Goal: Task Accomplishment & Management: Manage account settings

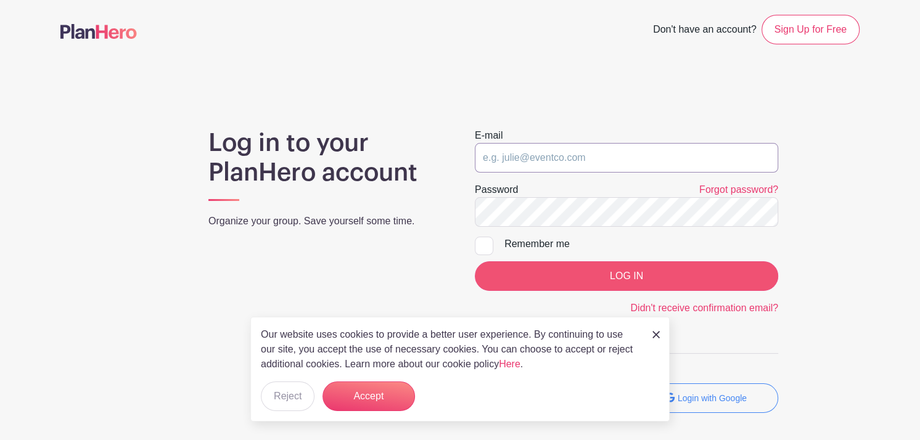
type input "[PERSON_NAME][EMAIL_ADDRESS][DOMAIN_NAME]"
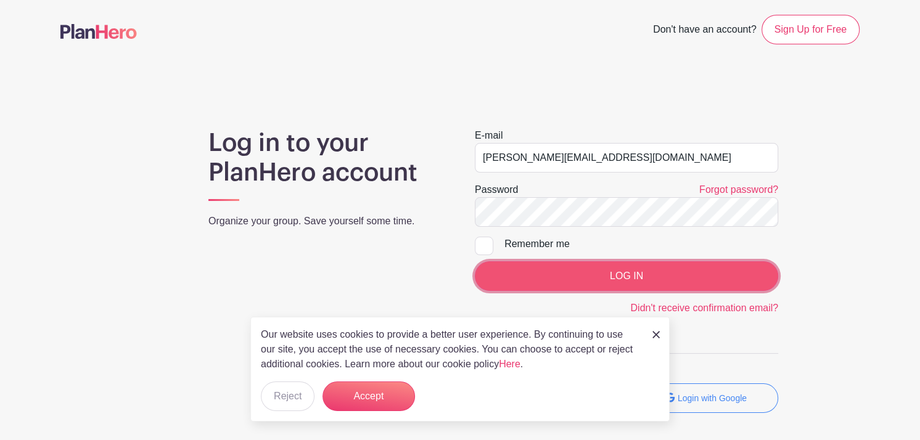
click at [568, 276] on input "LOG IN" at bounding box center [626, 276] width 303 height 30
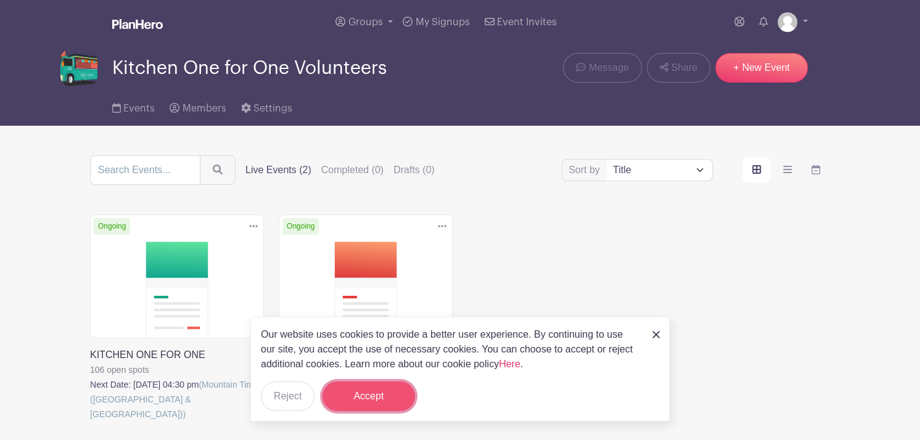
click at [362, 403] on button "Accept" at bounding box center [368, 397] width 92 height 30
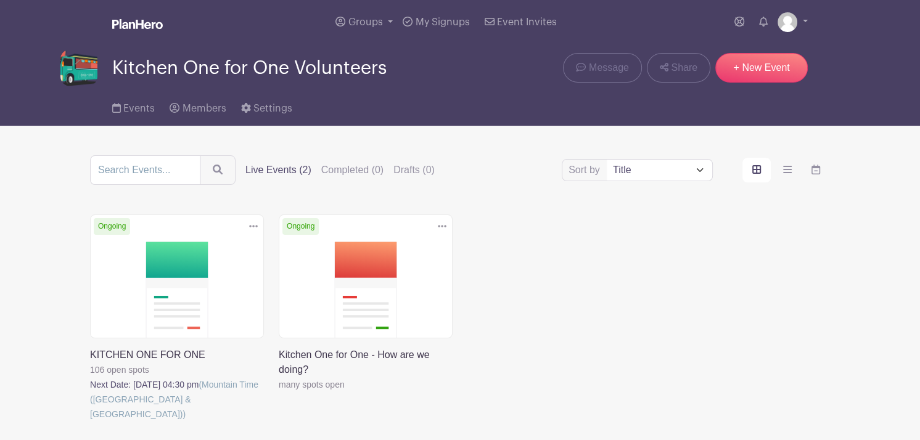
click at [90, 422] on link at bounding box center [90, 422] width 0 height 0
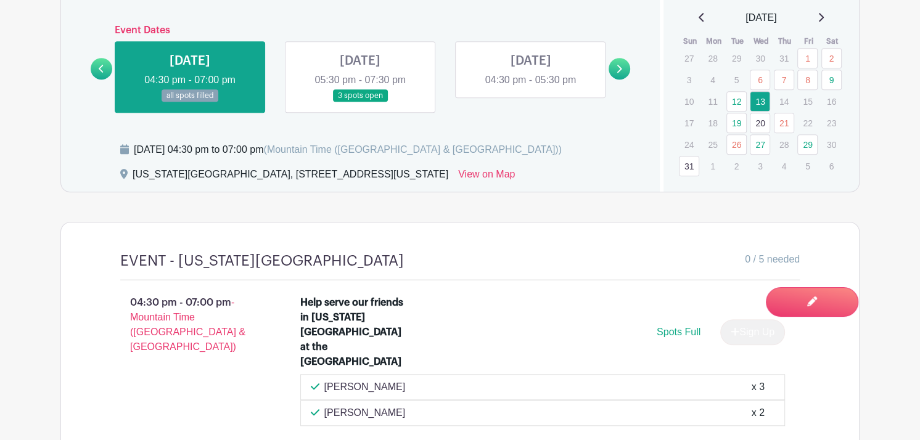
scroll to position [808, 0]
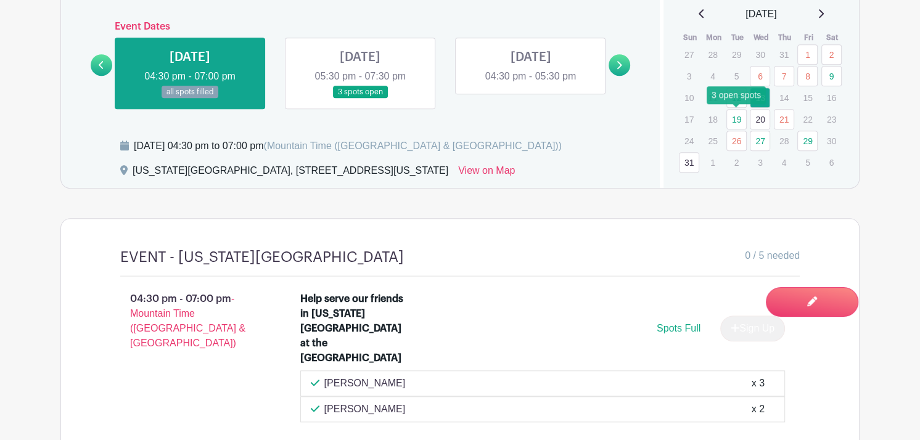
click at [735, 118] on link "19" at bounding box center [736, 119] width 20 height 20
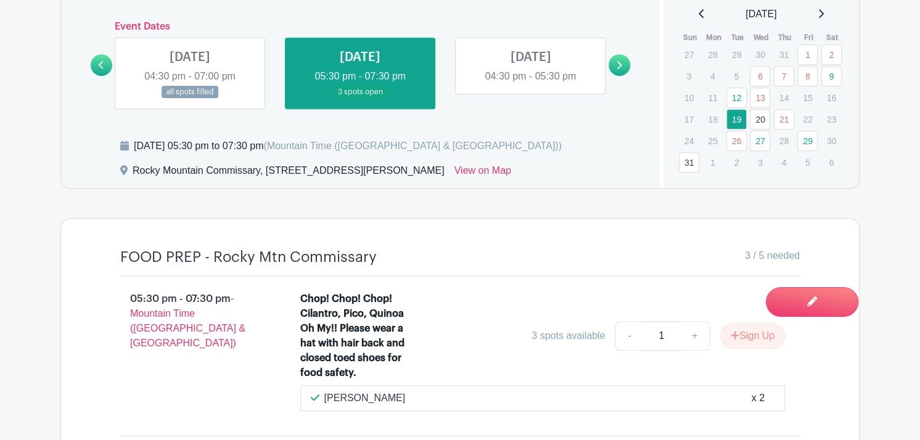
click at [767, 121] on link "20" at bounding box center [760, 119] width 20 height 20
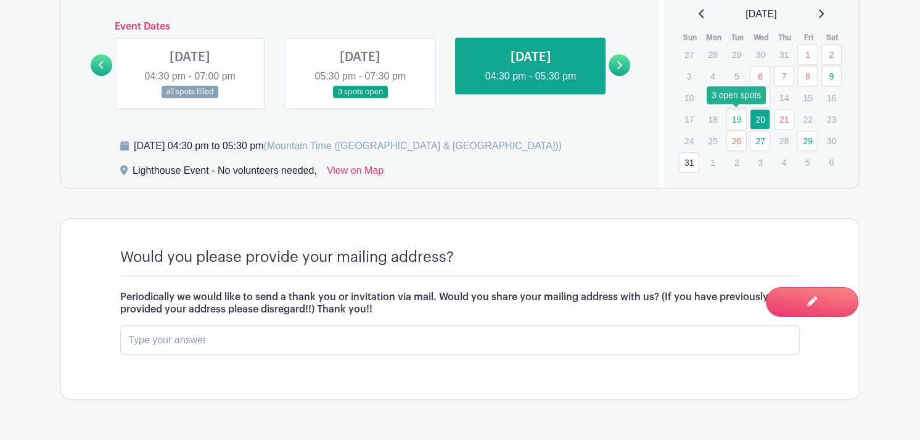
click at [733, 118] on link "19" at bounding box center [736, 119] width 20 height 20
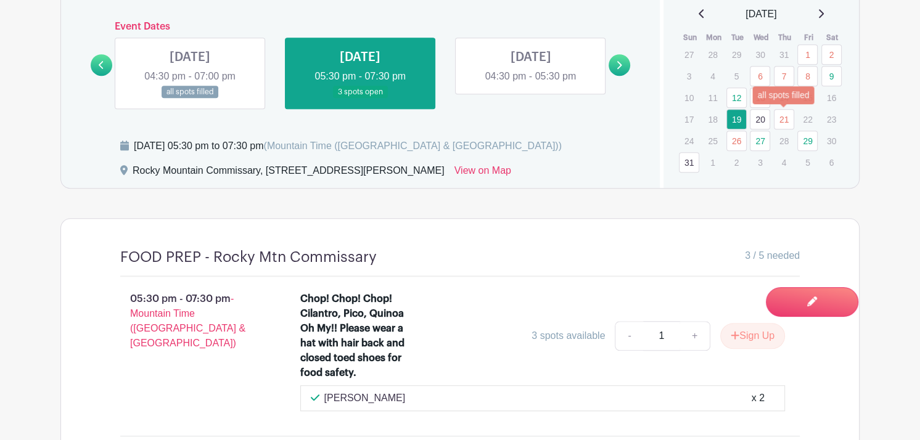
click at [777, 121] on link "21" at bounding box center [784, 119] width 20 height 20
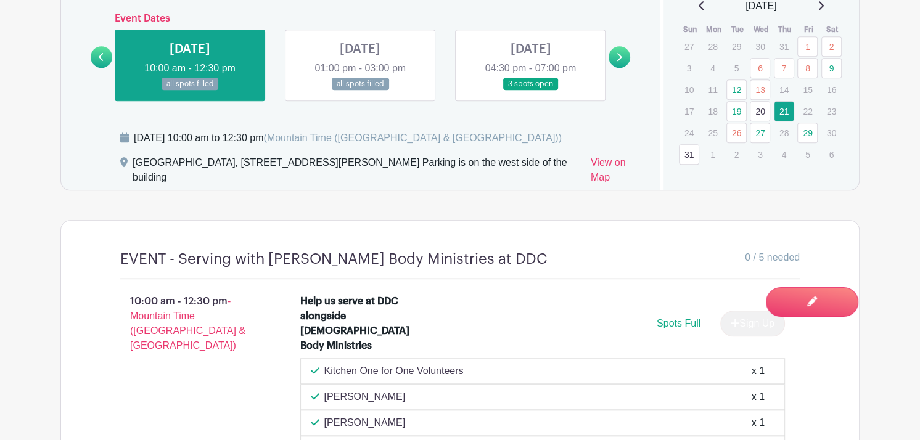
scroll to position [812, 0]
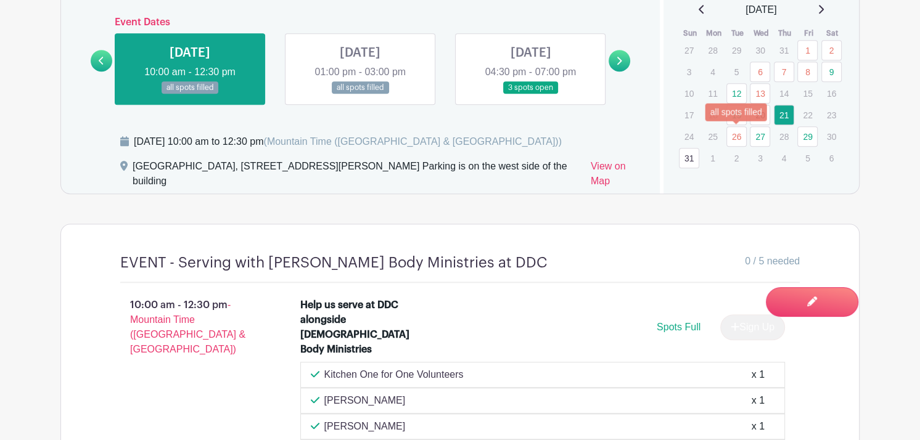
click at [733, 129] on link "26" at bounding box center [736, 136] width 20 height 20
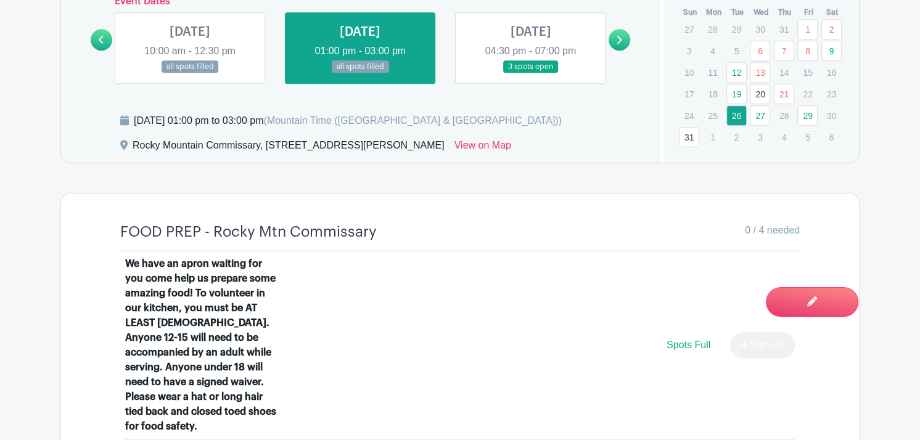
scroll to position [817, 0]
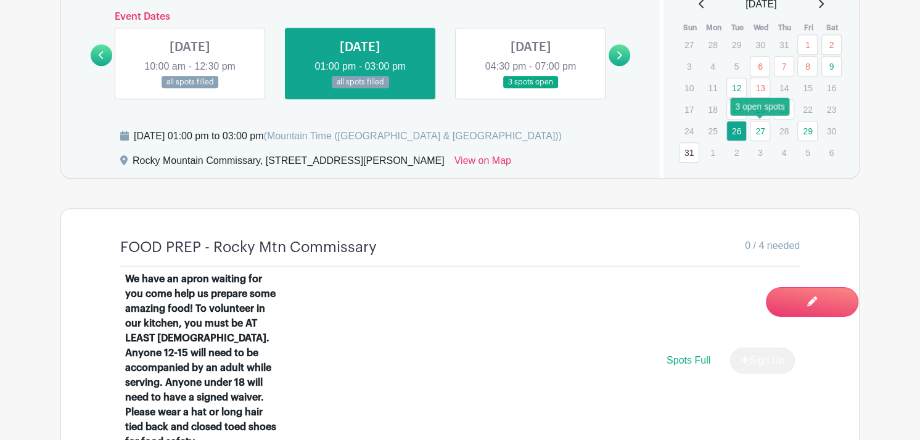
click at [758, 135] on link "27" at bounding box center [760, 131] width 20 height 20
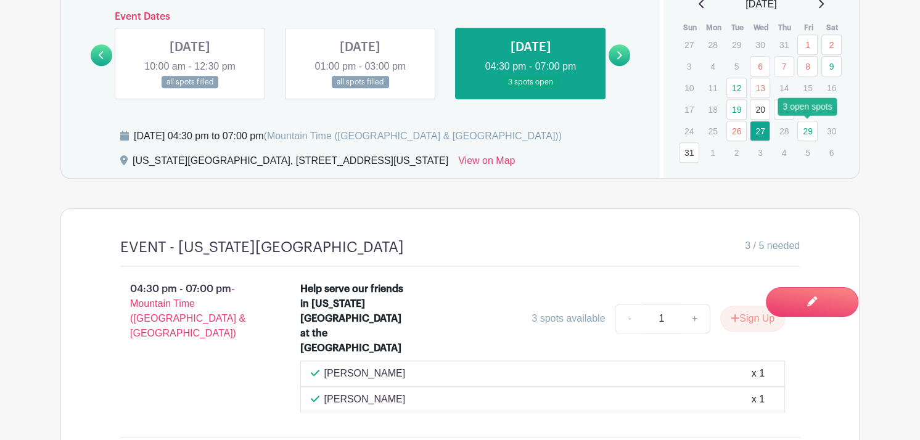
click at [809, 131] on link "29" at bounding box center [807, 131] width 20 height 20
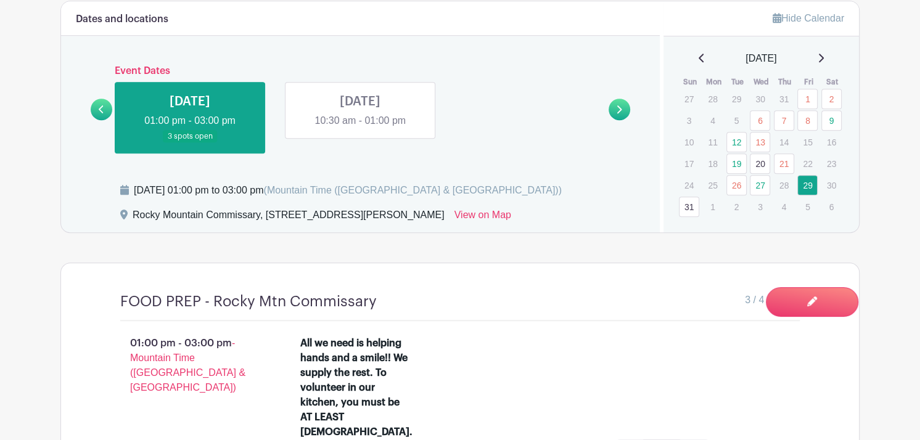
scroll to position [742, 0]
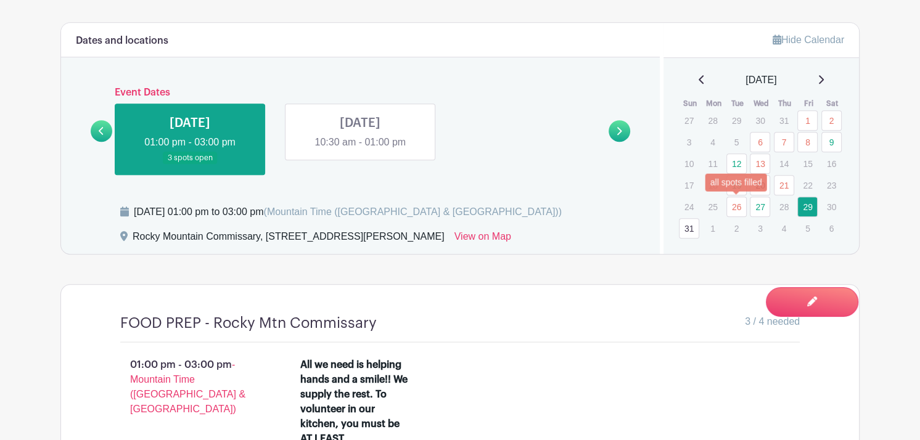
click at [727, 205] on link "26" at bounding box center [736, 207] width 20 height 20
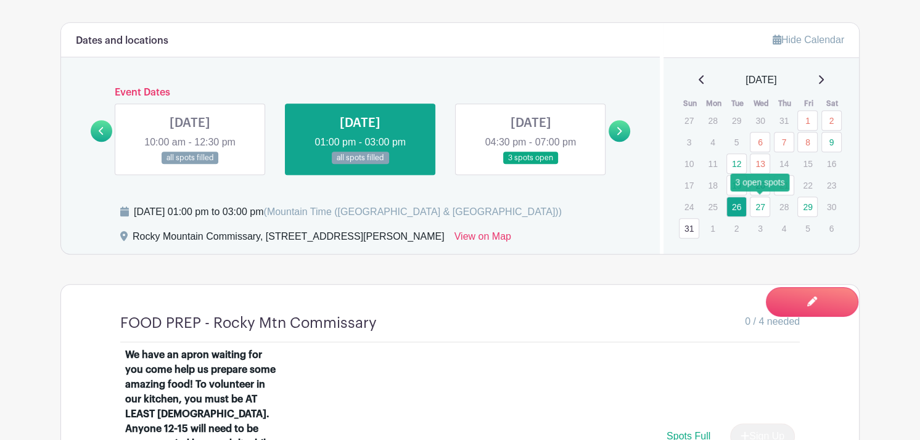
click at [761, 206] on link "27" at bounding box center [760, 207] width 20 height 20
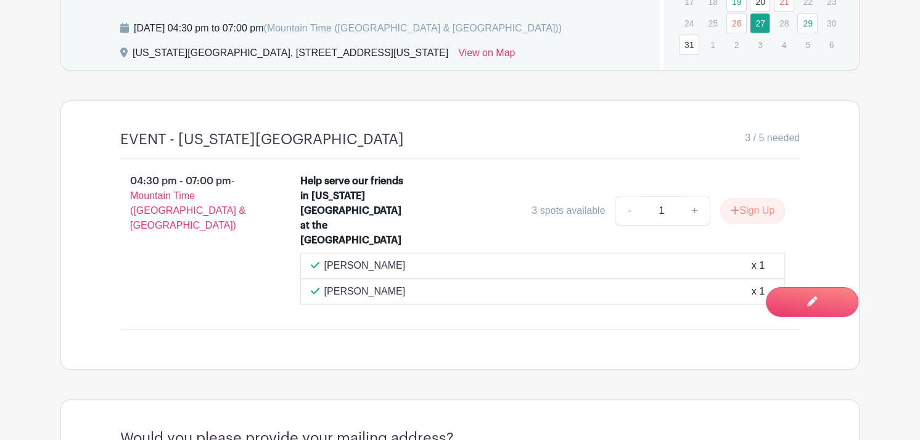
scroll to position [927, 0]
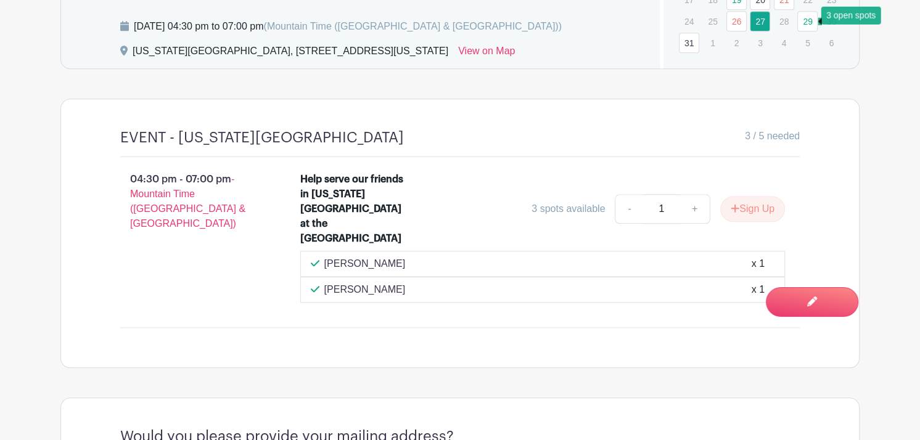
click at [806, 21] on link "29" at bounding box center [807, 21] width 20 height 20
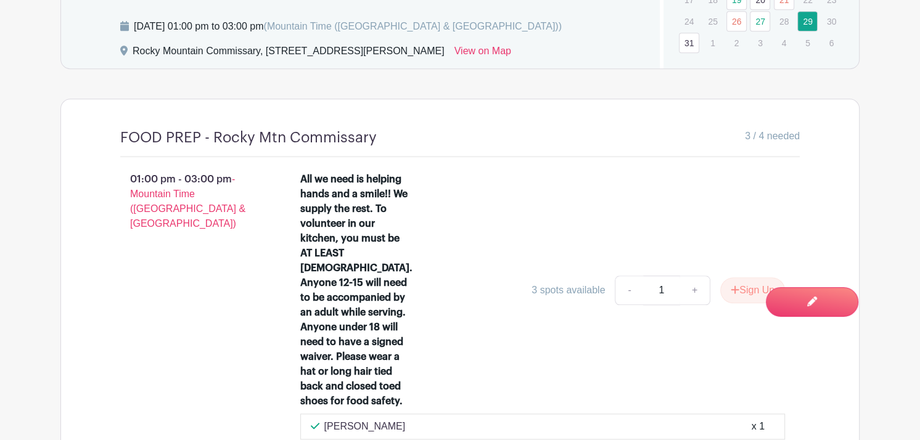
click at [684, 44] on link "31" at bounding box center [689, 43] width 20 height 20
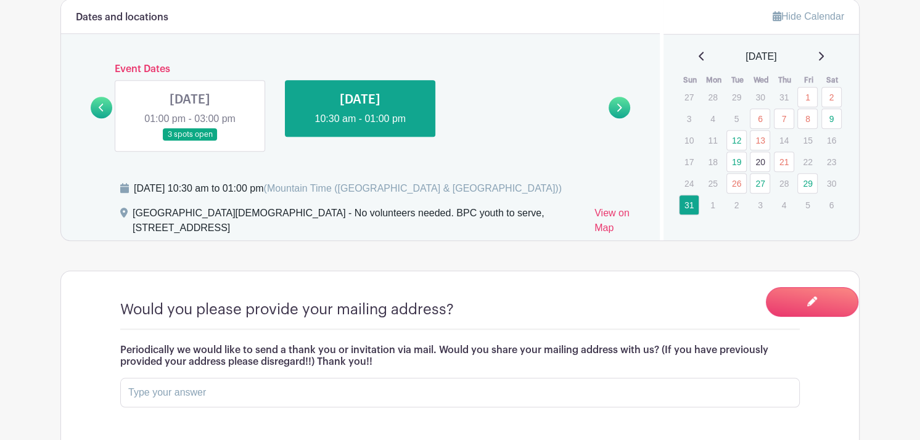
scroll to position [763, 0]
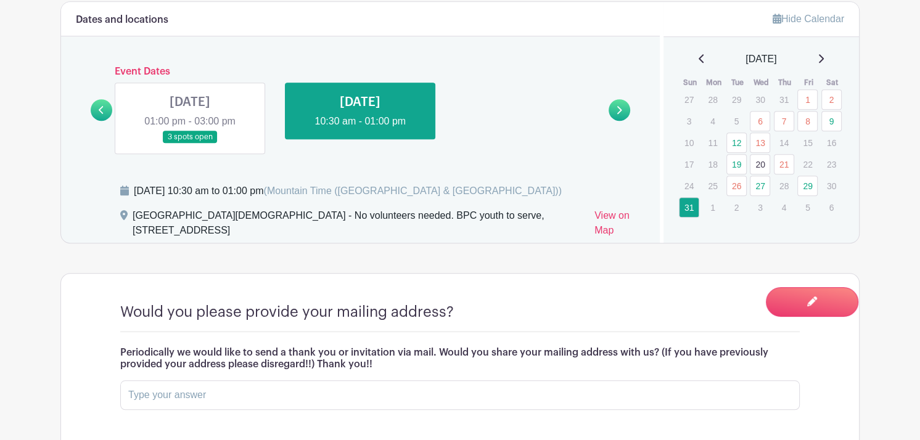
click at [821, 62] on icon at bounding box center [820, 59] width 6 height 10
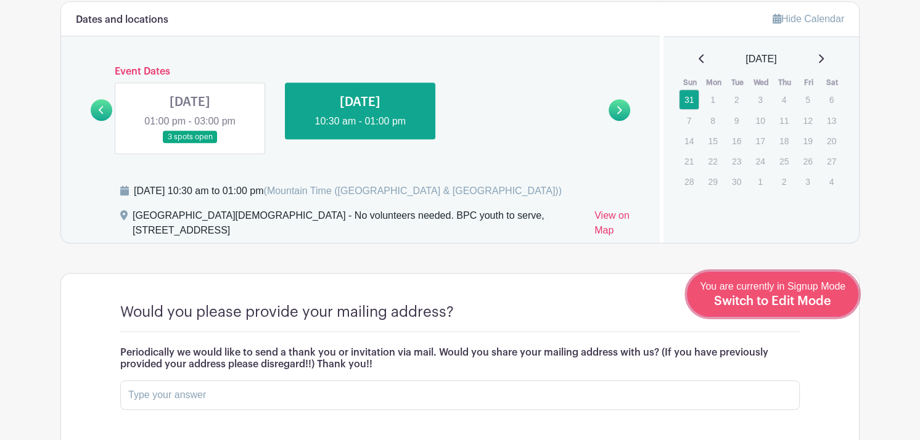
click at [801, 303] on span "Switch to Edit Mode" at bounding box center [772, 301] width 117 height 12
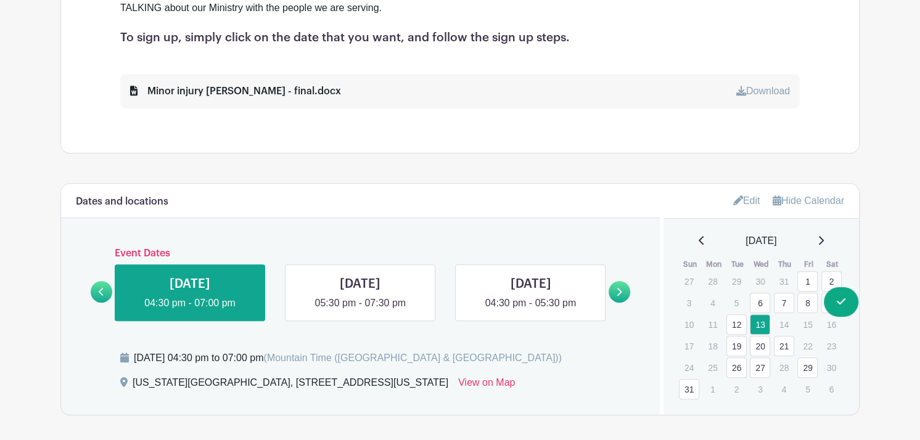
scroll to position [621, 0]
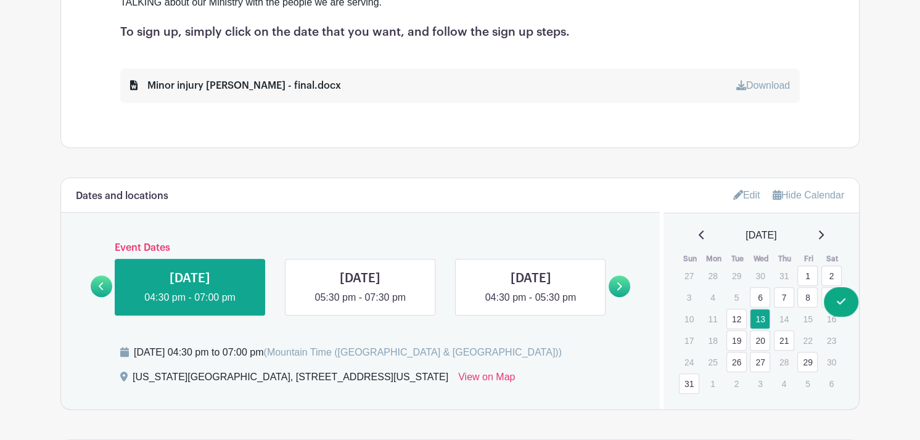
click at [824, 234] on icon at bounding box center [820, 235] width 6 height 10
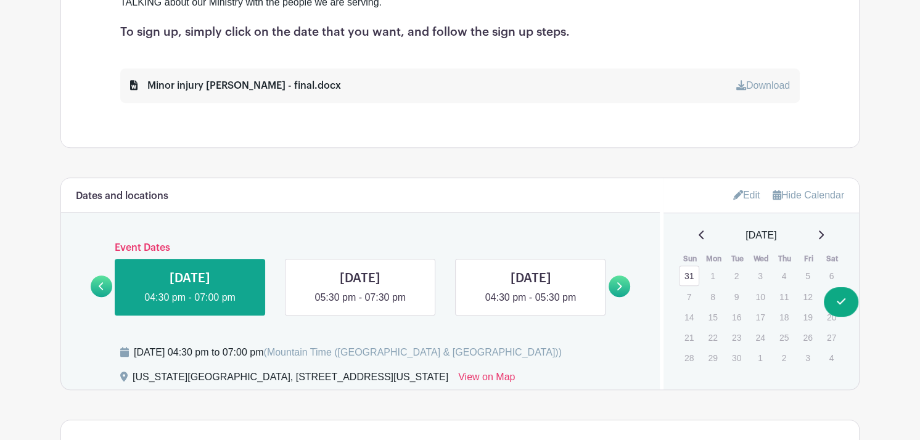
click at [746, 195] on link "Edit" at bounding box center [746, 195] width 27 height 20
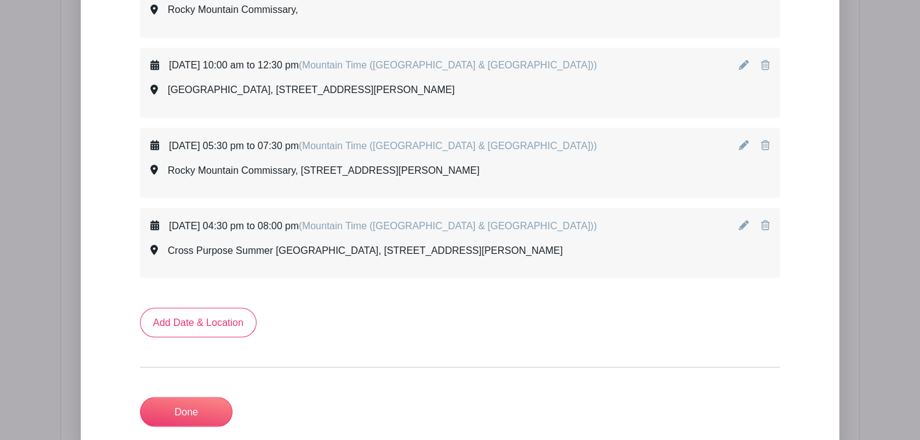
scroll to position [5745, 0]
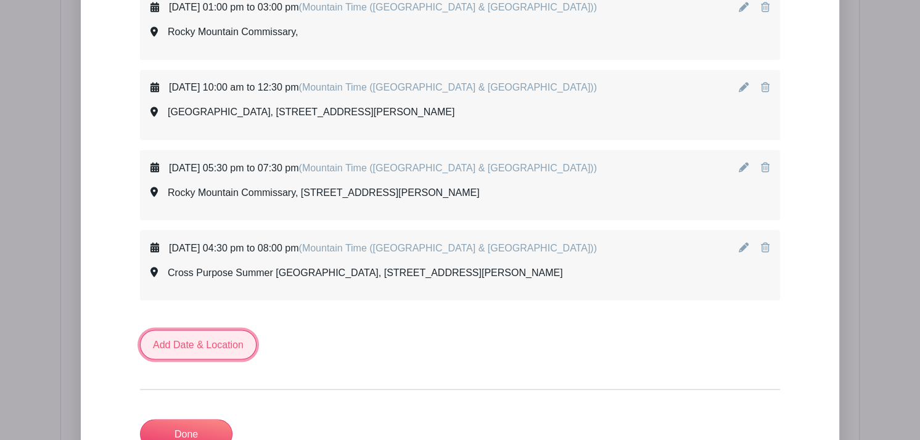
click at [206, 331] on link "Add Date & Location" at bounding box center [198, 345] width 117 height 30
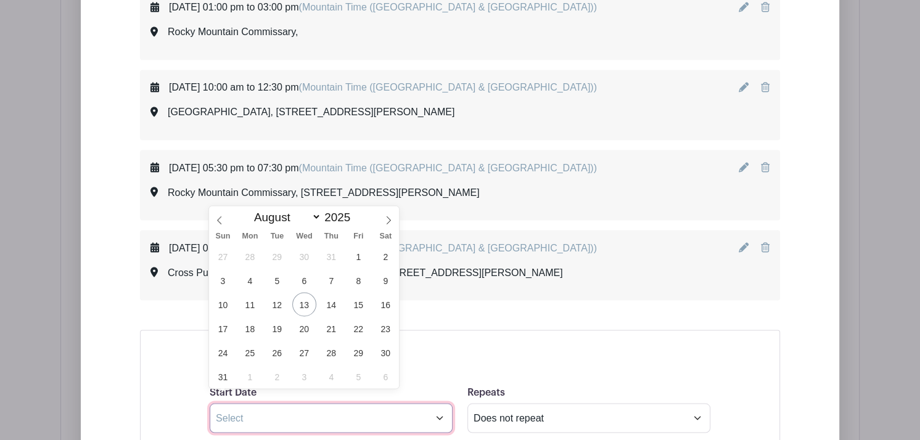
click at [256, 406] on input "text" at bounding box center [331, 418] width 243 height 30
click at [386, 222] on icon at bounding box center [388, 220] width 9 height 9
select select "8"
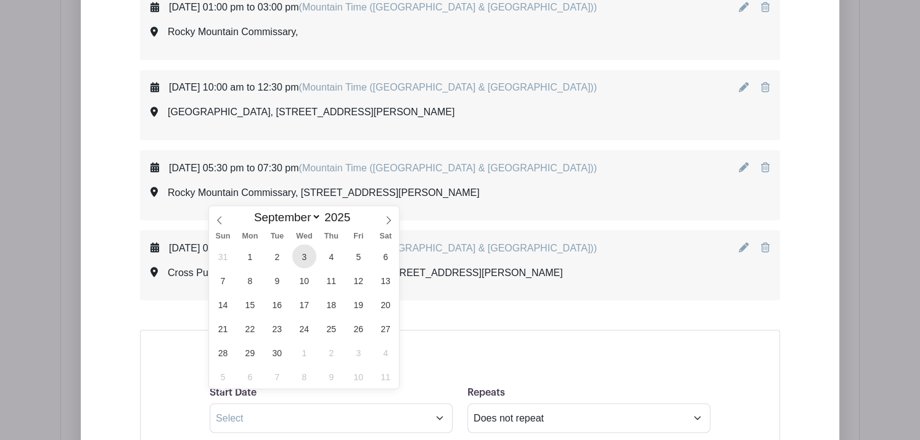
click at [303, 253] on span "3" at bounding box center [304, 256] width 24 height 24
type input "[DATE]"
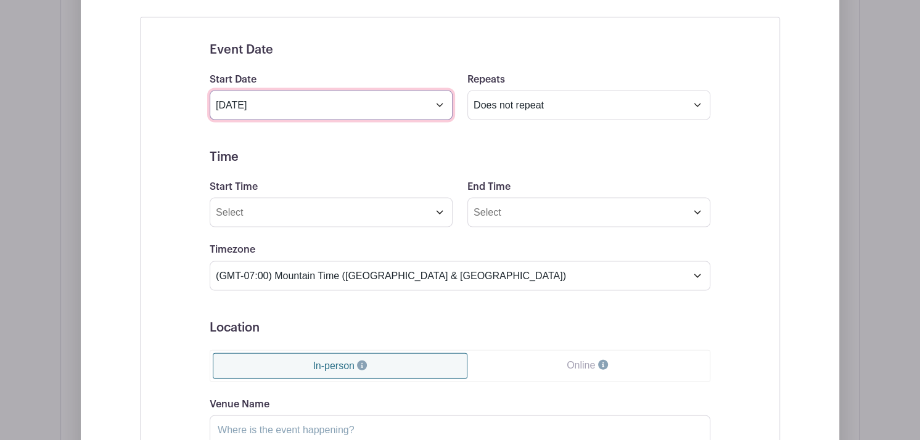
scroll to position [6066, 0]
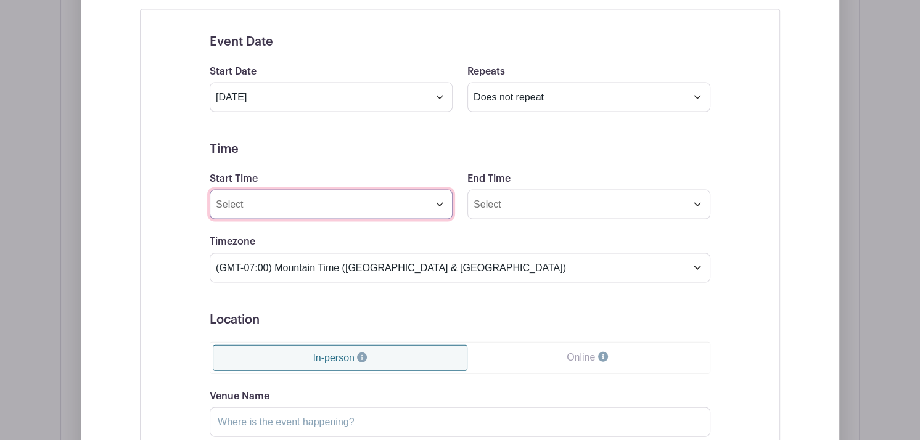
click at [437, 190] on input "Start Time" at bounding box center [331, 205] width 243 height 30
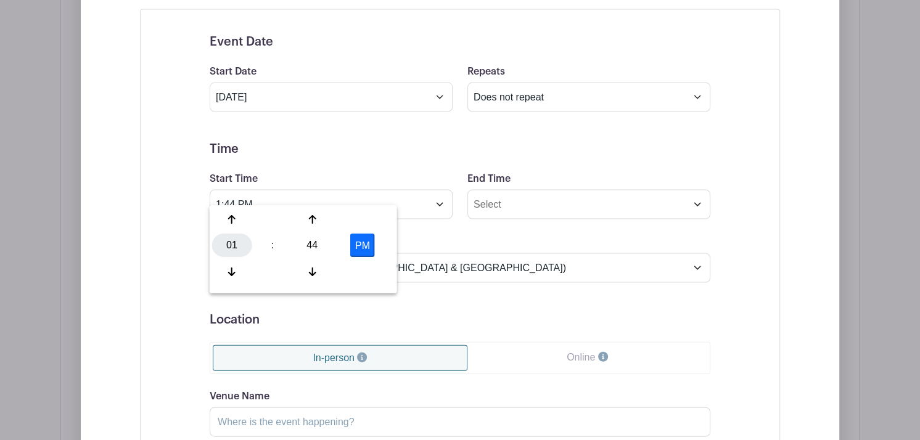
click at [227, 245] on div "01" at bounding box center [232, 245] width 40 height 23
click at [277, 245] on div "05" at bounding box center [278, 245] width 41 height 23
click at [314, 242] on div "44" at bounding box center [312, 245] width 40 height 23
click at [314, 242] on div "30" at bounding box center [323, 245] width 41 height 23
type input "5:30 PM"
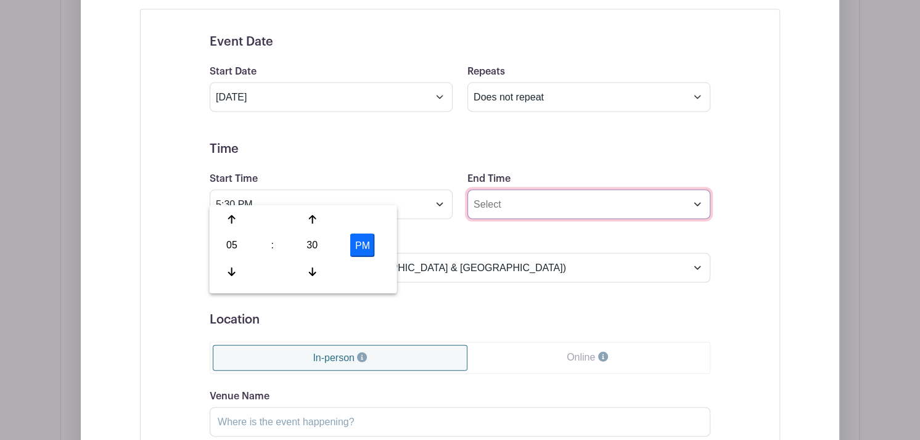
click at [497, 195] on input "End Time" at bounding box center [588, 205] width 243 height 30
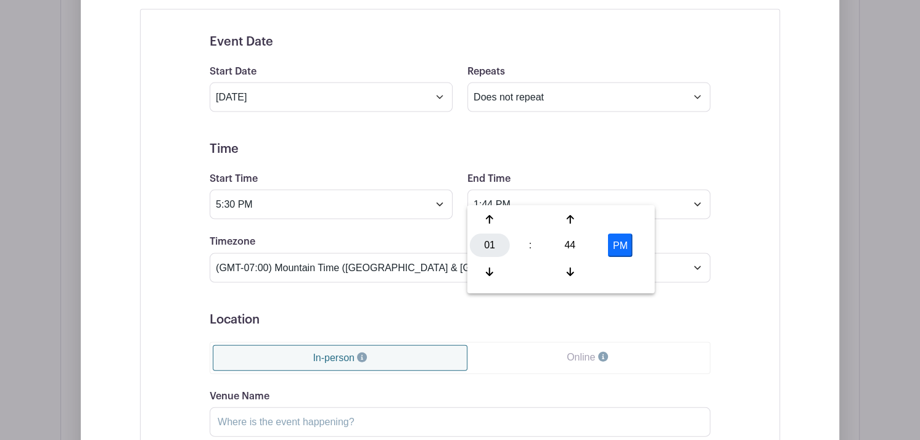
click at [492, 249] on div "01" at bounding box center [490, 245] width 40 height 23
click at [624, 243] on div "07" at bounding box center [627, 245] width 41 height 23
click at [565, 243] on div "44" at bounding box center [570, 245] width 40 height 23
click at [574, 247] on div "30" at bounding box center [581, 245] width 41 height 23
type input "7:30 PM"
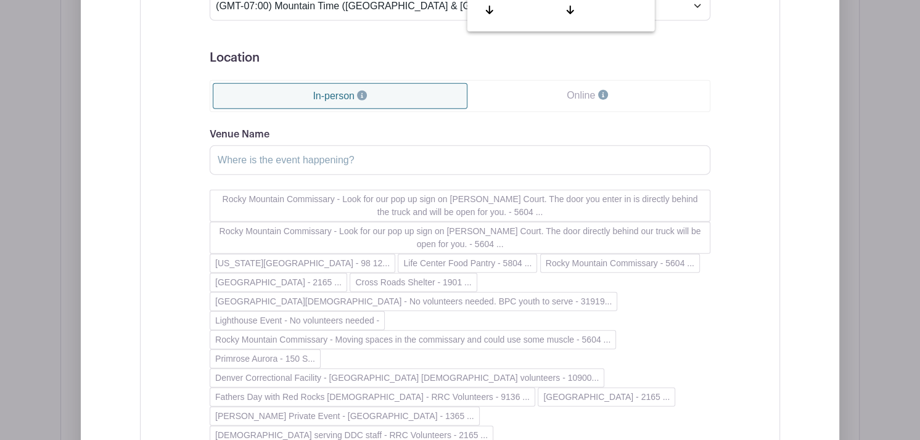
scroll to position [6337, 0]
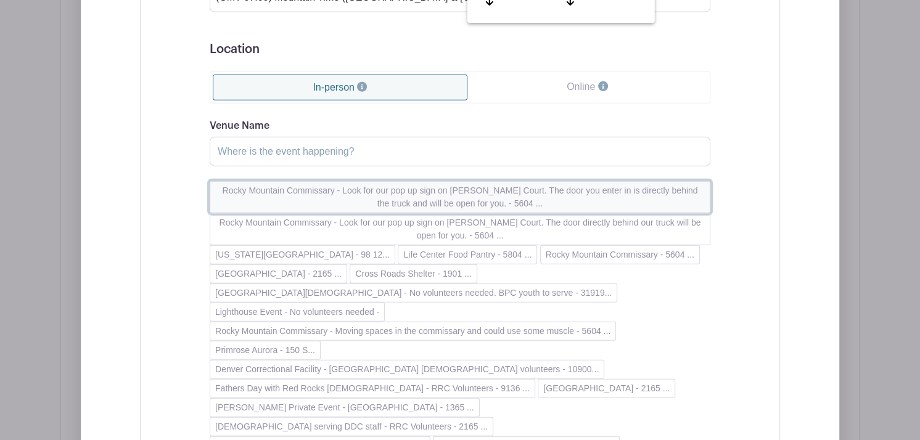
click at [293, 181] on button "Rocky Mountain Commissary - Look for our pop up sign on [PERSON_NAME] Court. Th…" at bounding box center [460, 197] width 501 height 32
type input "Rocky Mountain Commissary - Look for our pop up sign on [PERSON_NAME] Court. Th…"
type input "[STREET_ADDRESS][PERSON_NAME]"
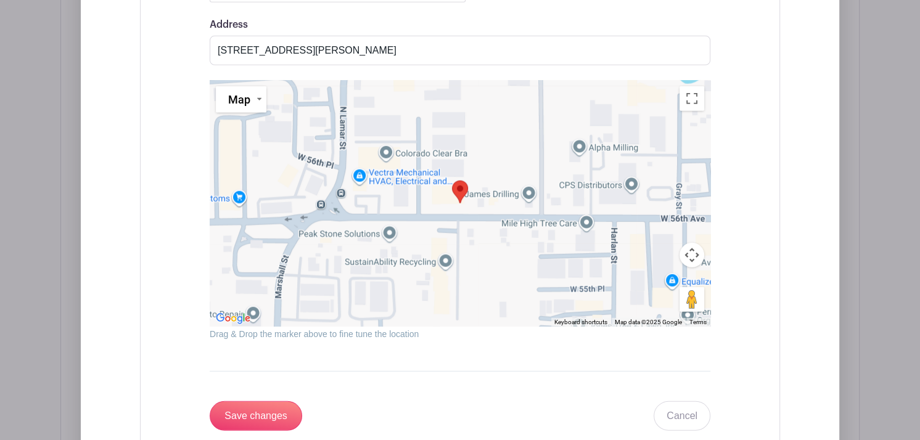
scroll to position [6776, 0]
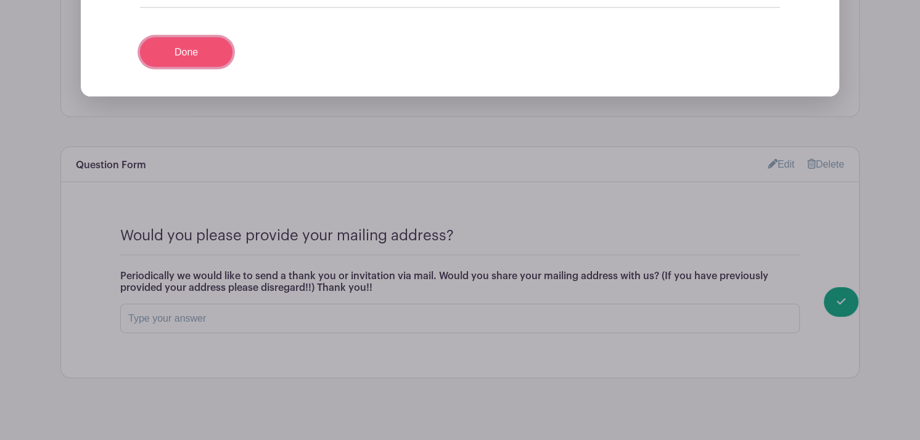
click at [171, 38] on link "Done" at bounding box center [186, 53] width 92 height 30
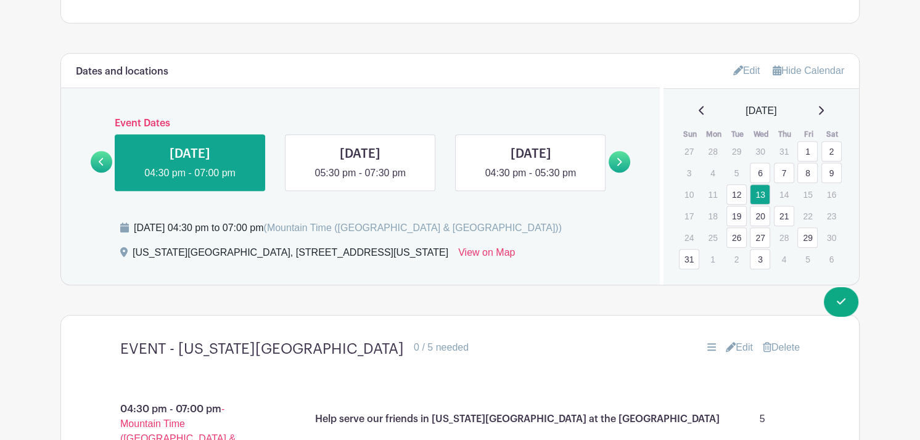
scroll to position [740, 0]
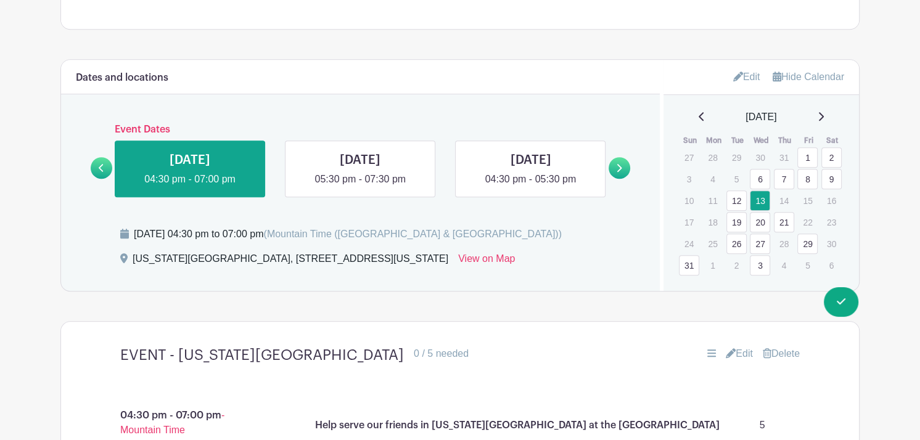
click at [824, 114] on icon at bounding box center [821, 116] width 5 height 9
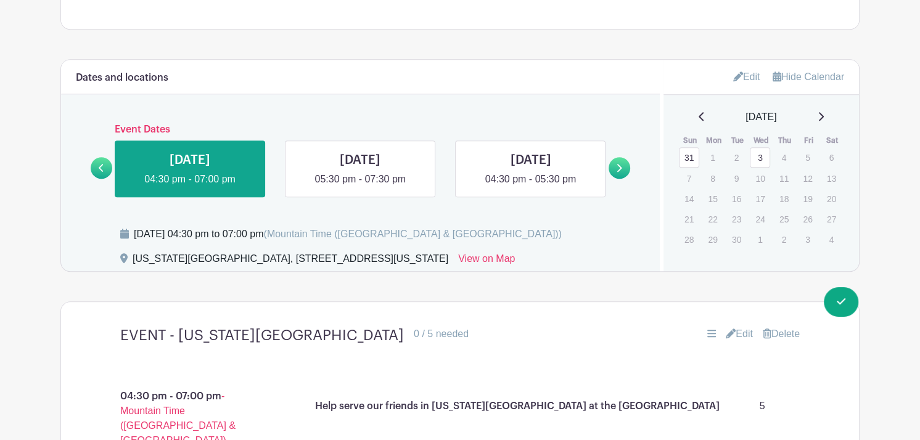
click at [755, 157] on link "3" at bounding box center [760, 157] width 20 height 20
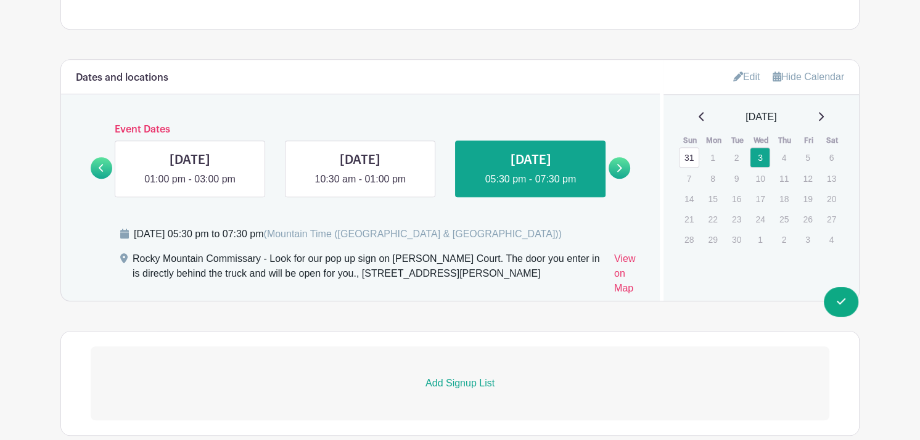
click at [476, 383] on p "Add Signup List" at bounding box center [460, 383] width 739 height 15
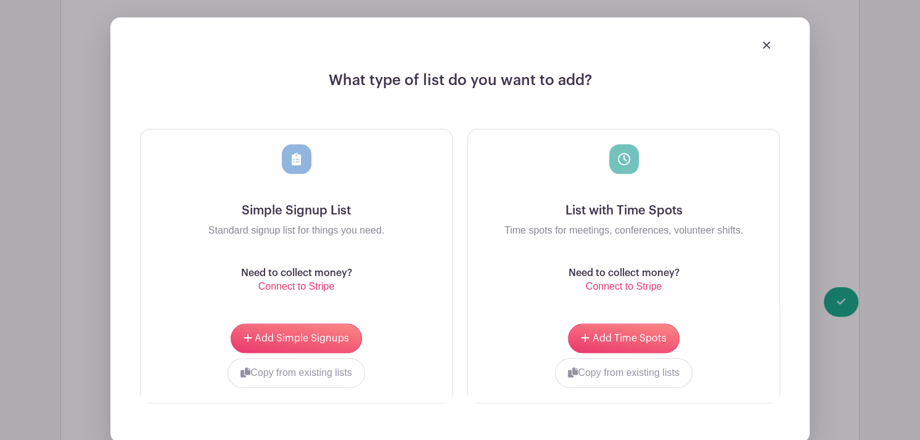
scroll to position [1112, 0]
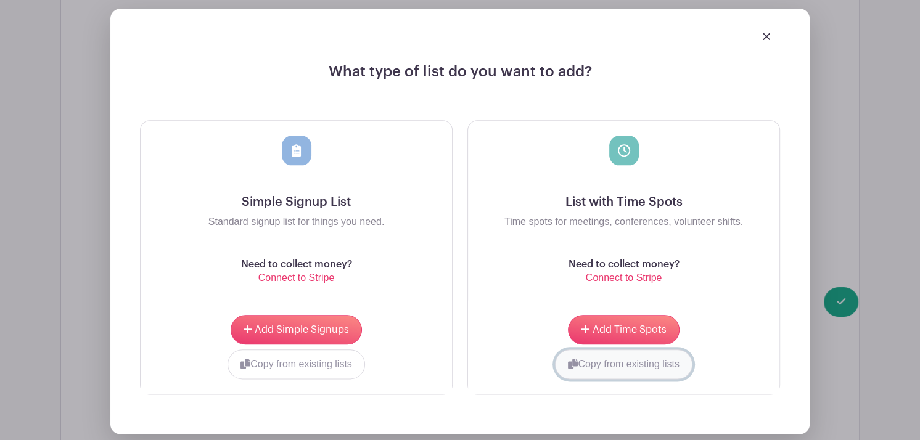
click at [639, 360] on button "Copy from existing lists" at bounding box center [623, 365] width 137 height 30
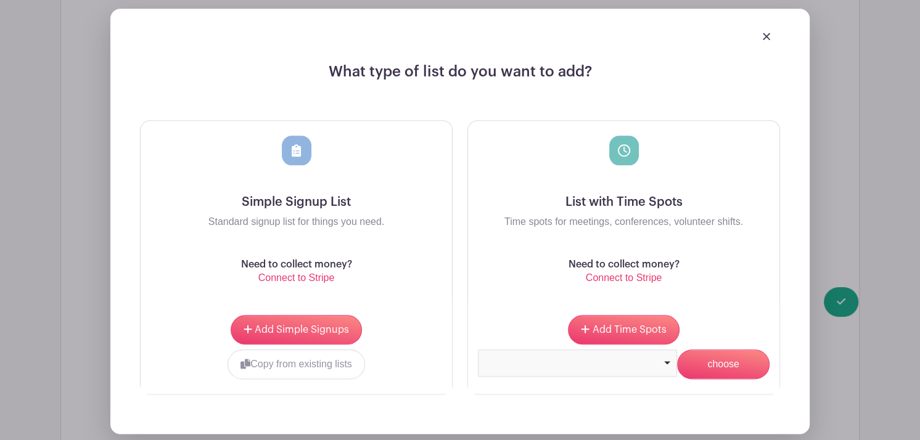
click at [665, 363] on div at bounding box center [577, 363] width 199 height 27
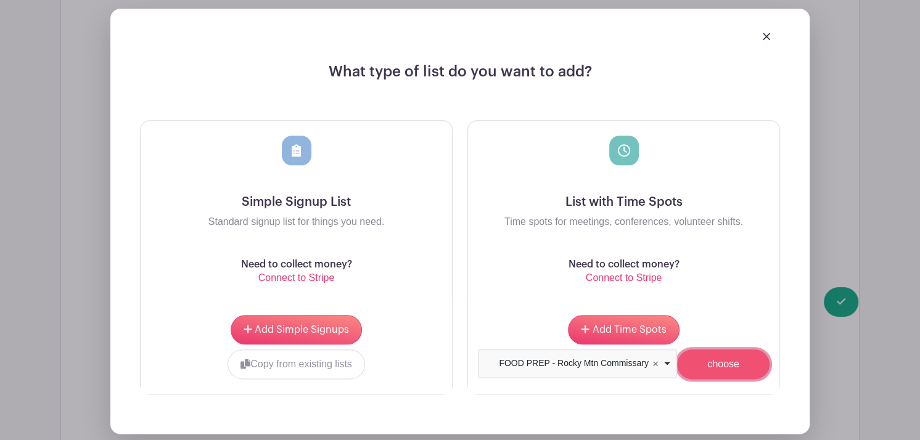
click at [714, 365] on input "choose" at bounding box center [723, 365] width 92 height 30
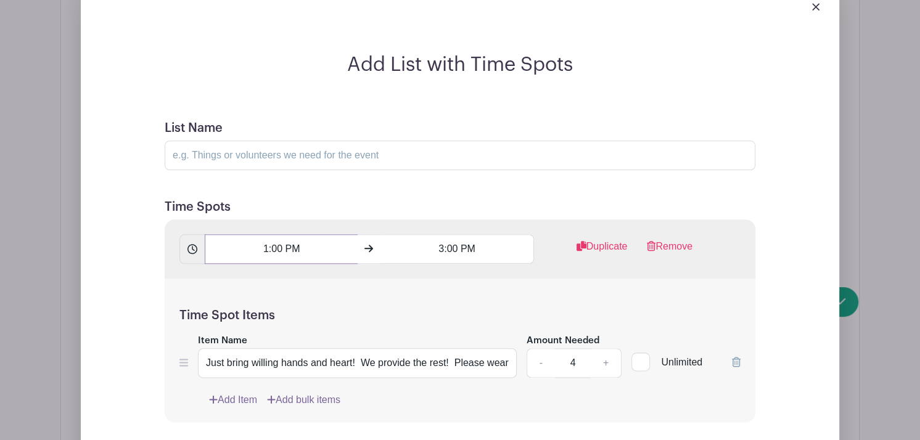
click at [277, 248] on input "1:00 PM" at bounding box center [281, 249] width 153 height 30
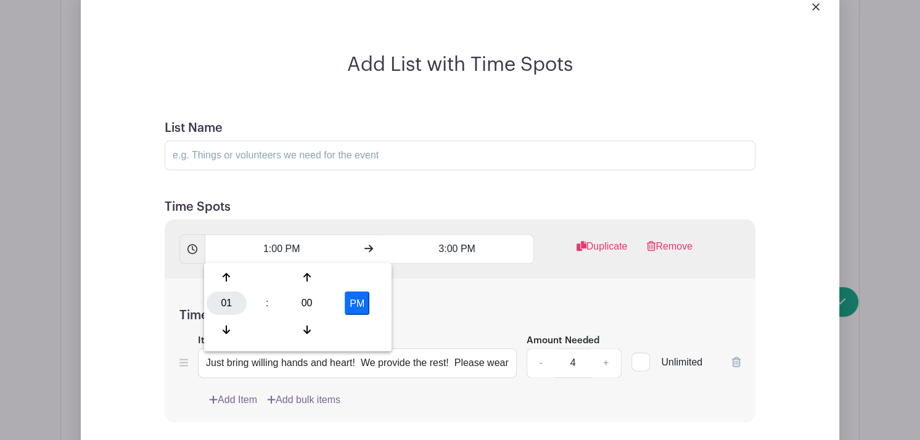
click at [224, 305] on div "01" at bounding box center [227, 303] width 40 height 23
click at [268, 304] on div "05" at bounding box center [272, 303] width 41 height 23
click at [306, 301] on div "00" at bounding box center [307, 303] width 40 height 23
click at [306, 301] on div "30" at bounding box center [318, 303] width 41 height 23
type input "5:30 PM"
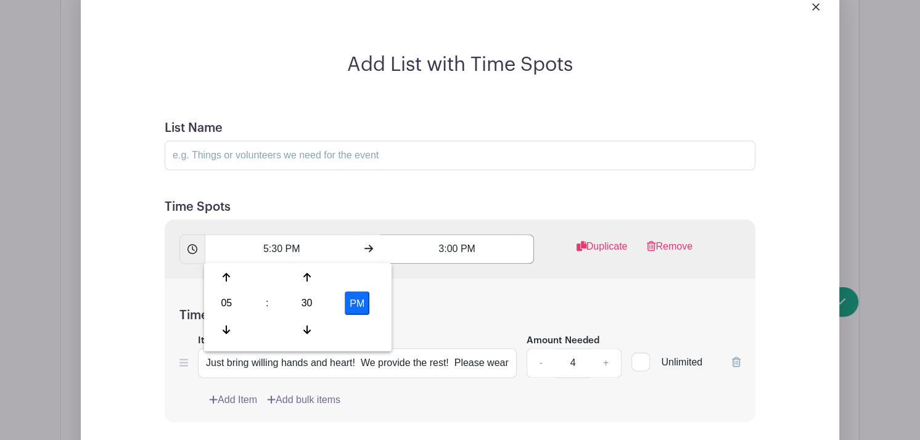
click at [454, 245] on input "3:00 PM" at bounding box center [456, 249] width 153 height 30
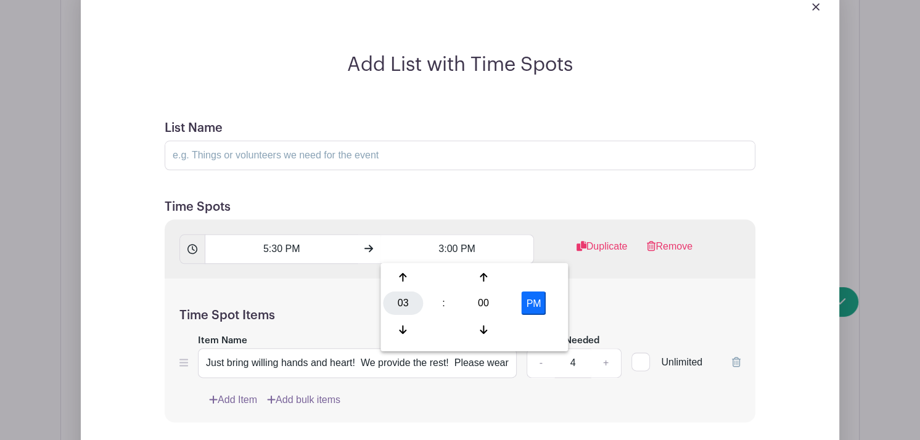
click at [395, 301] on div "03" at bounding box center [403, 303] width 40 height 23
click at [533, 301] on div "07" at bounding box center [540, 303] width 41 height 23
click at [486, 300] on div "00" at bounding box center [483, 303] width 40 height 23
click at [486, 300] on div "30" at bounding box center [494, 303] width 41 height 23
type input "7:30 PM"
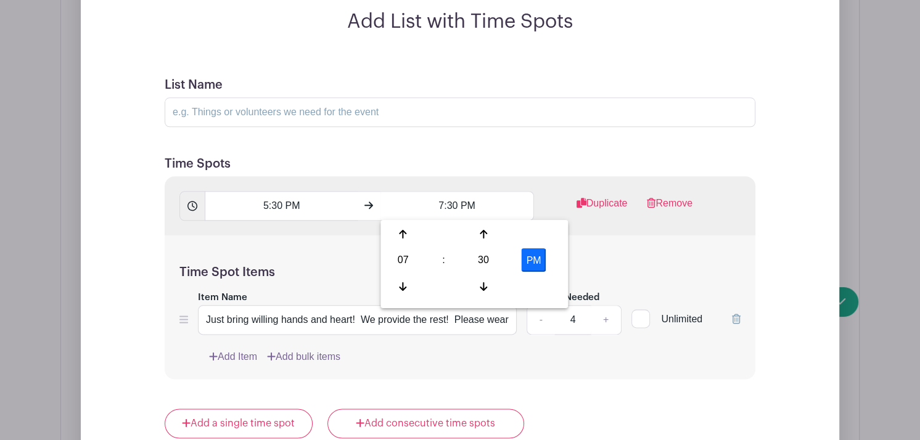
scroll to position [1166, 0]
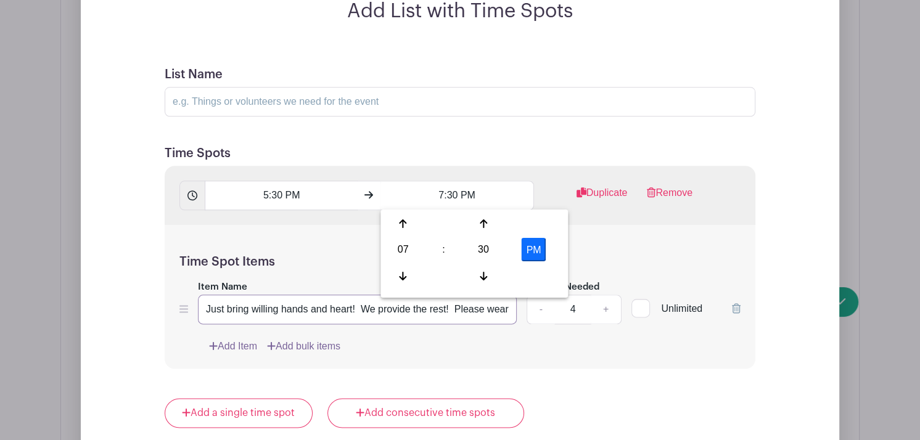
click at [509, 309] on input "Just bring willing hands and heart! We provide the rest! Please wear a hat or l…" at bounding box center [357, 310] width 319 height 30
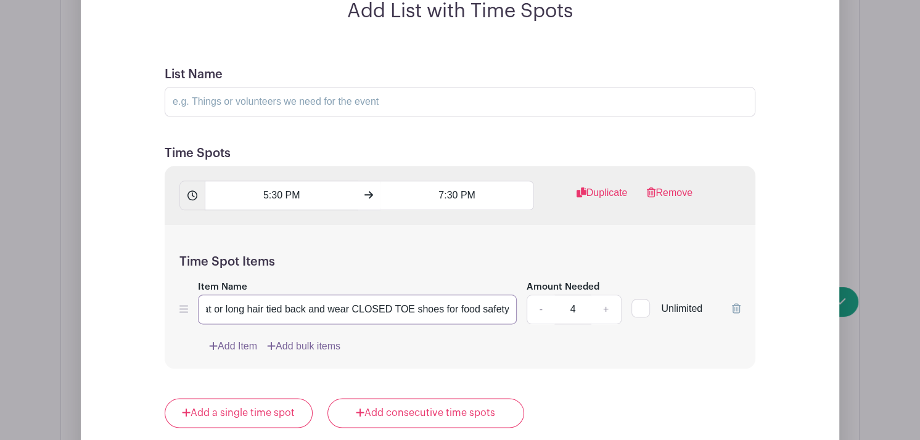
scroll to position [0, 327]
click at [300, 307] on input "Just bring willing hands and heart! We provide the rest! Please wear a hat or l…" at bounding box center [357, 310] width 319 height 30
click at [433, 308] on input "Just bring willing hands and heart! We provide the rest! Please wear a hat or l…" at bounding box center [357, 310] width 319 height 30
click at [510, 310] on input "Just bring willing hands and heart! We provide the rest! Please wear a hat or l…" at bounding box center [357, 310] width 319 height 30
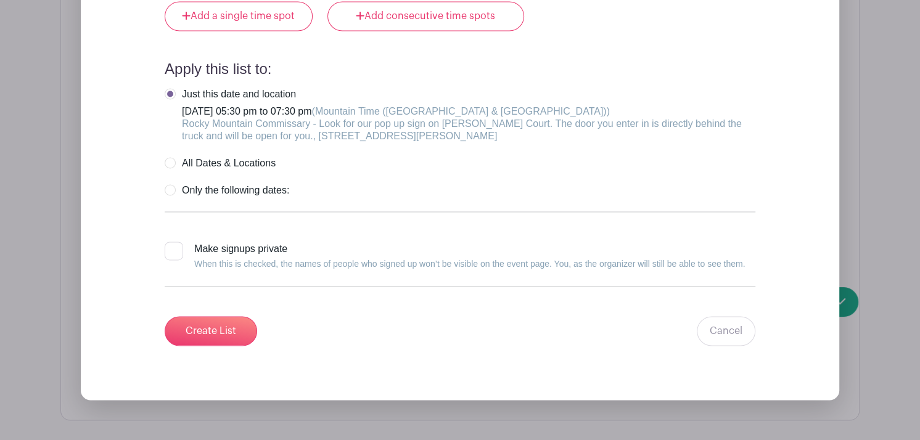
scroll to position [1565, 0]
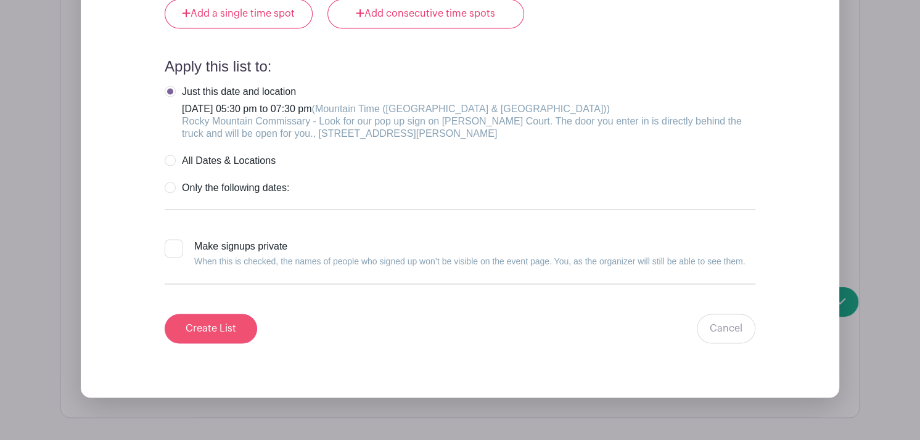
type input "Just bring willing hands and heart! We provide the rest! Please wear a hat or l…"
click at [202, 321] on input "Create List" at bounding box center [211, 329] width 92 height 30
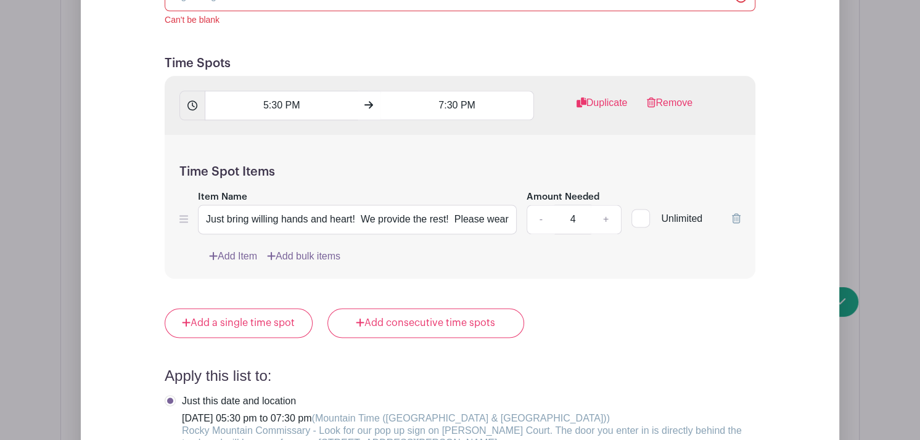
scroll to position [1252, 0]
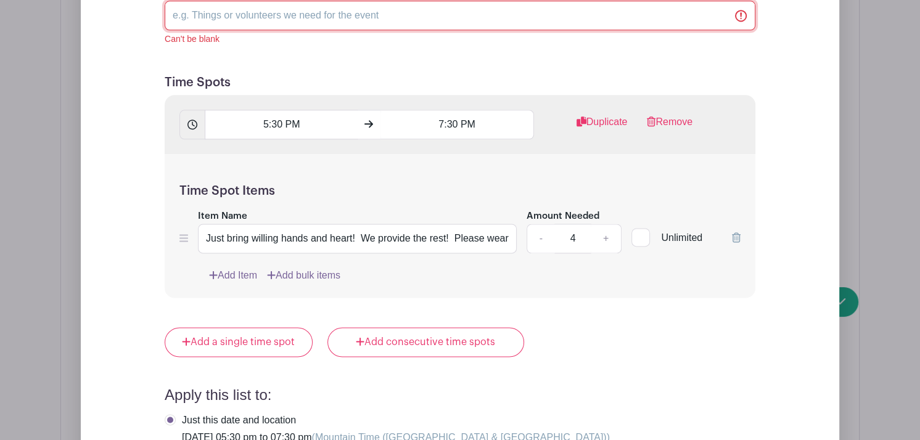
click at [201, 15] on input "List Name" at bounding box center [460, 16] width 591 height 30
type input "FOOD PREP - Rocky Mtn Commissary"
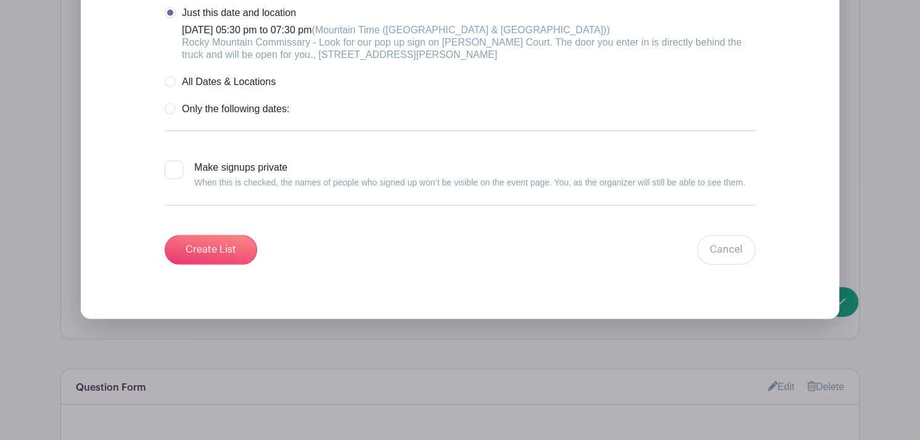
scroll to position [1657, 0]
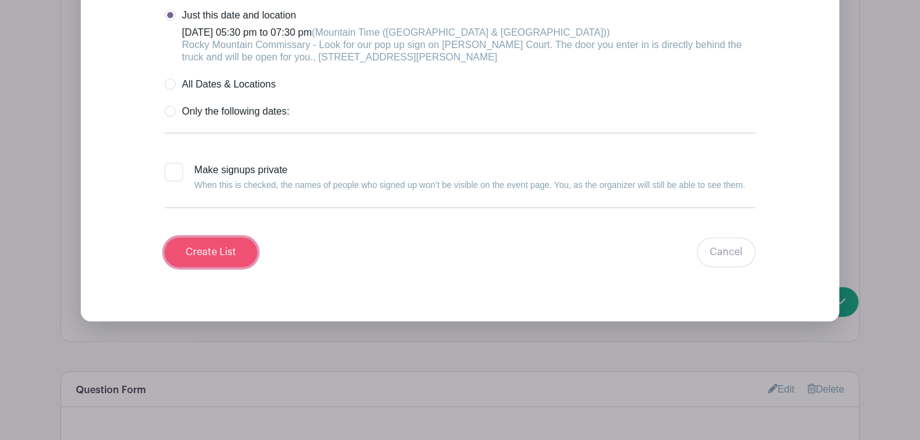
click at [223, 250] on input "Create List" at bounding box center [211, 252] width 92 height 30
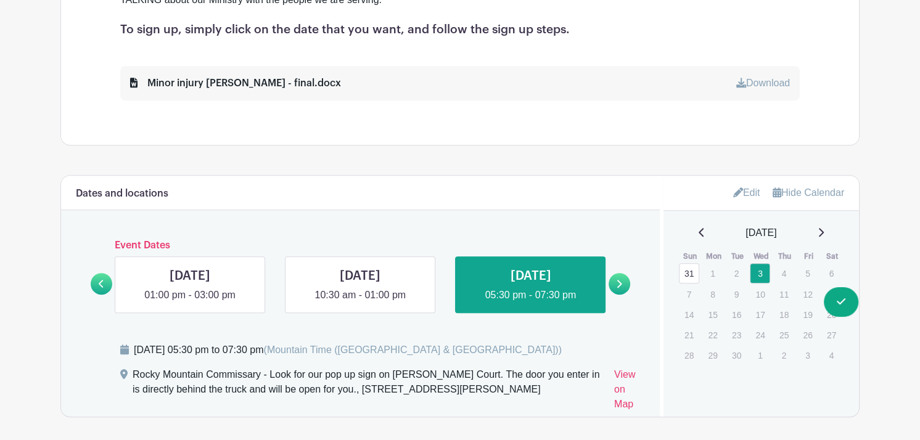
scroll to position [626, 0]
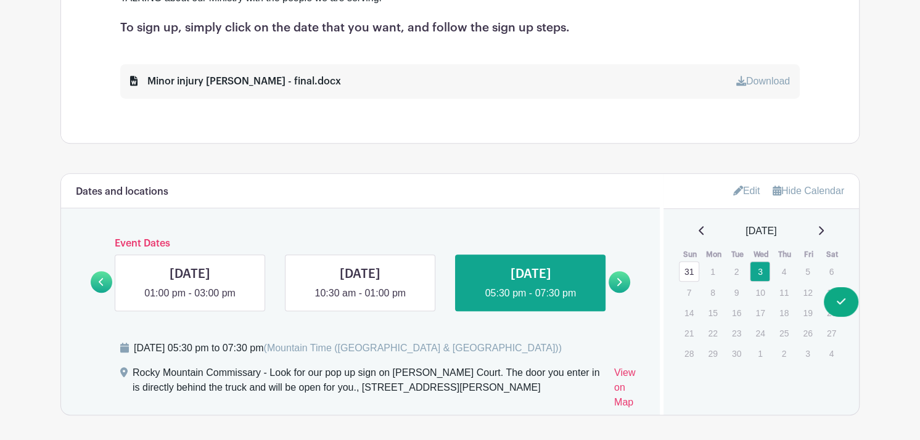
click at [741, 192] on link "Edit" at bounding box center [746, 191] width 27 height 20
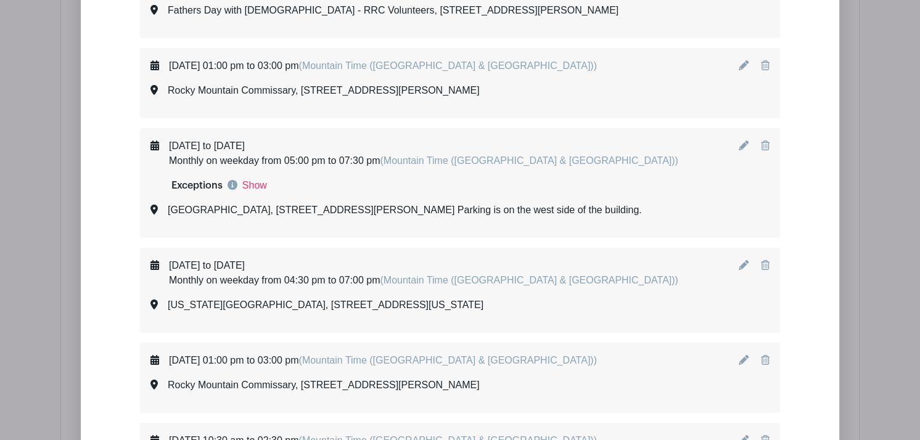
scroll to position [3864, 0]
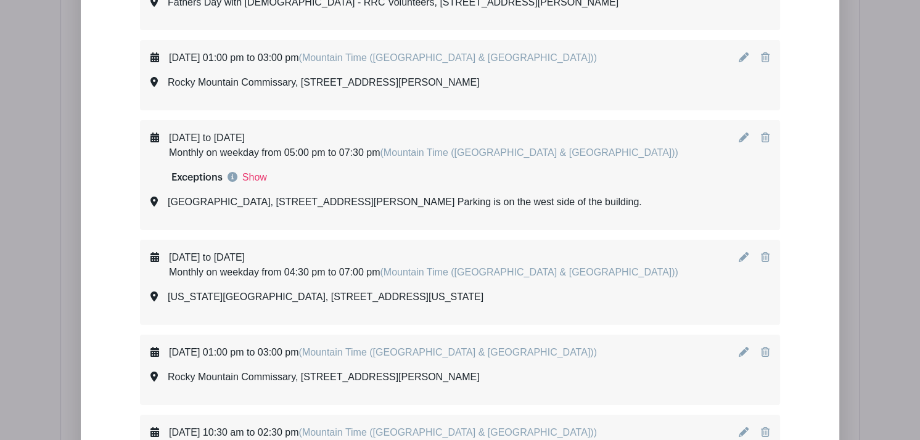
click at [740, 133] on icon at bounding box center [744, 138] width 10 height 10
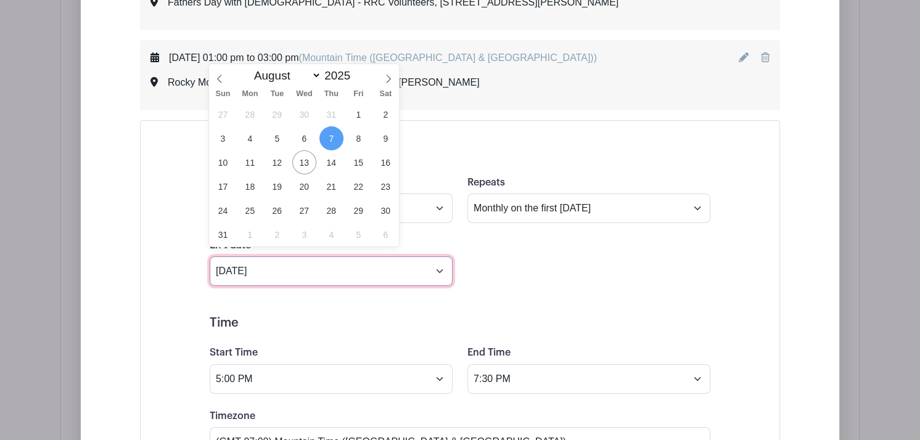
click at [436, 264] on input "[DATE]" at bounding box center [331, 271] width 243 height 30
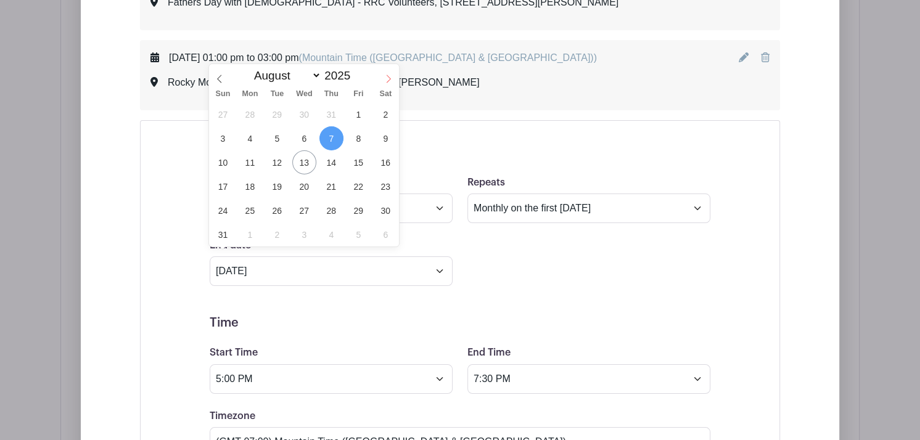
click at [388, 80] on icon at bounding box center [388, 79] width 9 height 9
select select "8"
click at [276, 211] on span "30" at bounding box center [277, 211] width 24 height 24
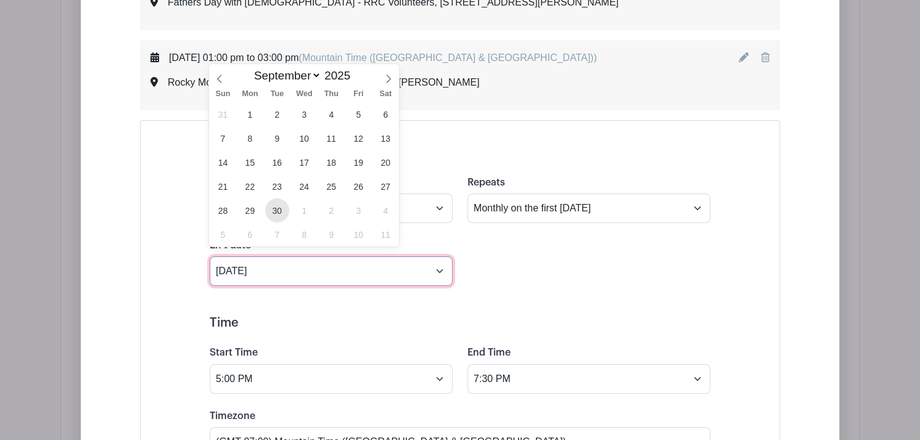
type input "[DATE]"
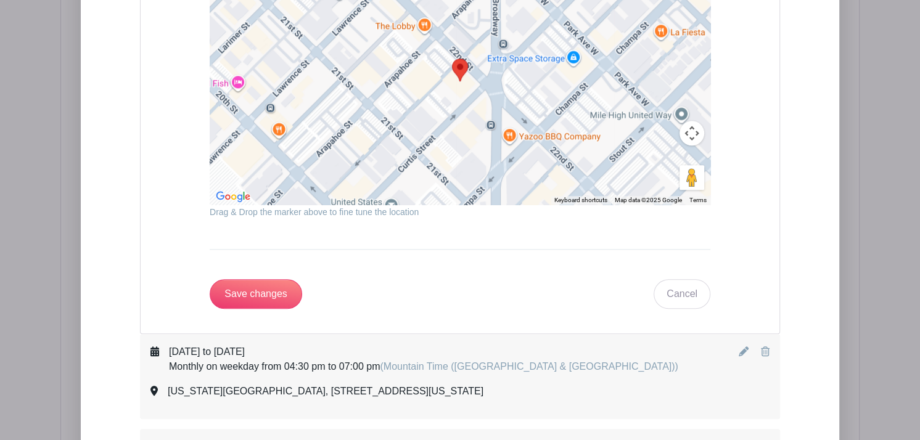
scroll to position [4931, 0]
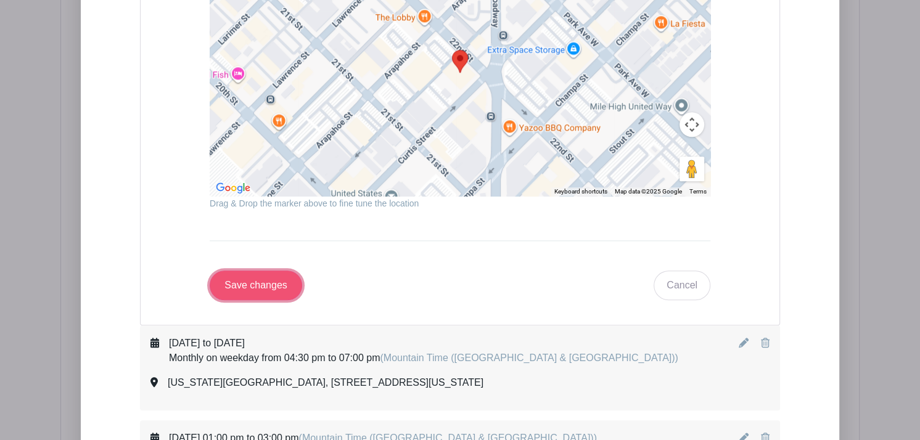
click at [256, 271] on input "Save changes" at bounding box center [256, 286] width 92 height 30
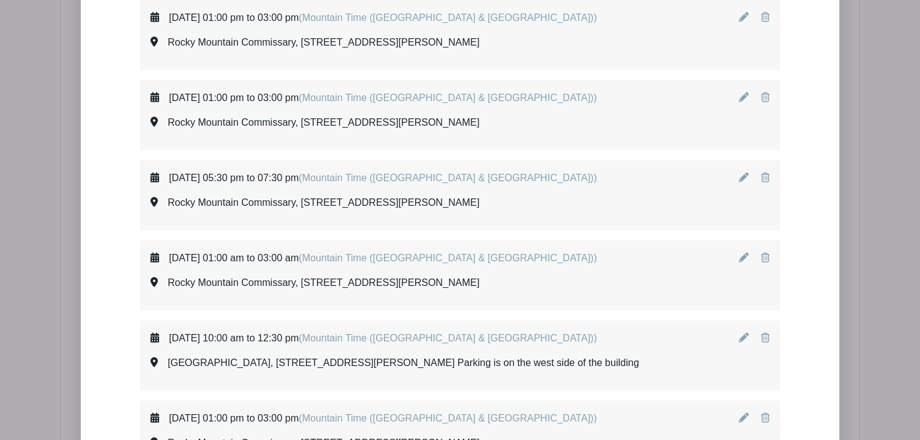
scroll to position [2280, 0]
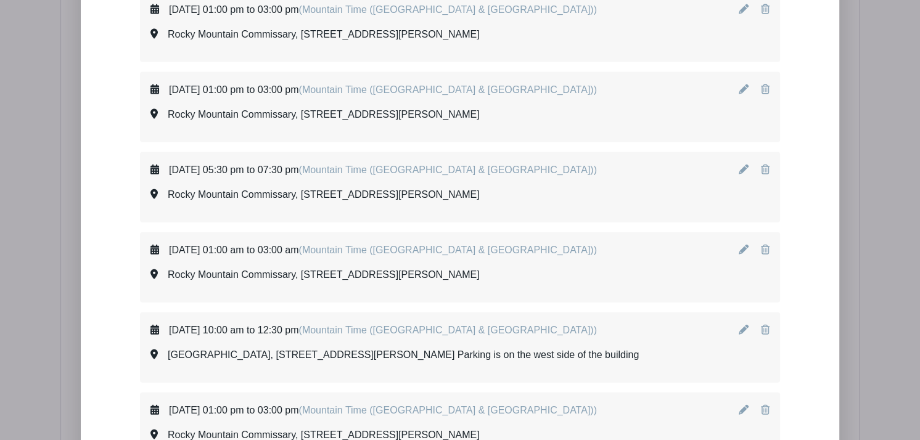
click at [744, 88] on icon at bounding box center [744, 89] width 10 height 10
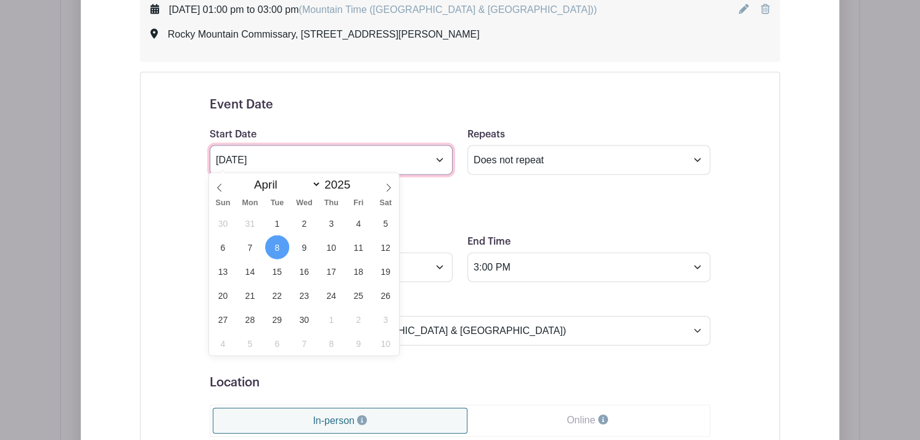
click at [432, 159] on input "[DATE]" at bounding box center [331, 160] width 243 height 30
click at [386, 185] on icon at bounding box center [388, 188] width 9 height 9
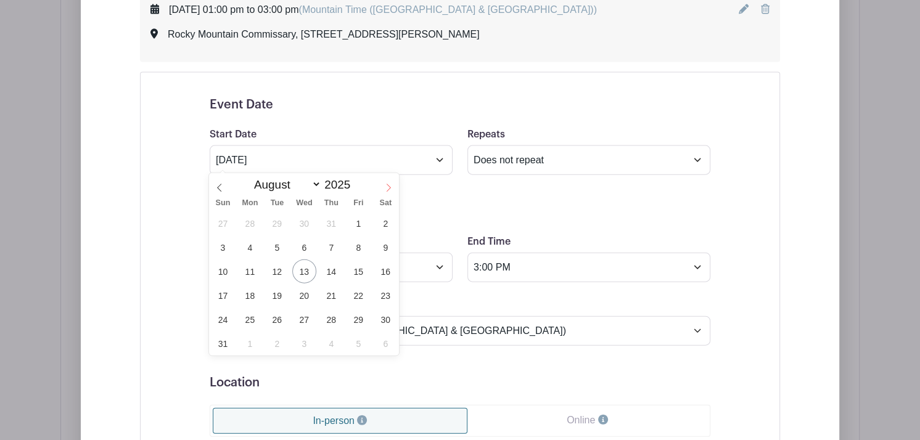
click at [386, 185] on icon at bounding box center [388, 188] width 9 height 9
select select "8"
click at [361, 221] on span "5" at bounding box center [358, 223] width 24 height 24
type input "[DATE]"
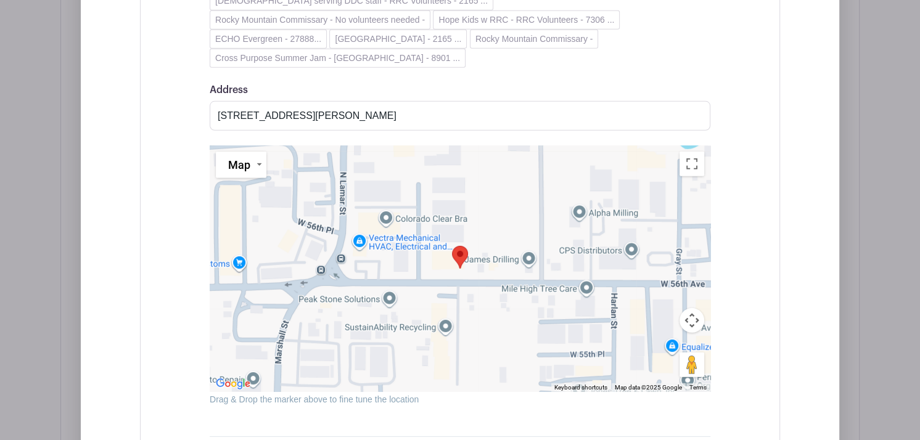
scroll to position [3048, 0]
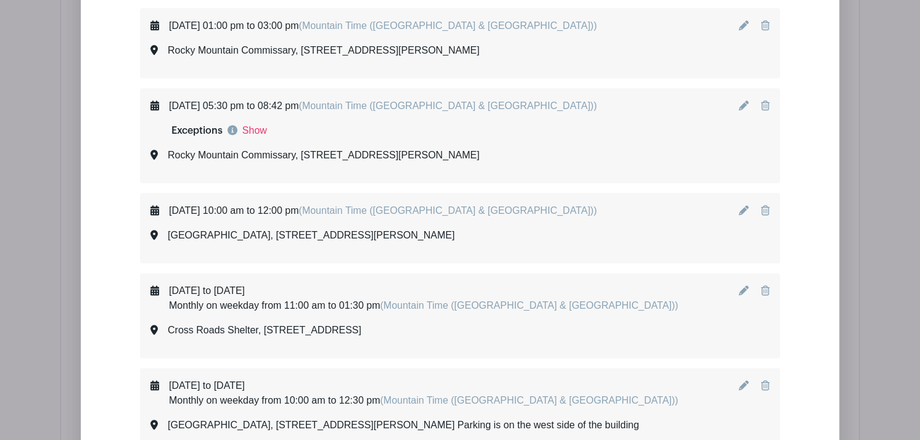
scroll to position [5206, 0]
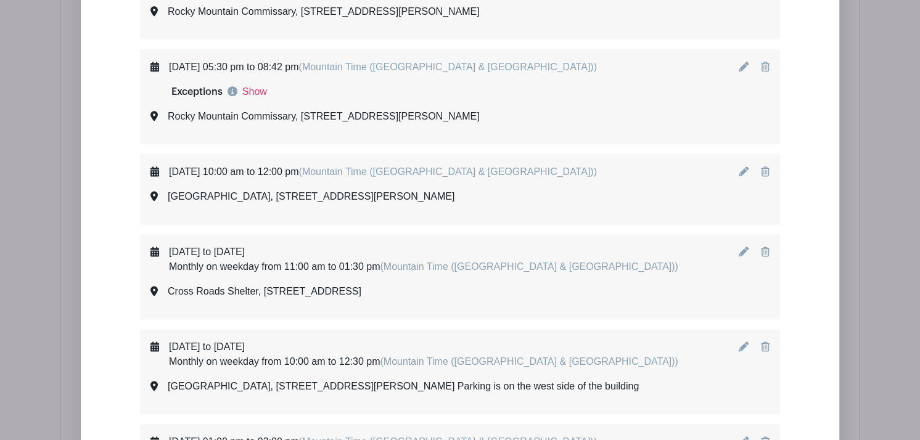
click at [740, 247] on icon at bounding box center [744, 252] width 10 height 10
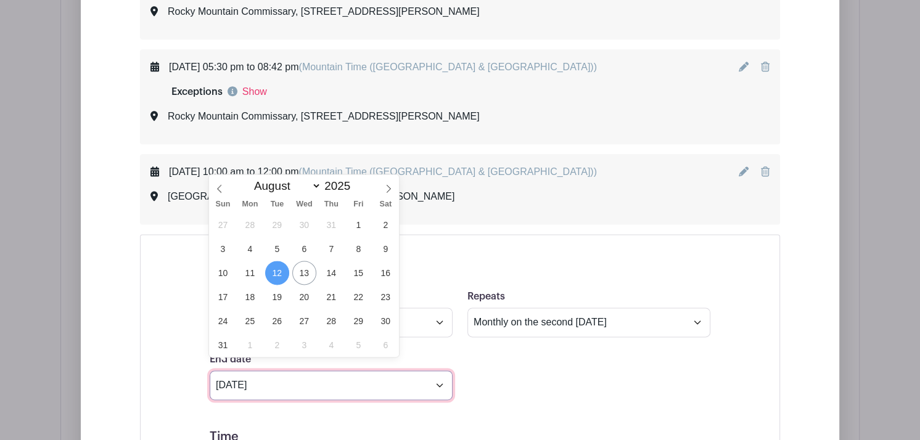
click at [441, 374] on input "[DATE]" at bounding box center [331, 385] width 243 height 30
click at [387, 189] on icon at bounding box center [388, 188] width 9 height 9
select select "8"
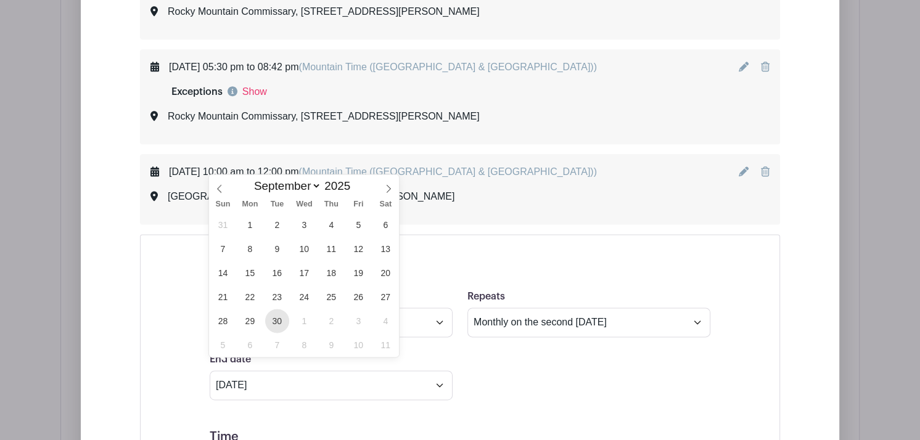
click at [276, 321] on span "30" at bounding box center [277, 321] width 24 height 24
type input "[DATE]"
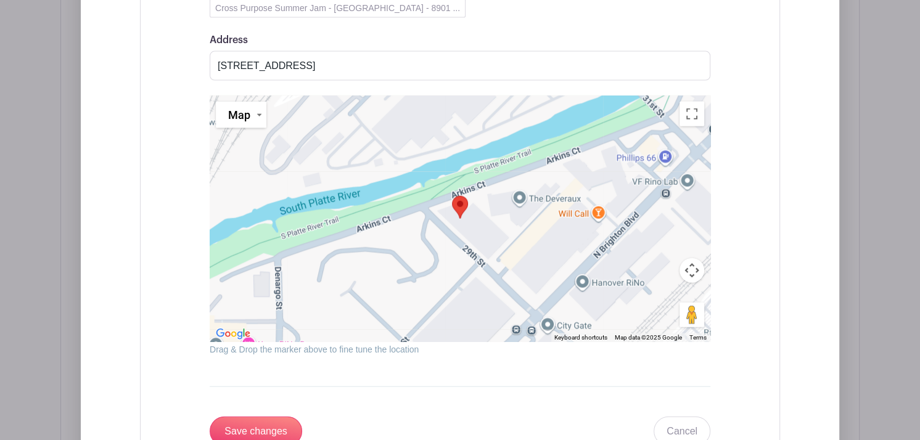
scroll to position [6250, 0]
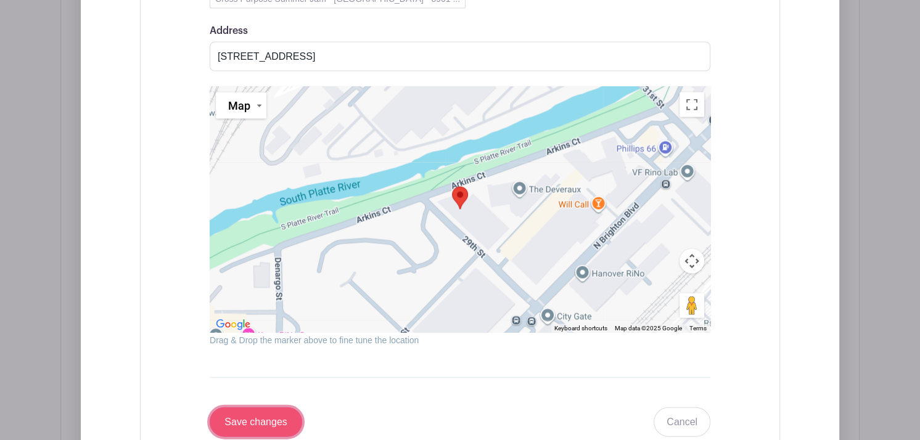
click at [269, 407] on input "Save changes" at bounding box center [256, 422] width 92 height 30
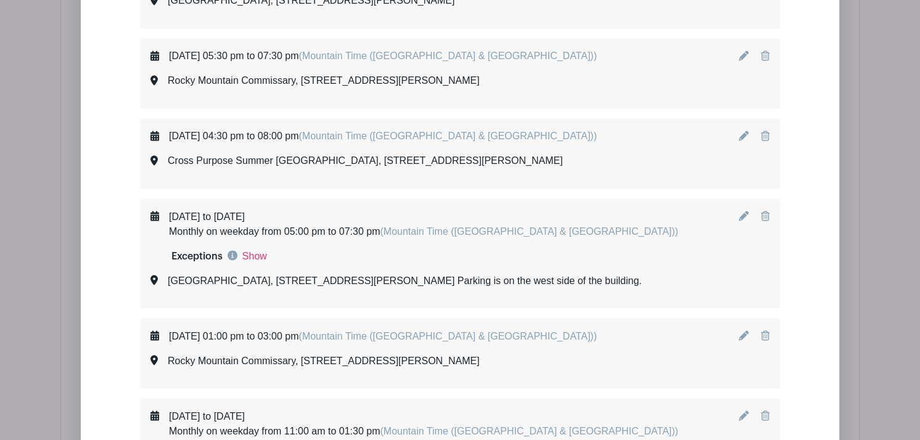
scroll to position [5626, 0]
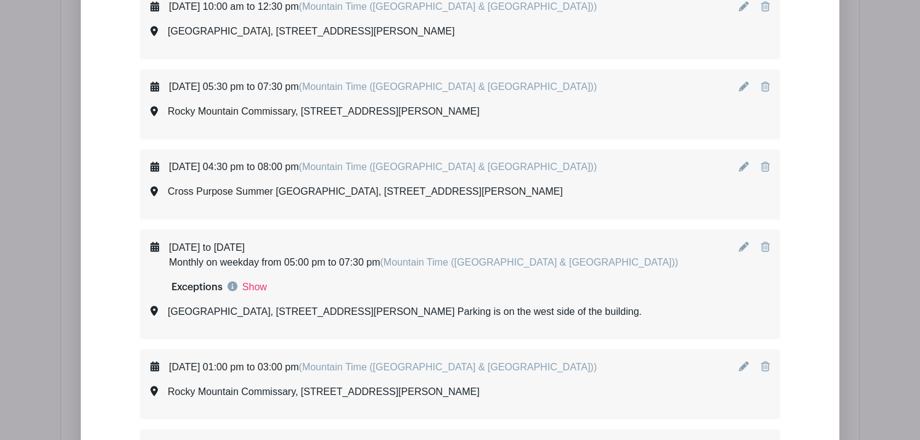
click at [742, 81] on icon at bounding box center [744, 86] width 10 height 10
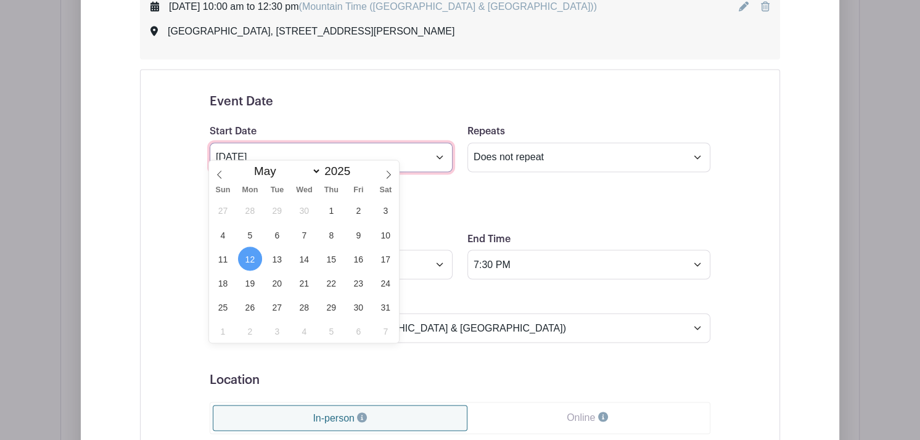
click at [441, 147] on input "[DATE]" at bounding box center [331, 157] width 243 height 30
click at [382, 176] on span at bounding box center [388, 170] width 21 height 21
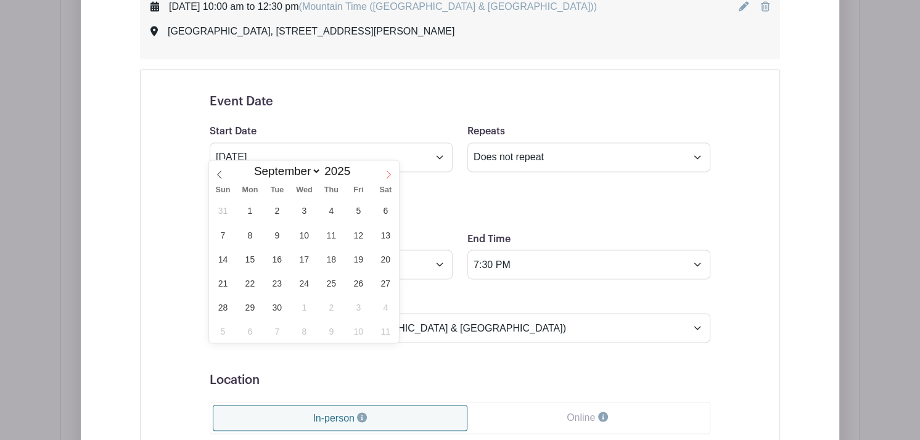
click at [382, 176] on span at bounding box center [388, 170] width 21 height 21
click at [219, 172] on icon at bounding box center [219, 174] width 9 height 9
select select "8"
click at [279, 237] on span "9" at bounding box center [277, 235] width 24 height 24
type input "[DATE]"
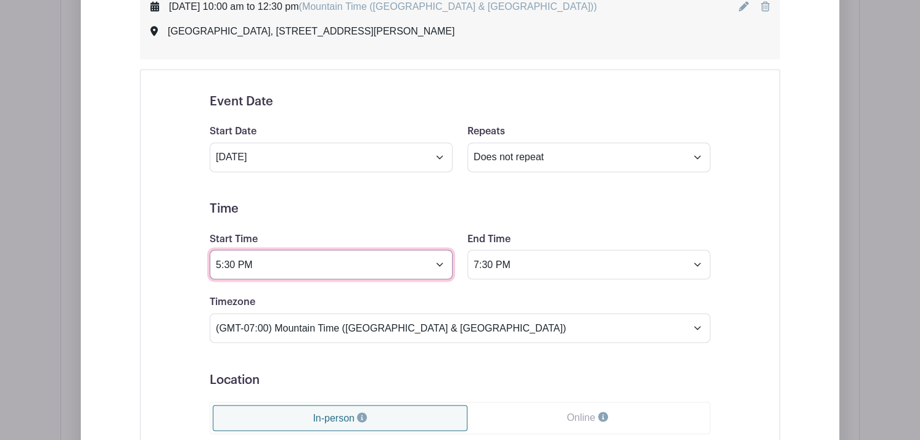
click at [276, 250] on input "5:30 PM" at bounding box center [331, 265] width 243 height 30
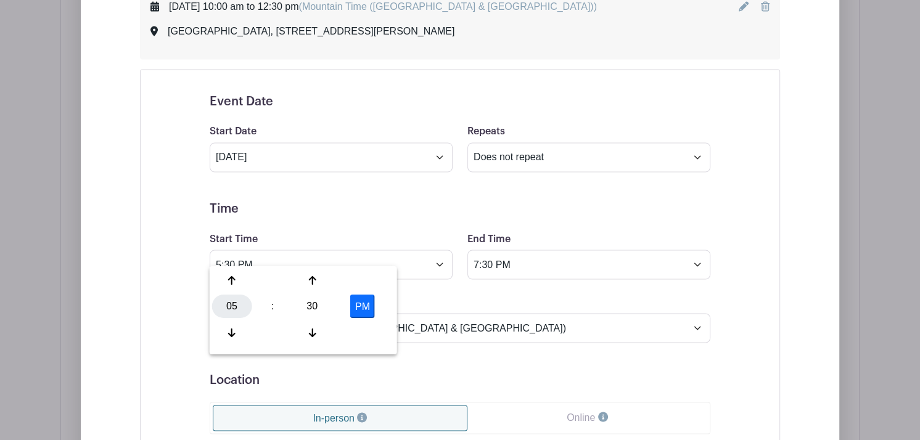
click at [231, 308] on div "05" at bounding box center [232, 306] width 40 height 23
click at [280, 276] on div "01" at bounding box center [278, 279] width 41 height 23
click at [306, 303] on div "30" at bounding box center [312, 306] width 40 height 23
click at [232, 280] on div "00" at bounding box center [232, 279] width 41 height 23
type input "1:00 PM"
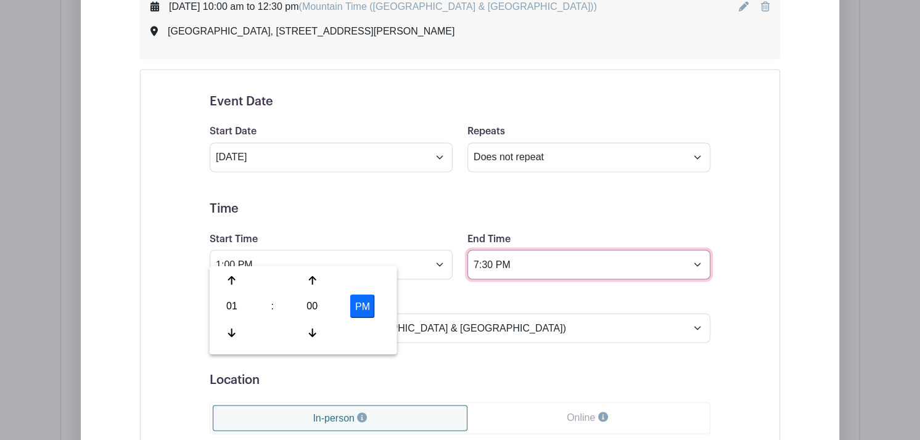
click at [495, 251] on input "7:30 PM" at bounding box center [588, 265] width 243 height 30
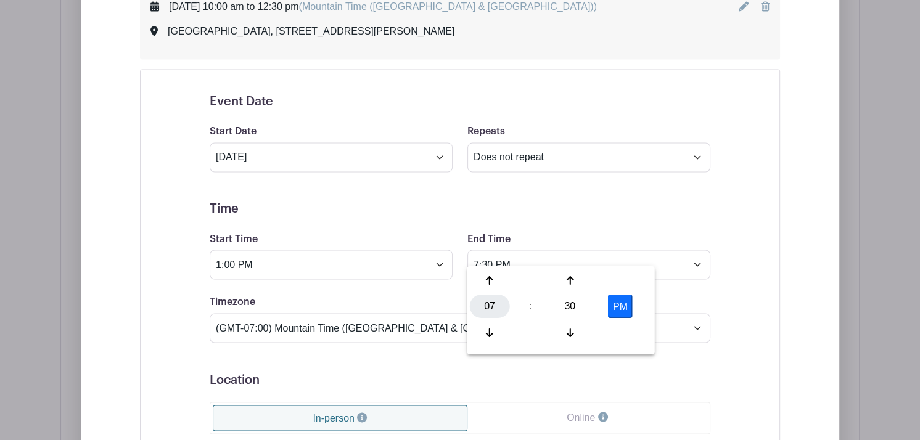
click at [485, 303] on div "07" at bounding box center [490, 306] width 40 height 23
click at [620, 277] on div "03" at bounding box center [627, 279] width 41 height 23
click at [569, 301] on div "30" at bounding box center [570, 306] width 40 height 23
click at [494, 277] on div "00" at bounding box center [490, 279] width 41 height 23
type input "3:00 PM"
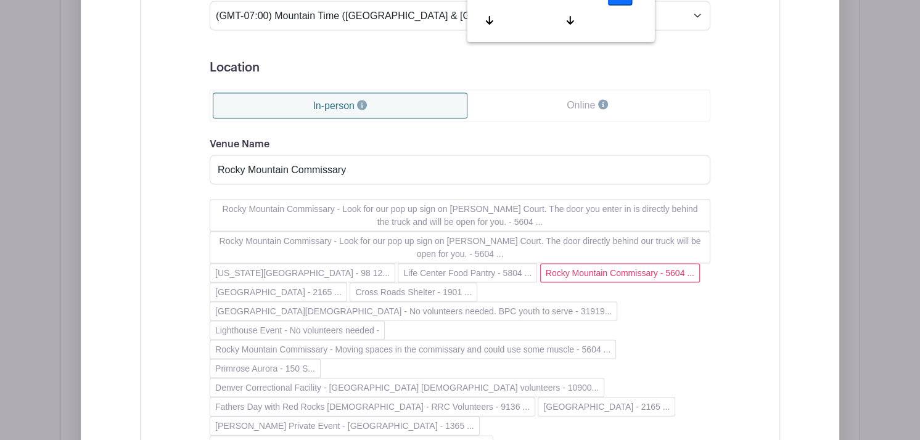
scroll to position [5947, 0]
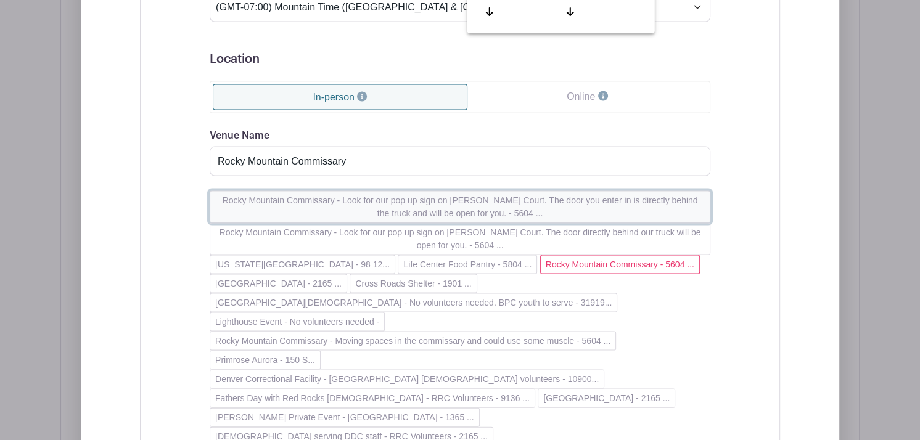
click at [391, 193] on button "Rocky Mountain Commissary - Look for our pop up sign on [PERSON_NAME] Court. Th…" at bounding box center [460, 207] width 501 height 32
type input "Rocky Mountain Commissary - Look for our pop up sign on [PERSON_NAME] Court. Th…"
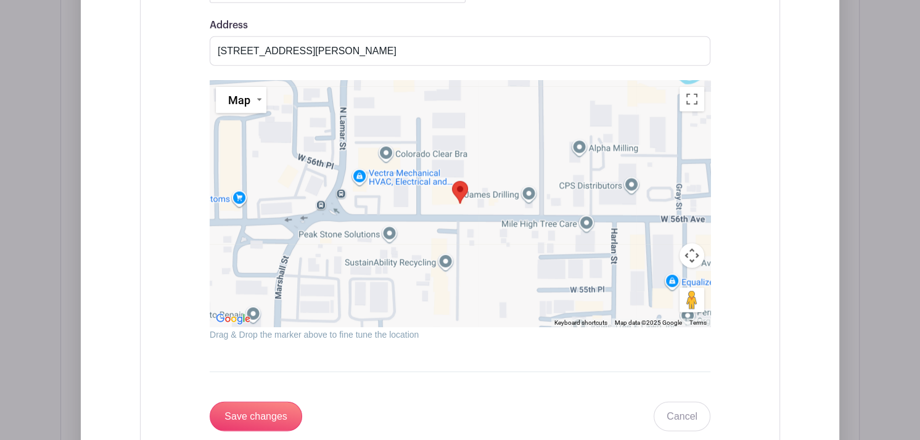
scroll to position [6483, 0]
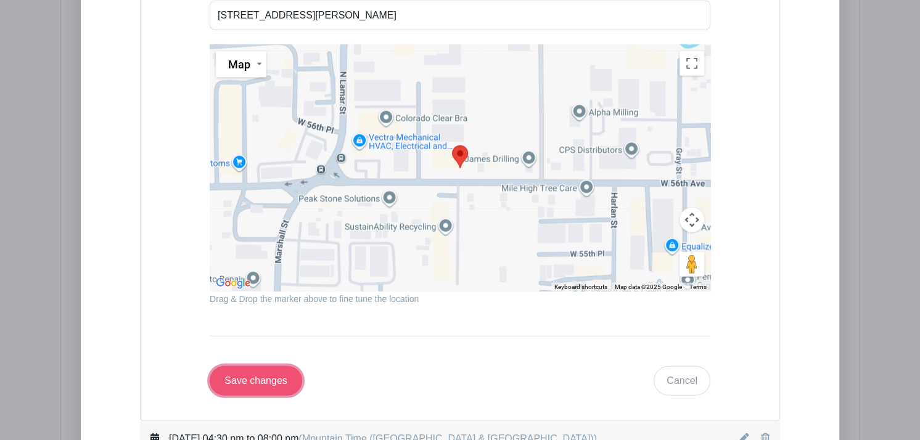
click at [253, 366] on input "Save changes" at bounding box center [256, 381] width 92 height 30
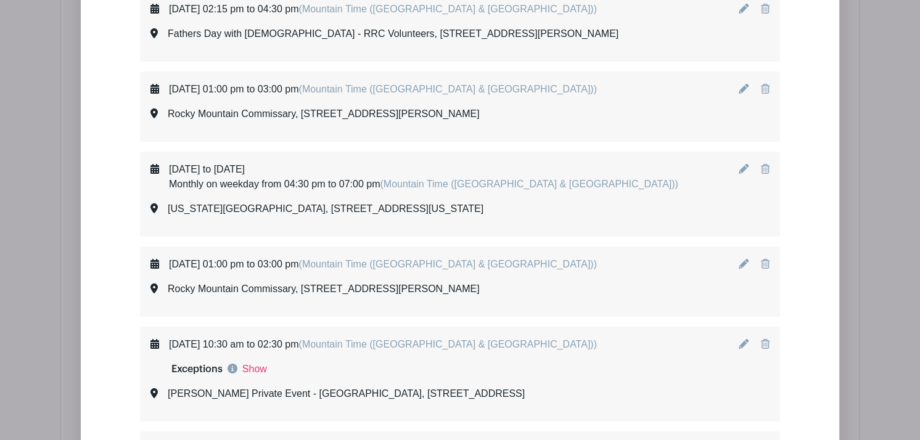
scroll to position [3745, 0]
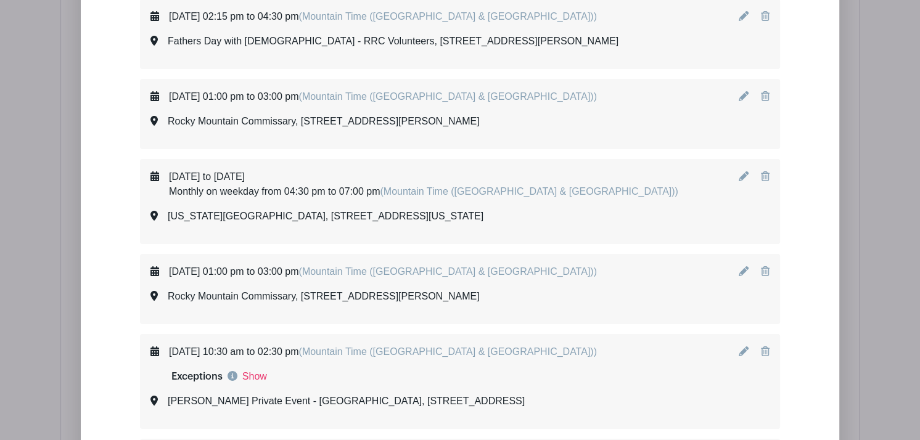
click at [740, 171] on icon at bounding box center [744, 176] width 10 height 10
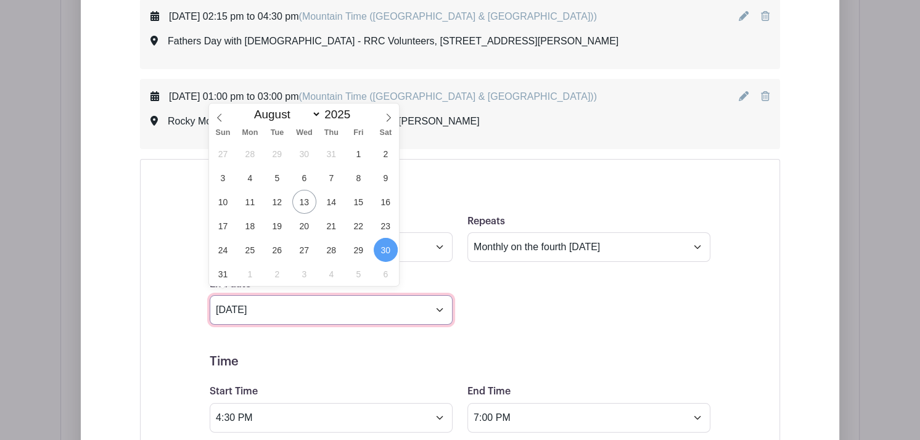
click at [433, 304] on input "[DATE]" at bounding box center [331, 310] width 243 height 30
click at [385, 114] on icon at bounding box center [388, 117] width 9 height 9
select select "8"
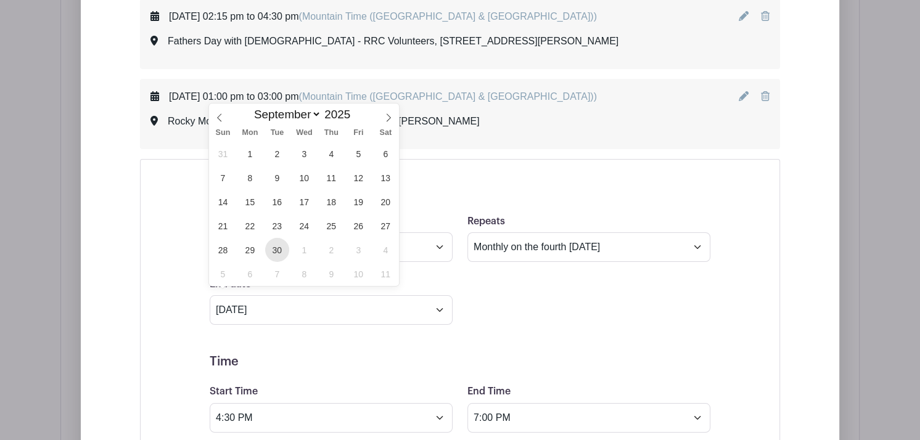
click at [276, 248] on span "30" at bounding box center [277, 250] width 24 height 24
type input "[DATE]"
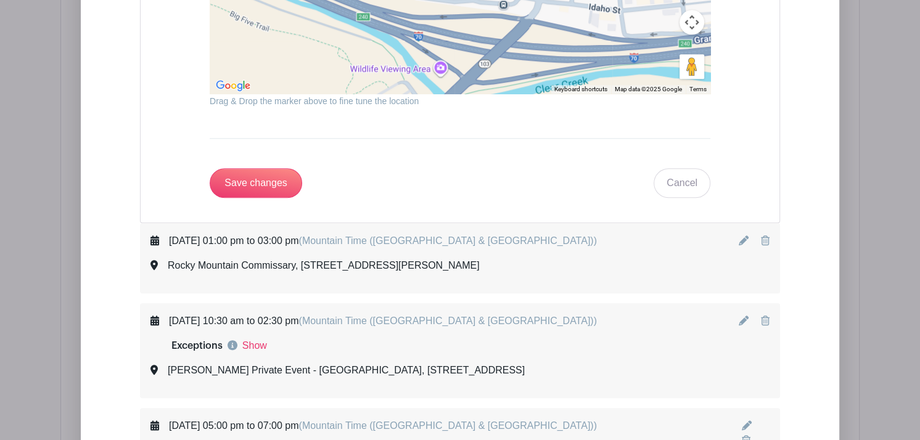
scroll to position [4962, 0]
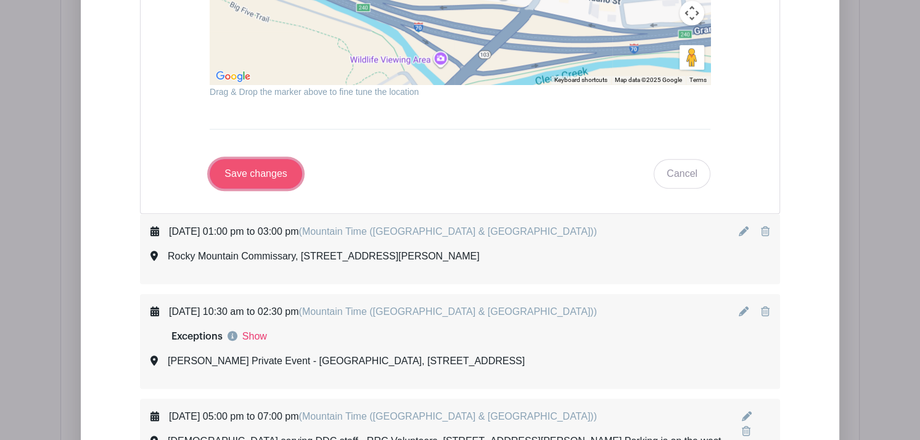
click at [247, 159] on input "Save changes" at bounding box center [256, 174] width 92 height 30
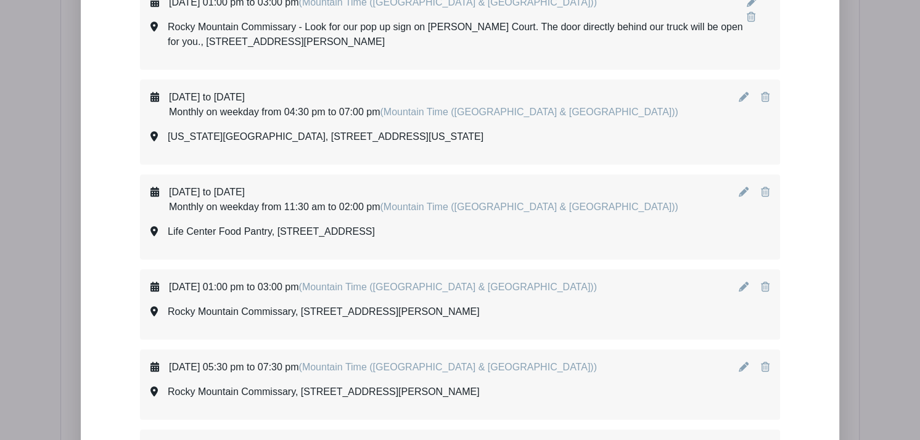
scroll to position [1047, 0]
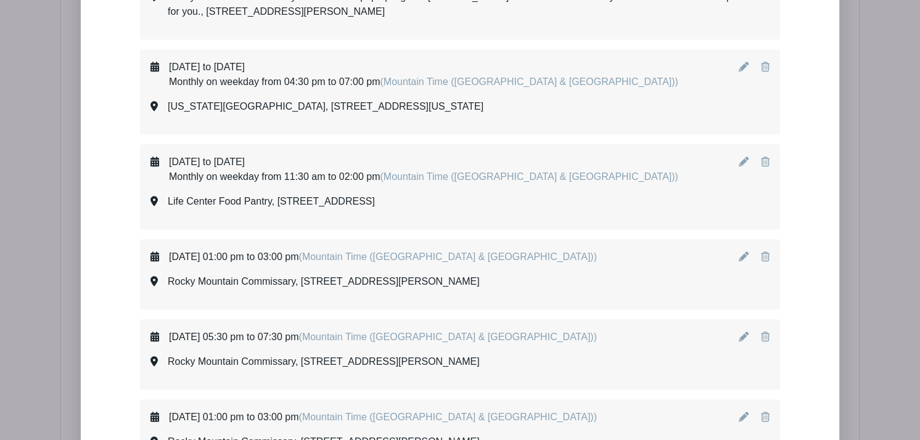
click at [743, 67] on icon at bounding box center [744, 67] width 10 height 10
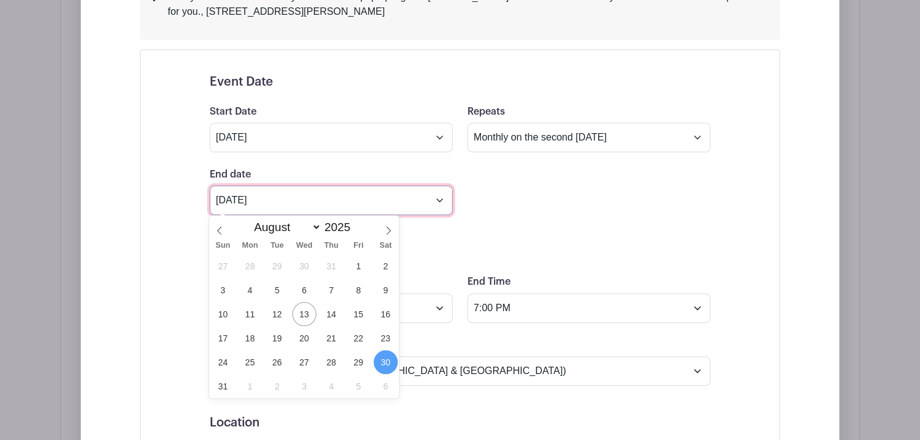
click at [435, 205] on input "[DATE]" at bounding box center [331, 201] width 243 height 30
click at [387, 229] on icon at bounding box center [388, 230] width 9 height 9
click at [223, 230] on icon at bounding box center [219, 230] width 9 height 9
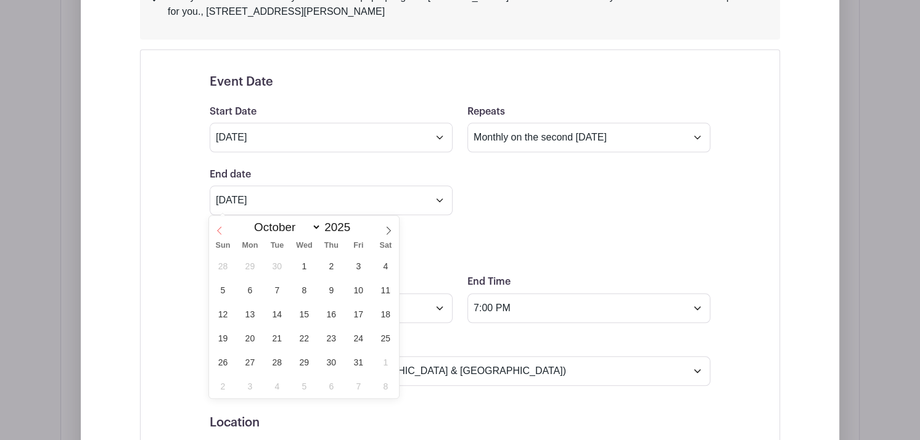
click at [223, 230] on icon at bounding box center [219, 230] width 9 height 9
select select "8"
click at [273, 362] on span "30" at bounding box center [277, 362] width 24 height 24
type input "[DATE]"
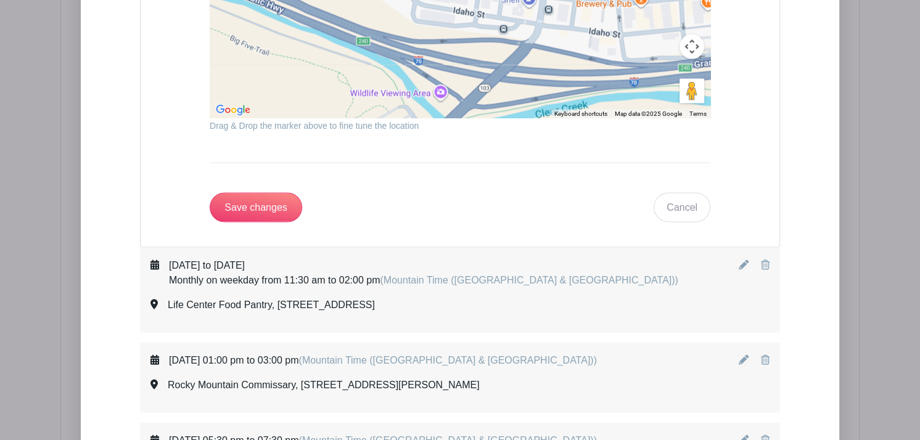
scroll to position [2129, 0]
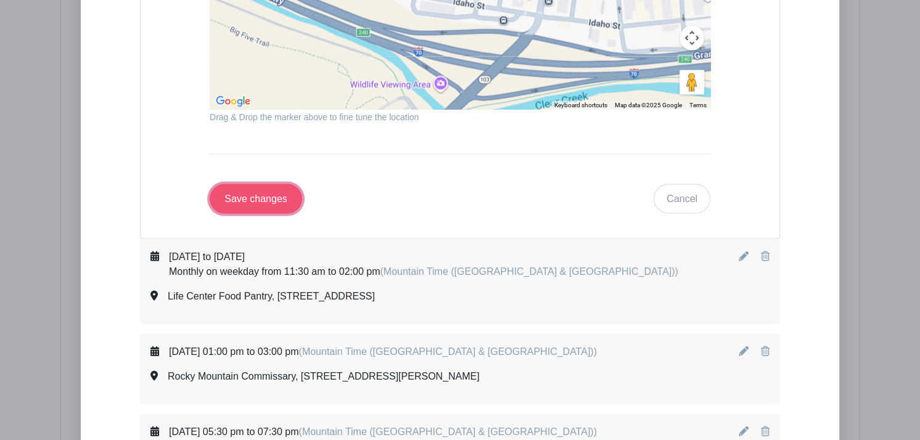
click at [266, 184] on input "Save changes" at bounding box center [256, 199] width 92 height 30
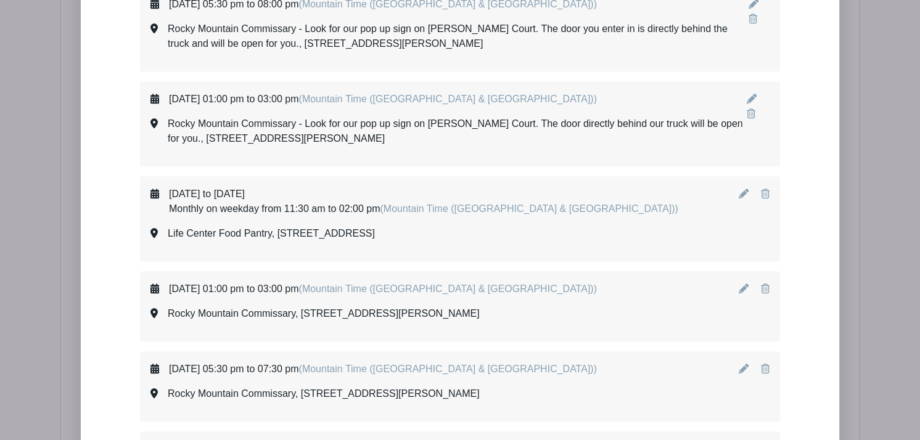
drag, startPoint x: 916, startPoint y: 92, endPoint x: 916, endPoint y: 176, distance: 83.2
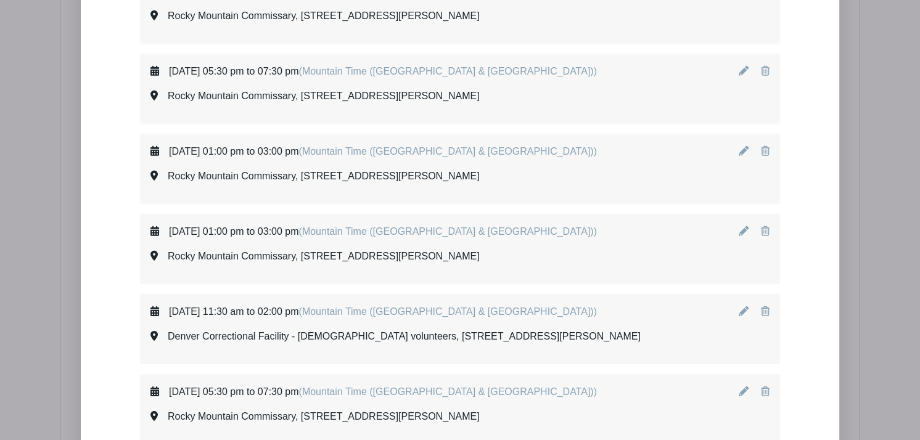
scroll to position [3107, 0]
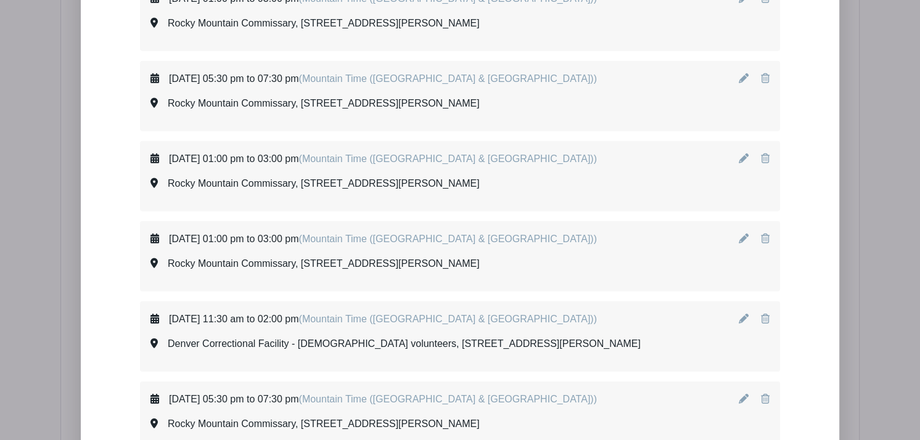
click at [741, 394] on icon at bounding box center [744, 399] width 10 height 10
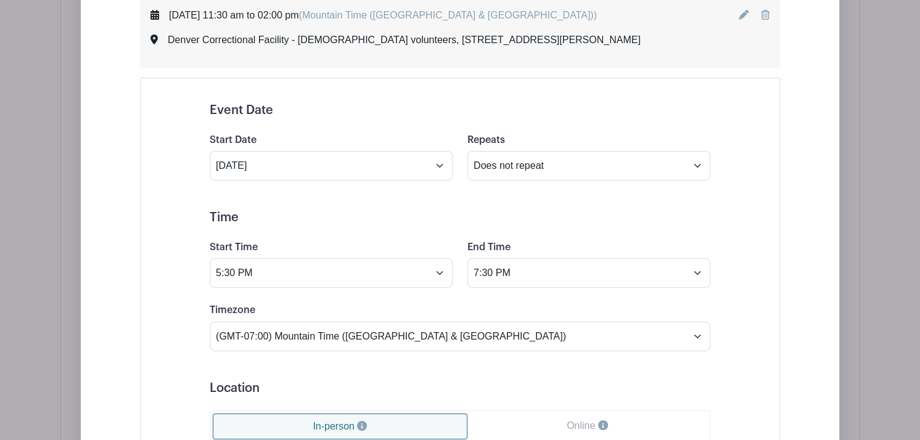
scroll to position [3420, 0]
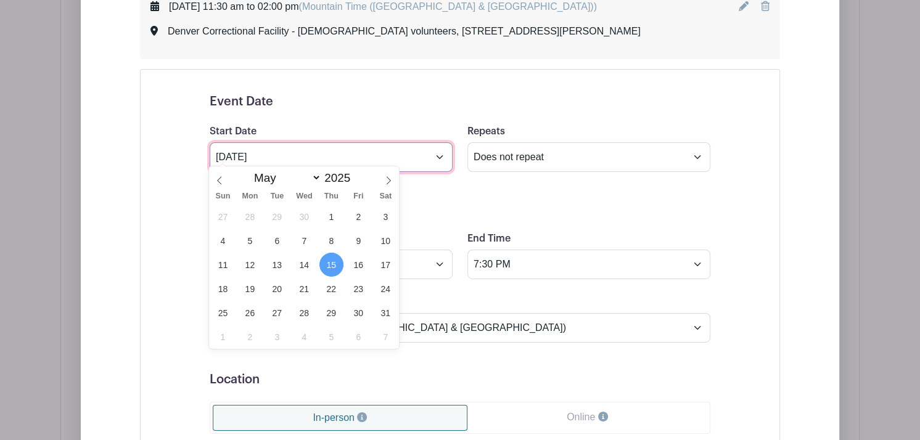
click at [435, 152] on input "[DATE]" at bounding box center [331, 157] width 243 height 30
click at [365, 265] on span "16" at bounding box center [358, 265] width 24 height 24
type input "[DATE]"
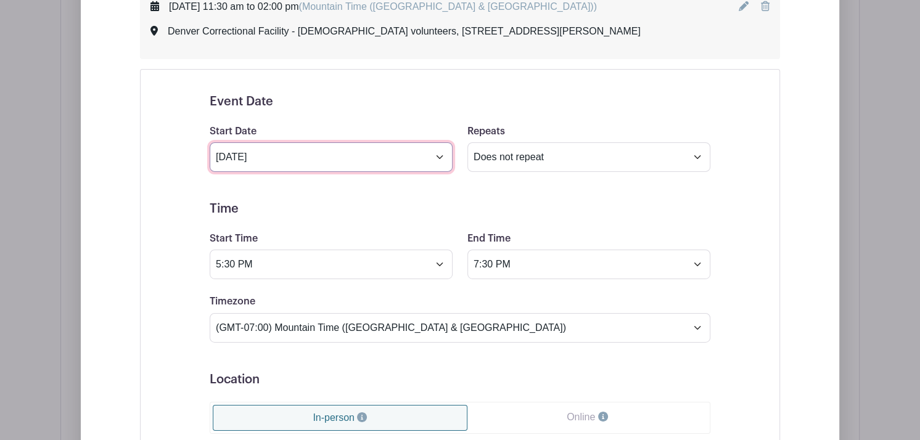
click at [437, 149] on input "[DATE]" at bounding box center [331, 157] width 243 height 30
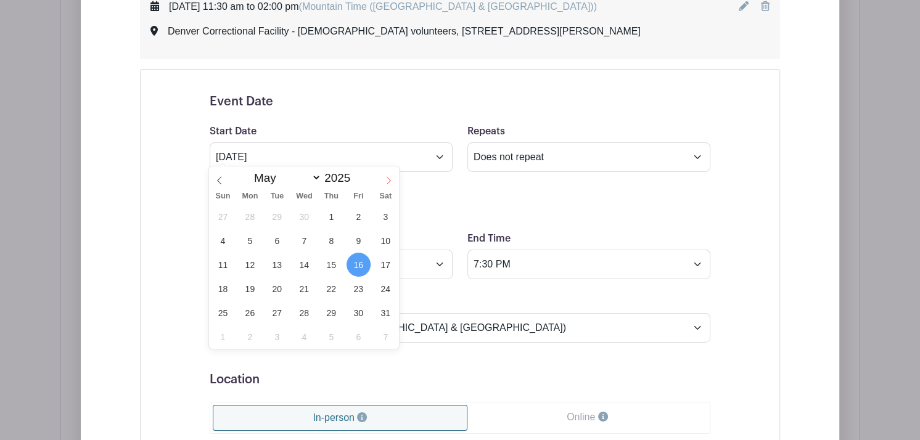
click at [388, 180] on icon at bounding box center [388, 180] width 9 height 9
select select "8"
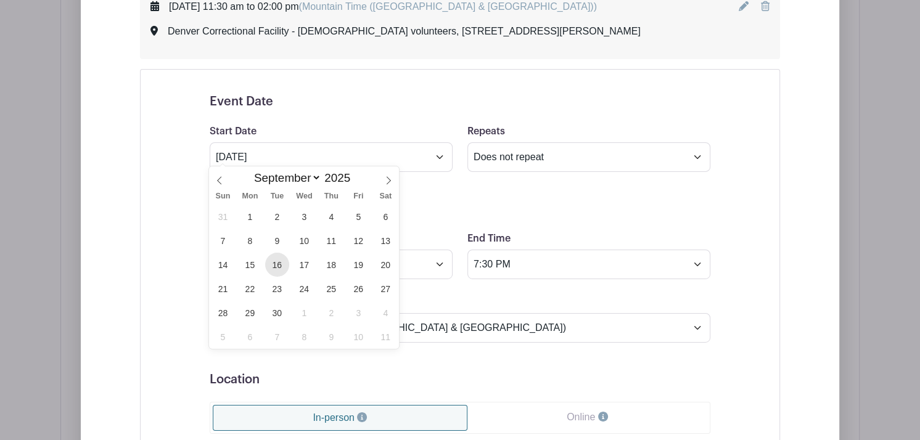
click at [274, 273] on span "16" at bounding box center [277, 265] width 24 height 24
type input "[DATE]"
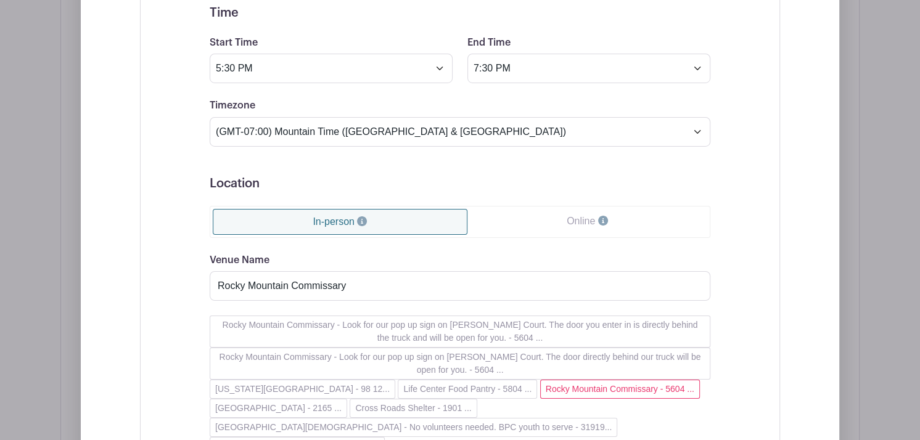
scroll to position [3625, 0]
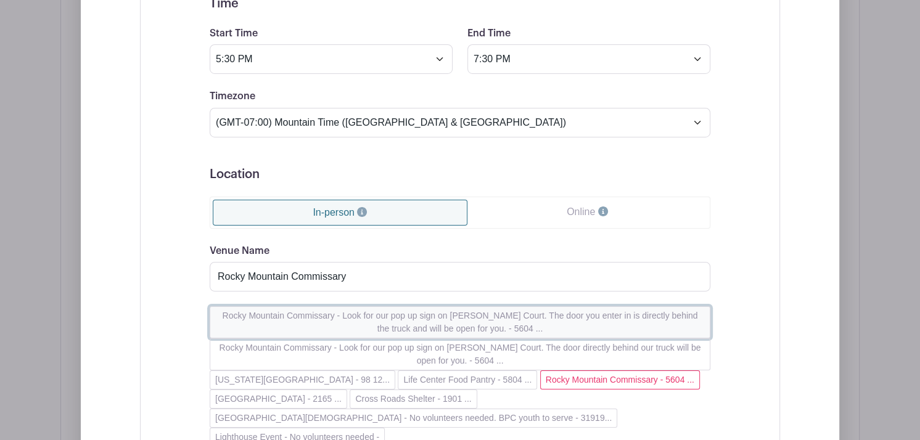
click at [465, 315] on button "Rocky Mountain Commissary - Look for our pop up sign on [PERSON_NAME] Court. Th…" at bounding box center [460, 322] width 501 height 32
type input "Rocky Mountain Commissary - Look for our pop up sign on [PERSON_NAME] Court. Th…"
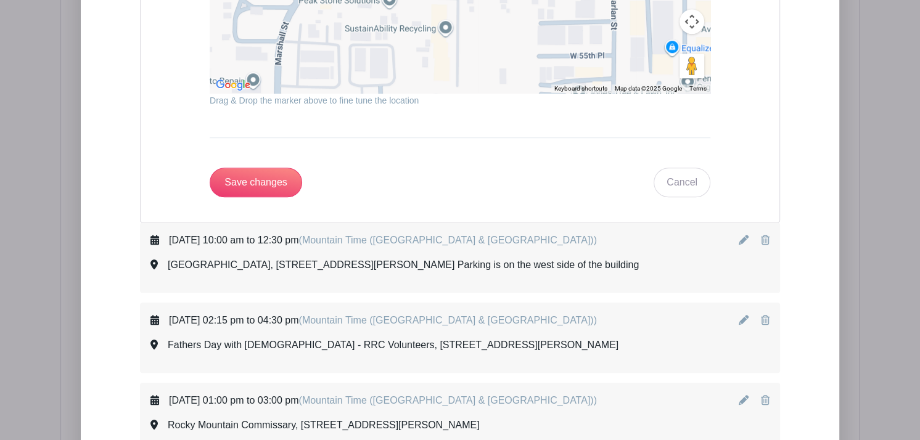
scroll to position [4511, 0]
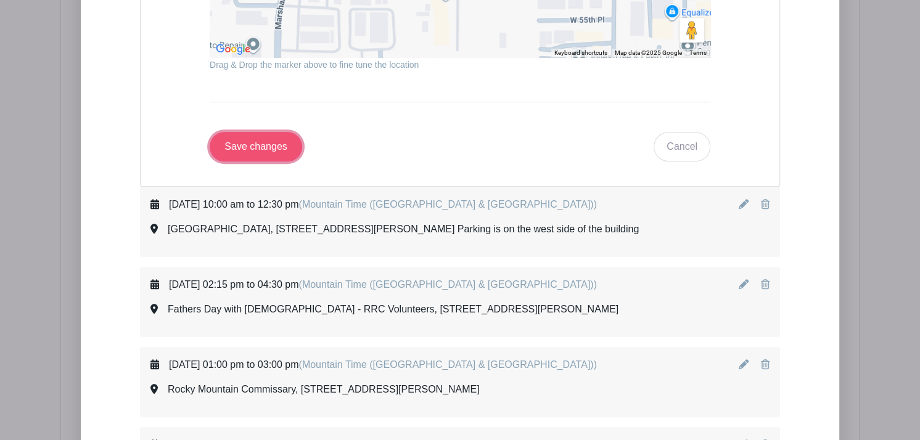
click at [244, 132] on input "Save changes" at bounding box center [256, 147] width 92 height 30
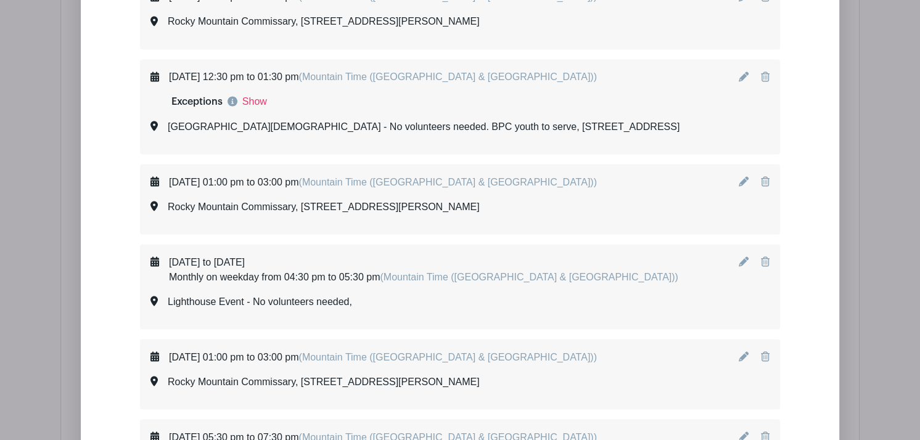
scroll to position [1845, 0]
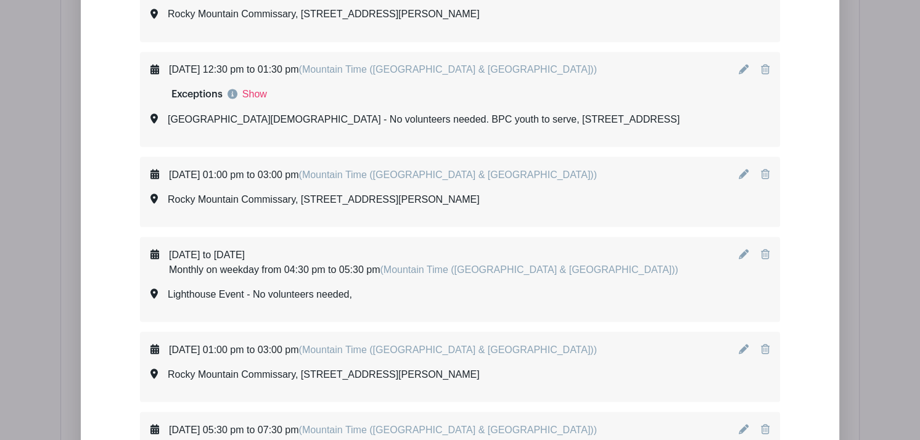
click at [743, 253] on icon at bounding box center [744, 254] width 10 height 10
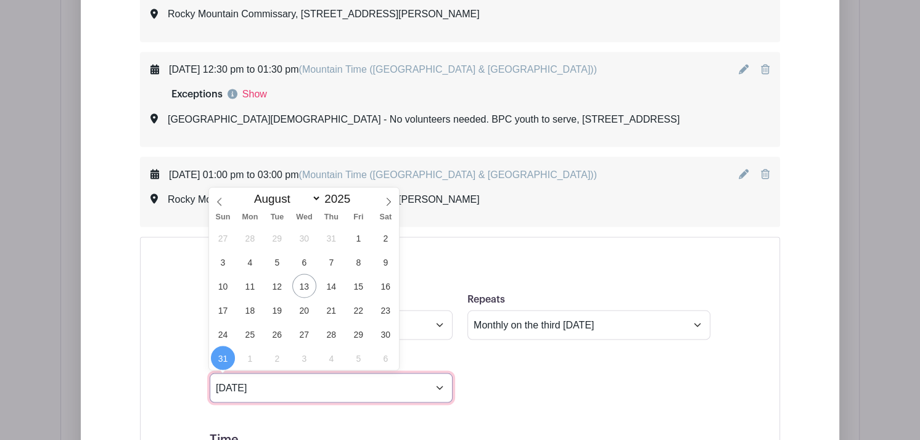
click at [441, 391] on input "[DATE]" at bounding box center [331, 388] width 243 height 30
click at [388, 204] on icon at bounding box center [388, 201] width 9 height 9
select select "8"
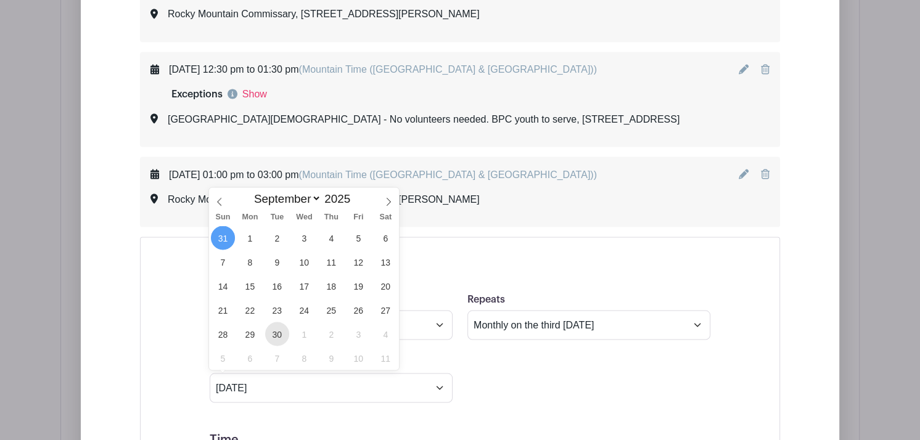
click at [277, 333] on span "30" at bounding box center [277, 334] width 24 height 24
type input "[DATE]"
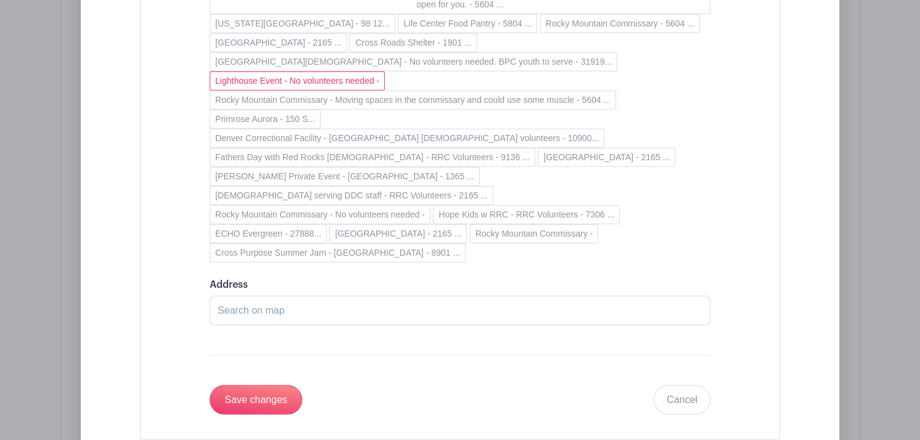
scroll to position [2646, 0]
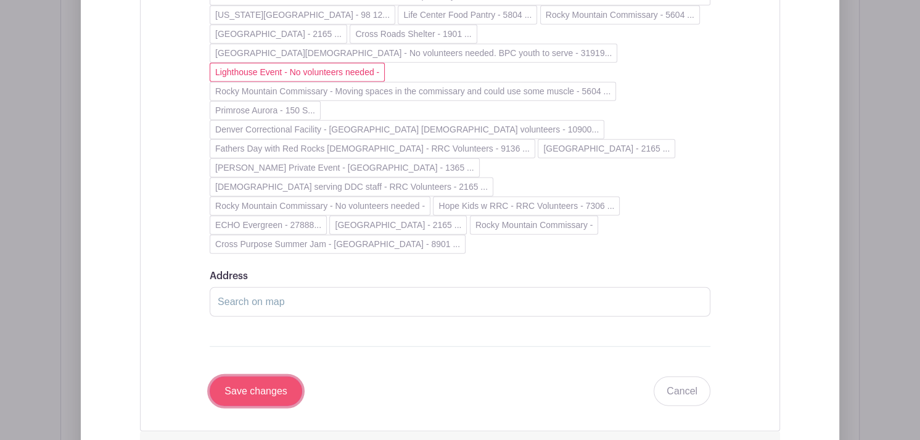
click at [273, 377] on input "Save changes" at bounding box center [256, 392] width 92 height 30
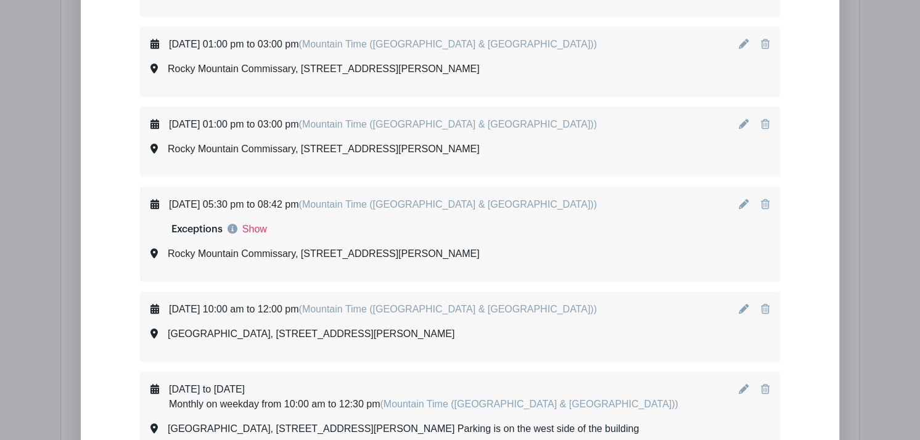
scroll to position [4710, 0]
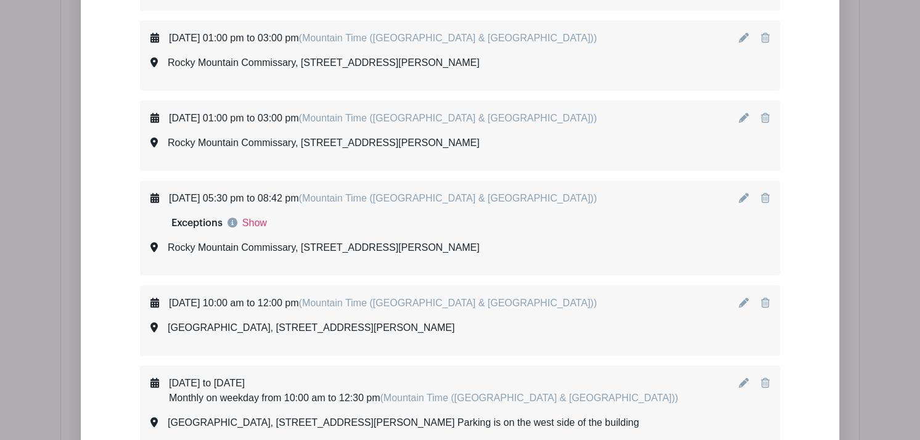
click at [741, 378] on icon at bounding box center [744, 383] width 10 height 10
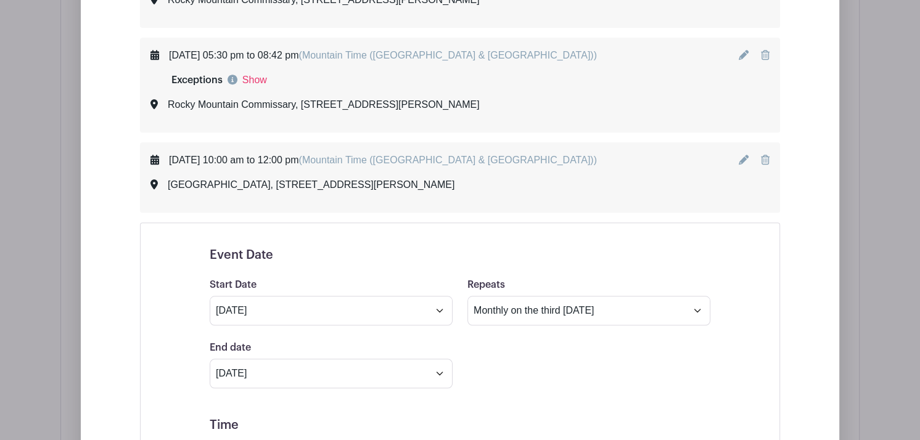
scroll to position [4907, 0]
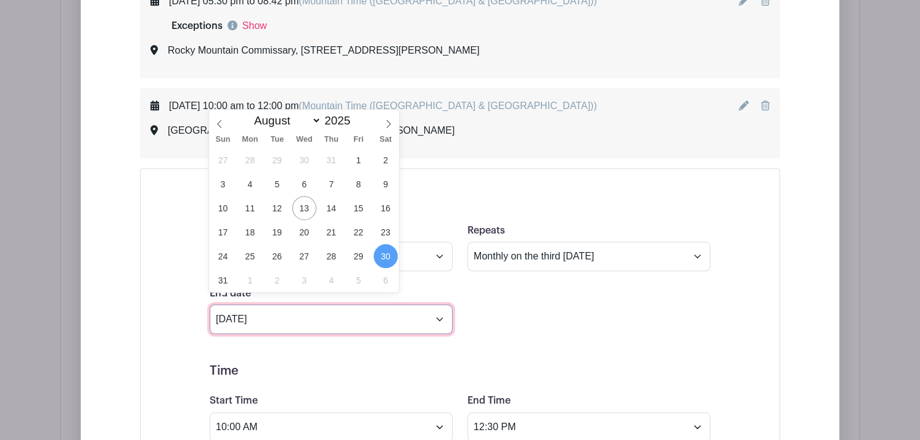
click at [438, 309] on input "[DATE]" at bounding box center [331, 320] width 243 height 30
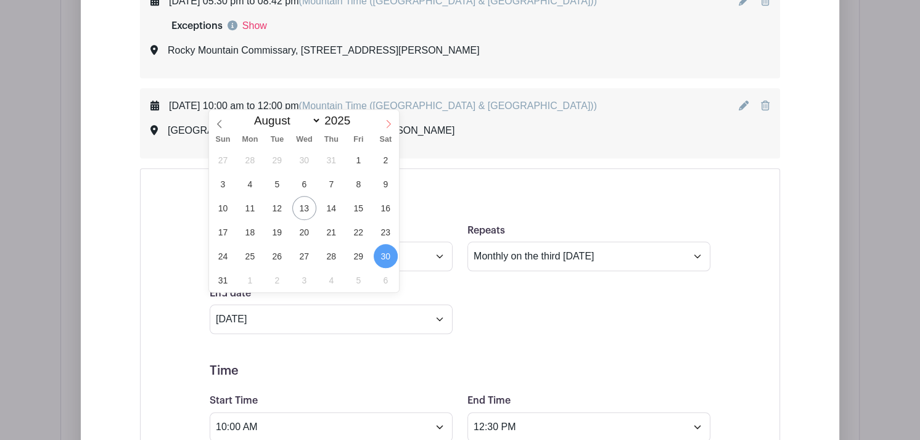
click at [387, 124] on icon at bounding box center [388, 124] width 9 height 9
select select "8"
click at [274, 258] on span "30" at bounding box center [277, 256] width 24 height 24
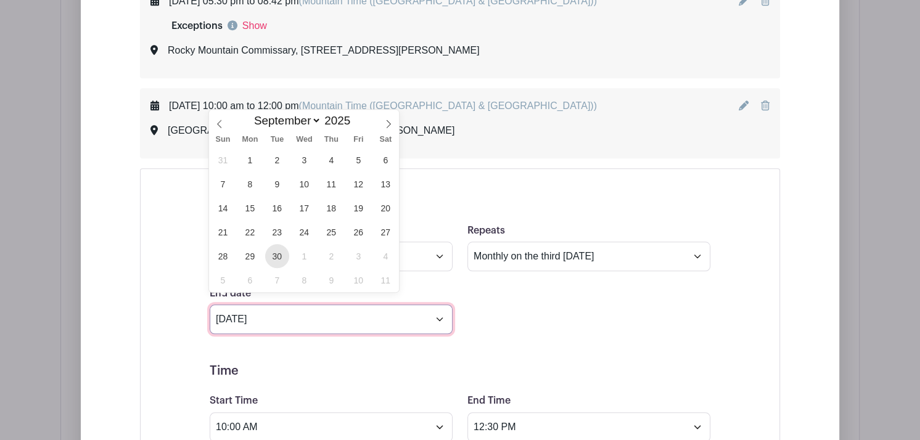
type input "[DATE]"
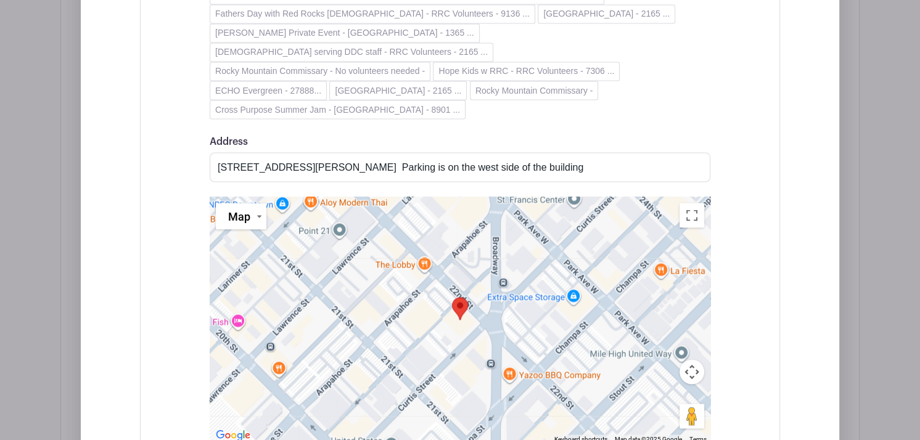
scroll to position [5856, 0]
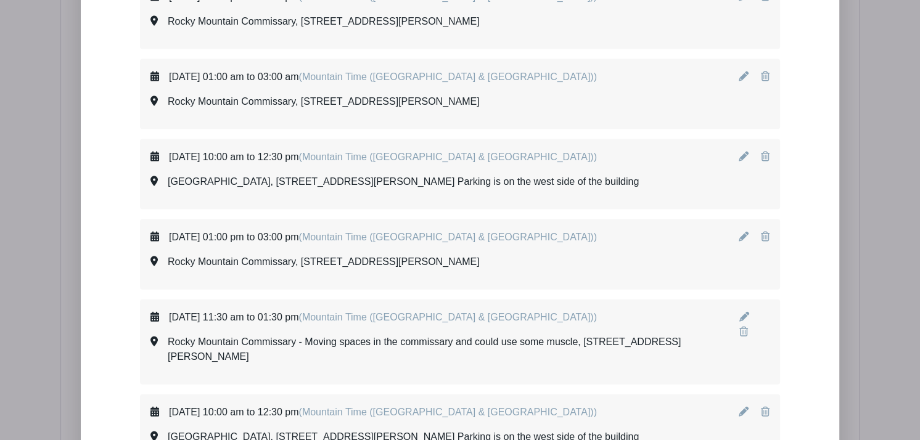
scroll to position [2221, 0]
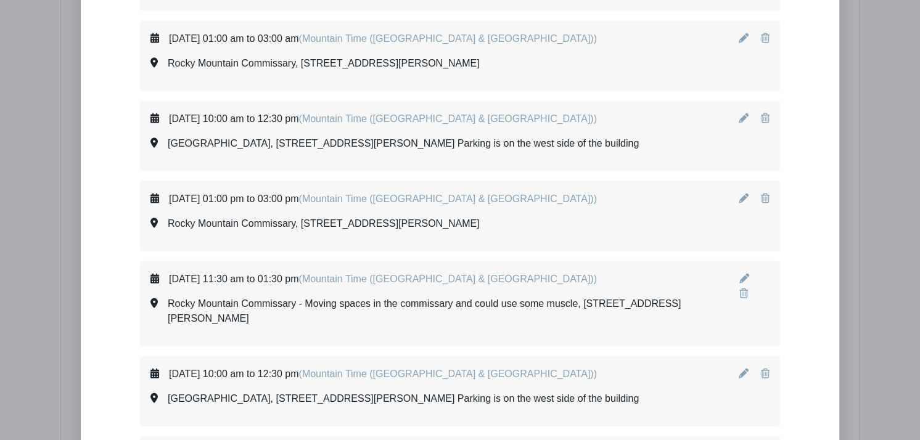
click at [740, 197] on icon at bounding box center [744, 199] width 10 height 10
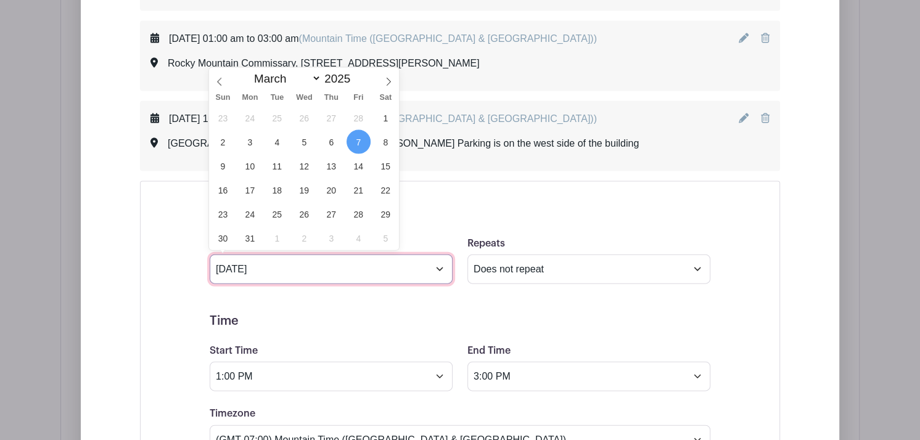
click at [437, 270] on input "[DATE]" at bounding box center [331, 270] width 243 height 30
click at [391, 84] on icon at bounding box center [388, 82] width 9 height 9
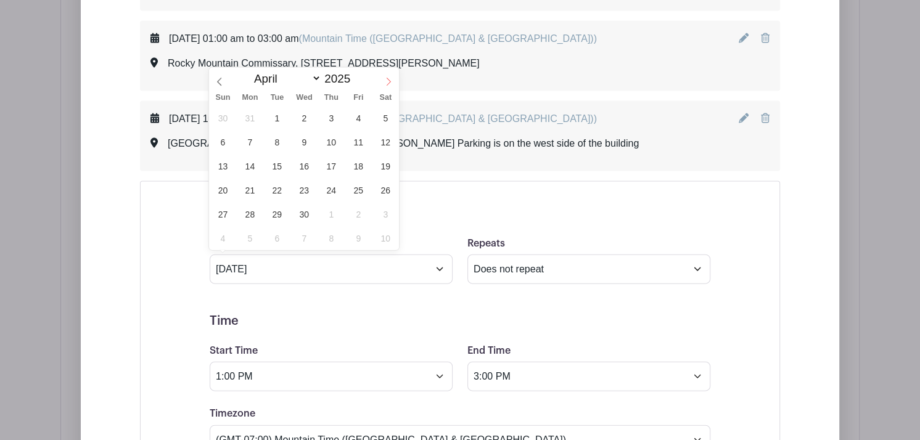
click at [391, 84] on icon at bounding box center [388, 82] width 9 height 9
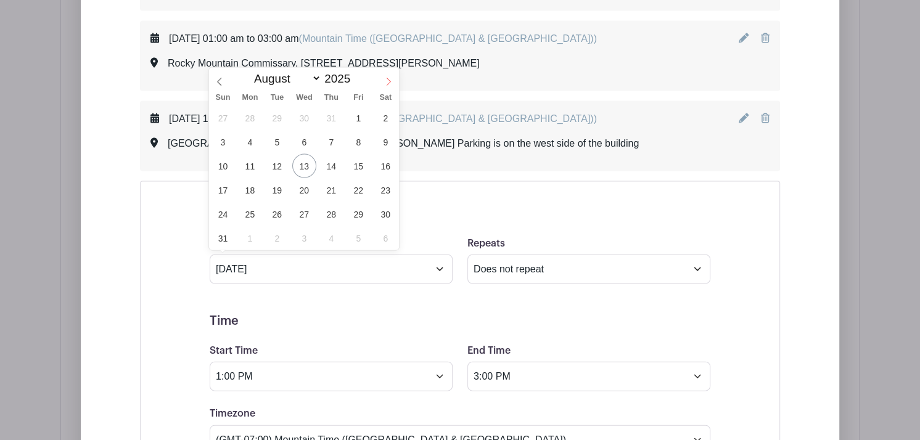
select select "8"
click at [274, 193] on span "23" at bounding box center [277, 190] width 24 height 24
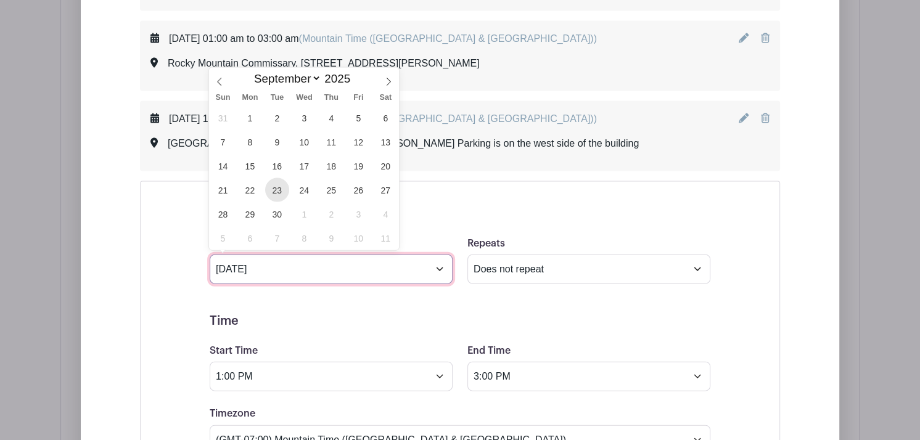
type input "[DATE]"
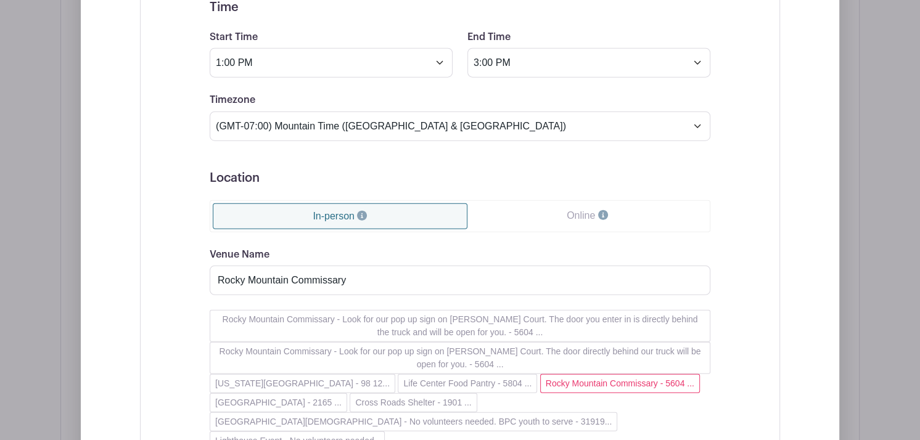
scroll to position [2544, 0]
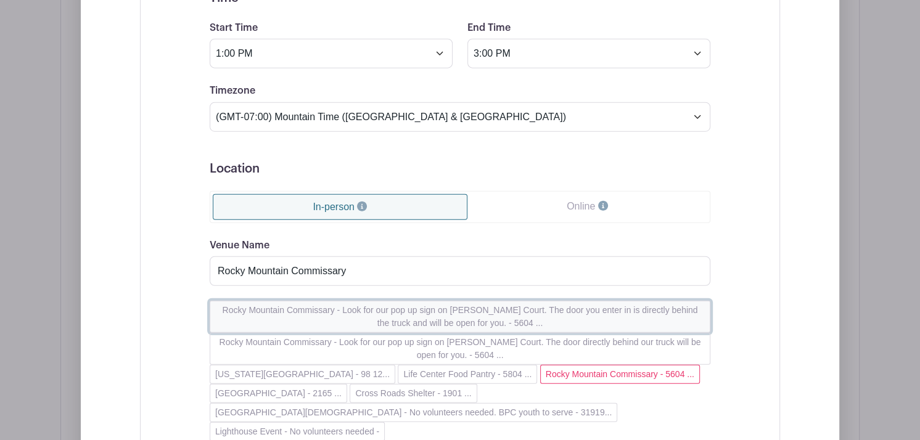
click at [380, 303] on button "Rocky Mountain Commissary - Look for our pop up sign on [PERSON_NAME] Court. Th…" at bounding box center [460, 317] width 501 height 32
type input "Rocky Mountain Commissary - Look for our pop up sign on [PERSON_NAME] Court. Th…"
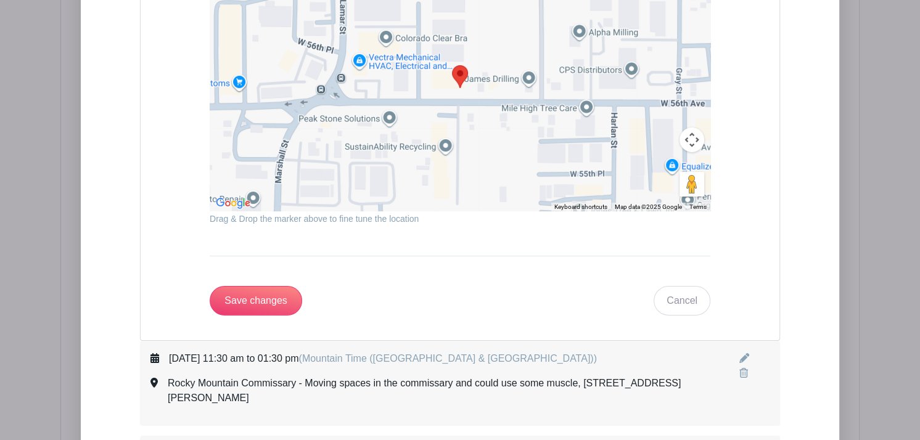
scroll to position [3280, 0]
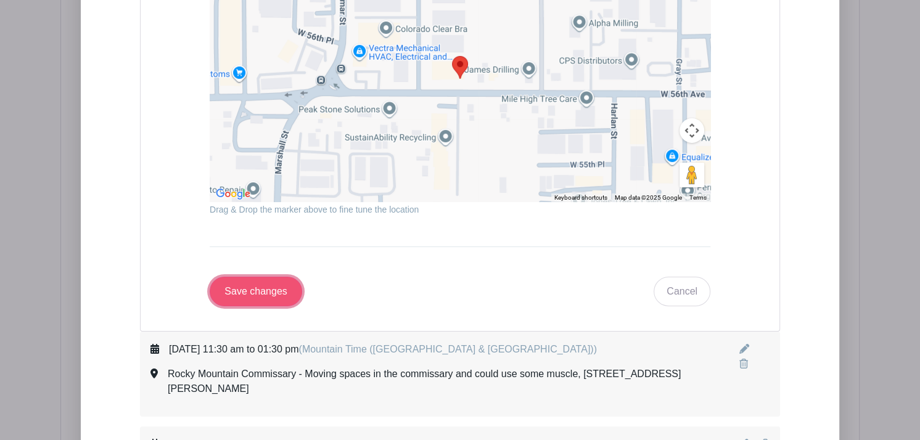
click at [280, 277] on input "Save changes" at bounding box center [256, 292] width 92 height 30
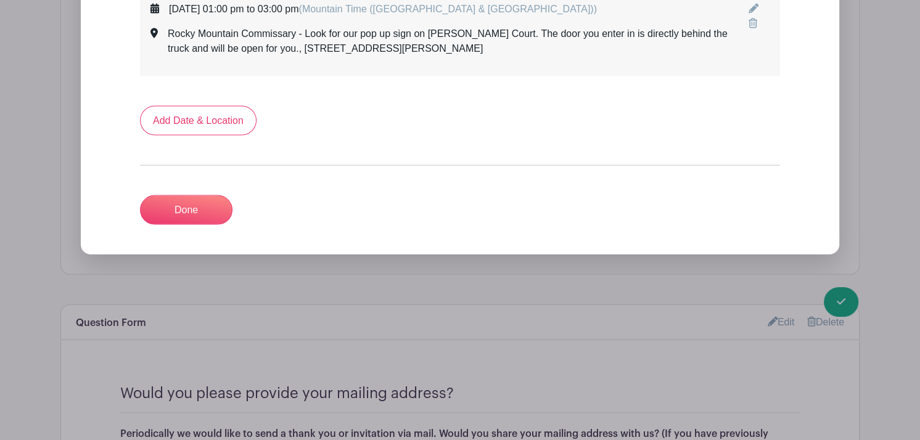
scroll to position [6093, 0]
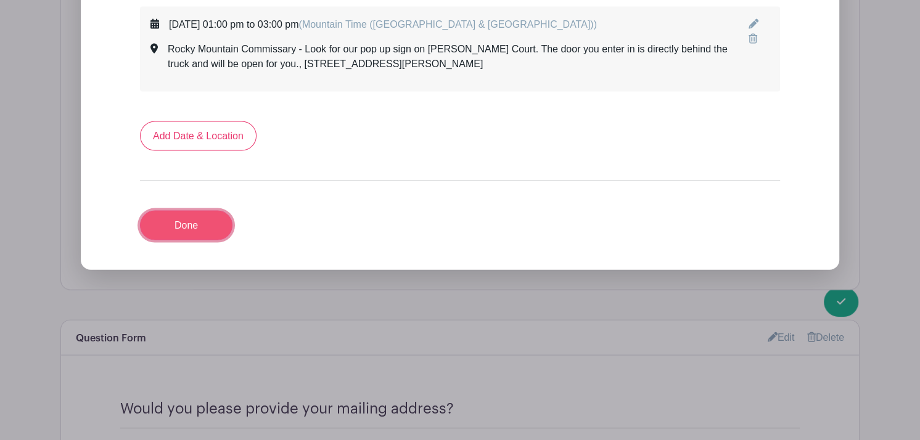
click at [196, 211] on link "Done" at bounding box center [186, 226] width 92 height 30
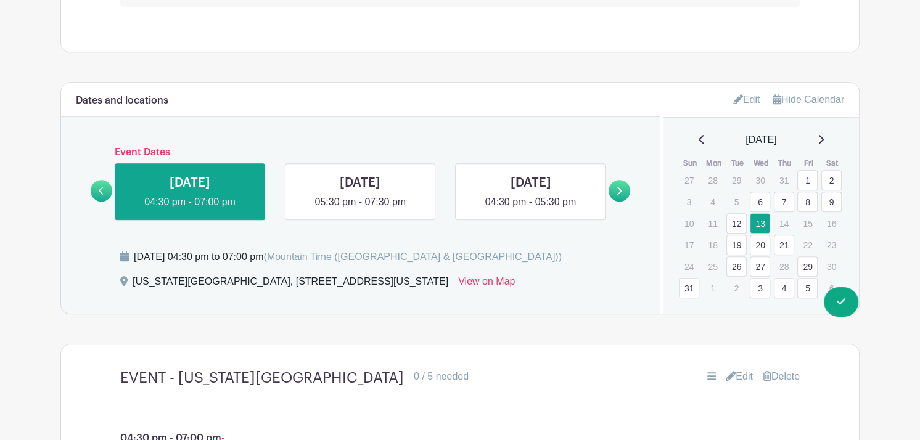
scroll to position [719, 0]
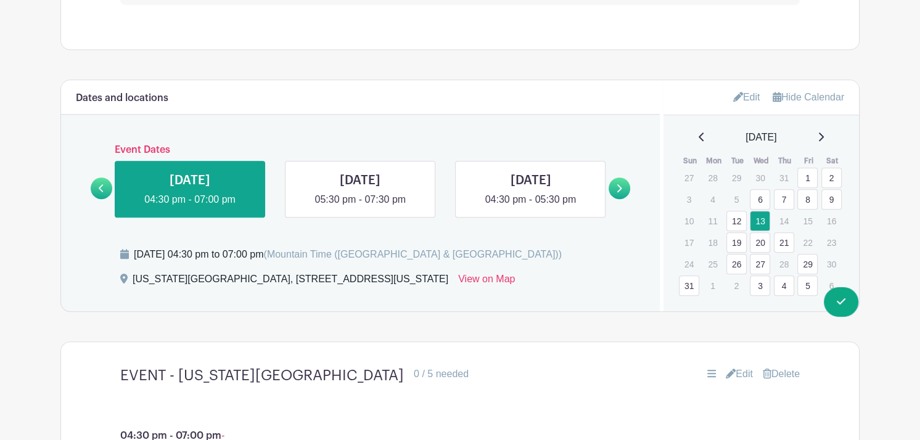
click at [760, 292] on link "3" at bounding box center [760, 286] width 20 height 20
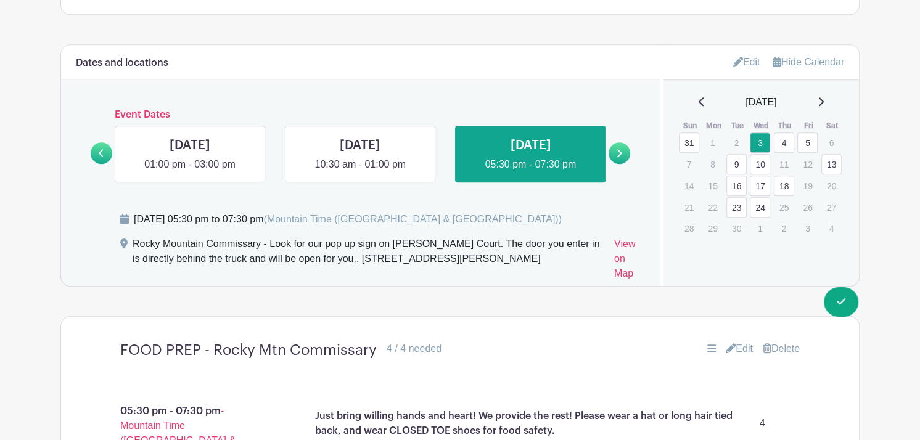
scroll to position [751, 0]
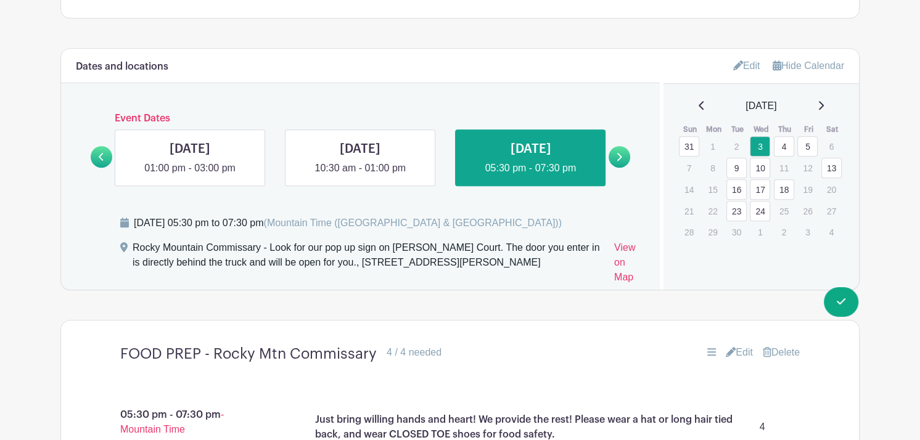
click at [784, 146] on link "4" at bounding box center [784, 146] width 20 height 20
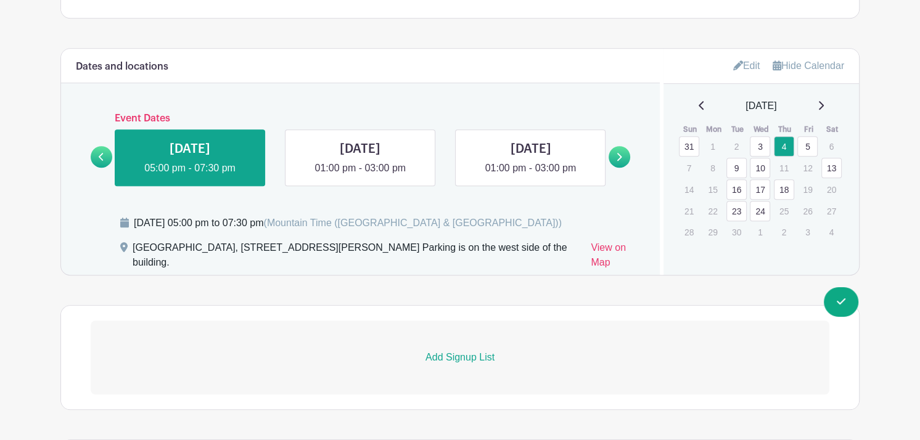
click at [456, 357] on p "Add Signup List" at bounding box center [460, 357] width 739 height 15
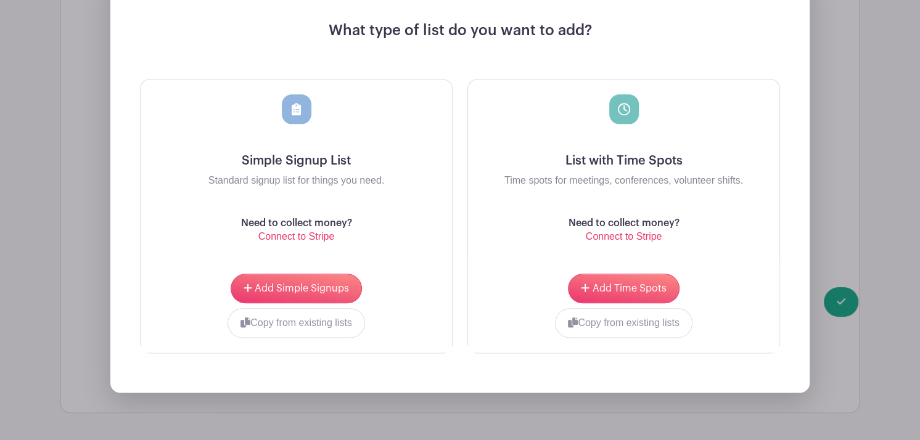
scroll to position [1137, 0]
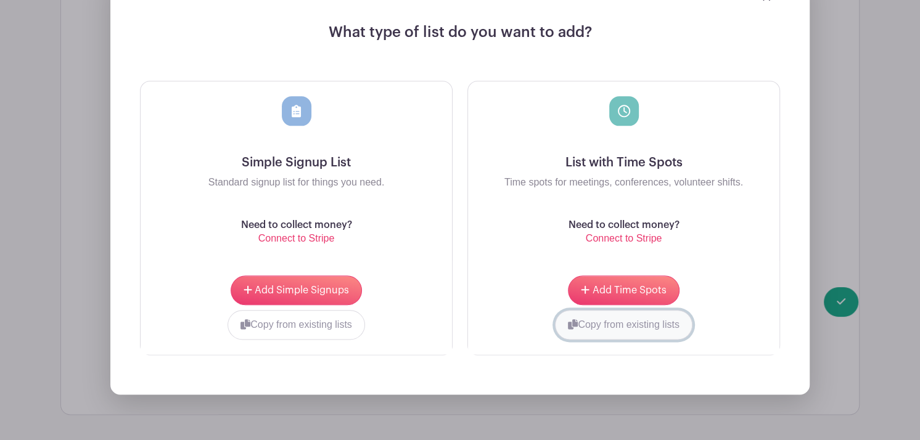
click at [636, 325] on button "Copy from existing lists" at bounding box center [623, 325] width 137 height 30
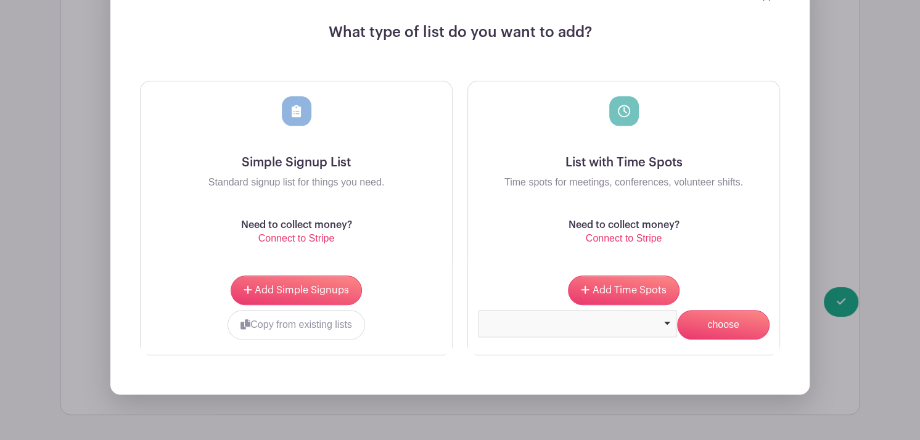
click at [668, 321] on div at bounding box center [577, 321] width 189 height 5
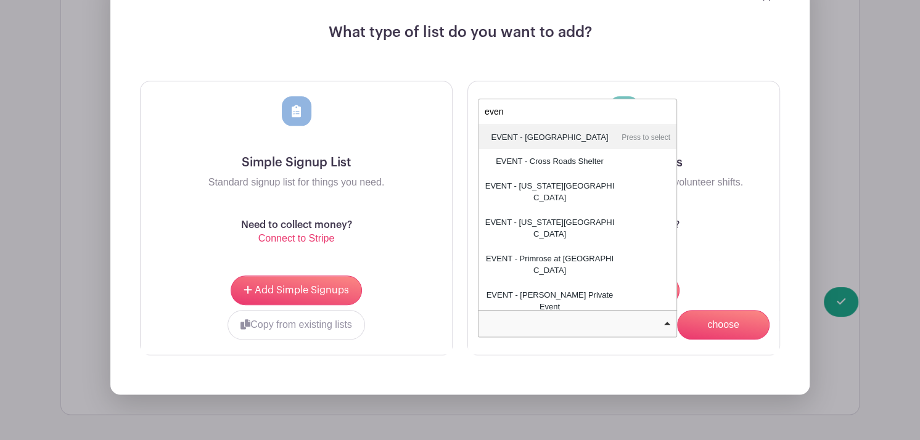
type input "event"
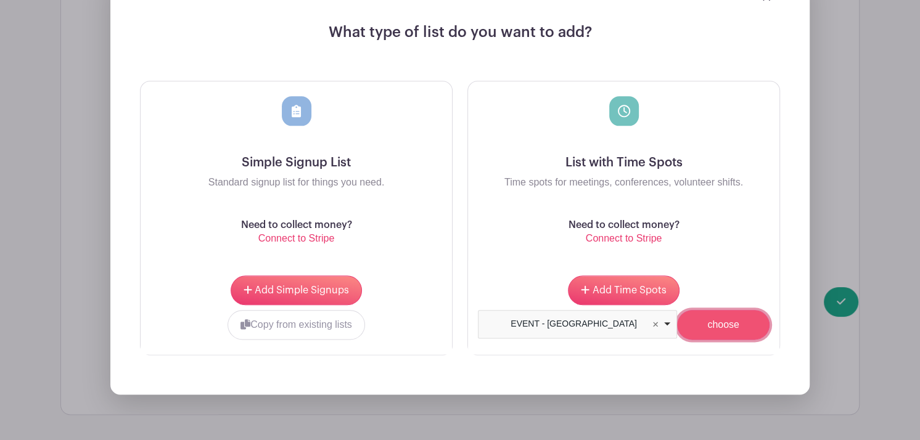
click at [719, 323] on input "choose" at bounding box center [723, 325] width 92 height 30
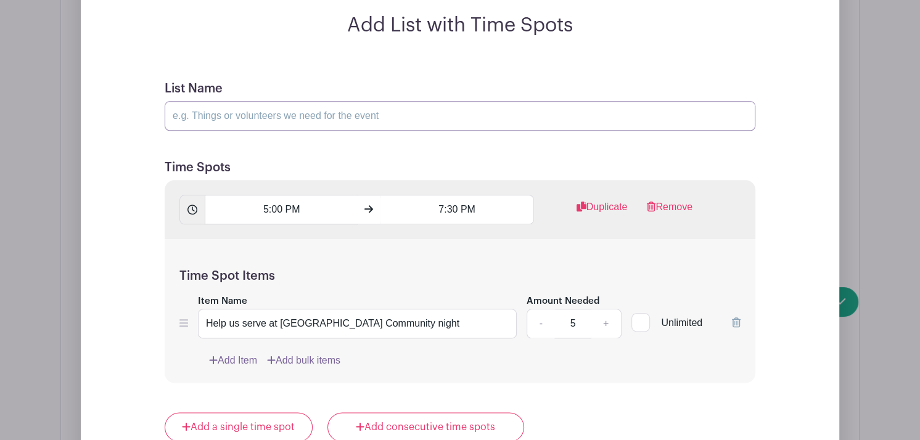
click at [192, 112] on input "List Name" at bounding box center [460, 116] width 591 height 30
type input "EVENT - [GEOGRAPHIC_DATA]"
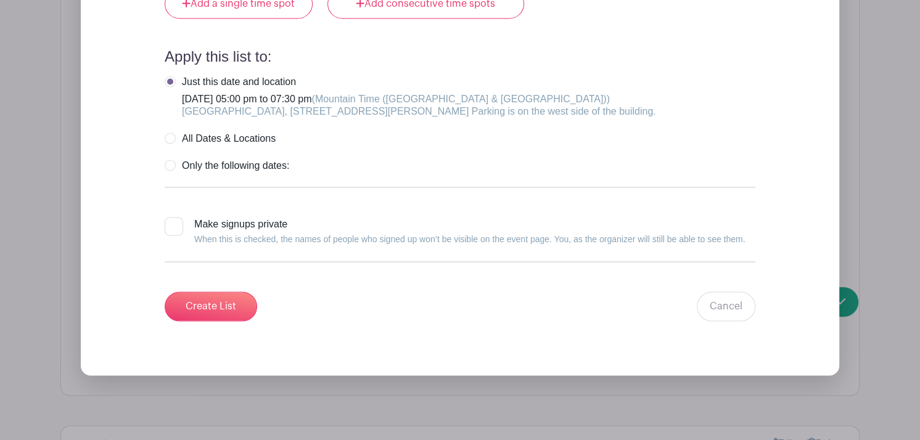
scroll to position [1563, 0]
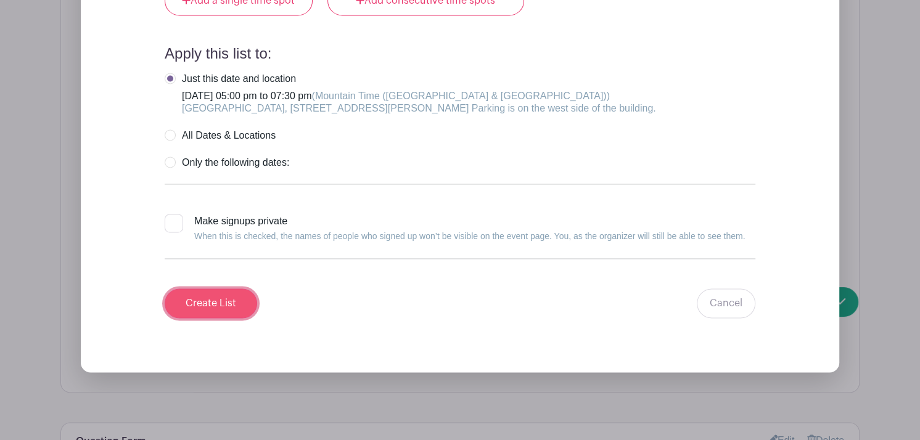
click at [203, 300] on input "Create List" at bounding box center [211, 304] width 92 height 30
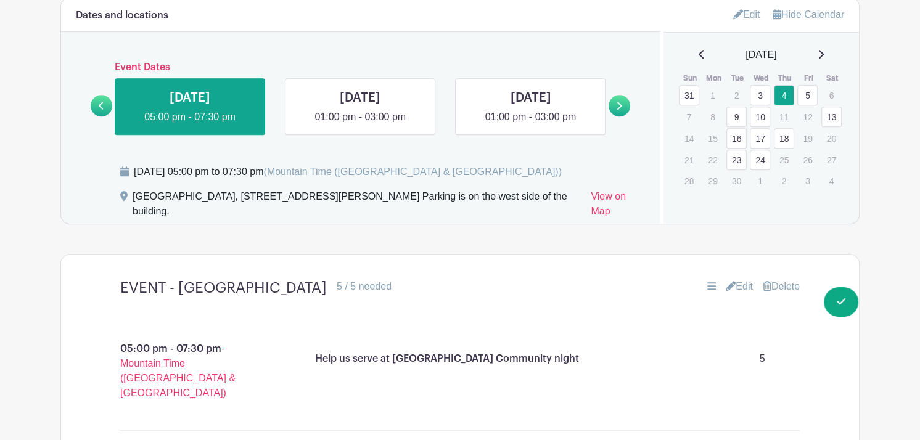
scroll to position [798, 0]
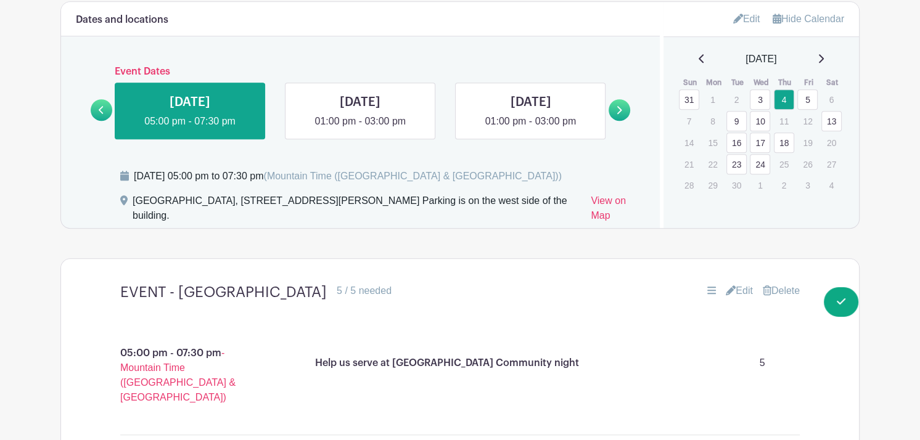
click at [801, 94] on link "5" at bounding box center [807, 99] width 20 height 20
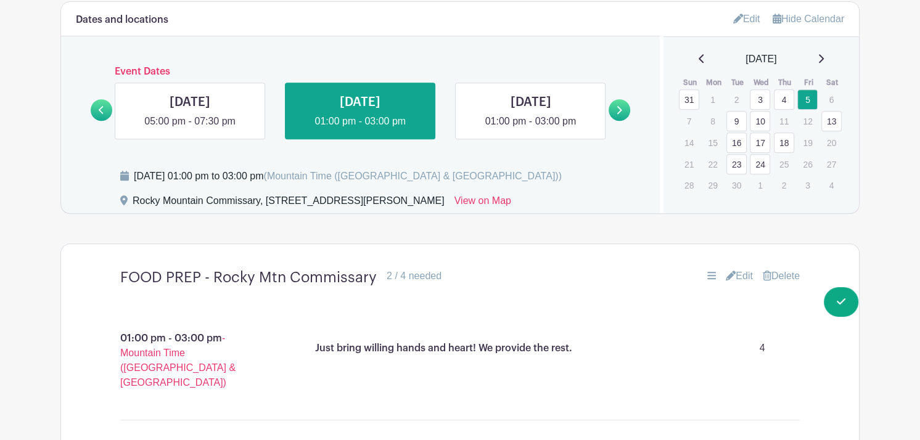
click at [741, 277] on link "Edit" at bounding box center [739, 276] width 27 height 15
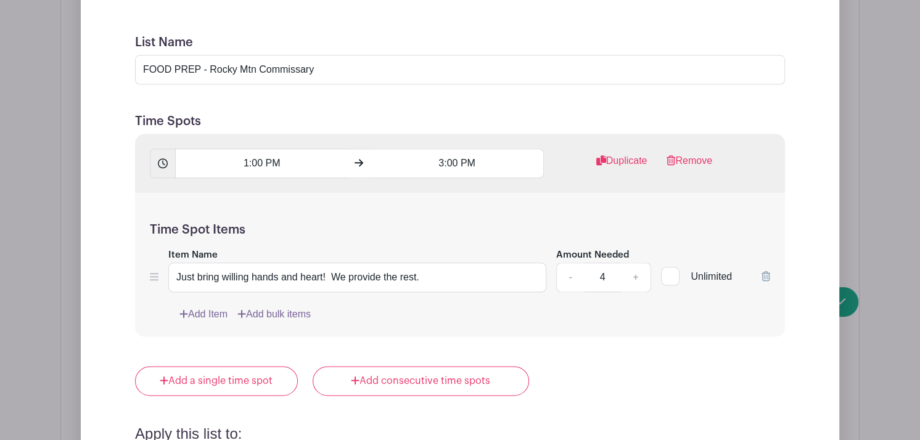
scroll to position [1189, 0]
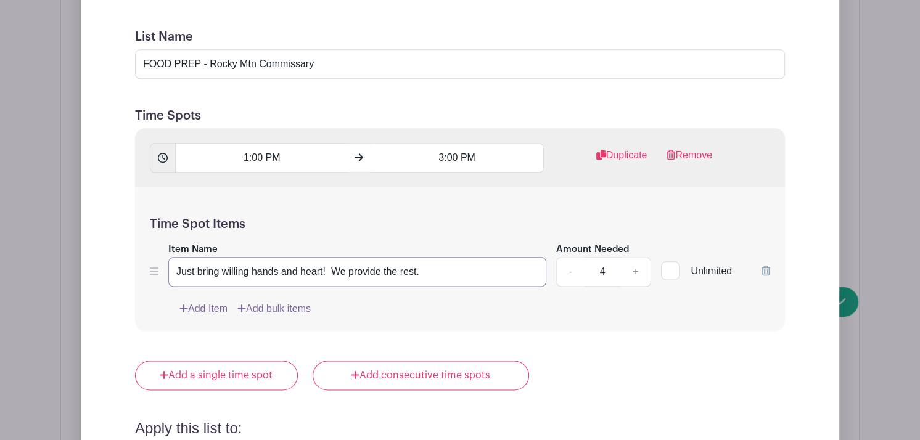
click at [444, 262] on input "Just bring willing hands and heart! We provide the rest." at bounding box center [357, 272] width 378 height 30
click at [369, 59] on input "FOOD PREP - Rocky Mtn Commissary" at bounding box center [460, 64] width 650 height 30
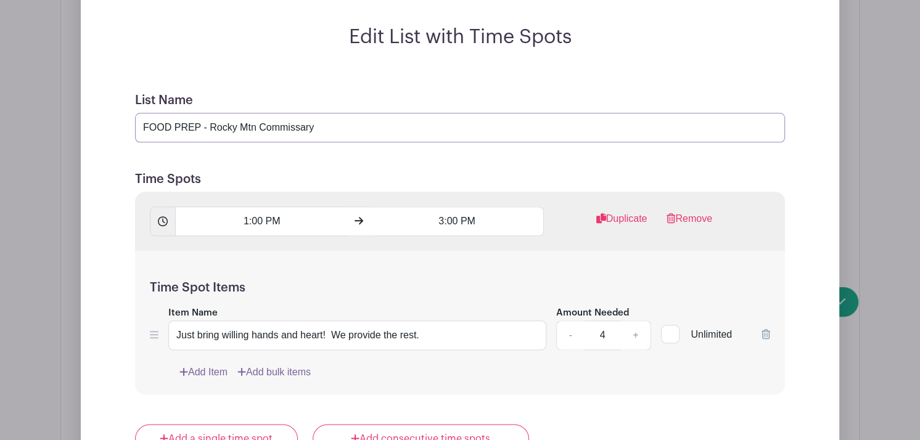
scroll to position [1116, 0]
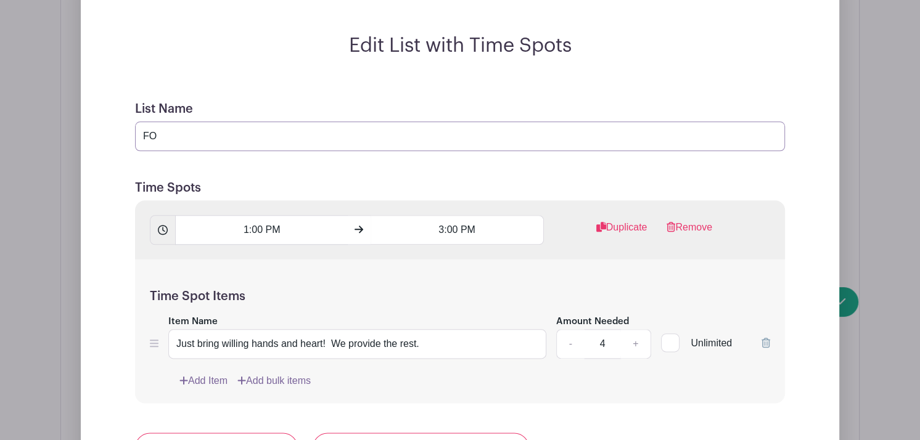
type input "F"
type input "FOOD PREP - Rocky Mtn Commissary"
click at [443, 342] on input "Just bring willing hands and heart! We provide the rest." at bounding box center [357, 344] width 378 height 30
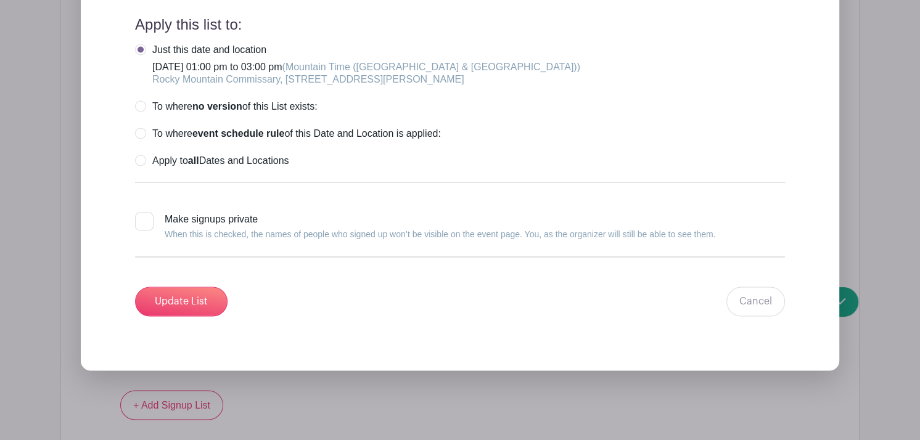
scroll to position [1595, 0]
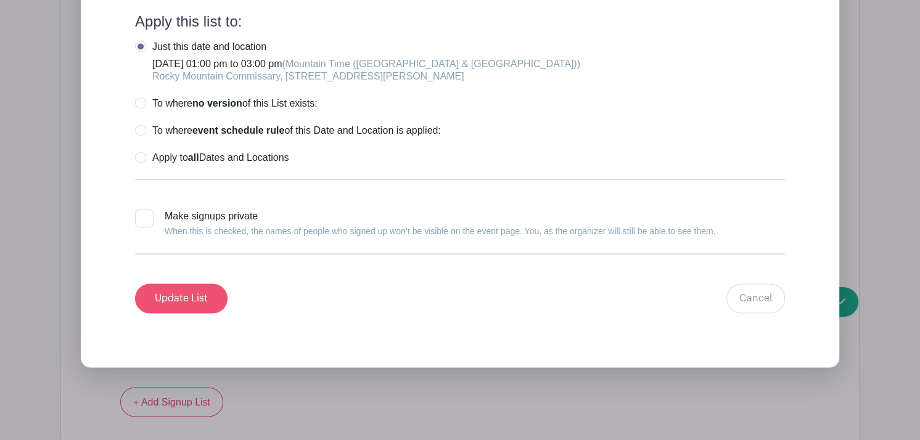
type input "Just bring willing hands and heart! We provide the rest. Please have long hair …"
click at [181, 296] on input "Update List" at bounding box center [181, 299] width 92 height 30
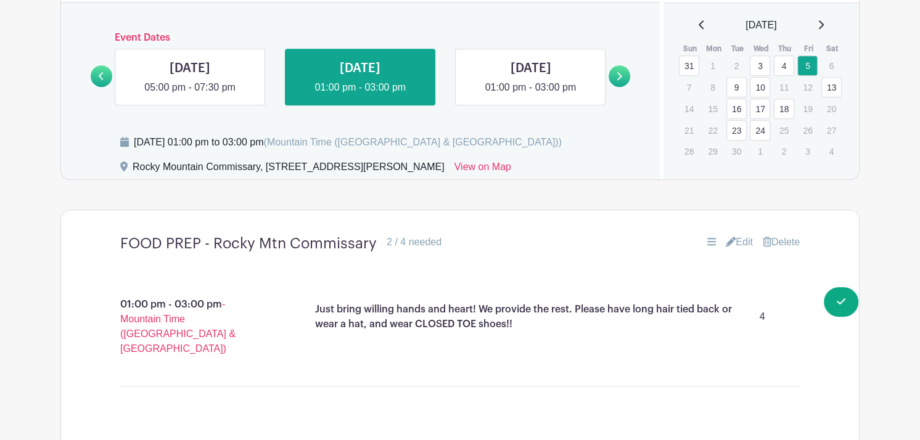
scroll to position [807, 0]
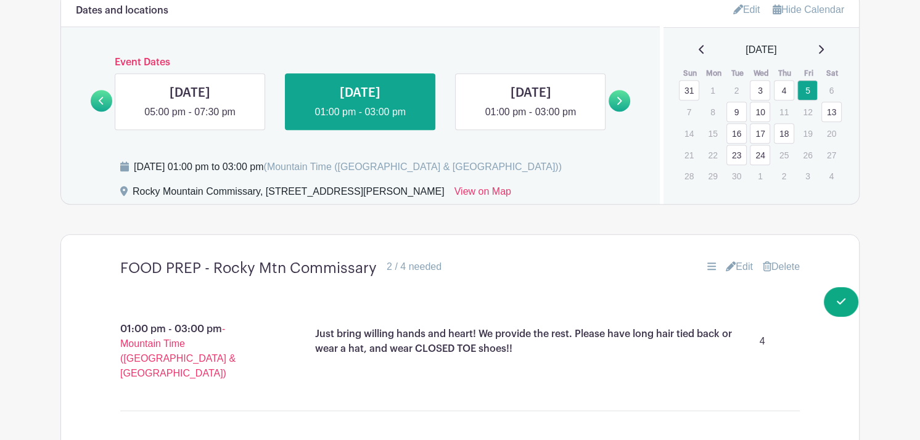
click at [829, 117] on link "13" at bounding box center [831, 112] width 20 height 20
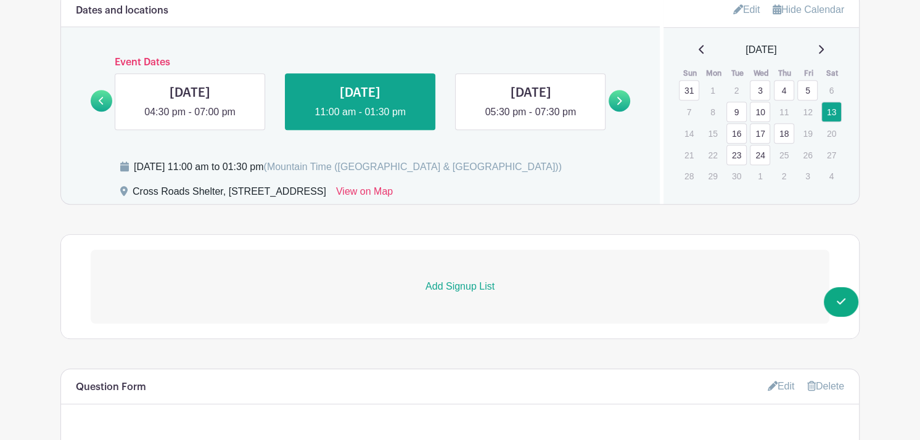
click at [744, 12] on link "Edit" at bounding box center [746, 9] width 27 height 20
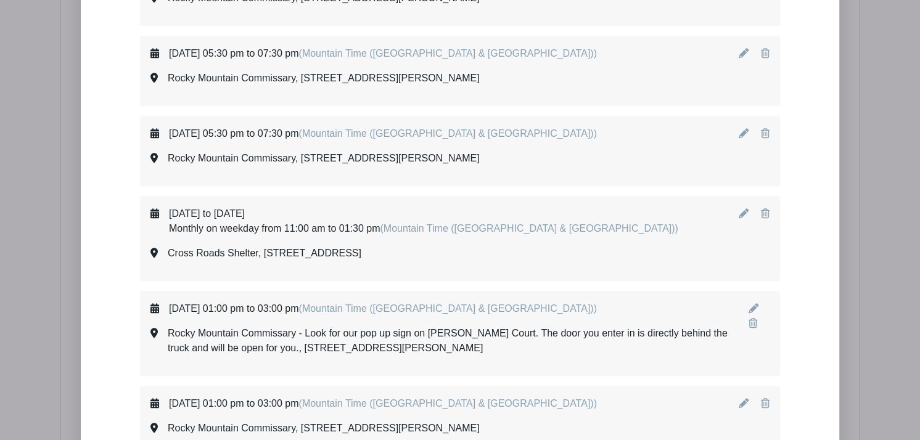
scroll to position [4911, 0]
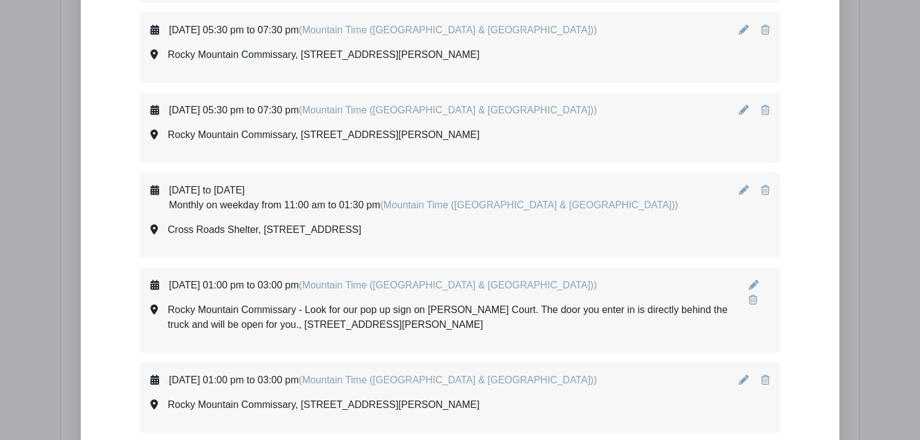
click at [741, 185] on icon at bounding box center [744, 190] width 10 height 10
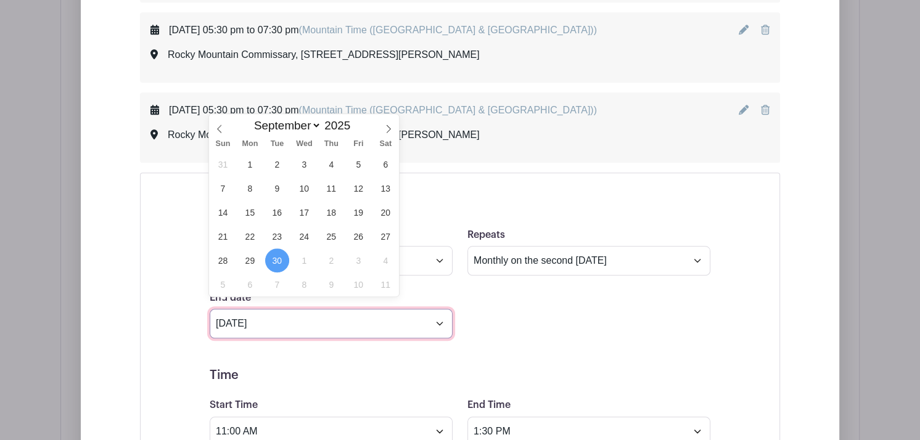
click at [438, 315] on input "[DATE]" at bounding box center [331, 324] width 243 height 30
click at [218, 129] on icon at bounding box center [219, 129] width 9 height 9
select select "7"
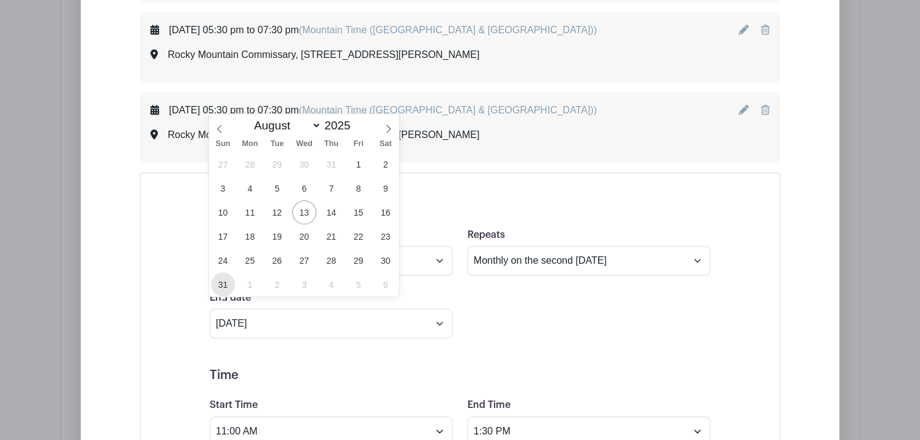
click at [217, 285] on span "31" at bounding box center [223, 284] width 24 height 24
type input "[DATE]"
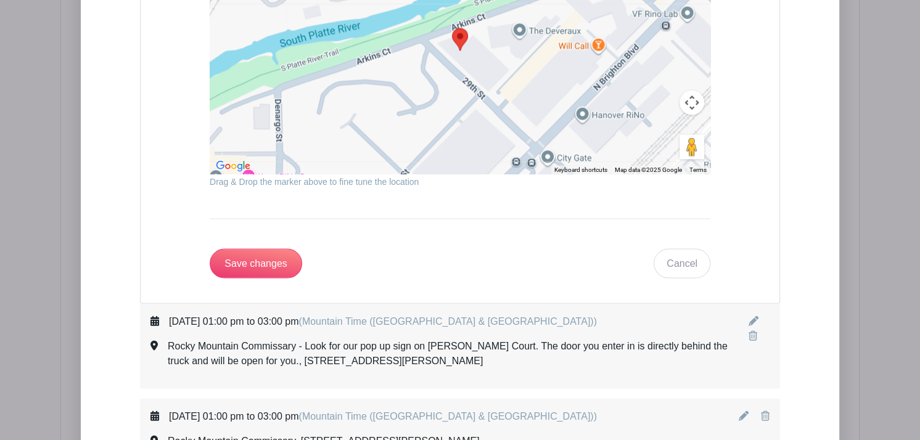
scroll to position [6015, 0]
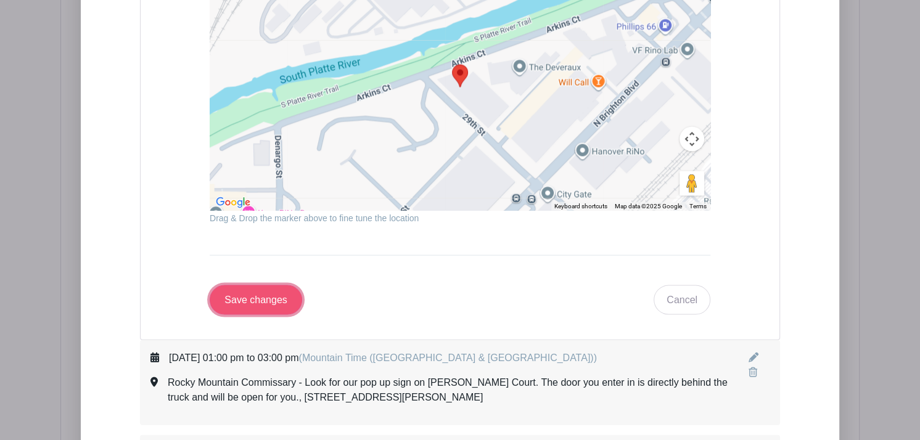
click at [241, 285] on input "Save changes" at bounding box center [256, 300] width 92 height 30
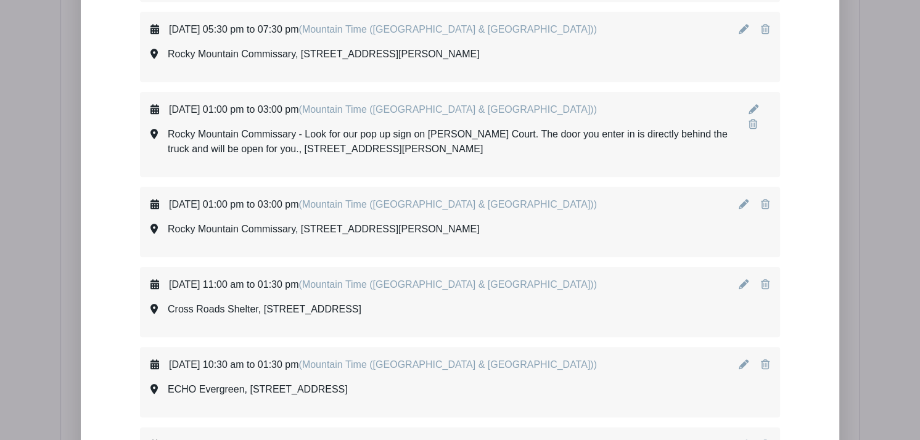
scroll to position [5000, 0]
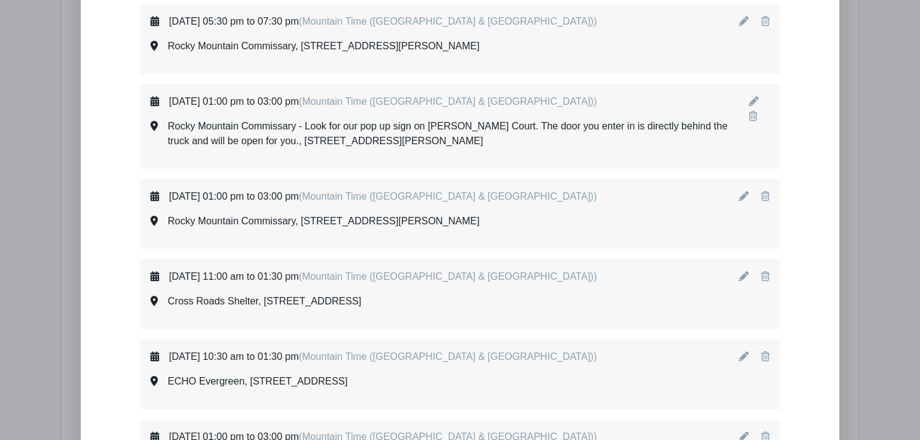
click at [742, 271] on icon at bounding box center [744, 276] width 10 height 10
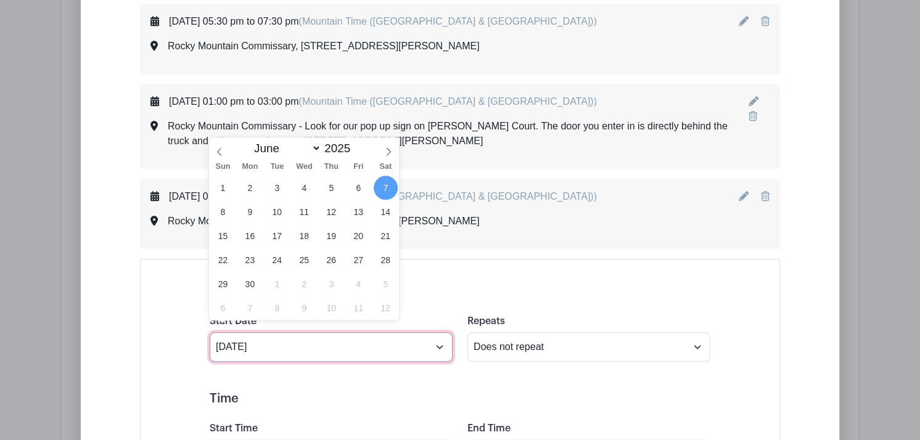
click at [439, 337] on input "[DATE]" at bounding box center [331, 347] width 243 height 30
click at [388, 152] on icon at bounding box center [388, 151] width 9 height 9
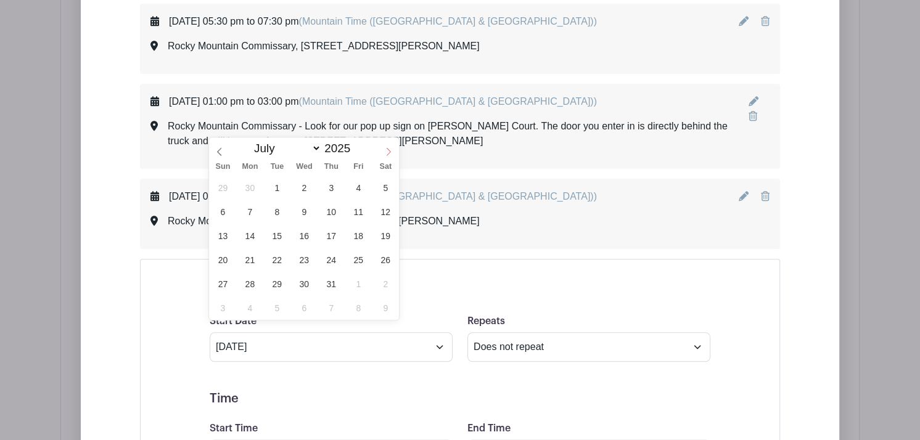
click at [388, 152] on icon at bounding box center [388, 151] width 9 height 9
select select "8"
click at [383, 193] on span "6" at bounding box center [386, 188] width 24 height 24
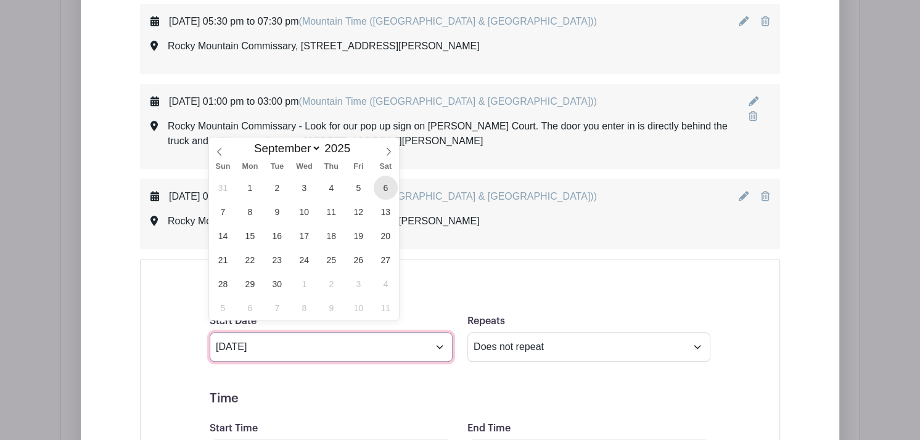
type input "[DATE]"
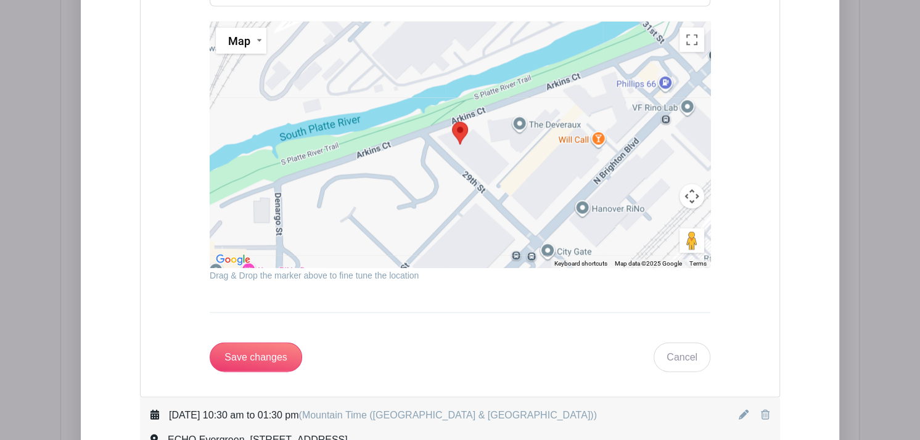
scroll to position [6151, 0]
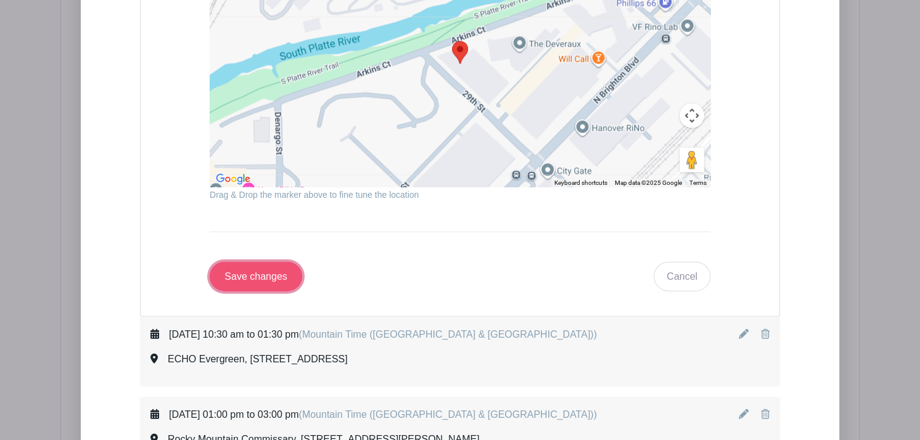
click at [251, 262] on input "Save changes" at bounding box center [256, 277] width 92 height 30
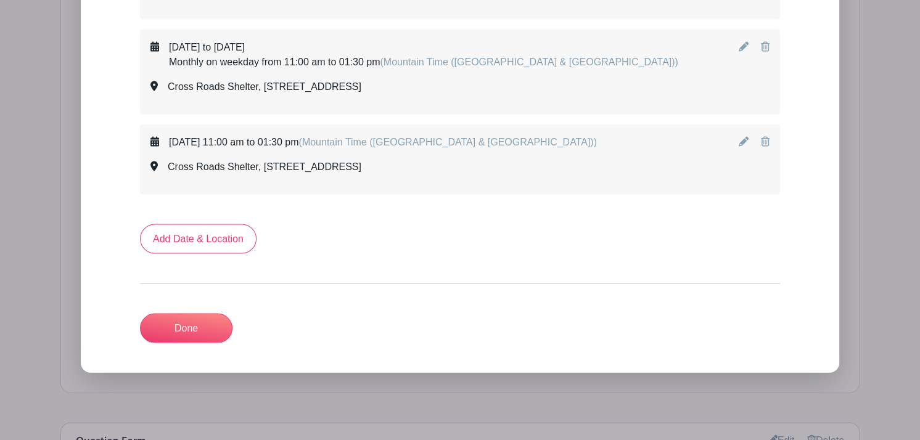
scroll to position [5998, 0]
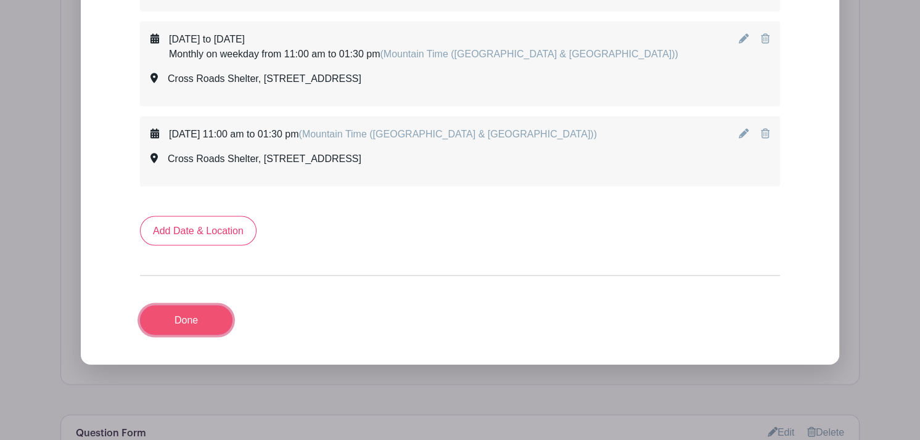
click at [189, 311] on link "Done" at bounding box center [186, 321] width 92 height 30
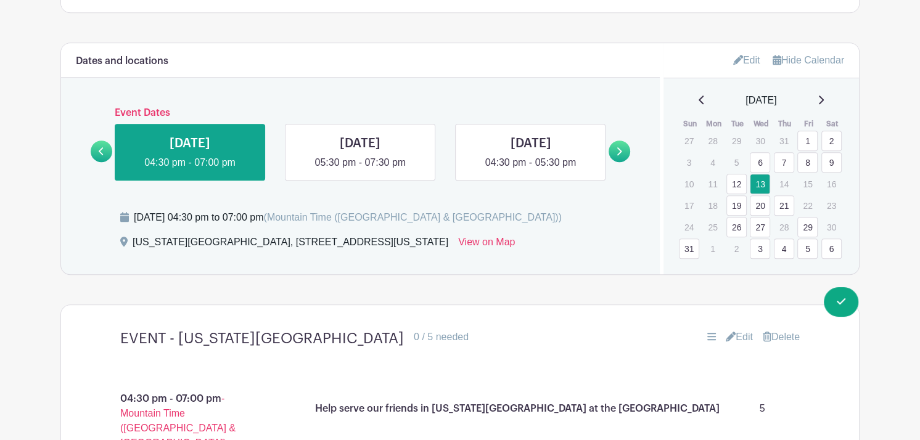
scroll to position [752, 0]
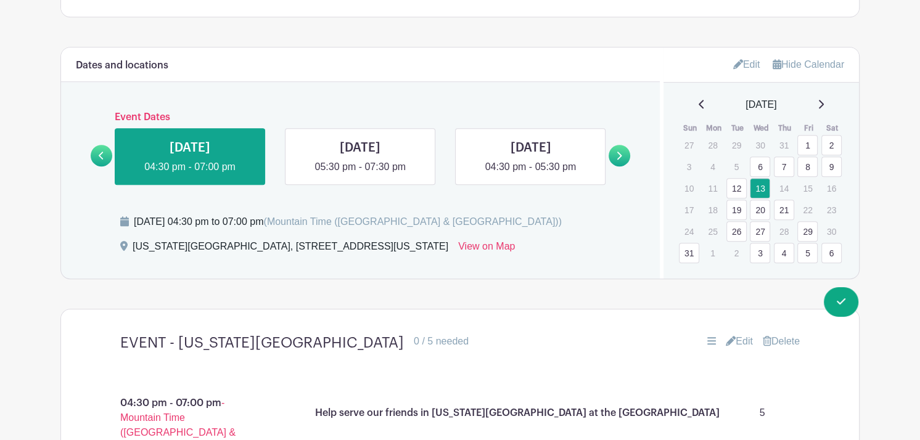
click at [824, 104] on icon at bounding box center [821, 104] width 5 height 9
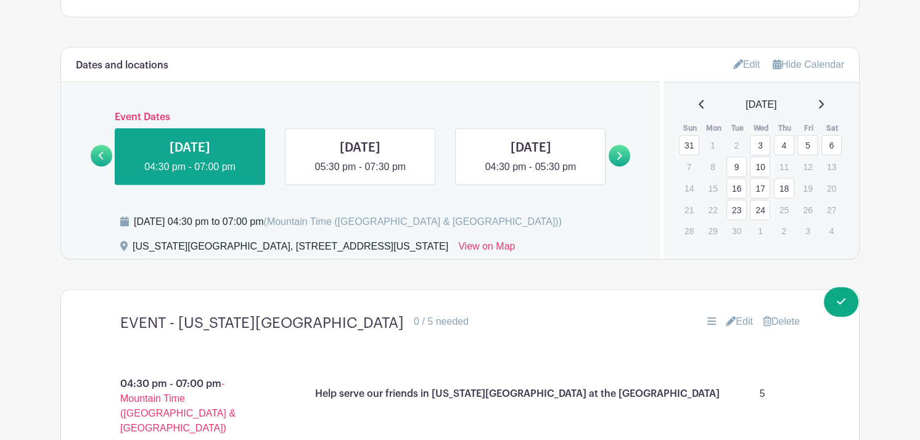
click at [835, 144] on link "6" at bounding box center [831, 145] width 20 height 20
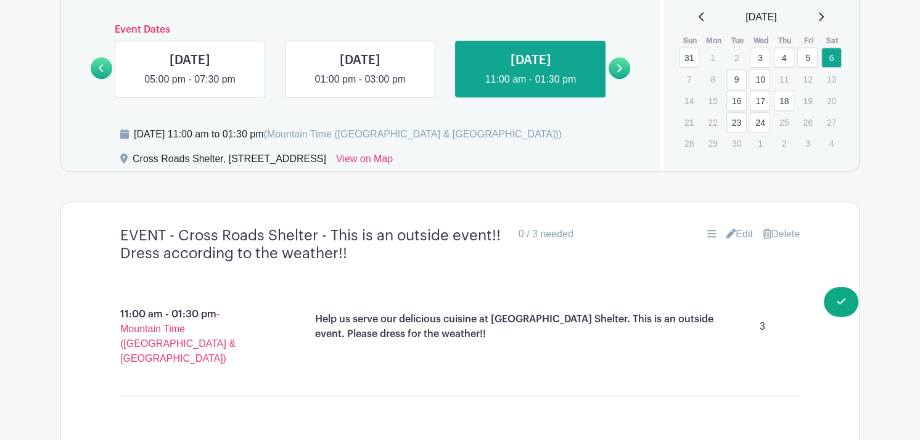
scroll to position [847, 0]
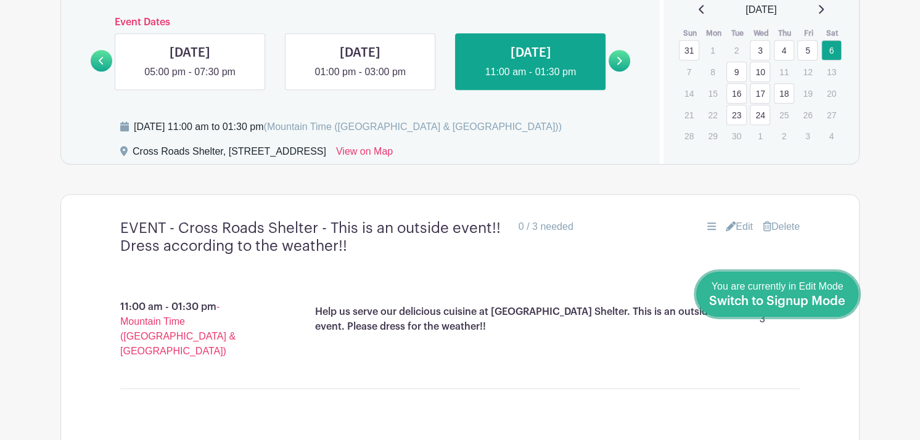
click at [837, 301] on span "Switch to Signup Mode" at bounding box center [777, 301] width 136 height 12
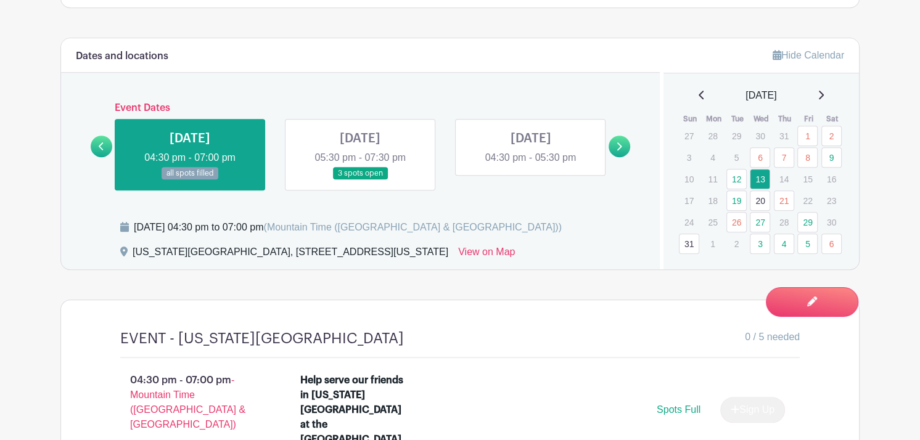
scroll to position [730, 0]
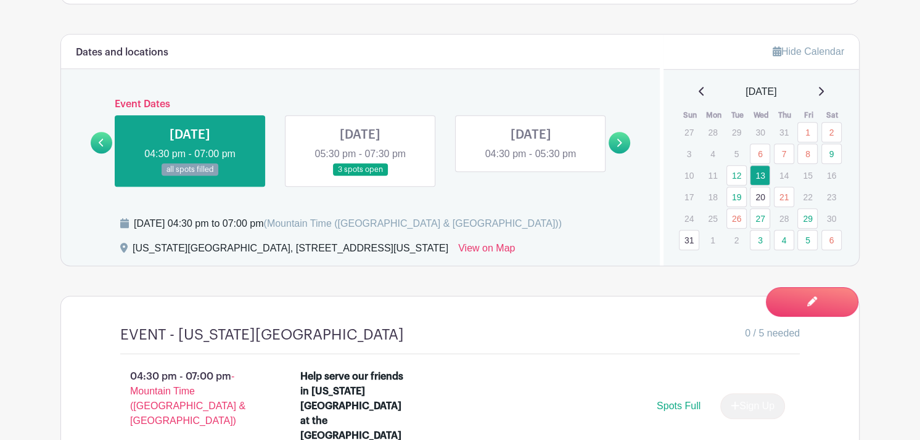
click at [824, 96] on link at bounding box center [820, 91] width 6 height 15
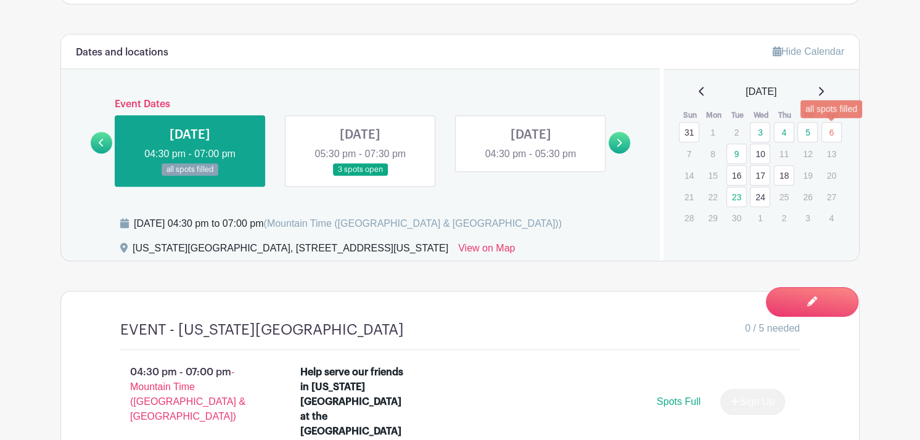
click at [831, 133] on link "6" at bounding box center [831, 132] width 20 height 20
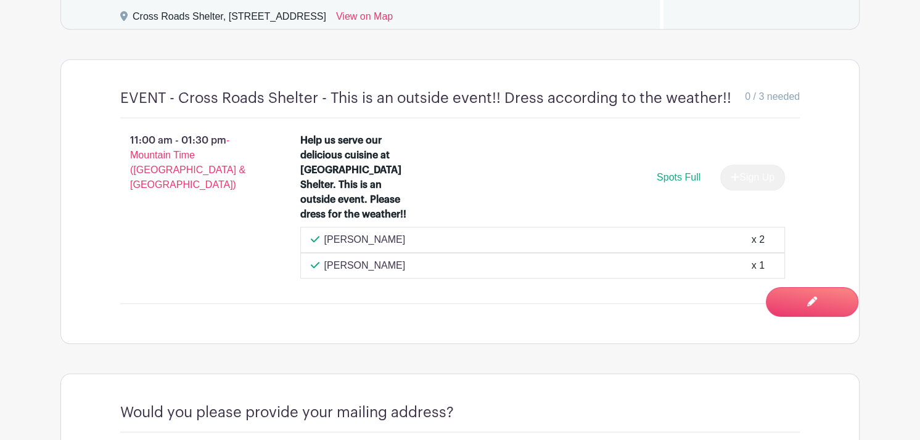
scroll to position [963, 0]
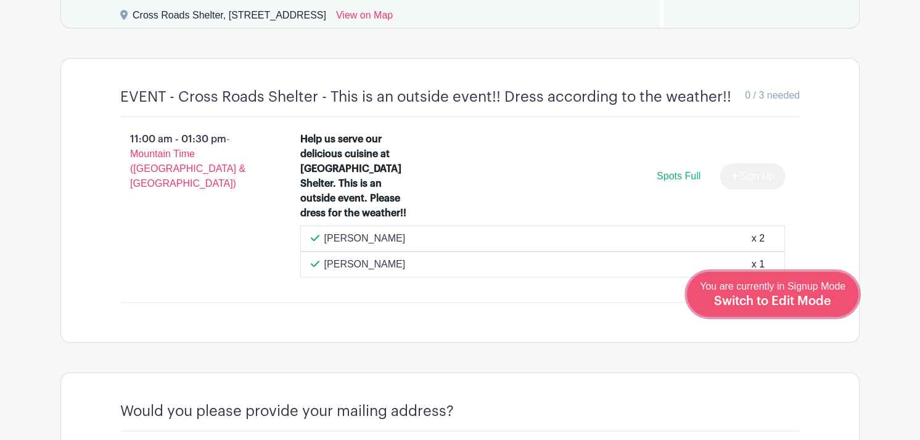
click at [795, 300] on span "Switch to Edit Mode" at bounding box center [772, 301] width 117 height 12
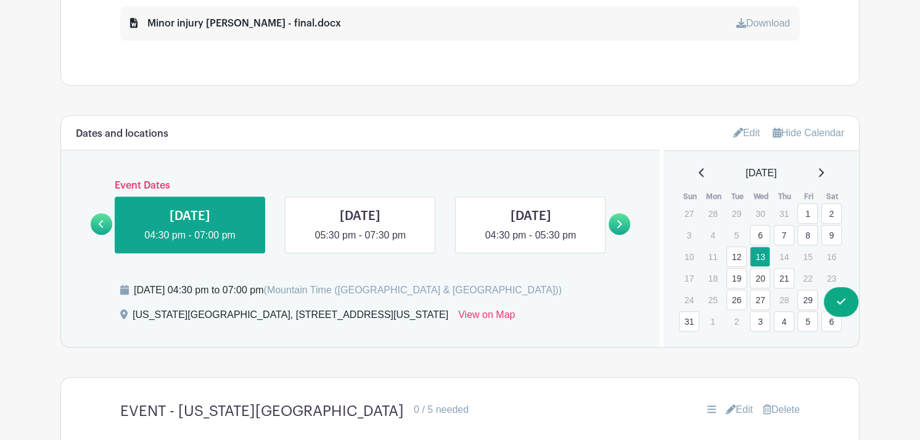
scroll to position [695, 0]
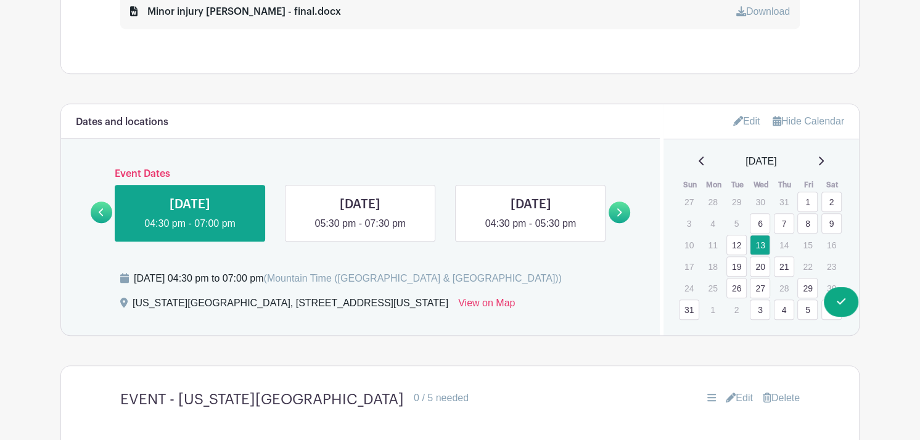
click at [824, 159] on icon at bounding box center [821, 161] width 5 height 9
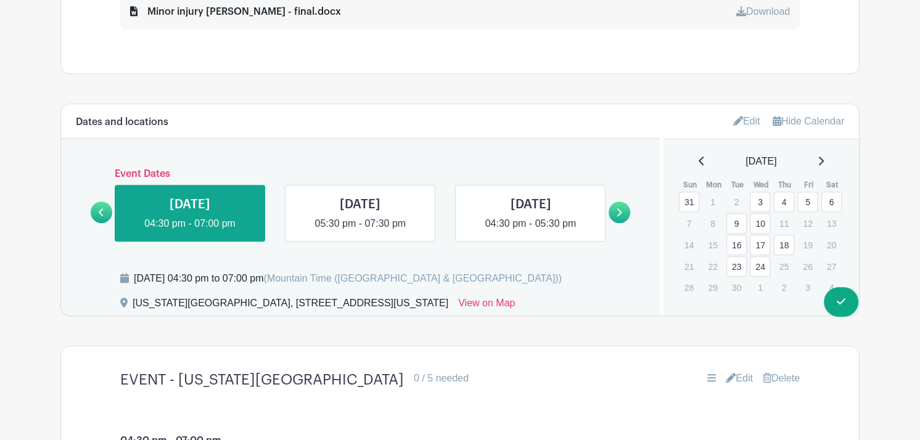
click at [832, 199] on link "6" at bounding box center [831, 202] width 20 height 20
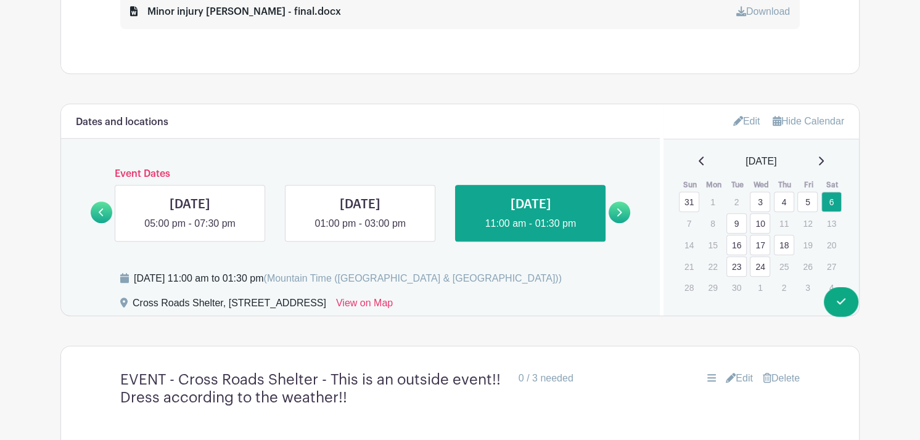
click at [782, 377] on link "Delete" at bounding box center [781, 378] width 37 height 15
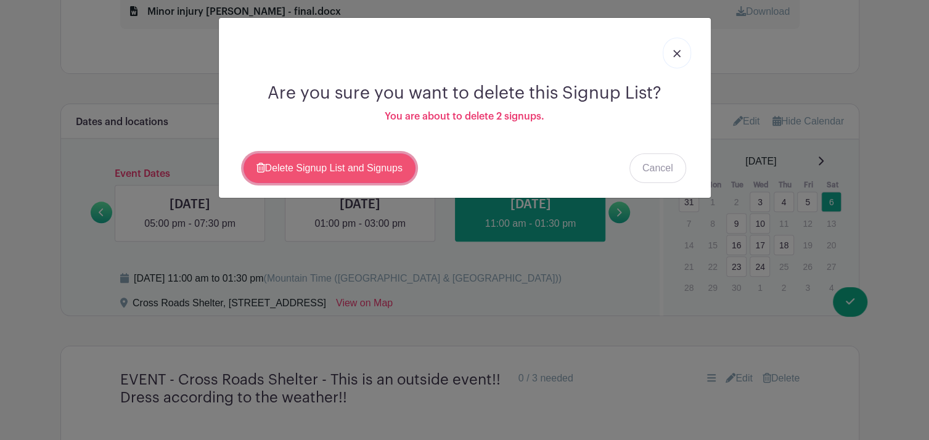
click at [354, 163] on link "Delete Signup List and Signups" at bounding box center [330, 169] width 172 height 30
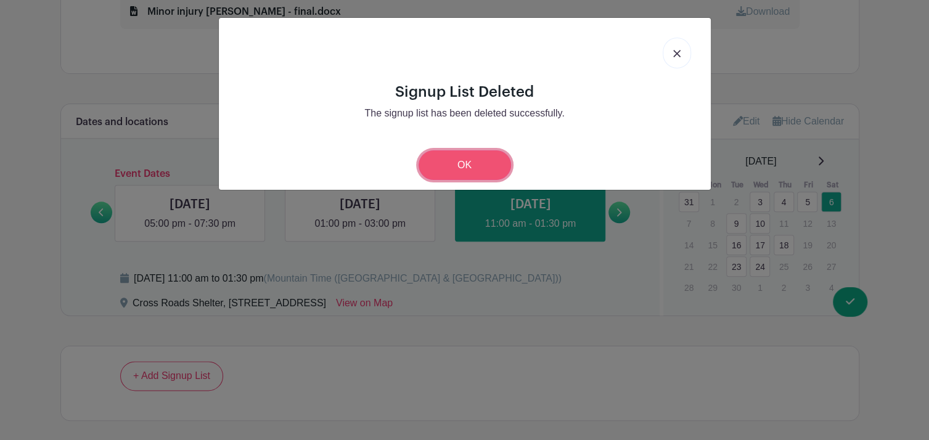
click at [469, 166] on link "OK" at bounding box center [465, 165] width 92 height 30
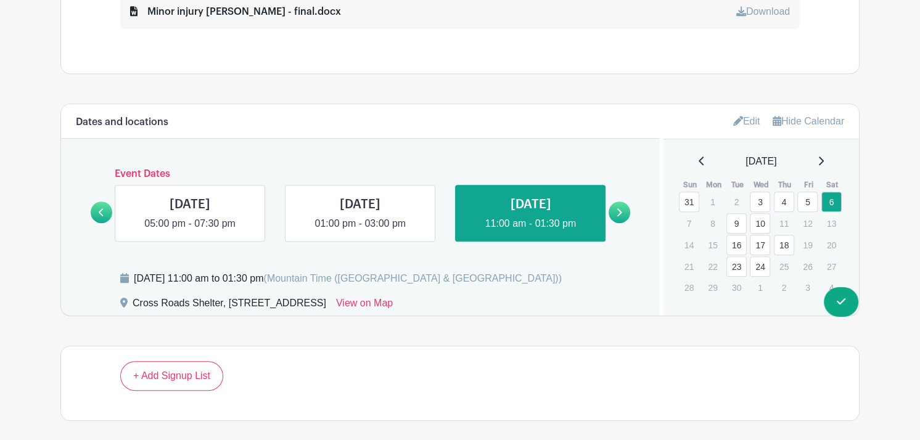
click at [762, 204] on link "3" at bounding box center [760, 202] width 20 height 20
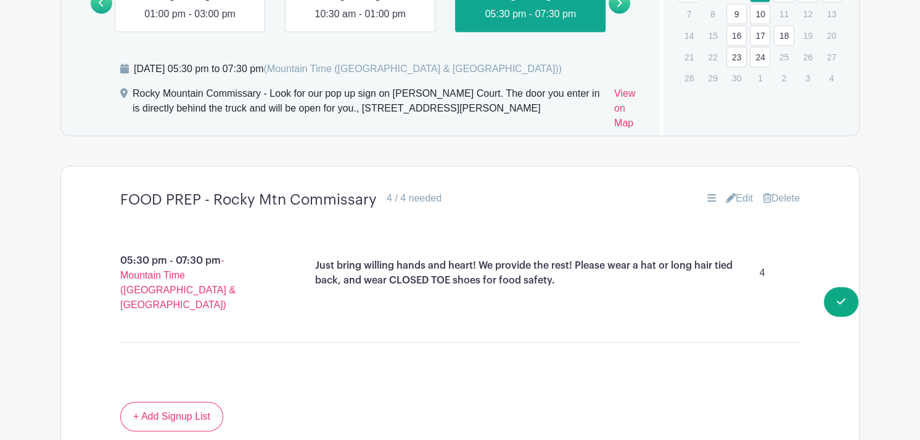
scroll to position [907, 0]
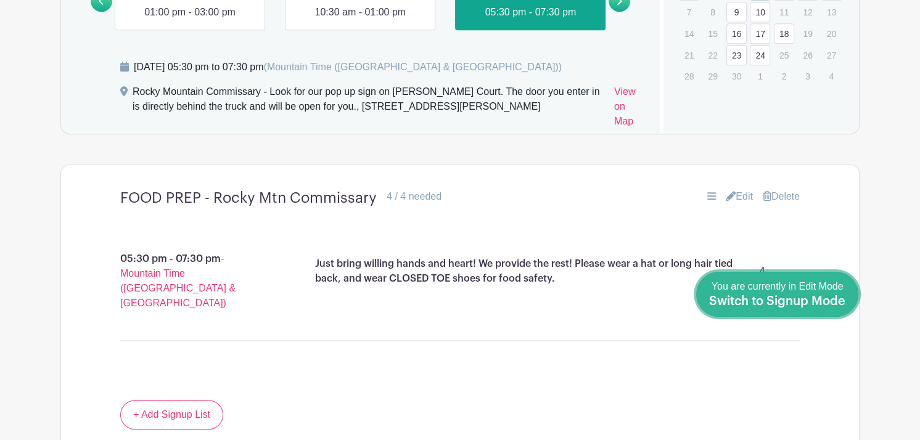
click at [830, 307] on span "Switch to Signup Mode" at bounding box center [777, 301] width 136 height 12
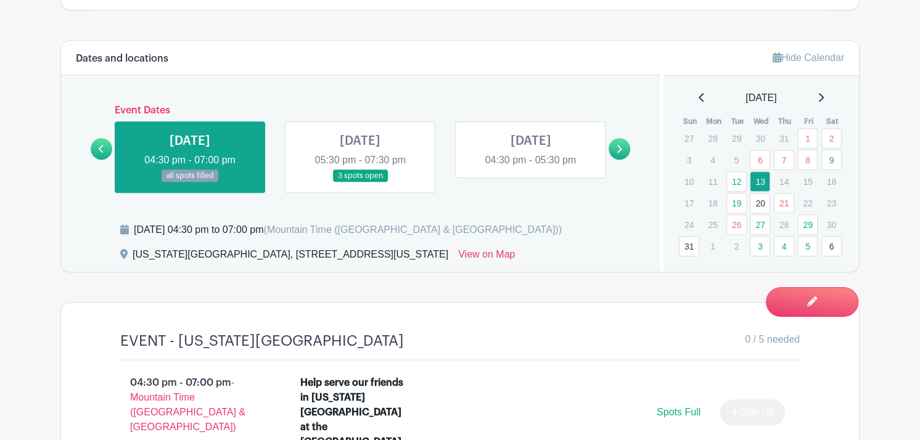
scroll to position [721, 0]
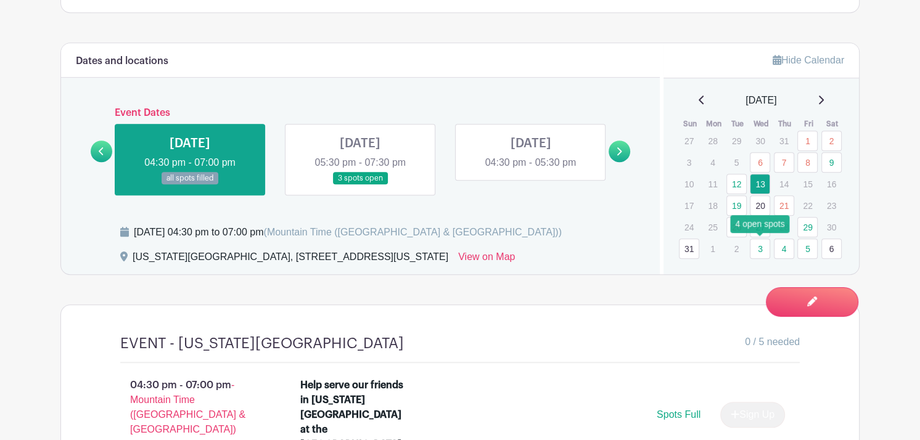
click at [755, 240] on link "3" at bounding box center [760, 249] width 20 height 20
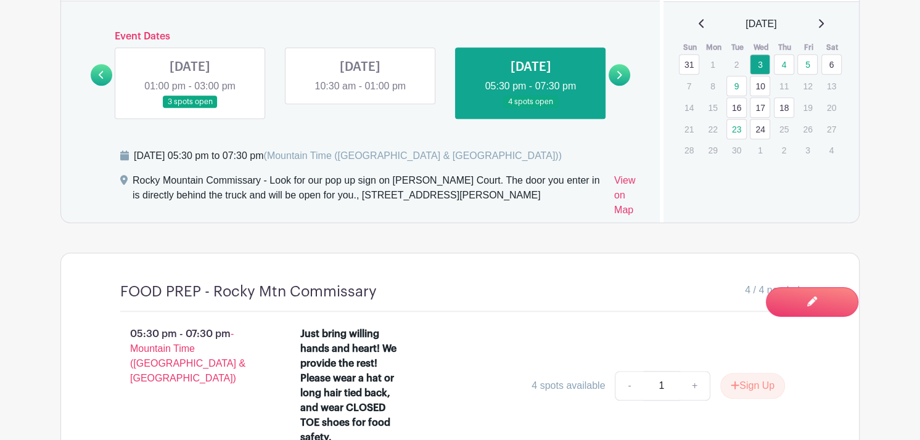
scroll to position [787, 0]
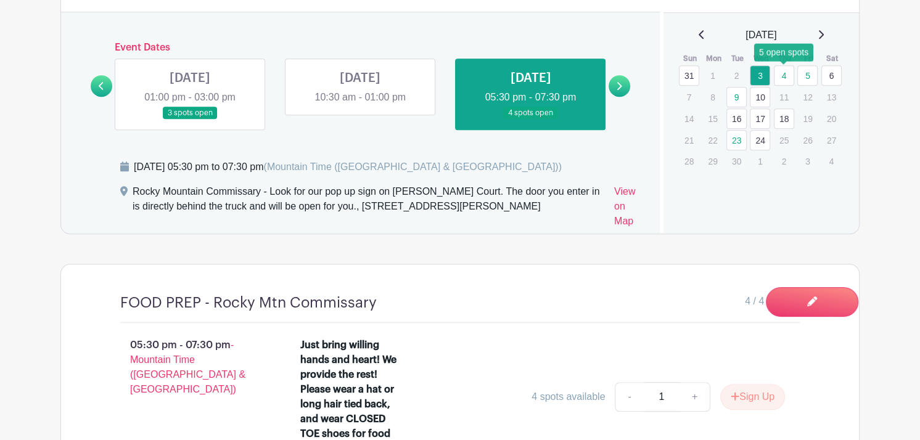
click at [781, 73] on link "4" at bounding box center [784, 75] width 20 height 20
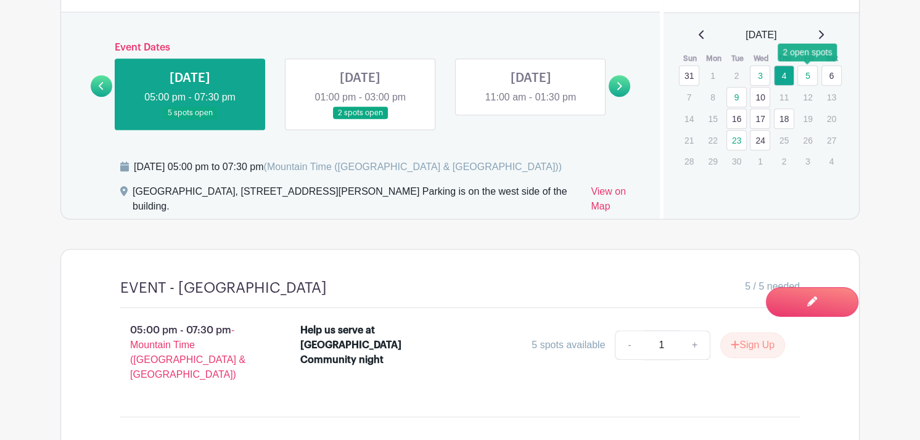
click at [804, 78] on link "5" at bounding box center [807, 75] width 20 height 20
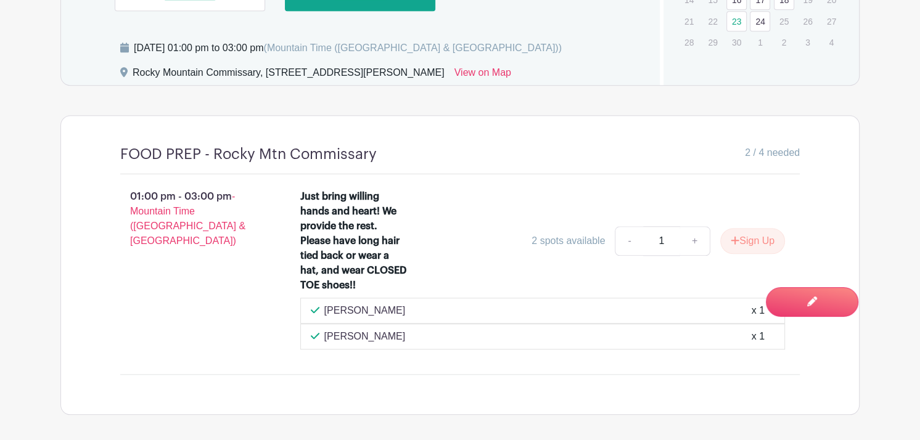
scroll to position [913, 0]
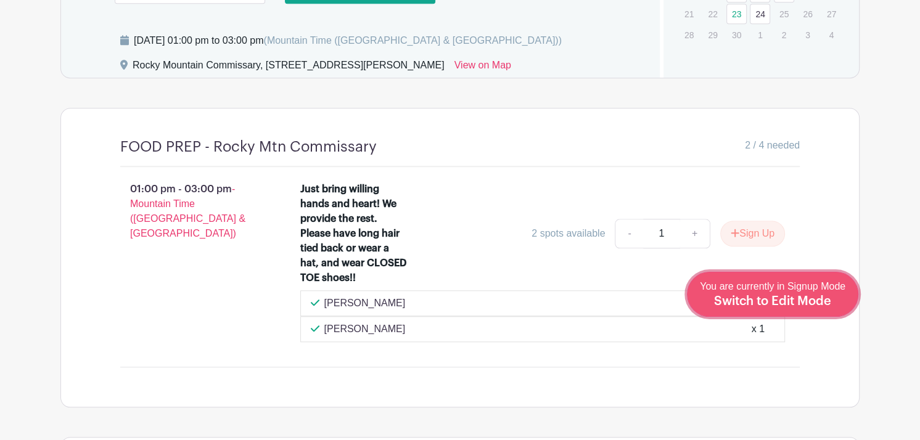
click at [804, 303] on span "Switch to Edit Mode" at bounding box center [772, 301] width 117 height 12
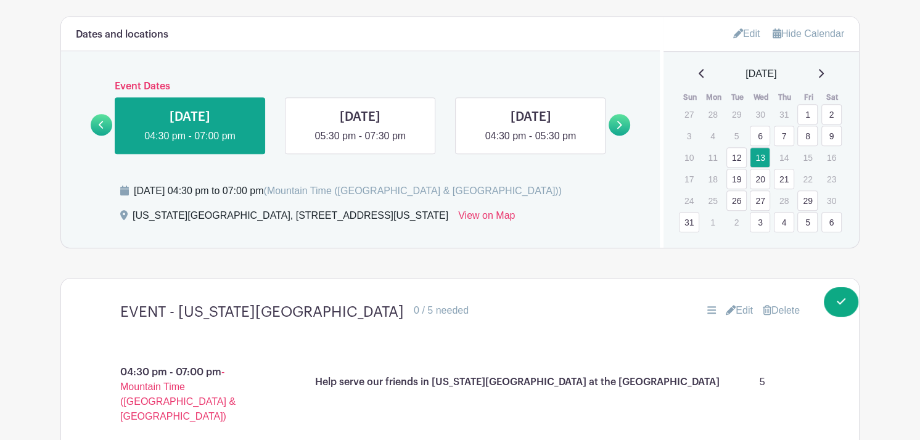
scroll to position [793, 0]
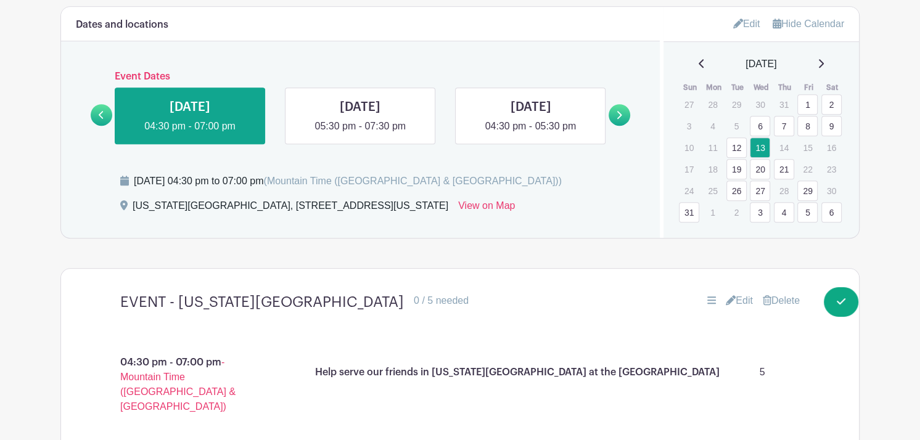
click at [824, 67] on icon at bounding box center [820, 64] width 6 height 10
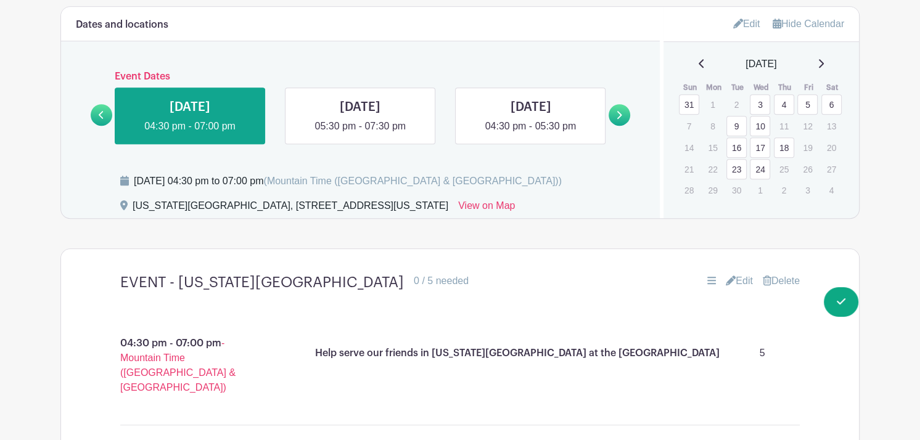
click at [808, 104] on link "5" at bounding box center [807, 104] width 20 height 20
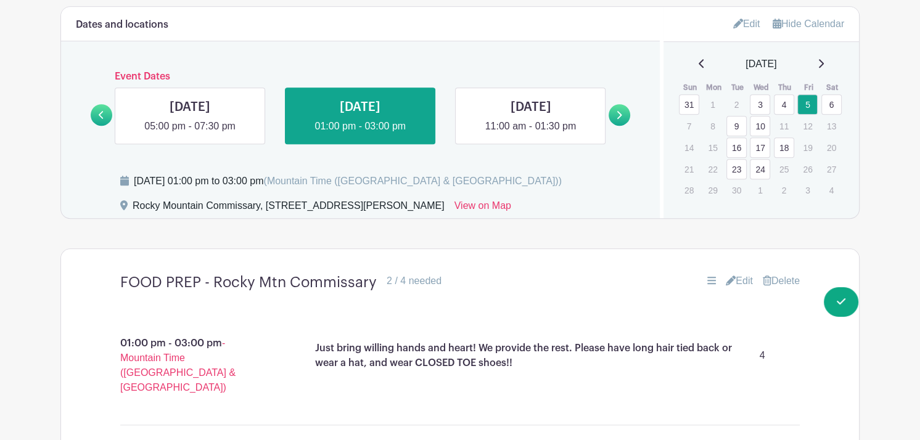
click at [780, 276] on link "Delete" at bounding box center [781, 281] width 37 height 15
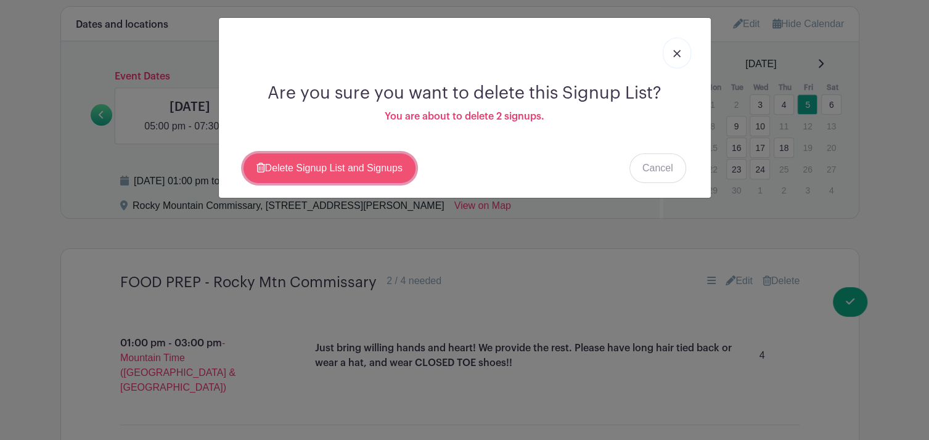
click at [378, 166] on link "Delete Signup List and Signups" at bounding box center [330, 169] width 172 height 30
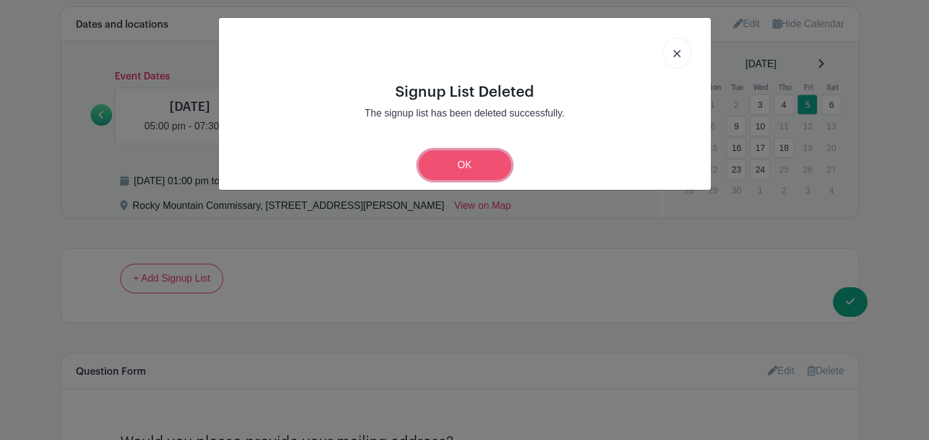
click at [475, 160] on link "OK" at bounding box center [465, 165] width 92 height 30
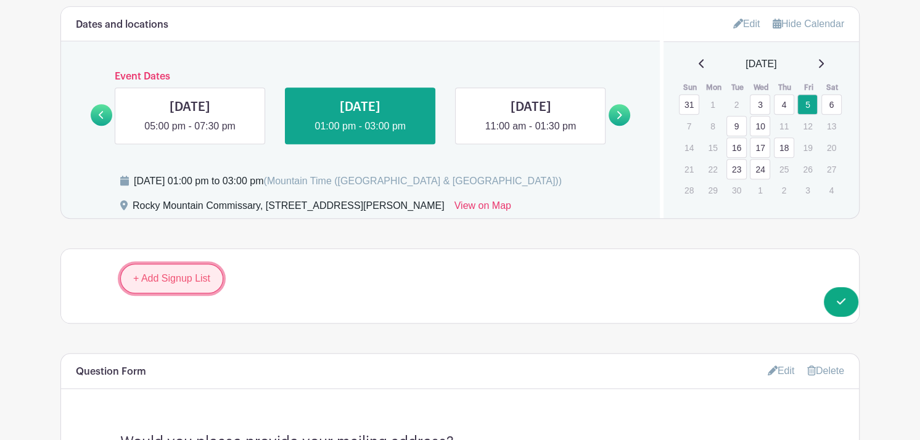
click at [158, 276] on link "+ Add Signup List" at bounding box center [171, 279] width 103 height 30
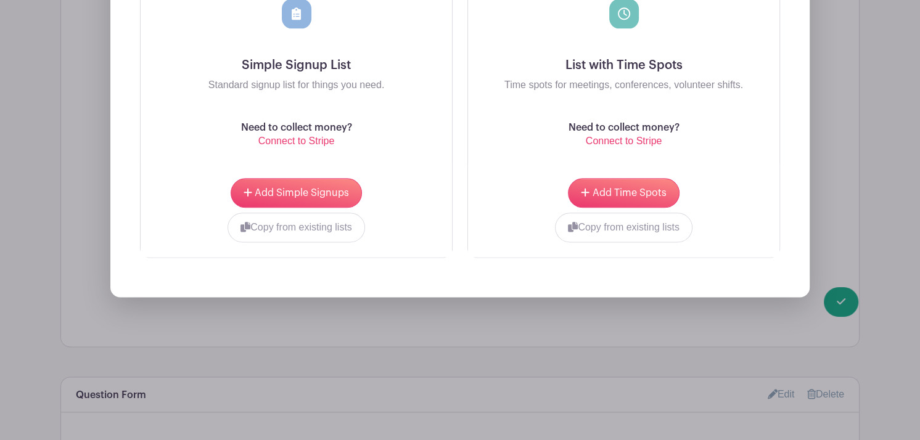
scroll to position [1236, 0]
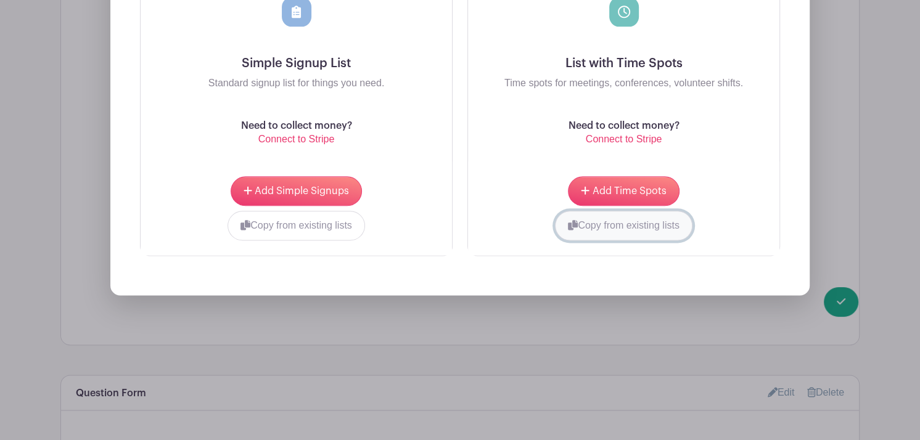
click at [621, 226] on button "Copy from existing lists" at bounding box center [623, 226] width 137 height 30
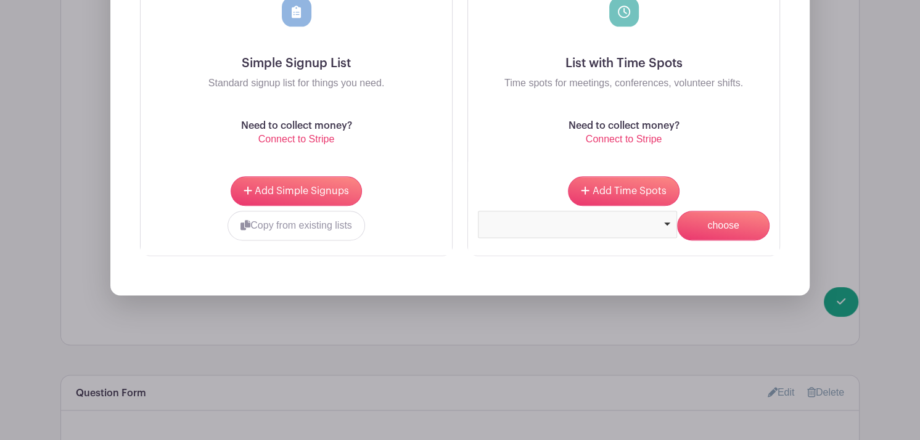
click at [639, 224] on div at bounding box center [577, 222] width 189 height 5
click at [719, 224] on input "choose" at bounding box center [723, 226] width 92 height 30
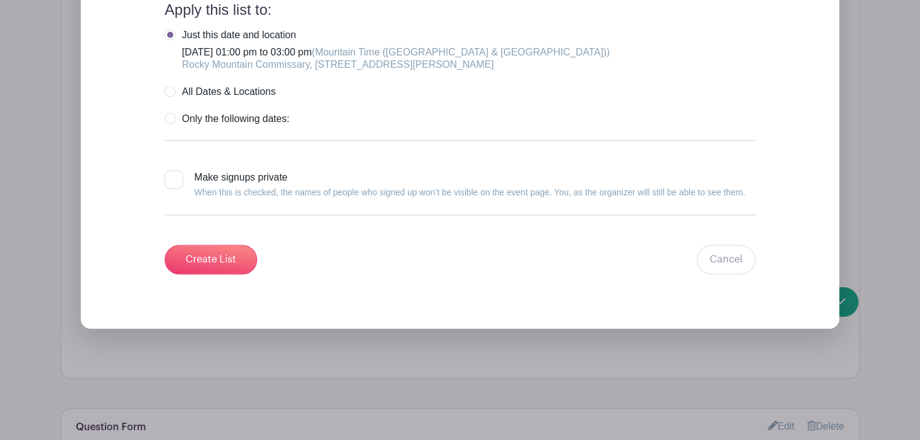
scroll to position [1615, 0]
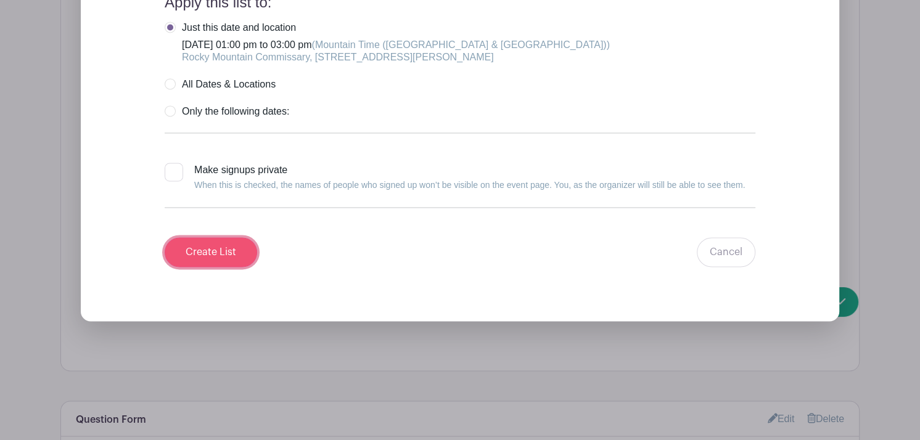
click at [222, 244] on input "Create List" at bounding box center [211, 252] width 92 height 30
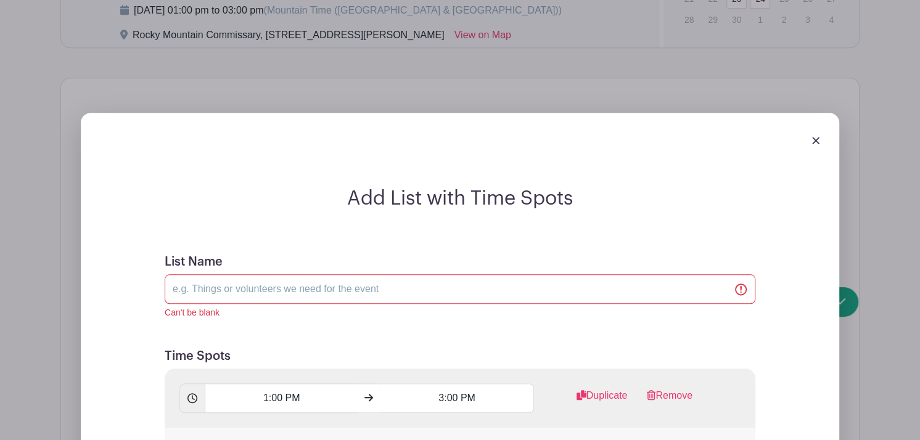
scroll to position [959, 0]
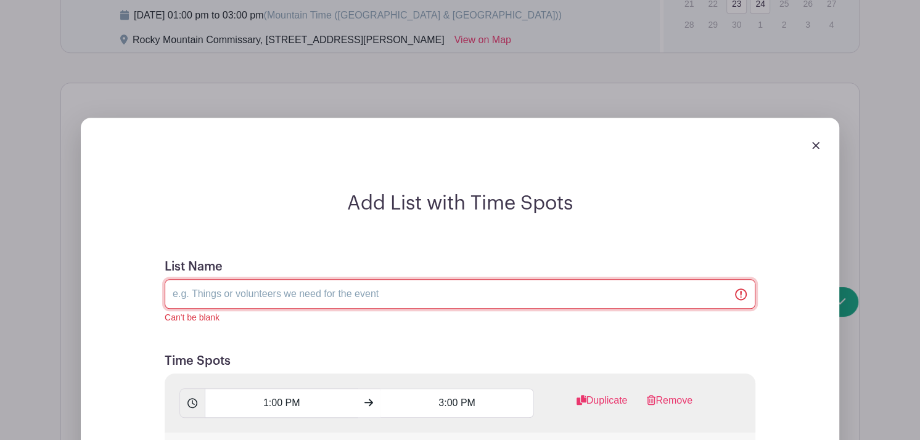
click at [266, 298] on input "List Name" at bounding box center [460, 294] width 591 height 30
type input "FOOD PREP - Rocky Mtn Commissary"
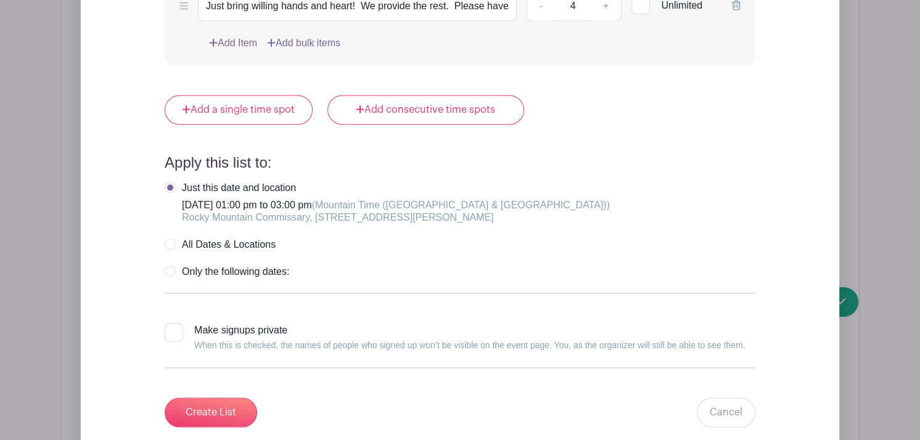
scroll to position [1480, 0]
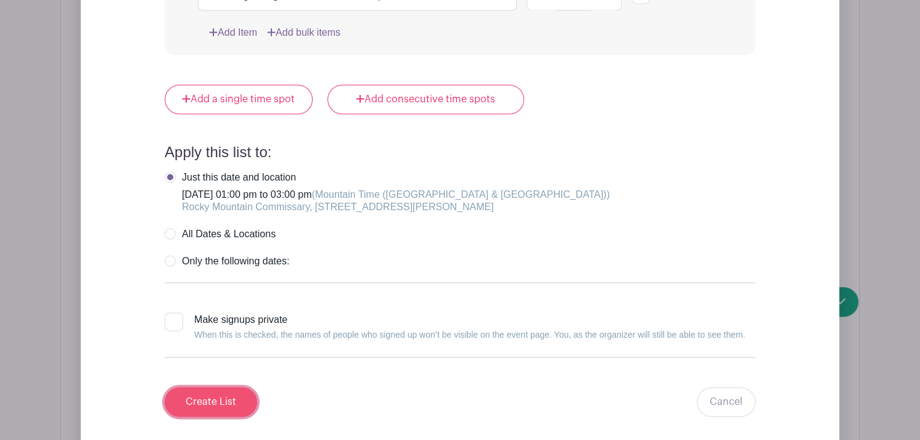
click at [227, 408] on input "Create List" at bounding box center [211, 402] width 92 height 30
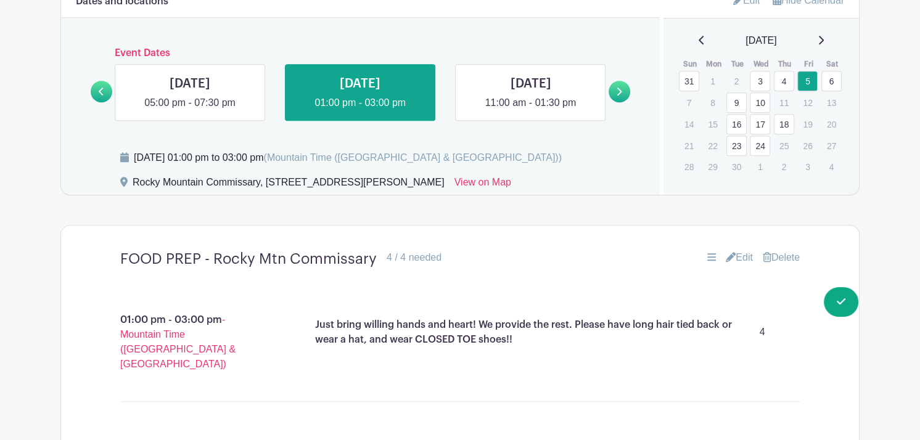
scroll to position [814, 0]
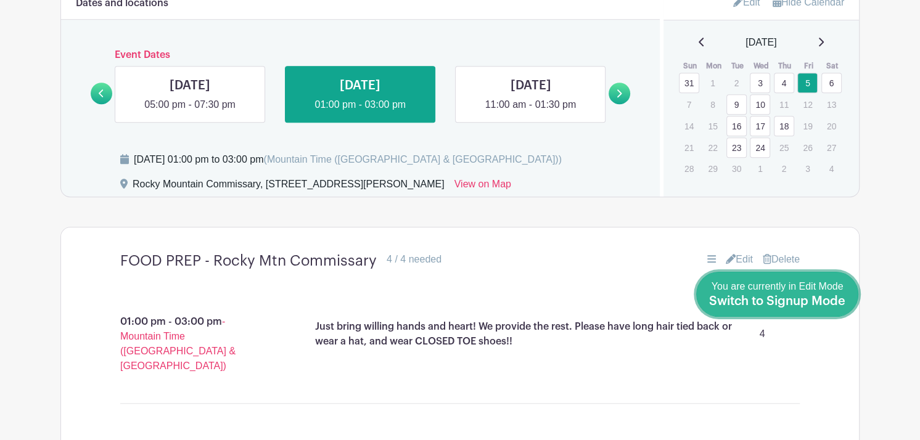
click at [838, 298] on span "Switch to Signup Mode" at bounding box center [777, 301] width 136 height 12
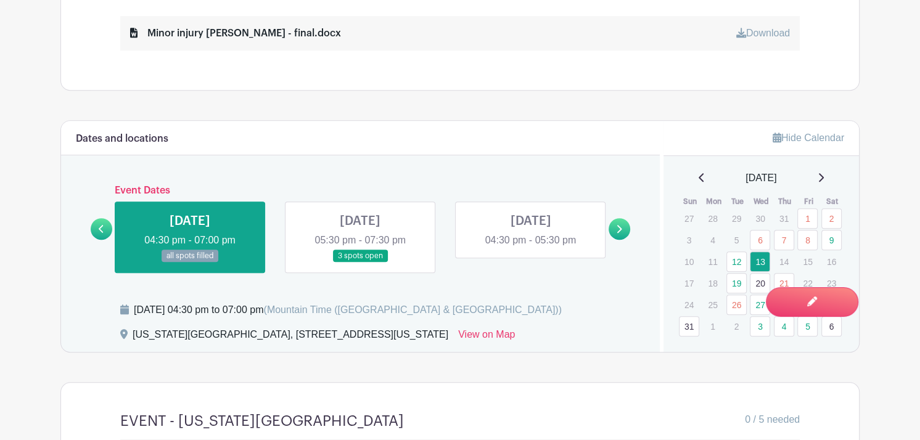
scroll to position [641, 0]
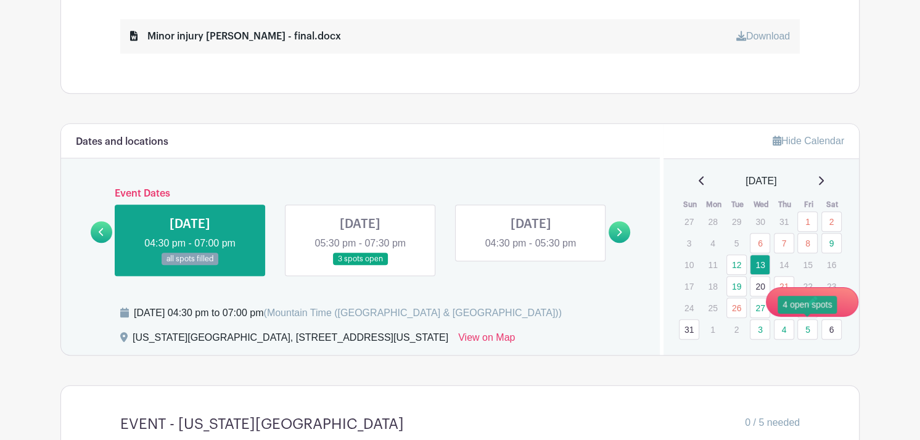
click at [808, 329] on link "5" at bounding box center [807, 329] width 20 height 20
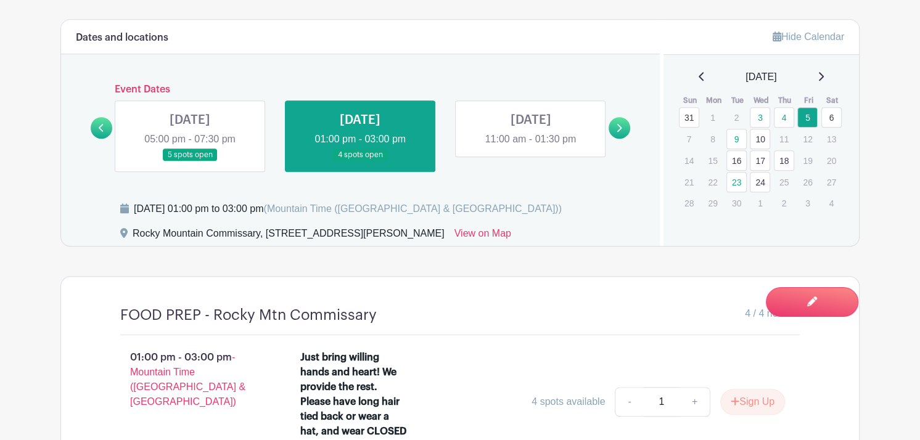
scroll to position [743, 0]
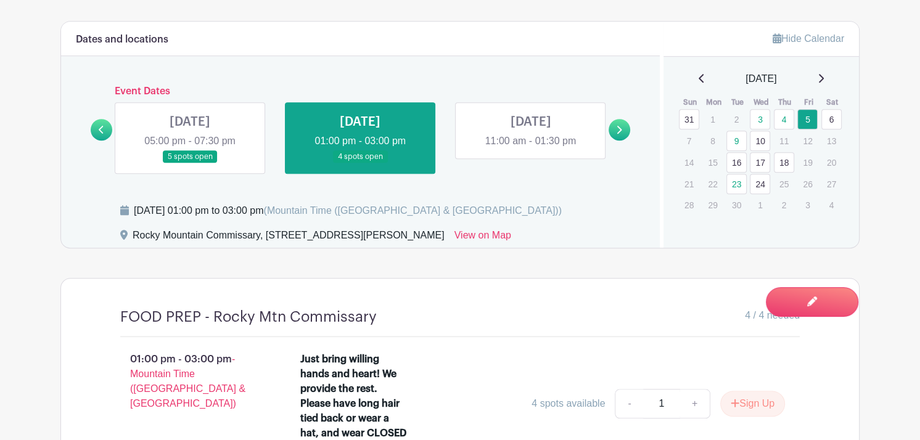
click at [829, 117] on link "6" at bounding box center [831, 119] width 20 height 20
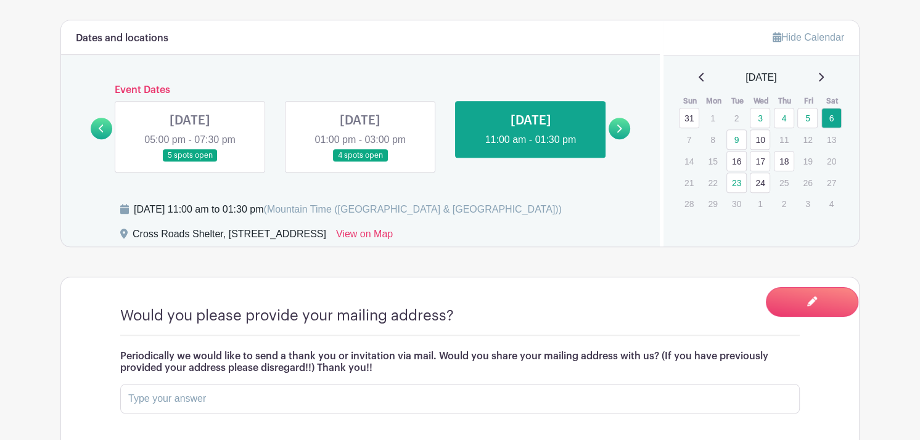
scroll to position [738, 0]
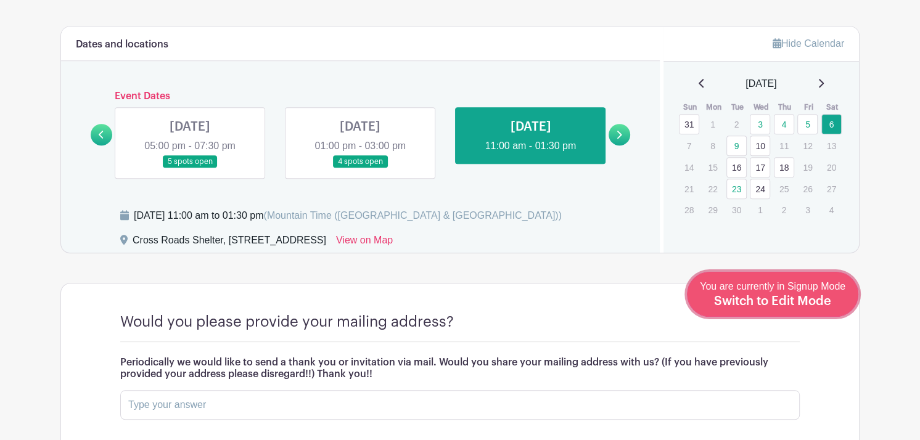
click at [813, 298] on span "Switch to Edit Mode" at bounding box center [772, 301] width 117 height 12
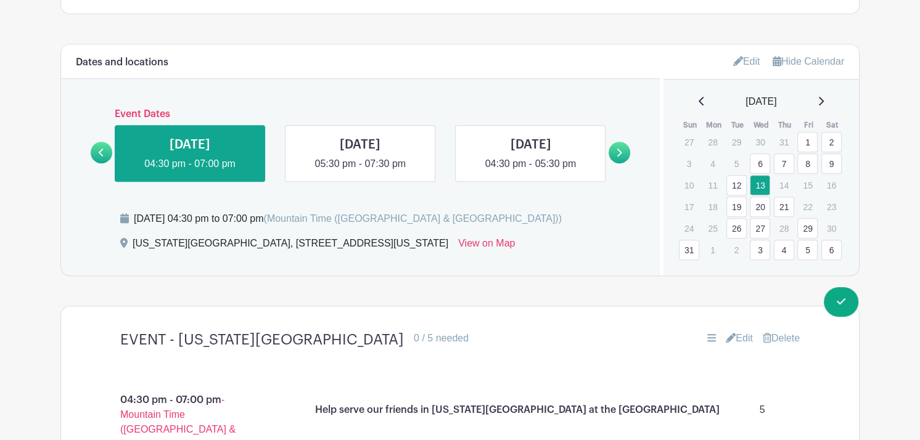
scroll to position [765, 0]
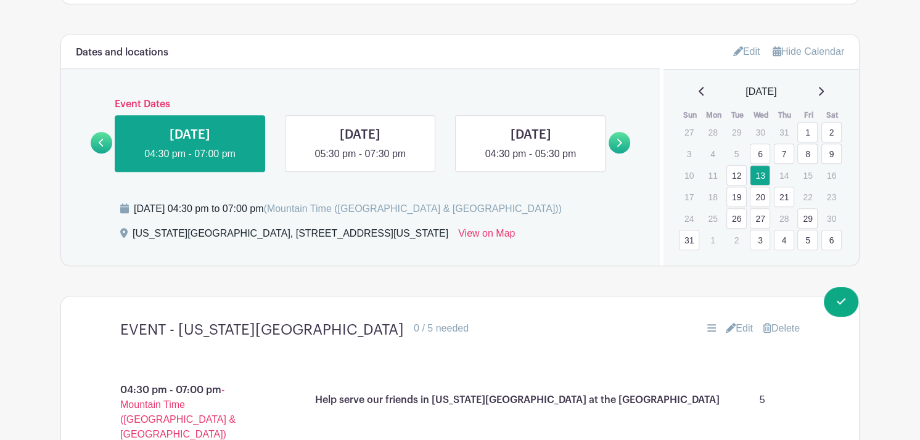
click at [831, 233] on link "6" at bounding box center [831, 240] width 20 height 20
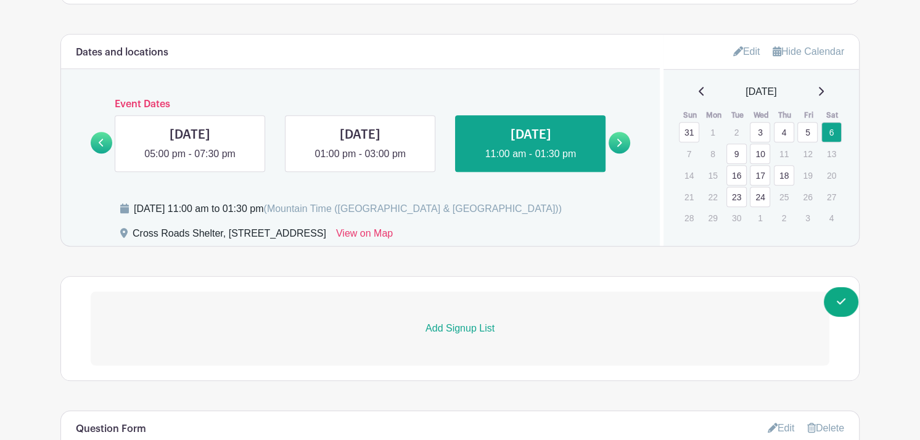
click at [479, 329] on p "Add Signup List" at bounding box center [460, 328] width 739 height 15
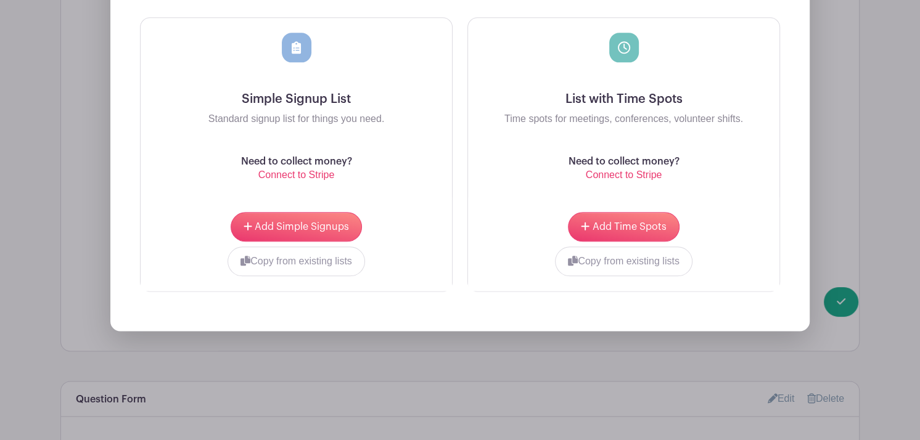
scroll to position [1192, 0]
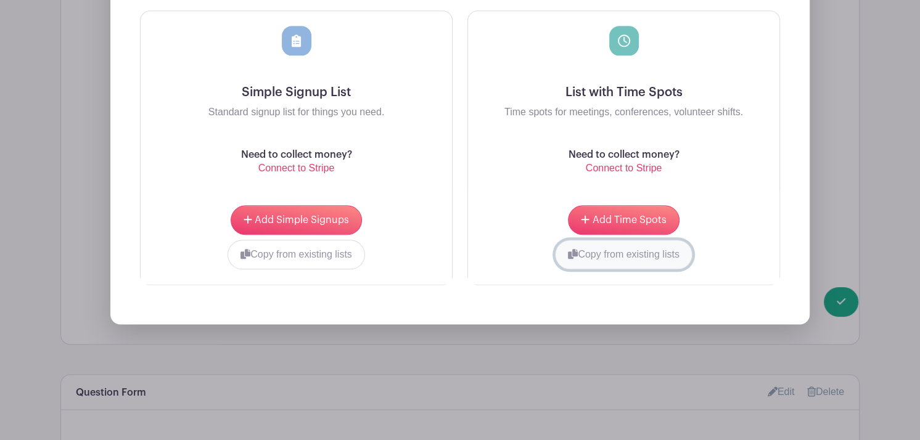
click at [631, 260] on button "Copy from existing lists" at bounding box center [623, 255] width 137 height 30
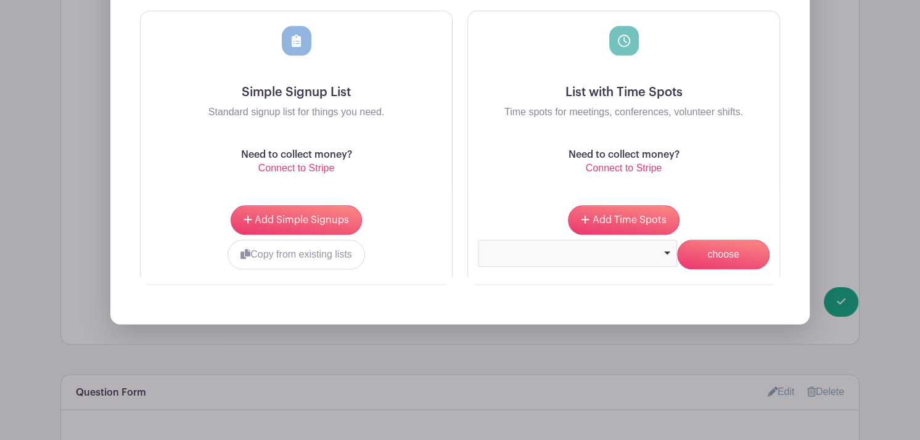
click at [647, 252] on div at bounding box center [577, 251] width 189 height 5
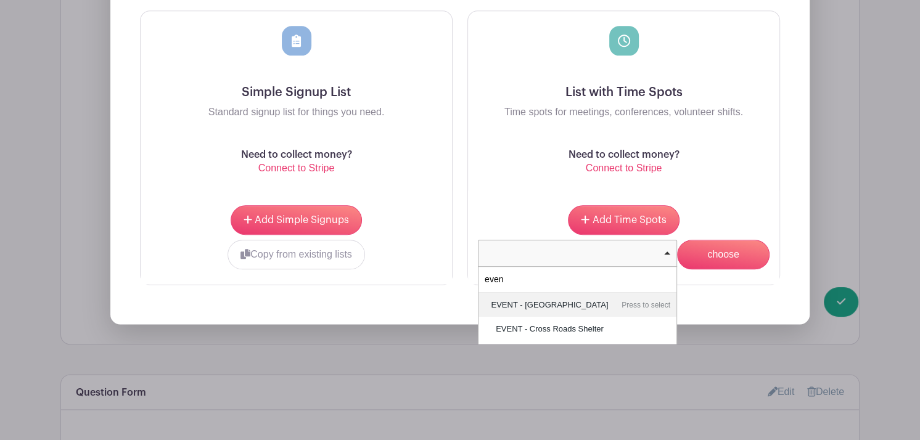
type input "event"
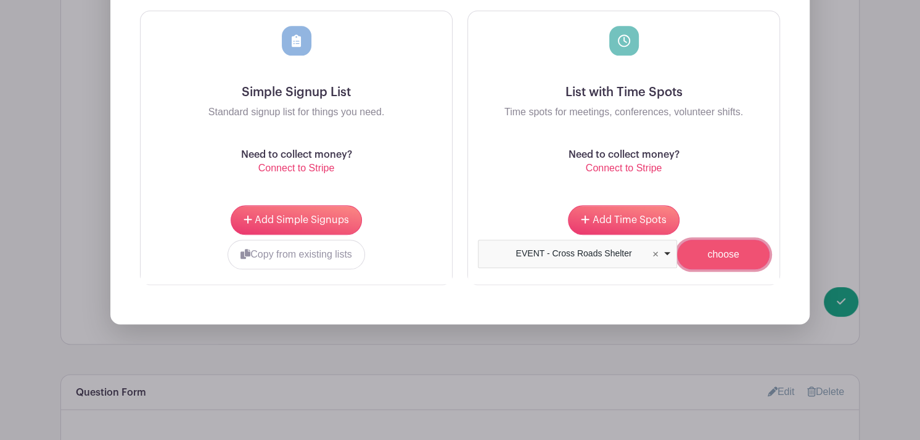
click at [731, 258] on input "choose" at bounding box center [723, 255] width 92 height 30
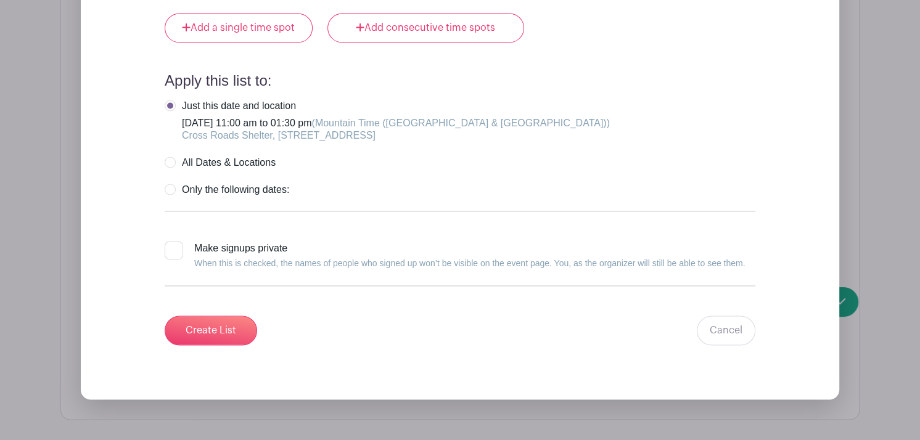
scroll to position [1558, 0]
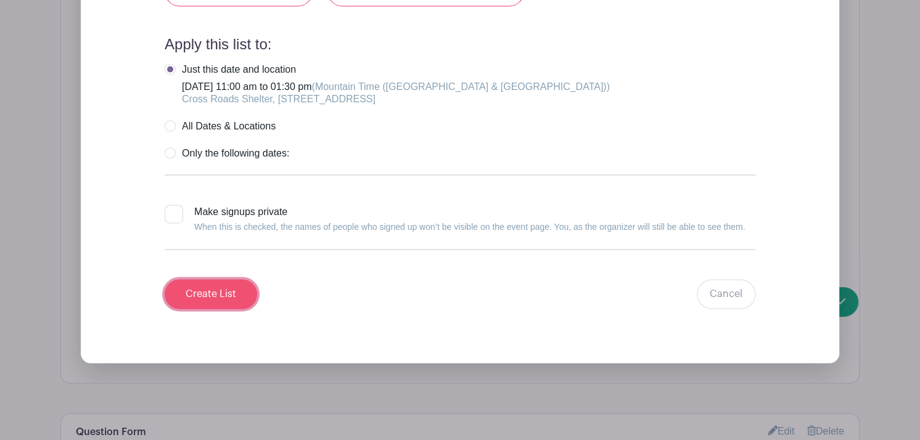
click at [227, 291] on input "Create List" at bounding box center [211, 294] width 92 height 30
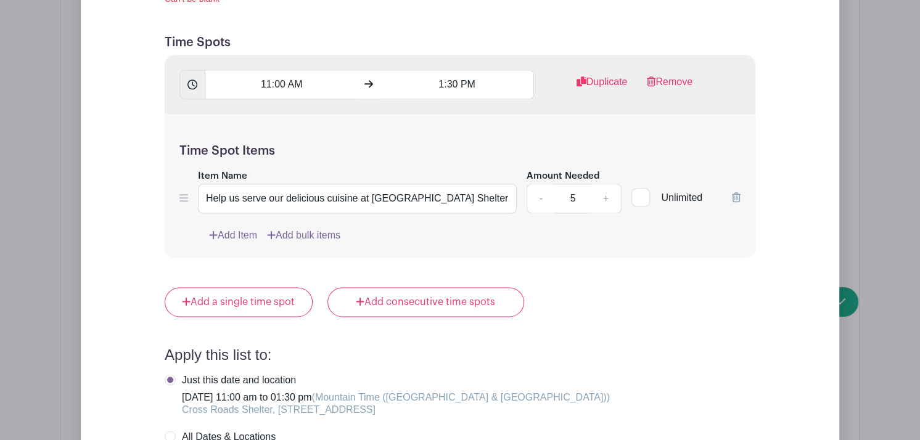
scroll to position [1222, 0]
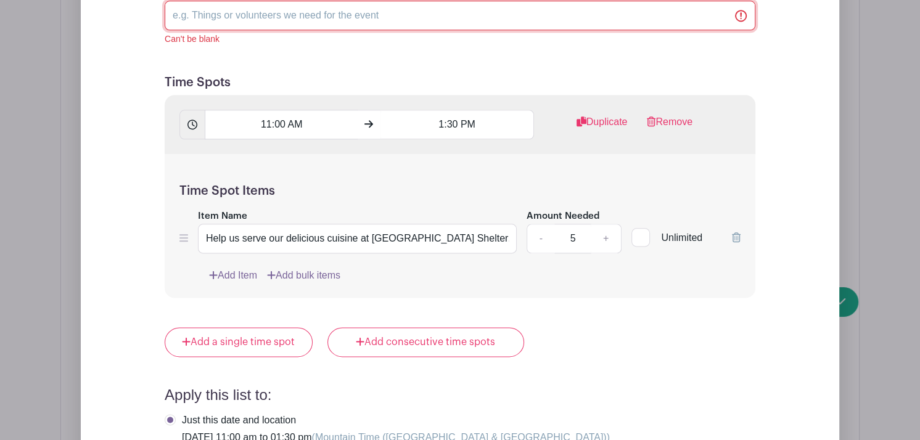
click at [235, 15] on input "List Name" at bounding box center [460, 16] width 591 height 30
type input "EVENT - Cross Roads Shelter - This is an outside event!! Dress according to the…"
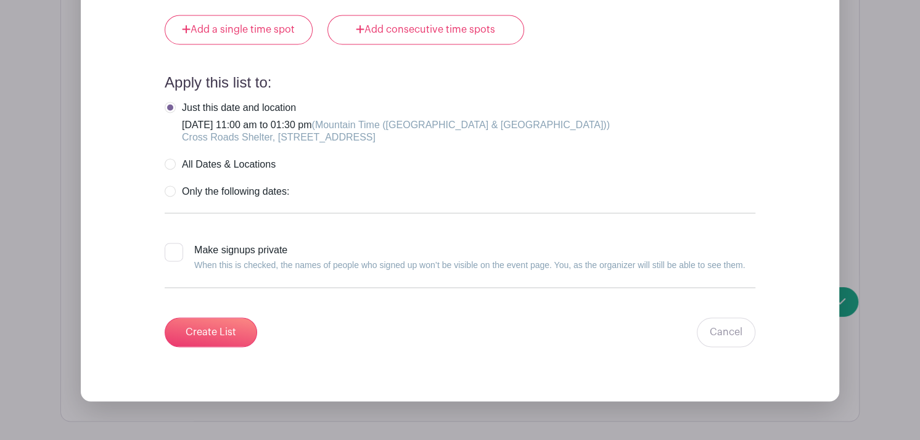
scroll to position [1546, 0]
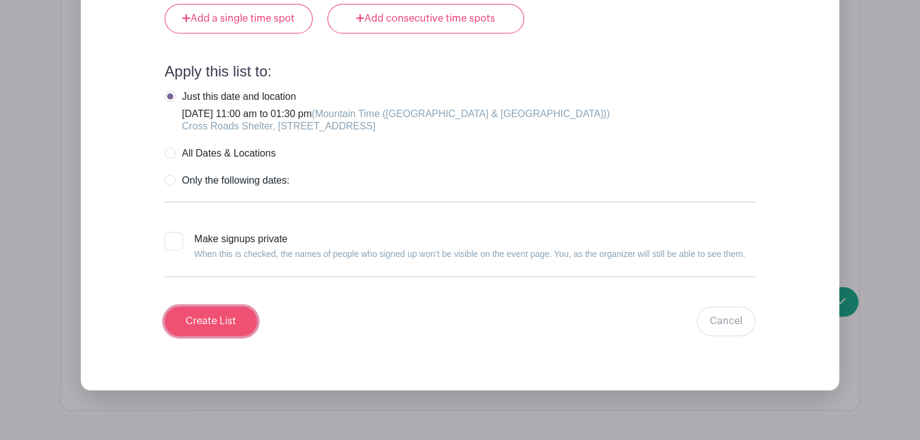
click at [205, 321] on input "Create List" at bounding box center [211, 321] width 92 height 30
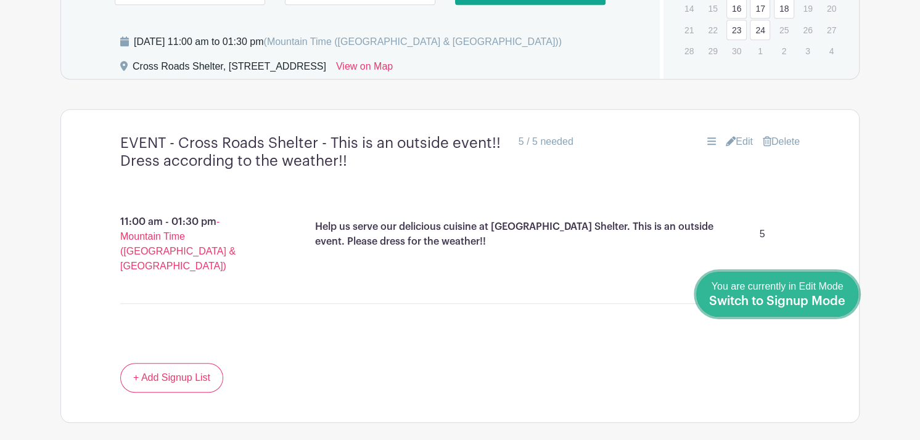
click at [822, 300] on span "Switch to Signup Mode" at bounding box center [777, 301] width 136 height 12
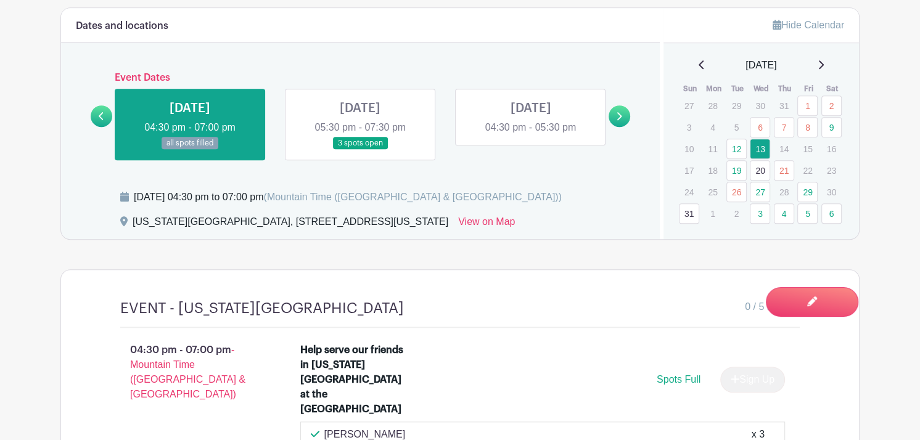
scroll to position [758, 0]
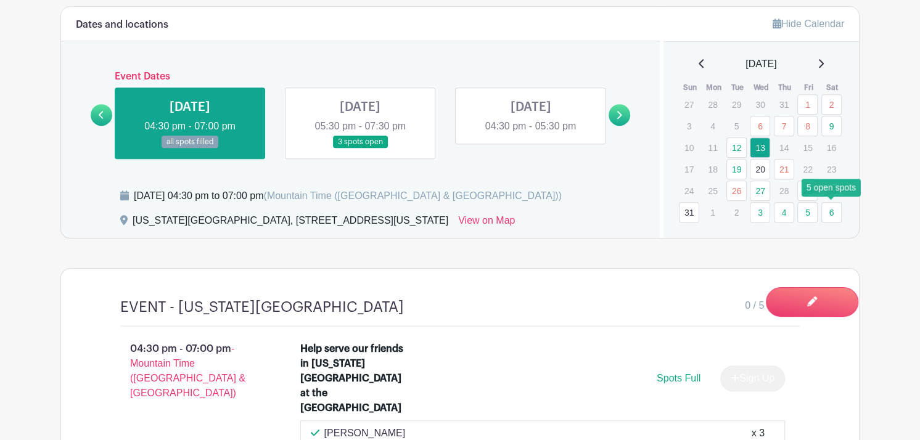
click at [834, 210] on link "6" at bounding box center [831, 212] width 20 height 20
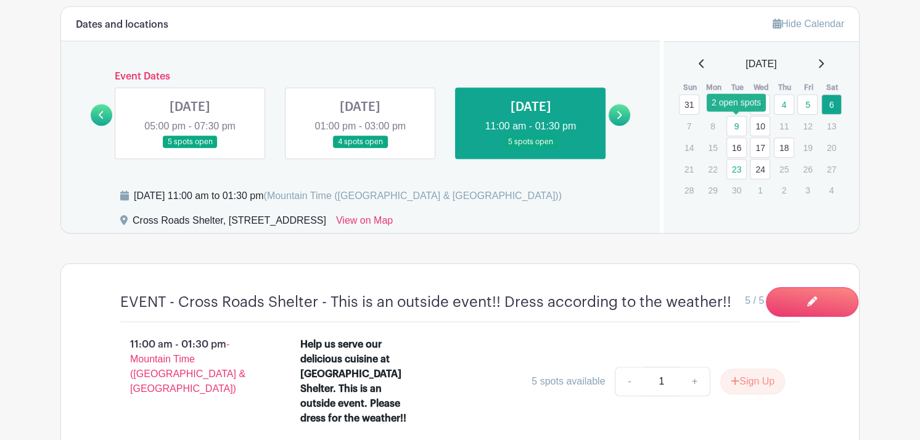
click at [735, 125] on link "9" at bounding box center [736, 126] width 20 height 20
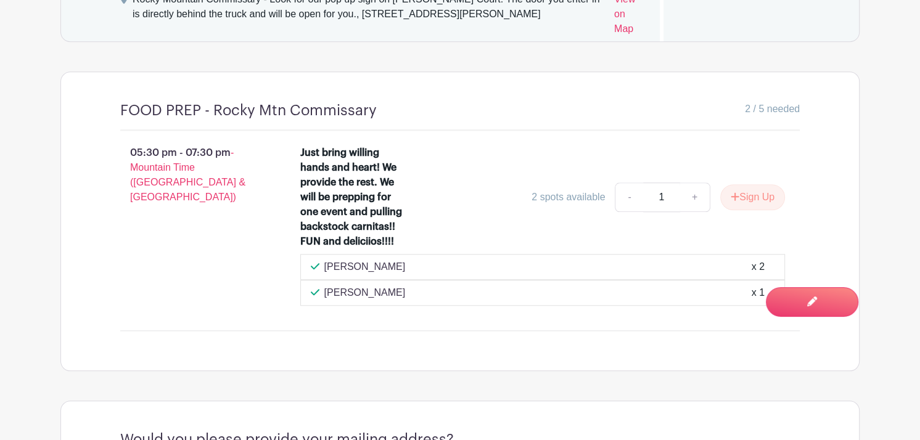
scroll to position [981, 0]
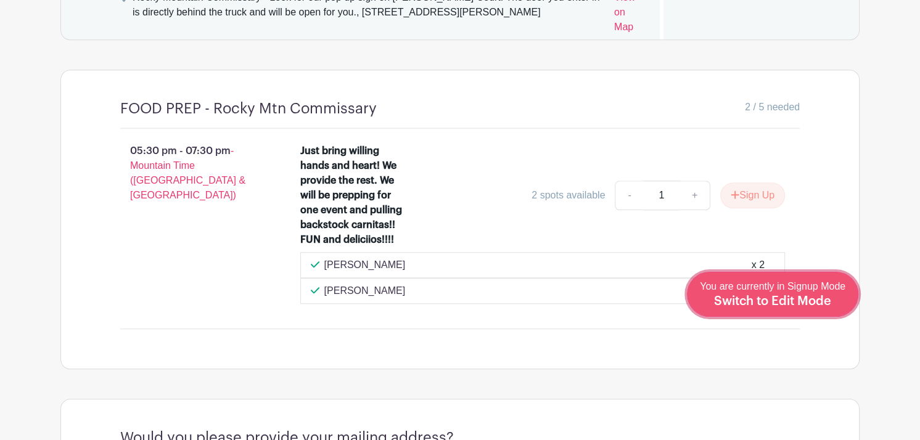
click at [822, 300] on span "Switch to Edit Mode" at bounding box center [772, 301] width 117 height 12
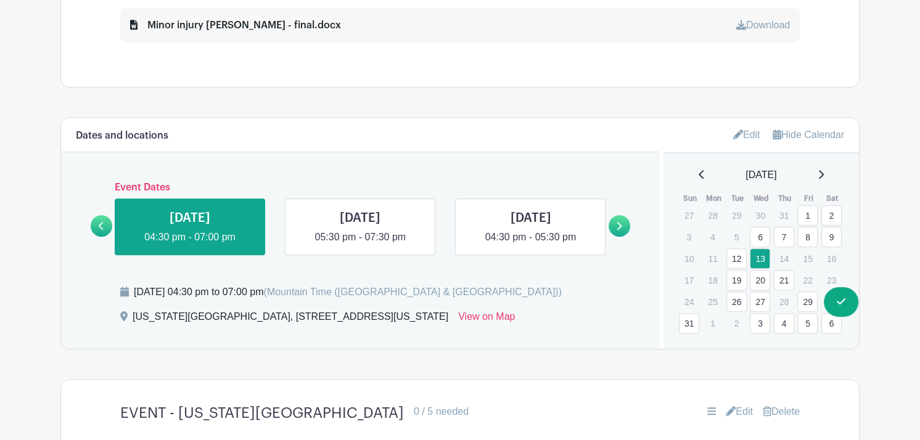
scroll to position [707, 0]
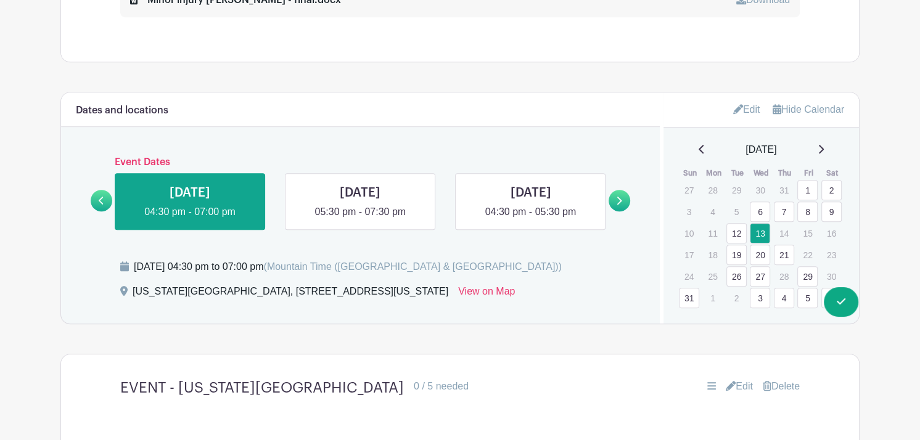
click at [824, 149] on icon at bounding box center [820, 149] width 6 height 10
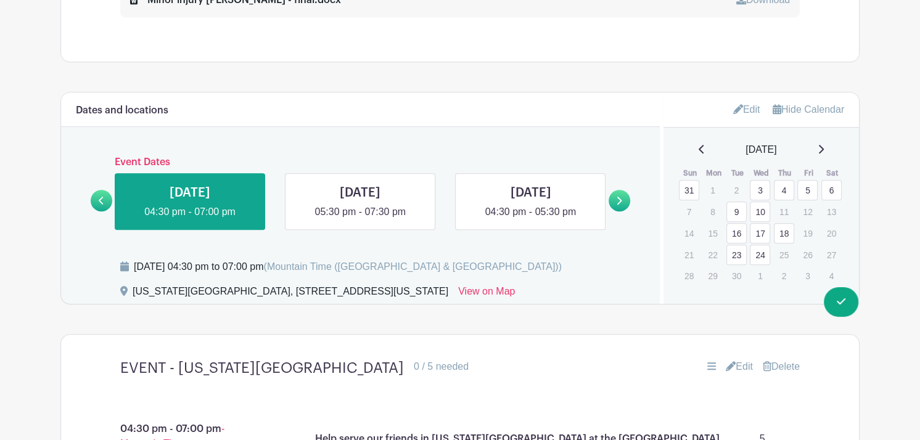
click at [732, 210] on link "9" at bounding box center [736, 212] width 20 height 20
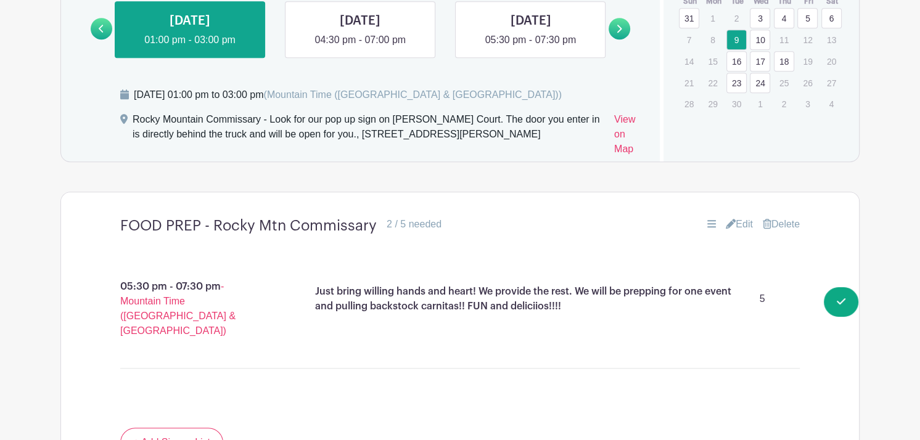
scroll to position [887, 0]
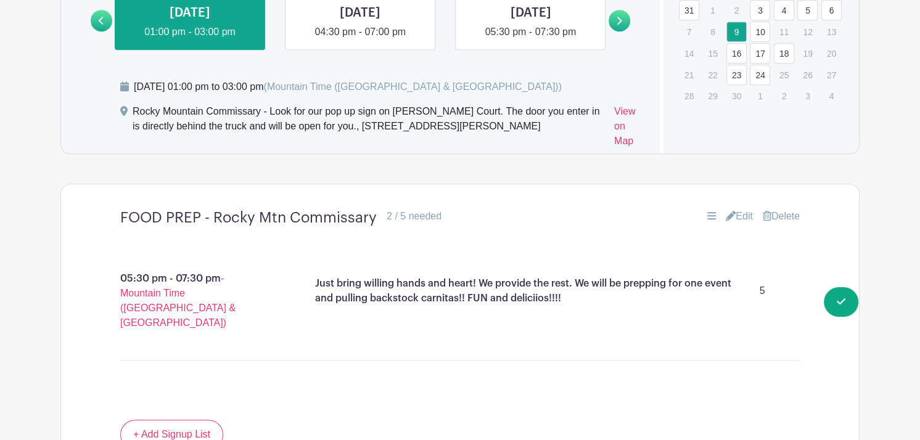
click at [784, 219] on link "Delete" at bounding box center [781, 216] width 37 height 15
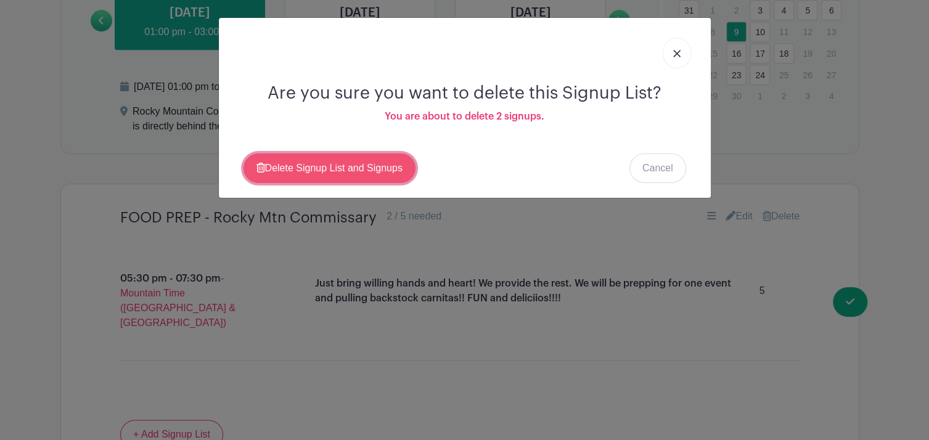
click at [345, 169] on link "Delete Signup List and Signups" at bounding box center [330, 169] width 172 height 30
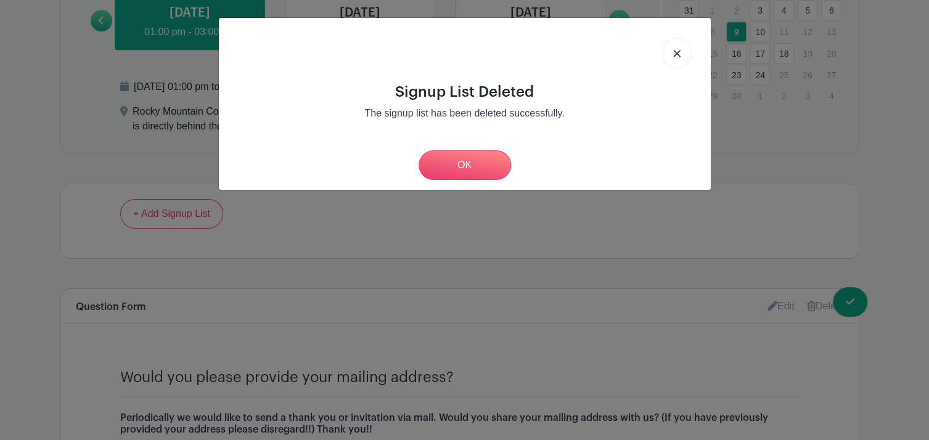
click at [676, 56] on img at bounding box center [676, 53] width 7 height 7
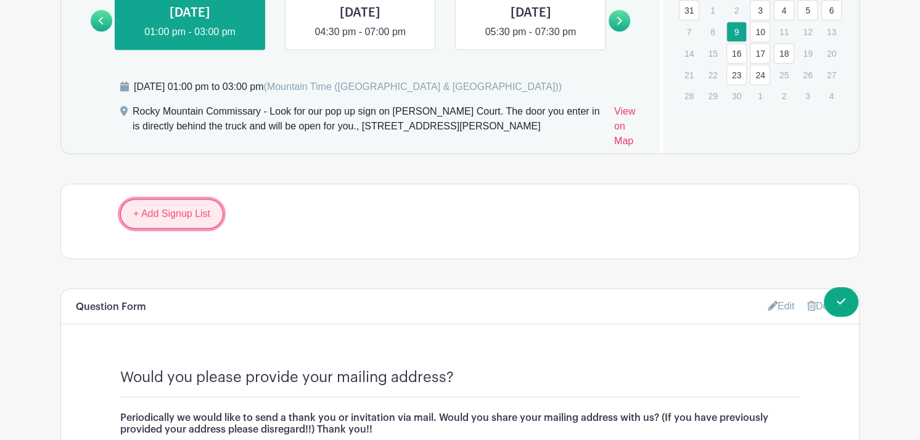
click at [190, 218] on link "+ Add Signup List" at bounding box center [171, 214] width 103 height 30
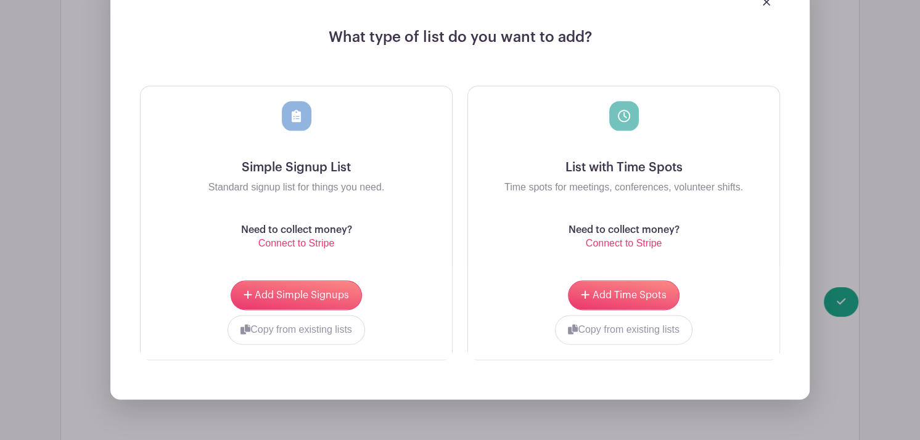
scroll to position [1164, 0]
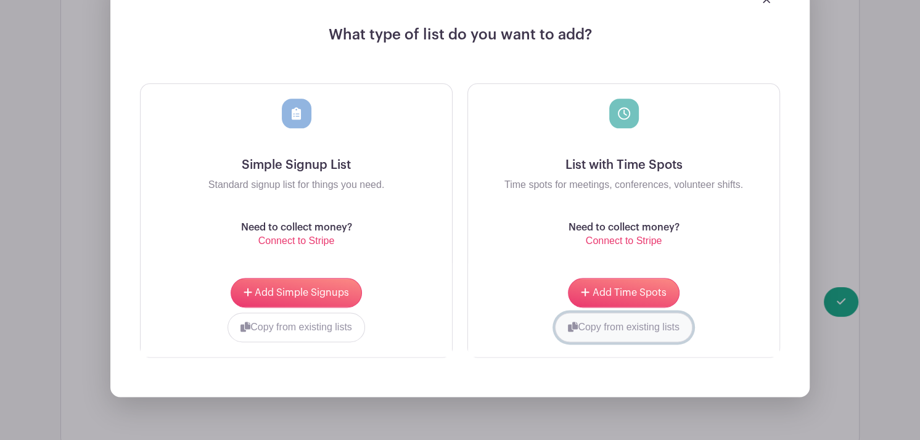
click at [634, 329] on button "Copy from existing lists" at bounding box center [623, 328] width 137 height 30
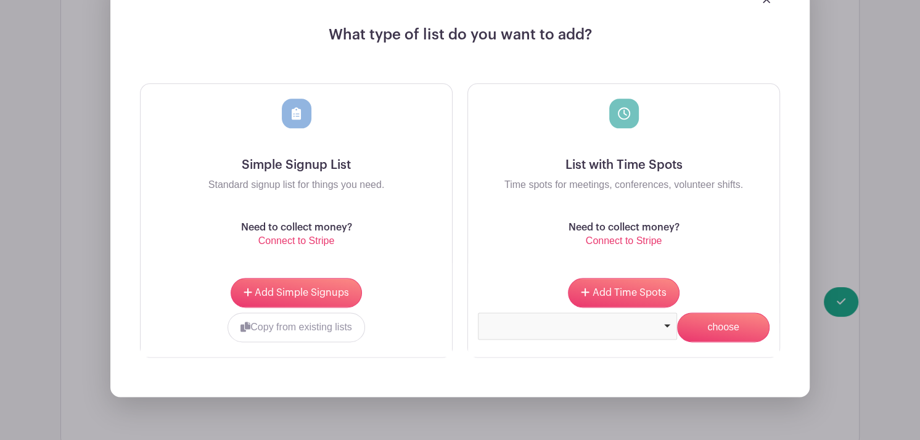
click at [634, 329] on div at bounding box center [577, 326] width 199 height 27
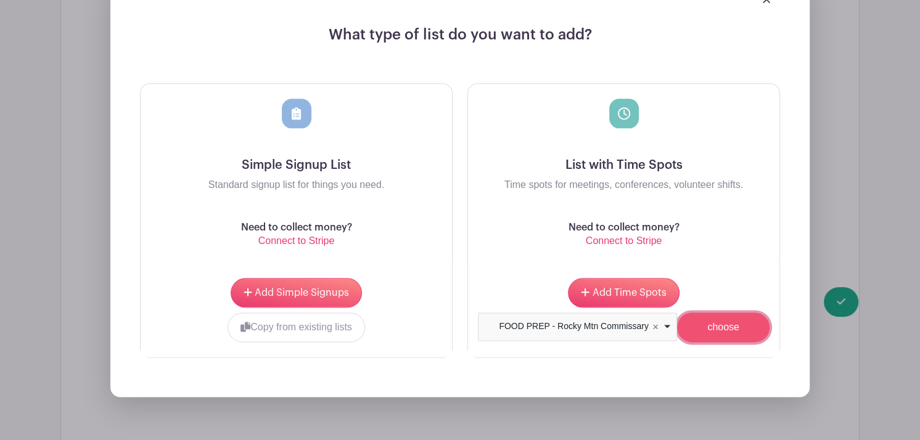
click at [700, 323] on input "choose" at bounding box center [723, 328] width 92 height 30
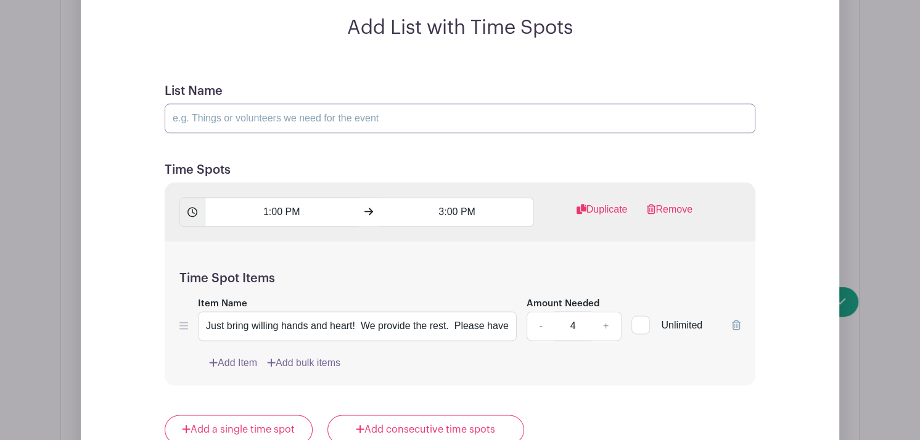
click at [284, 118] on input "List Name" at bounding box center [460, 119] width 591 height 30
type input "FOOD PREP - Rocky Mtn Commissary"
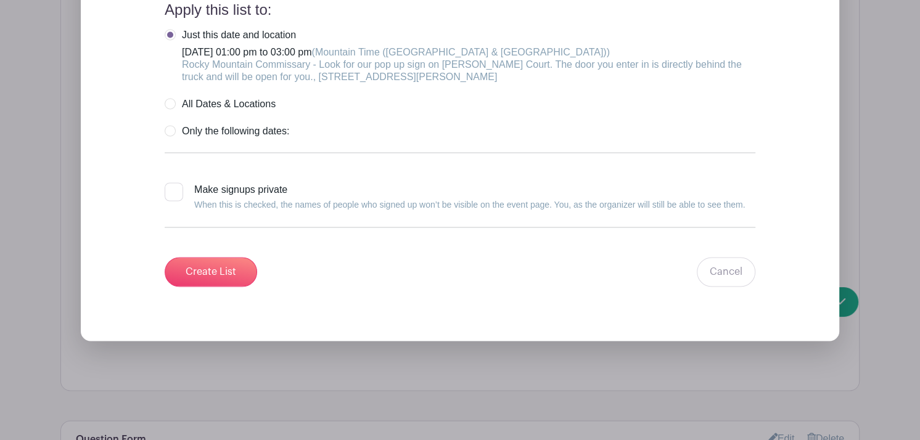
scroll to position [1639, 0]
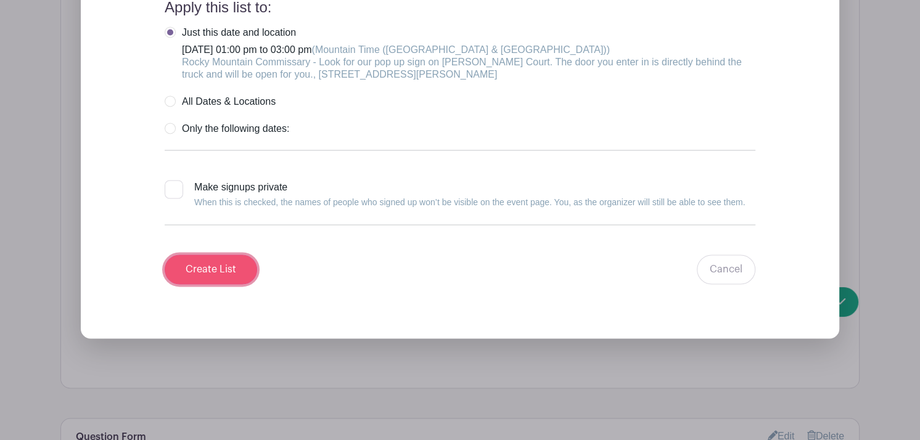
click at [218, 272] on input "Create List" at bounding box center [211, 270] width 92 height 30
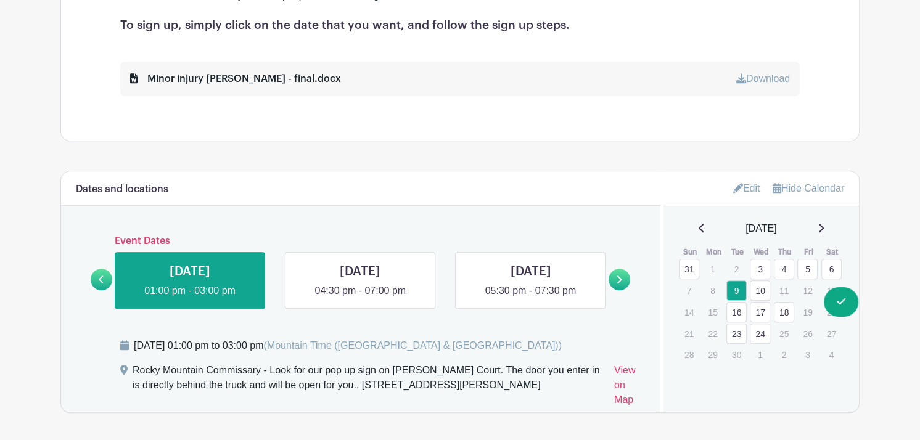
scroll to position [648, 0]
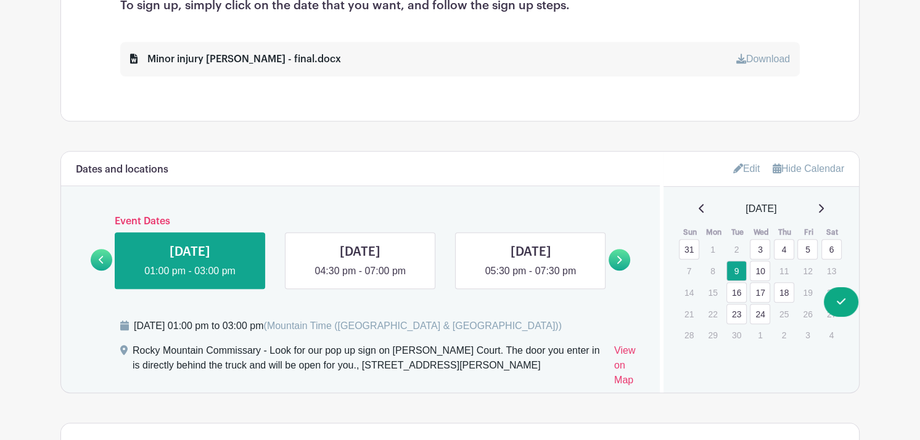
click at [756, 271] on link "10" at bounding box center [760, 271] width 20 height 20
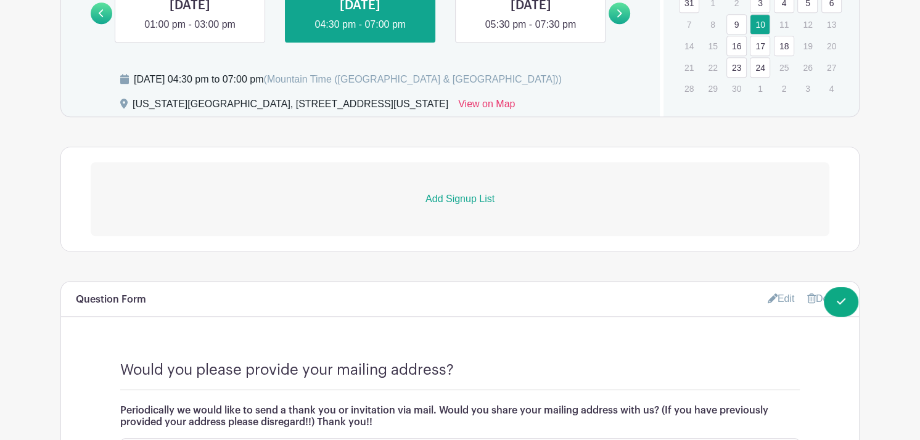
scroll to position [891, 0]
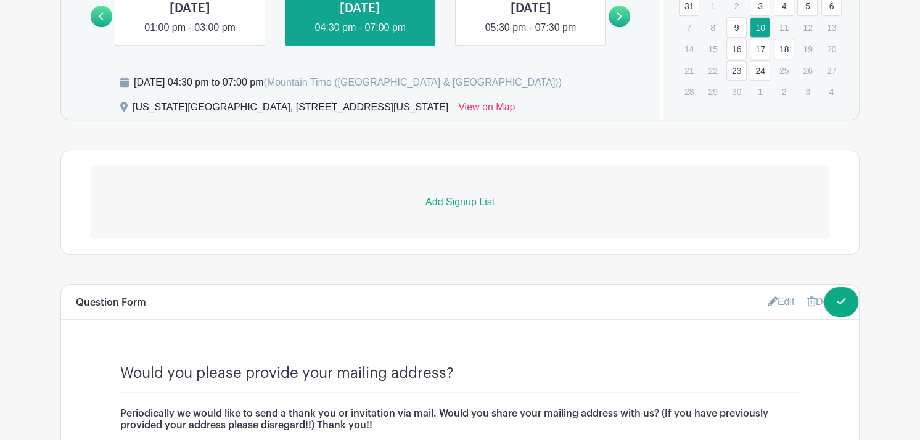
click at [457, 200] on p "Add Signup List" at bounding box center [460, 202] width 739 height 15
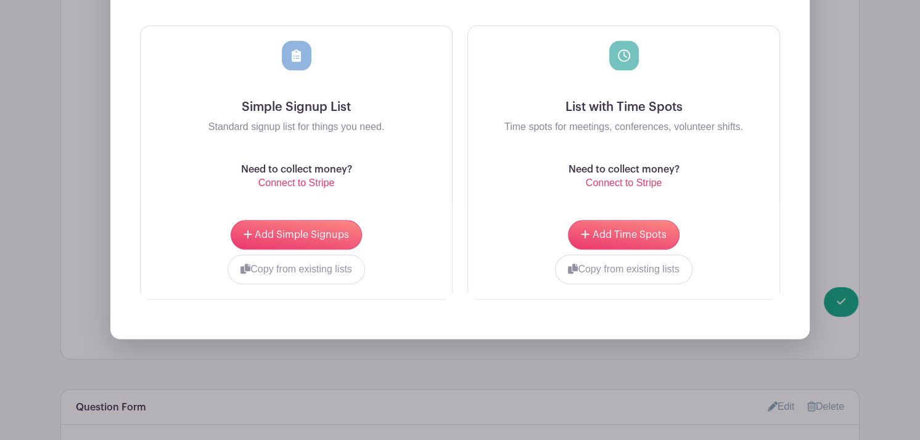
scroll to position [1186, 0]
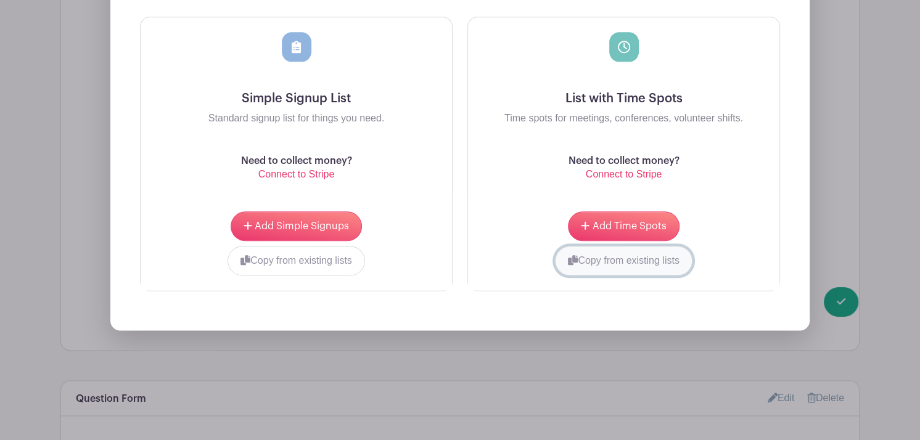
click at [643, 268] on button "Copy from existing lists" at bounding box center [623, 261] width 137 height 30
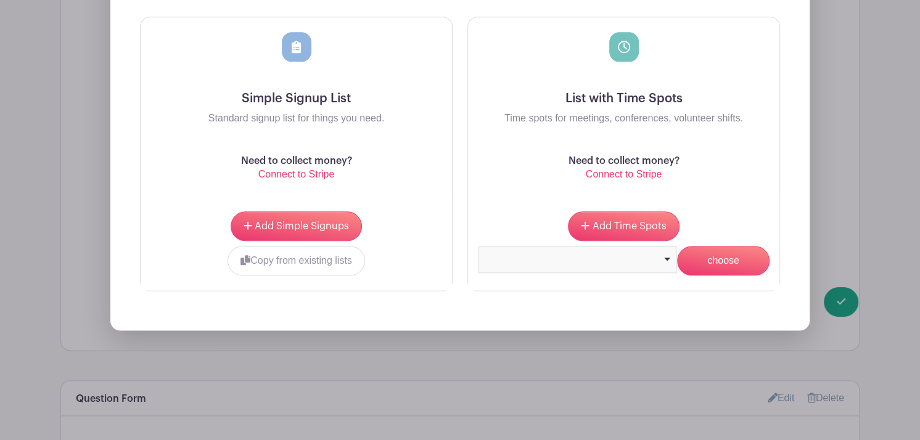
click at [643, 268] on div at bounding box center [577, 259] width 199 height 27
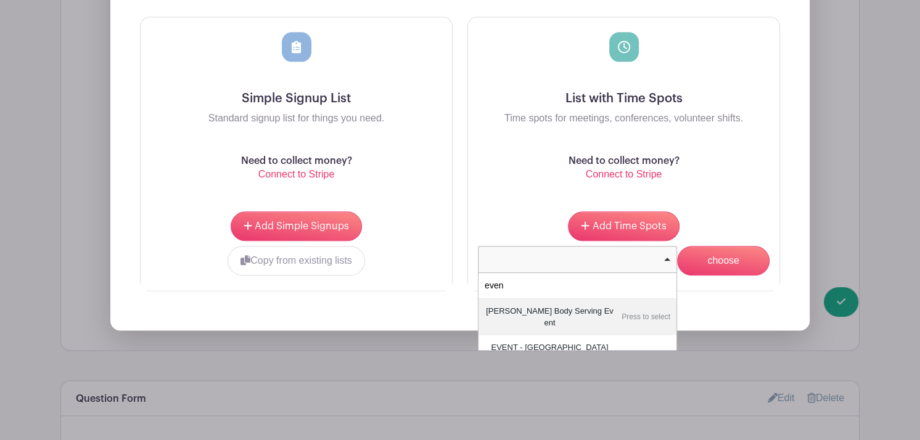
type input "event"
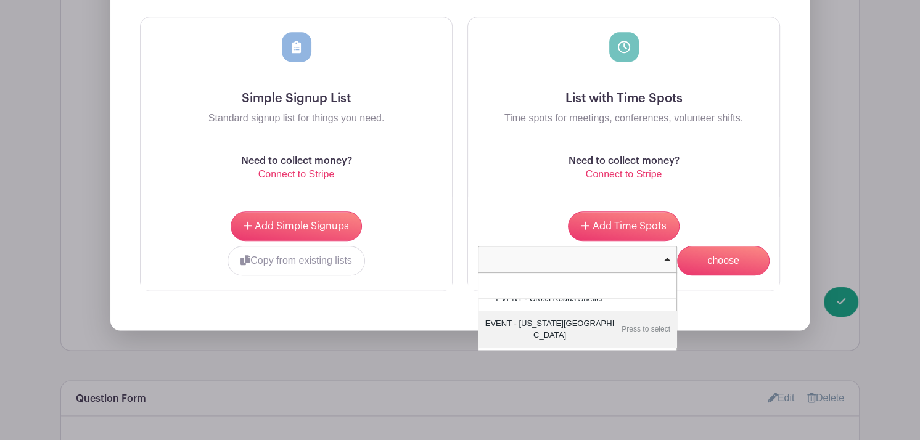
scroll to position [0, 0]
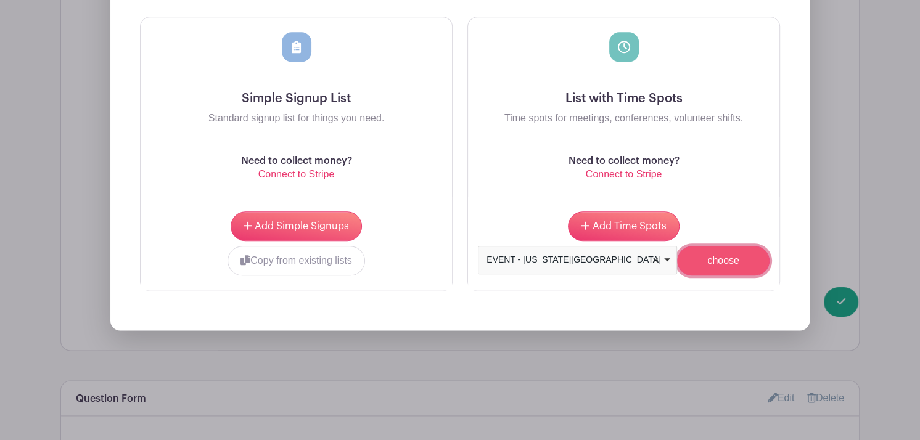
click at [712, 262] on input "choose" at bounding box center [723, 261] width 92 height 30
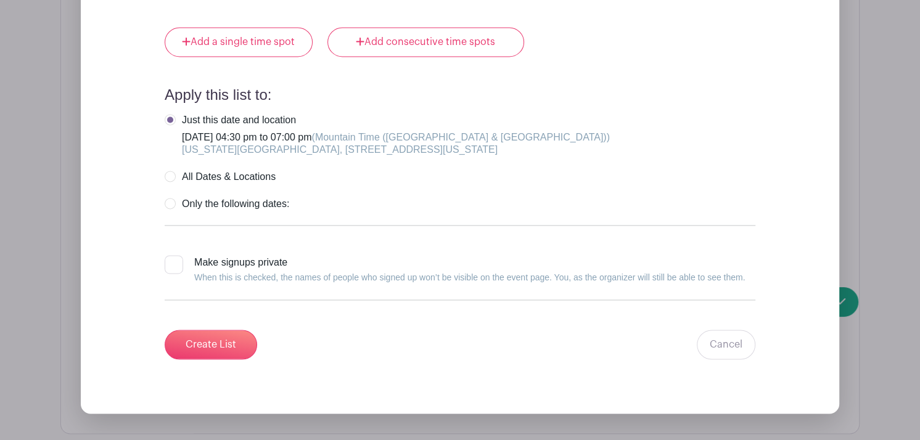
scroll to position [1523, 0]
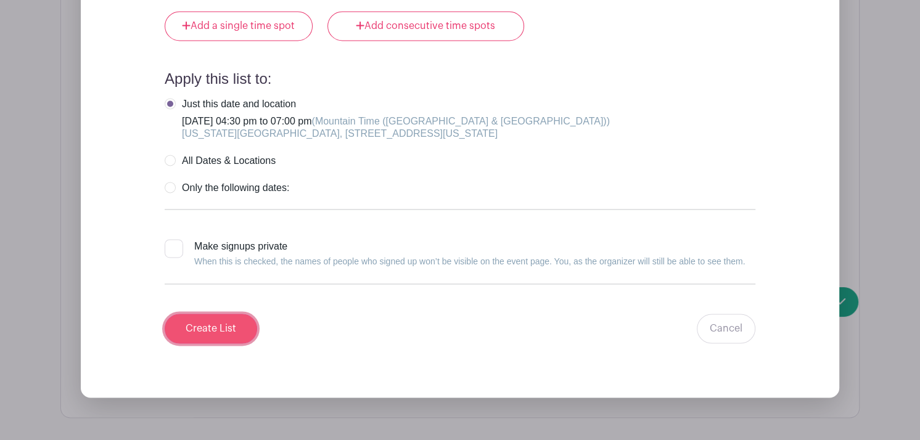
click at [215, 319] on input "Create List" at bounding box center [211, 329] width 92 height 30
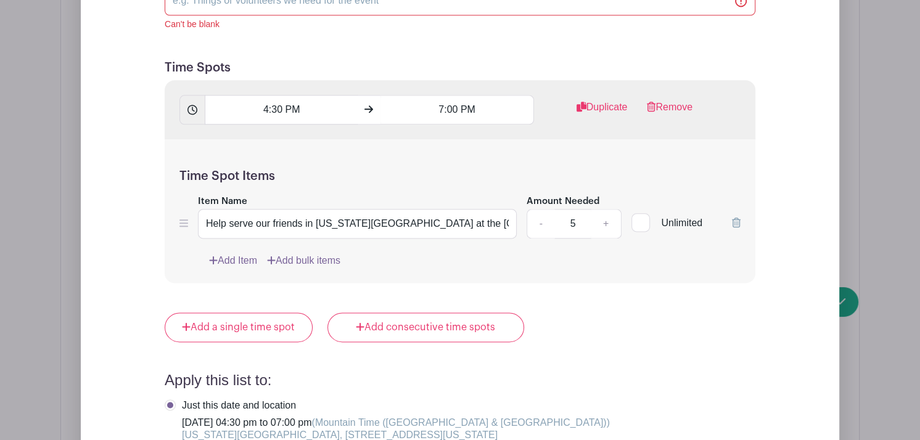
scroll to position [1222, 0]
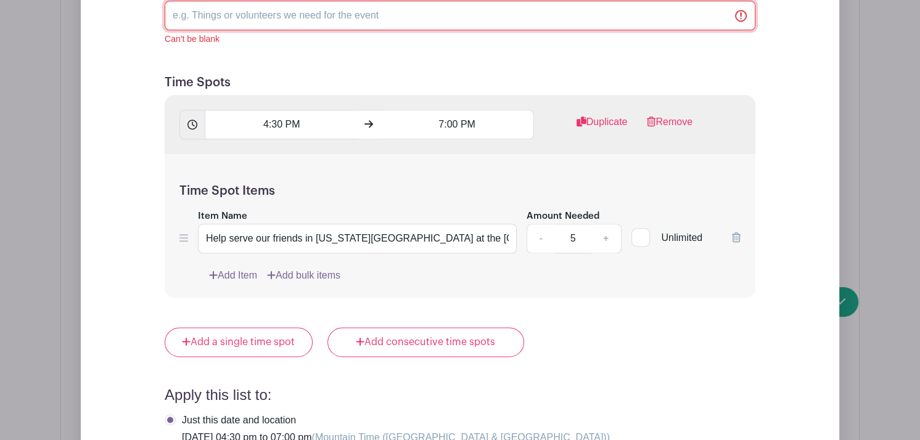
click at [276, 12] on input "List Name" at bounding box center [460, 16] width 591 height 30
type input "EVENT - [US_STATE][GEOGRAPHIC_DATA]"
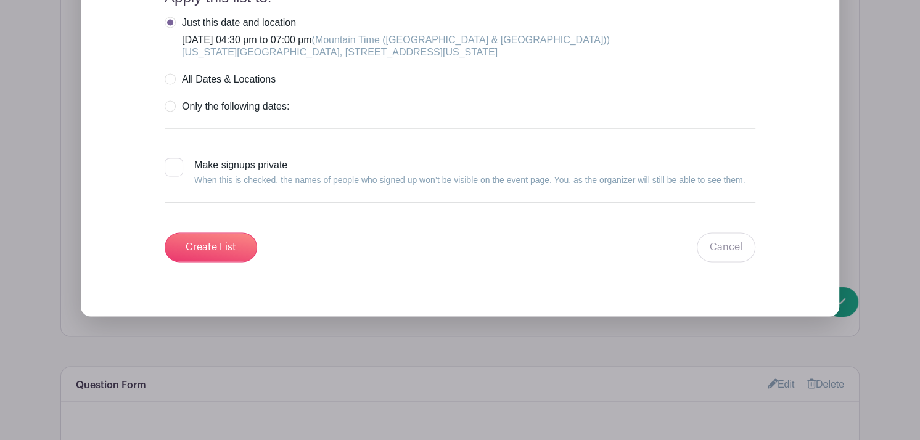
scroll to position [1657, 0]
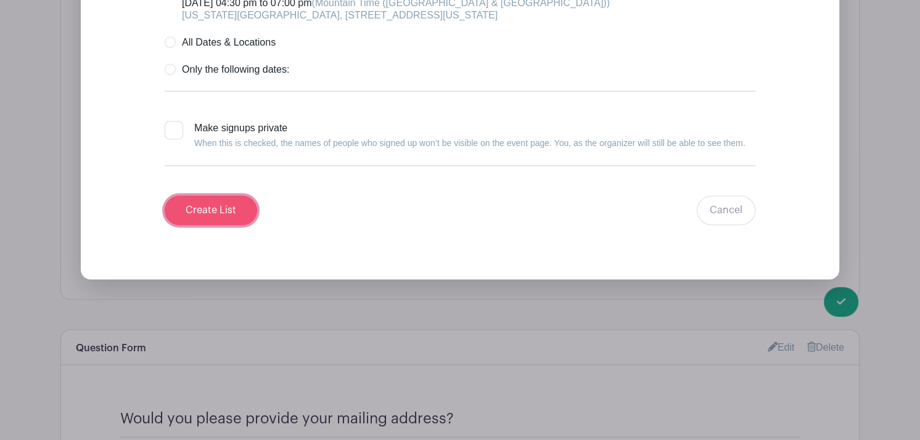
click at [225, 207] on input "Create List" at bounding box center [211, 210] width 92 height 30
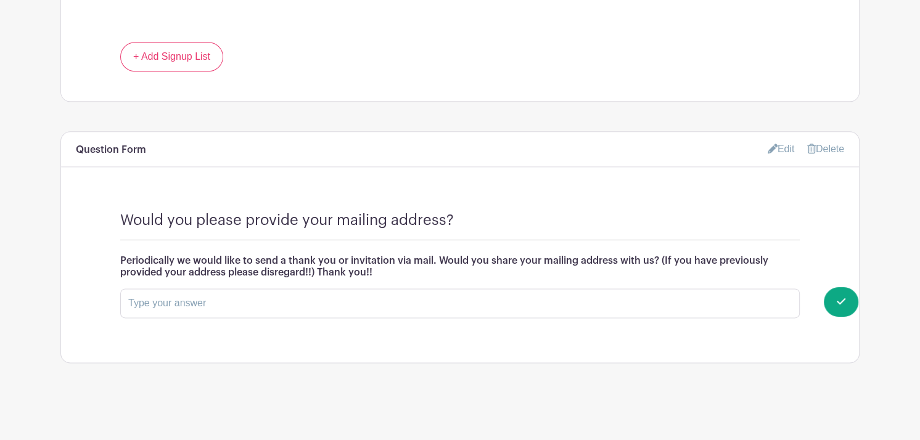
scroll to position [1026, 0]
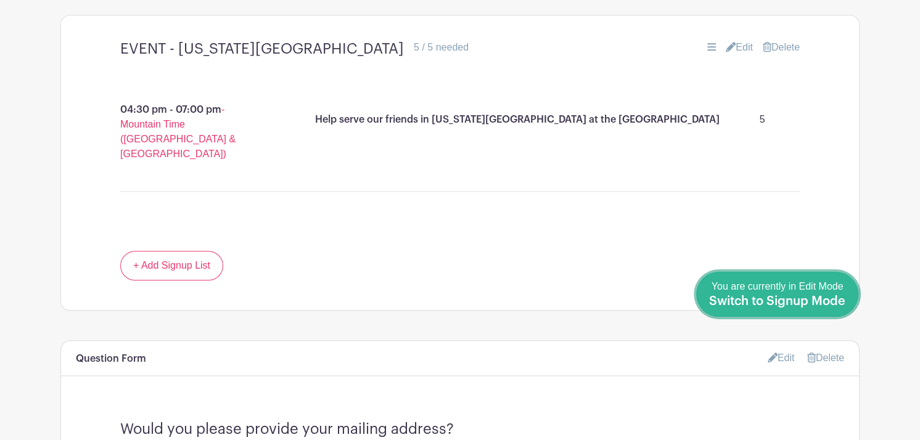
click at [836, 301] on span "Switch to Signup Mode" at bounding box center [777, 301] width 136 height 12
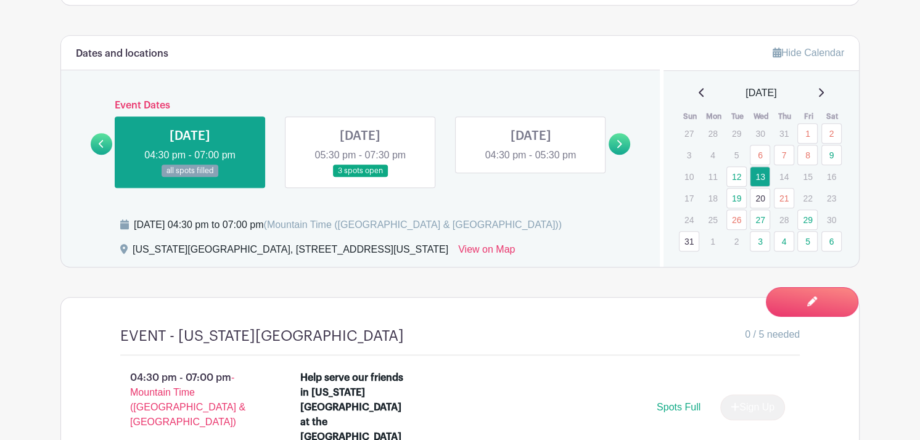
scroll to position [731, 0]
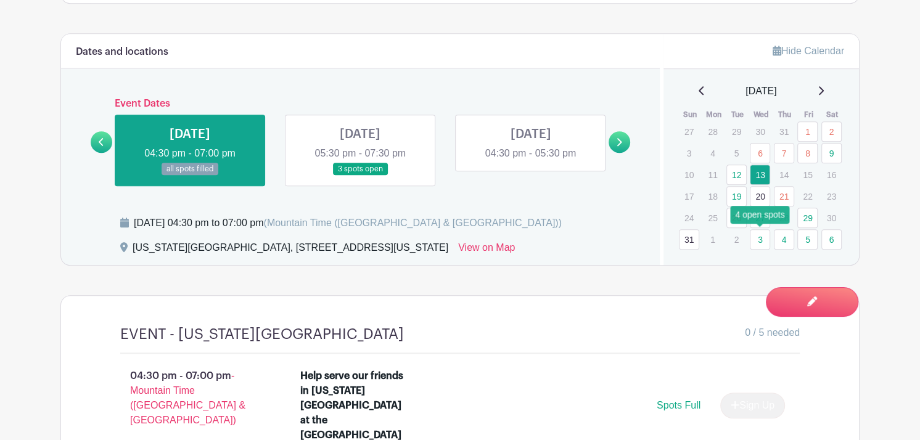
click at [762, 233] on link "3" at bounding box center [760, 239] width 20 height 20
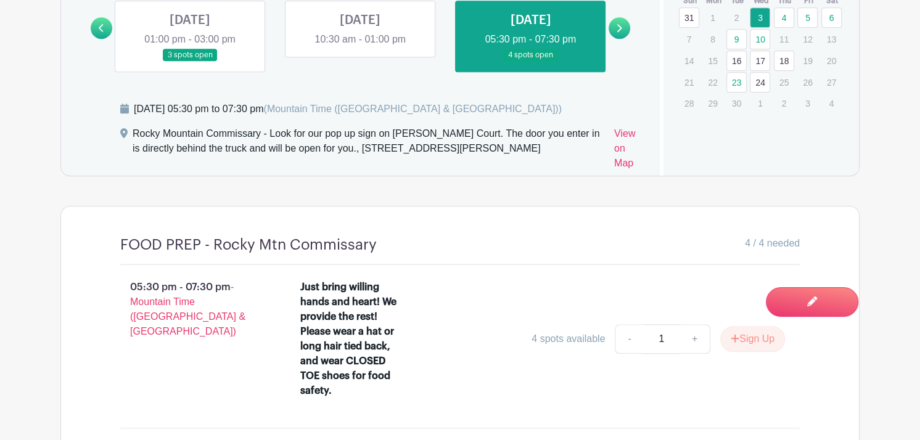
scroll to position [833, 0]
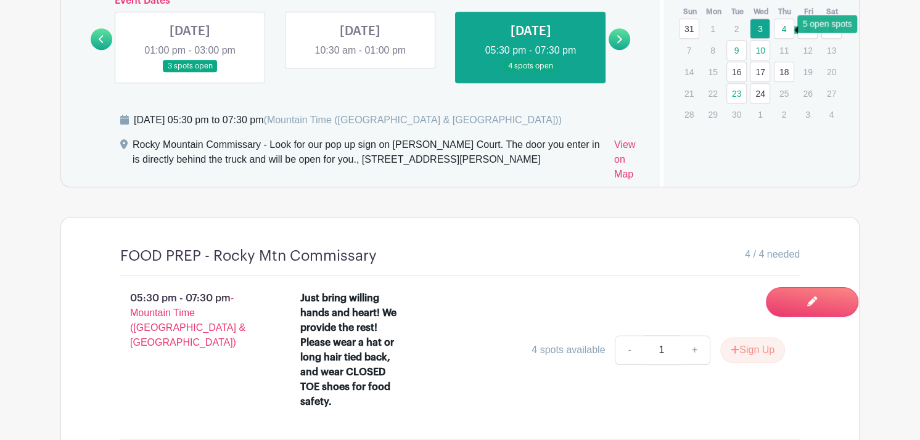
click at [783, 31] on link "4" at bounding box center [784, 28] width 20 height 20
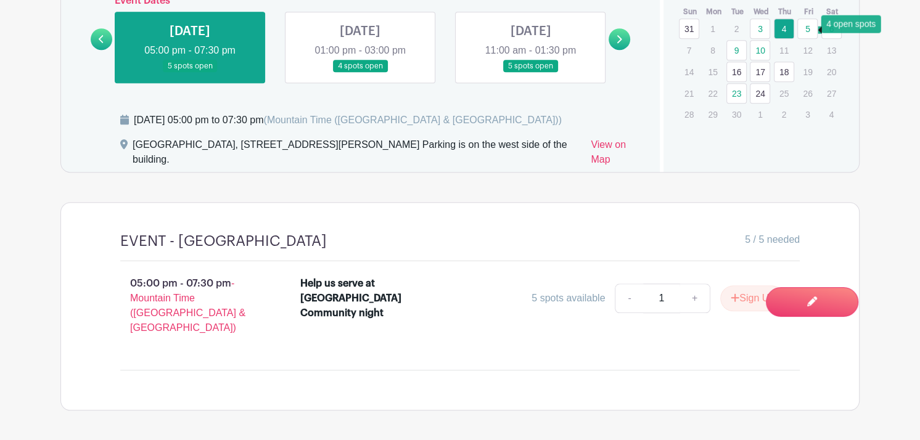
click at [808, 31] on link "5" at bounding box center [807, 28] width 20 height 20
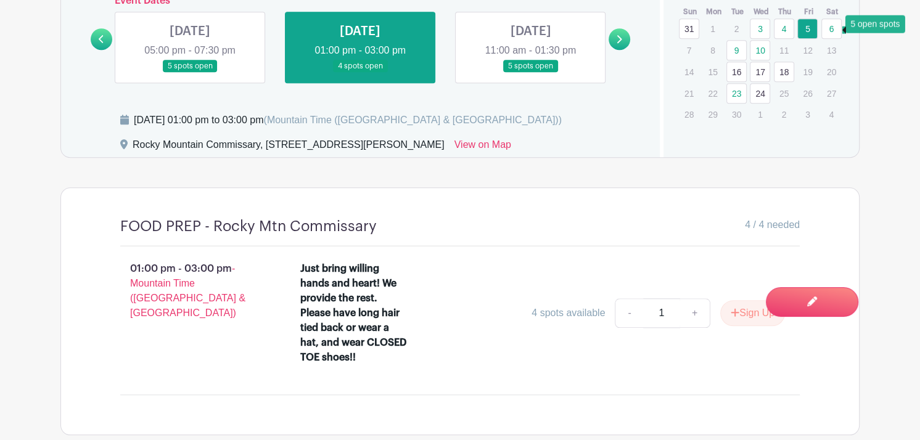
click at [833, 32] on link "6" at bounding box center [831, 28] width 20 height 20
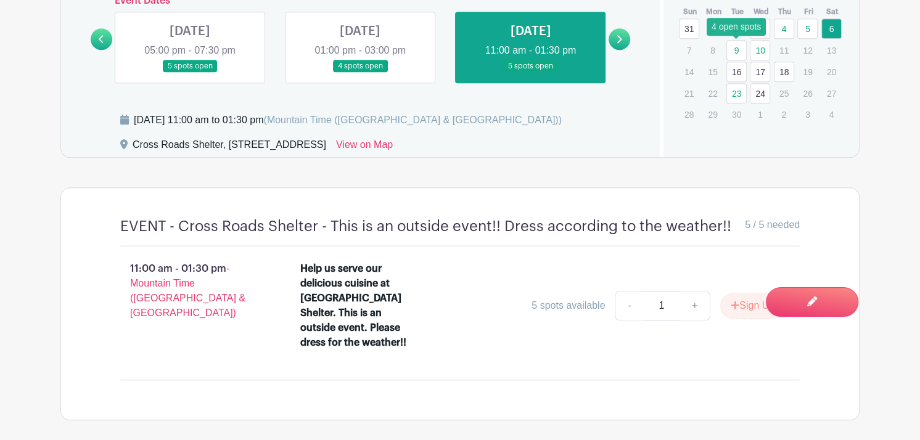
click at [733, 48] on link "9" at bounding box center [736, 50] width 20 height 20
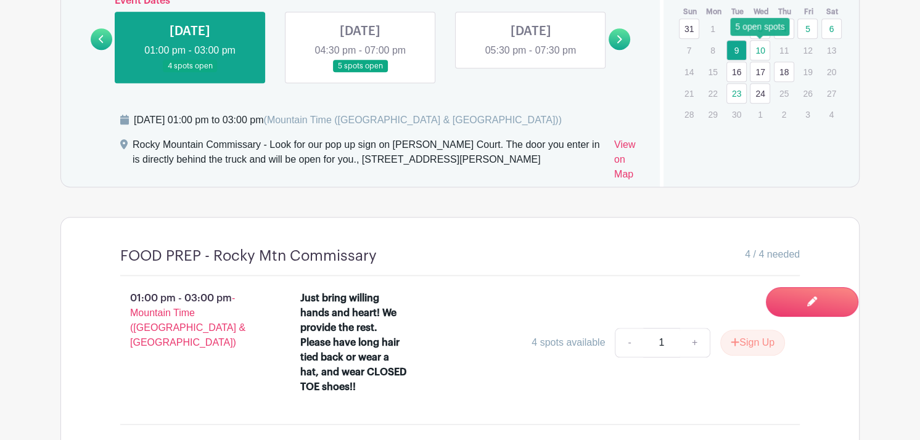
click at [756, 49] on link "10" at bounding box center [760, 50] width 20 height 20
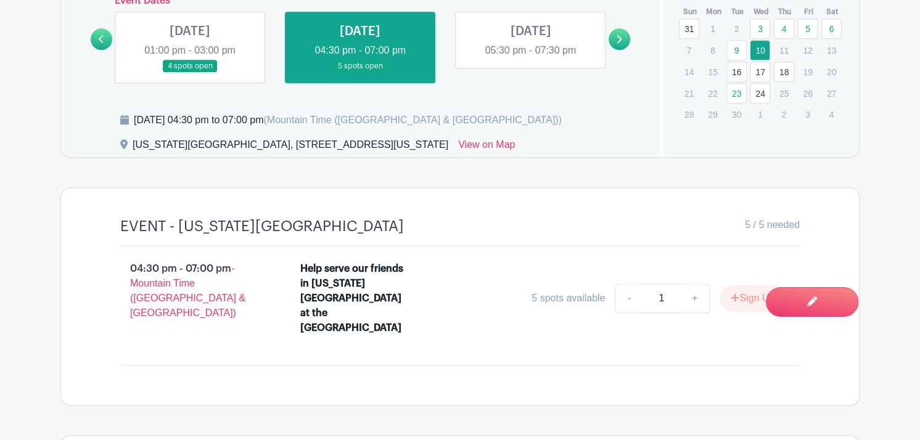
click at [728, 74] on link "16" at bounding box center [736, 72] width 20 height 20
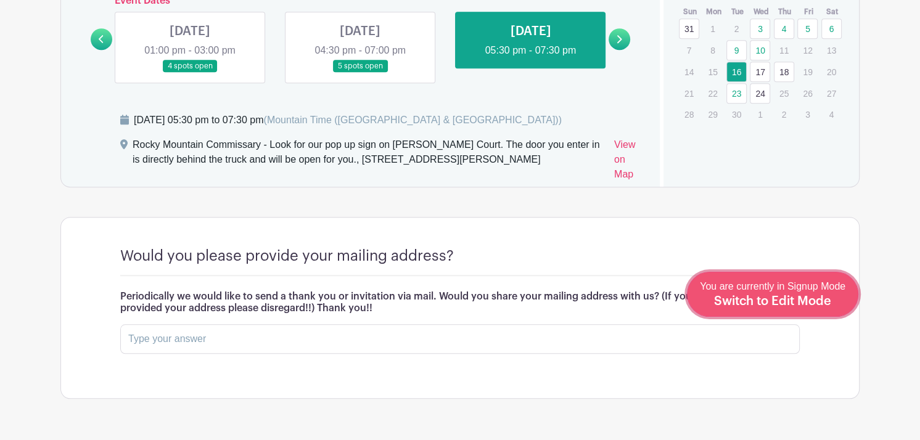
click at [815, 307] on div "You are currently in Signup Mode Switch to Edit Mode" at bounding box center [772, 294] width 145 height 30
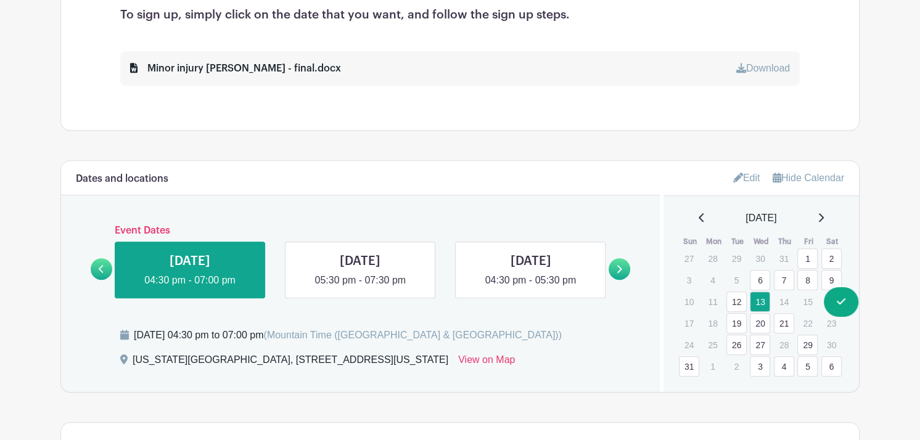
scroll to position [647, 0]
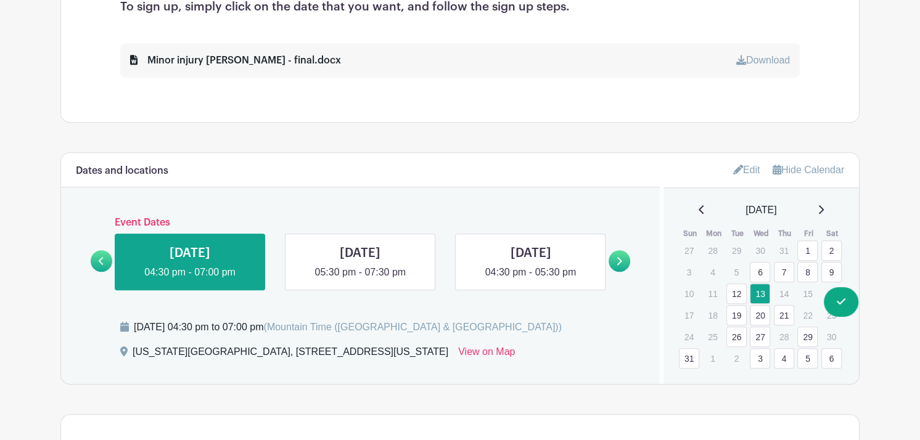
click at [824, 207] on icon at bounding box center [820, 210] width 6 height 10
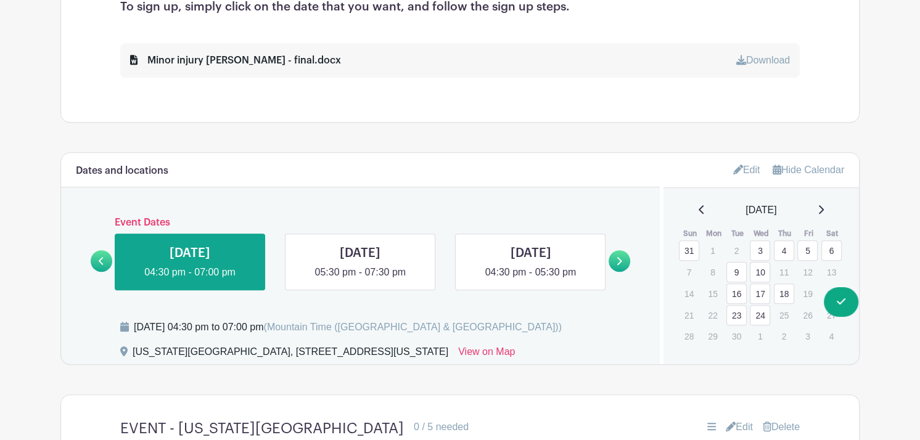
click at [738, 291] on link "16" at bounding box center [736, 294] width 20 height 20
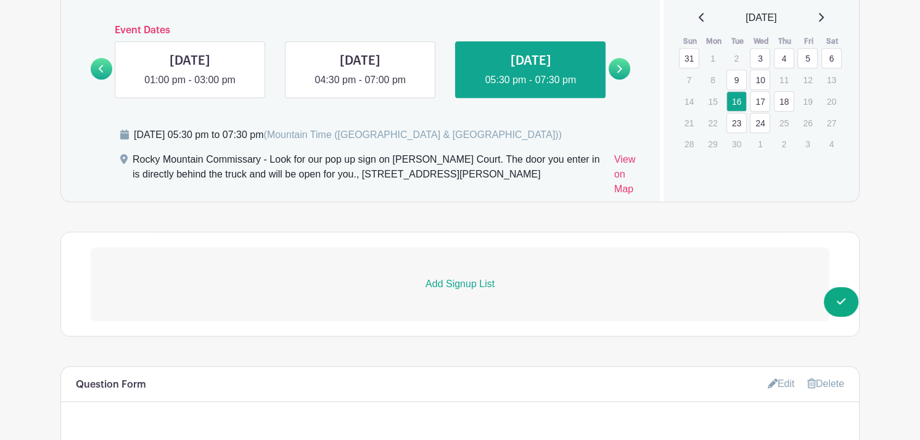
scroll to position [846, 0]
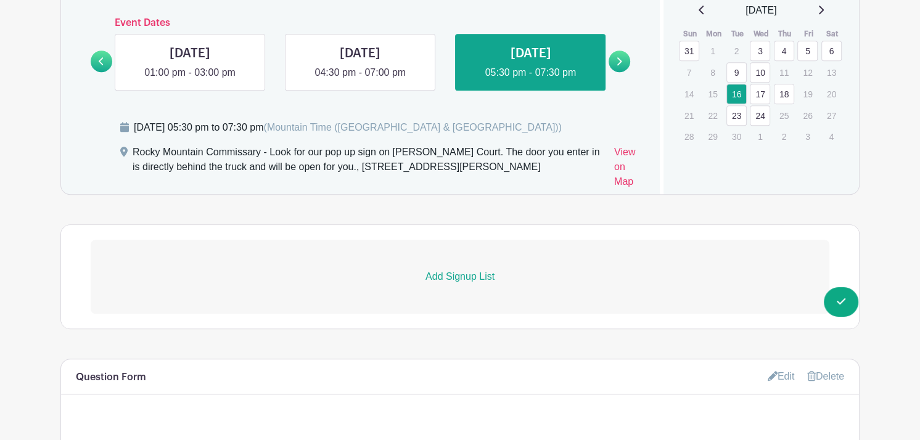
click at [470, 276] on p "Add Signup List" at bounding box center [460, 276] width 739 height 15
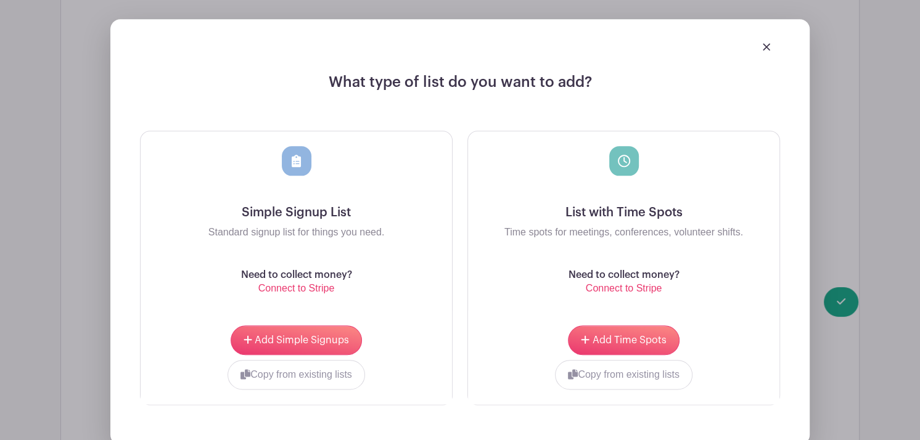
scroll to position [1108, 0]
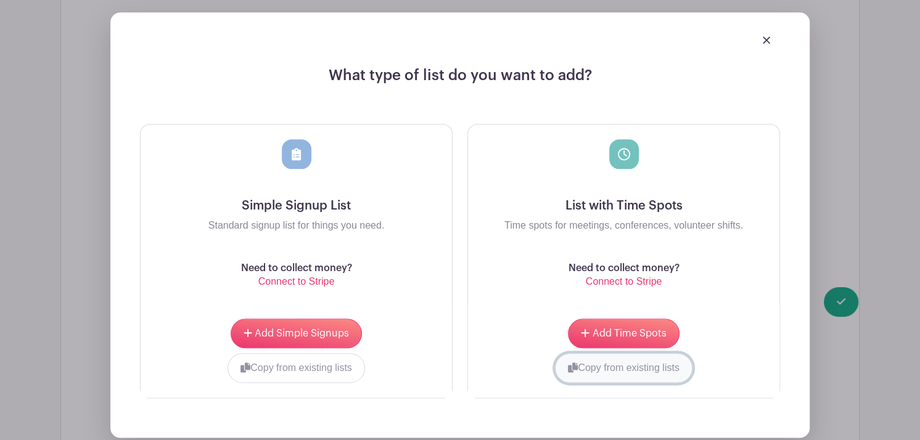
click at [630, 370] on button "Copy from existing lists" at bounding box center [623, 368] width 137 height 30
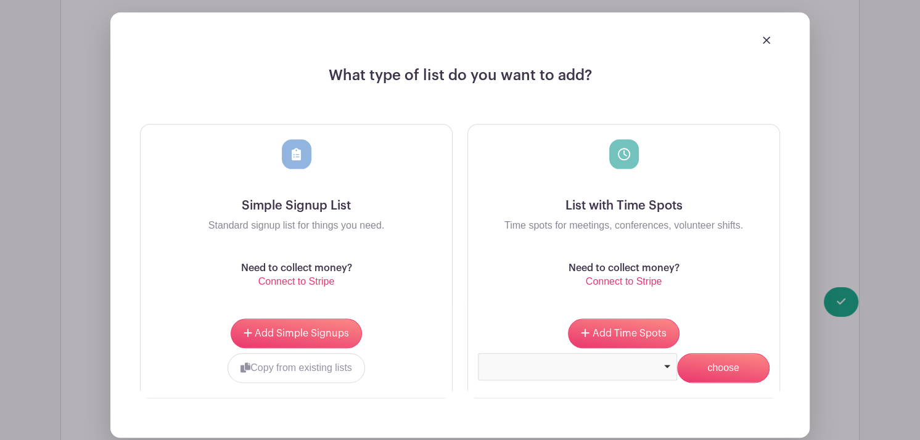
click at [630, 370] on div at bounding box center [577, 366] width 199 height 27
click at [710, 363] on input "choose" at bounding box center [723, 368] width 92 height 30
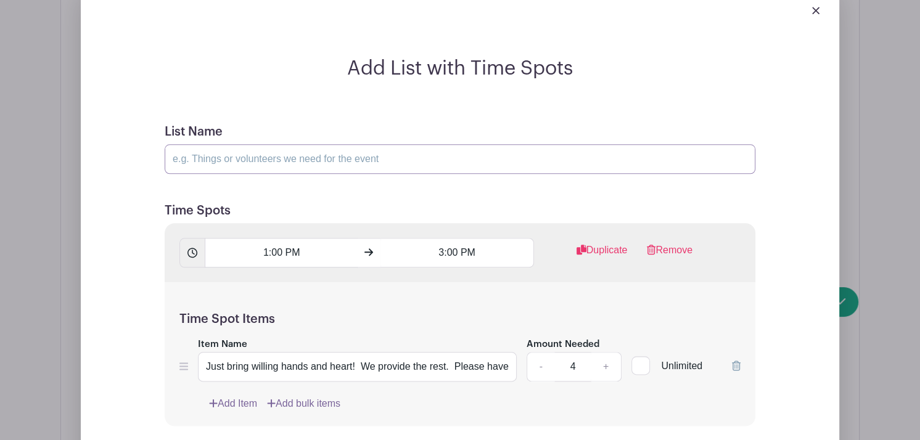
click at [247, 152] on input "List Name" at bounding box center [460, 159] width 591 height 30
type input "FOOD PREP - Rocky Mtn Commissary"
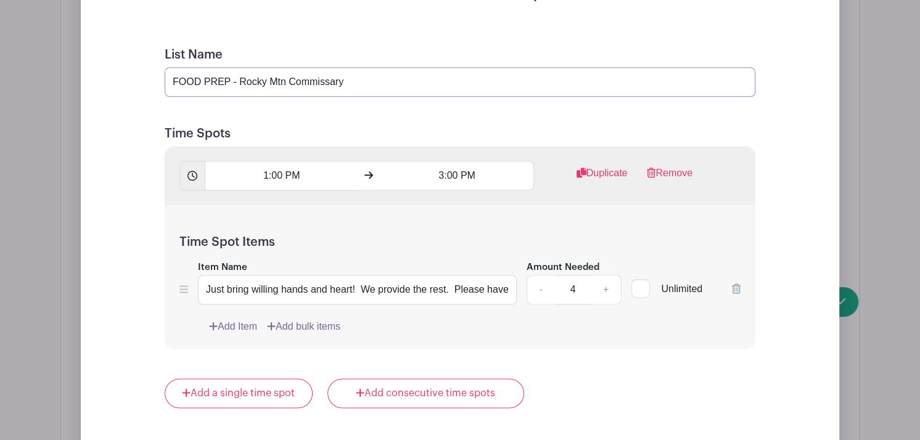
scroll to position [1184, 0]
click at [262, 177] on input "1:00 PM" at bounding box center [281, 178] width 153 height 30
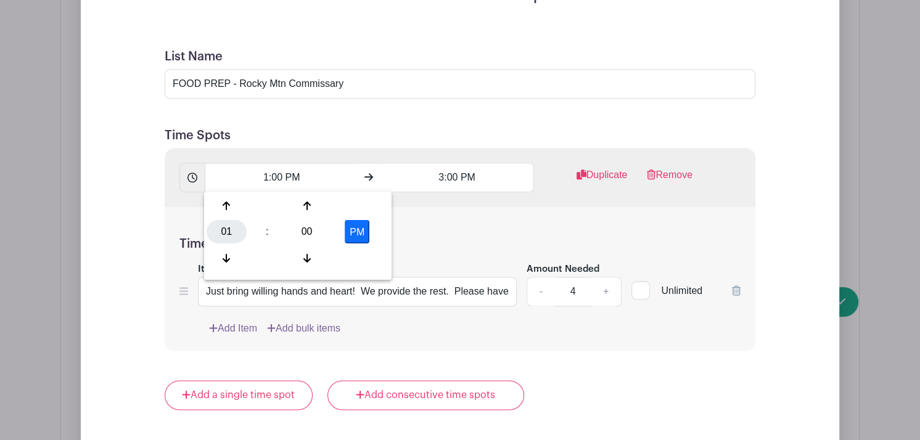
click at [223, 231] on div "01" at bounding box center [227, 231] width 40 height 23
click at [277, 234] on div "05" at bounding box center [272, 231] width 41 height 23
click at [307, 231] on div "00" at bounding box center [307, 231] width 40 height 23
click at [307, 231] on div "30" at bounding box center [318, 231] width 41 height 23
type input "5:30 PM"
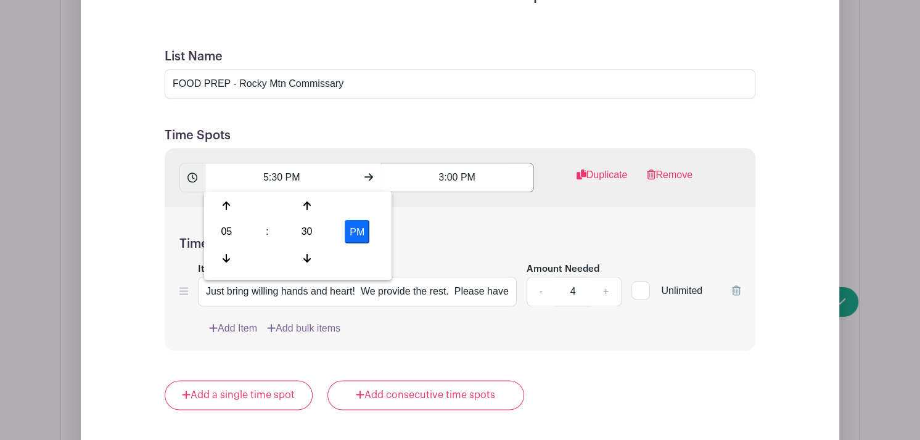
click at [437, 177] on input "3:00 PM" at bounding box center [456, 178] width 153 height 30
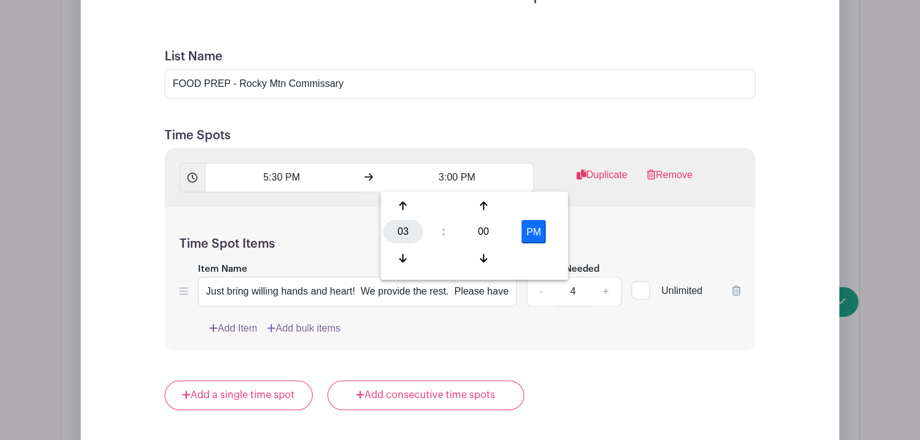
click at [399, 224] on div "03" at bounding box center [403, 231] width 40 height 23
click at [538, 228] on div "07" at bounding box center [540, 231] width 41 height 23
click at [487, 237] on div "00" at bounding box center [483, 231] width 40 height 23
click at [487, 237] on div "30" at bounding box center [494, 231] width 41 height 23
type input "7:30 PM"
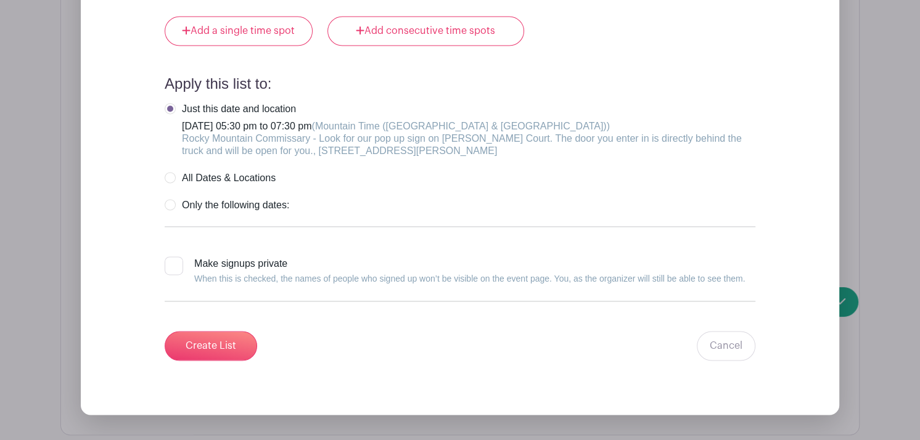
scroll to position [1564, 0]
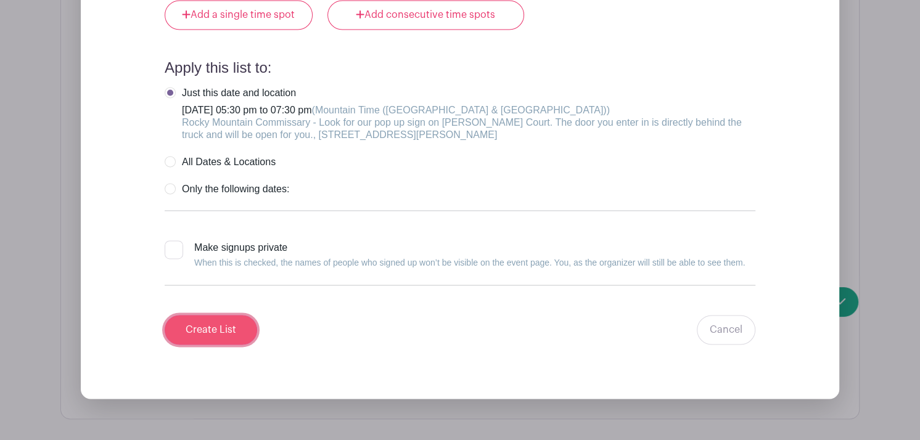
click at [235, 327] on input "Create List" at bounding box center [211, 330] width 92 height 30
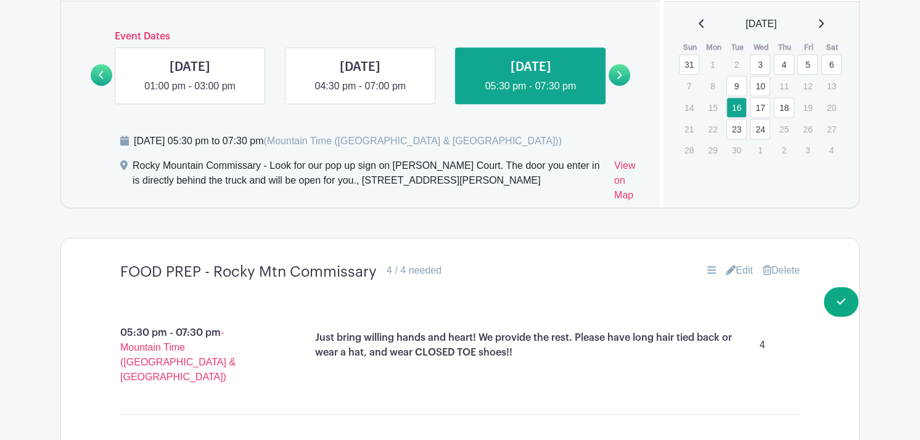
scroll to position [816, 0]
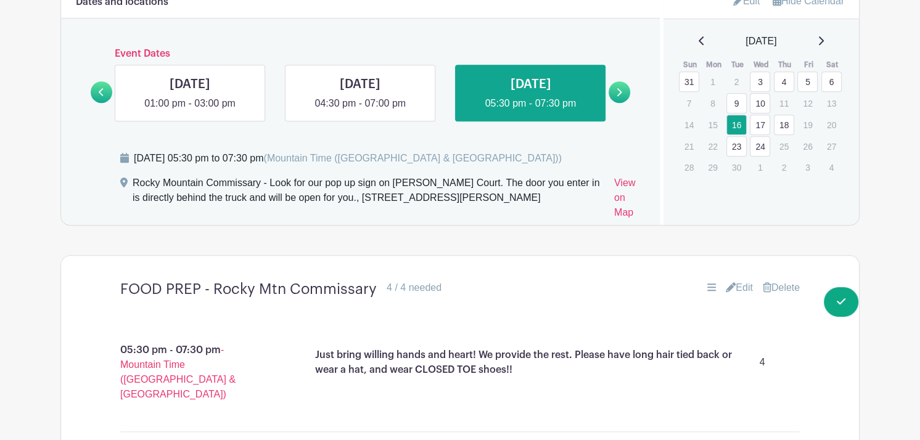
click at [756, 124] on link "17" at bounding box center [760, 125] width 20 height 20
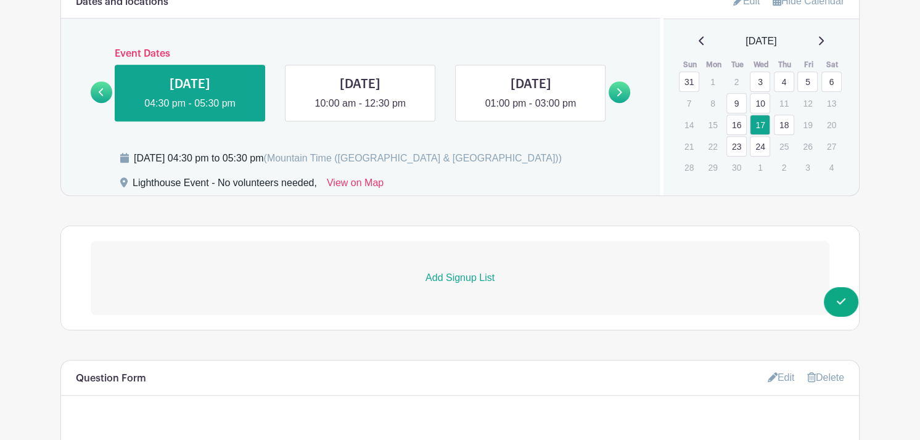
click at [787, 129] on link "18" at bounding box center [784, 125] width 20 height 20
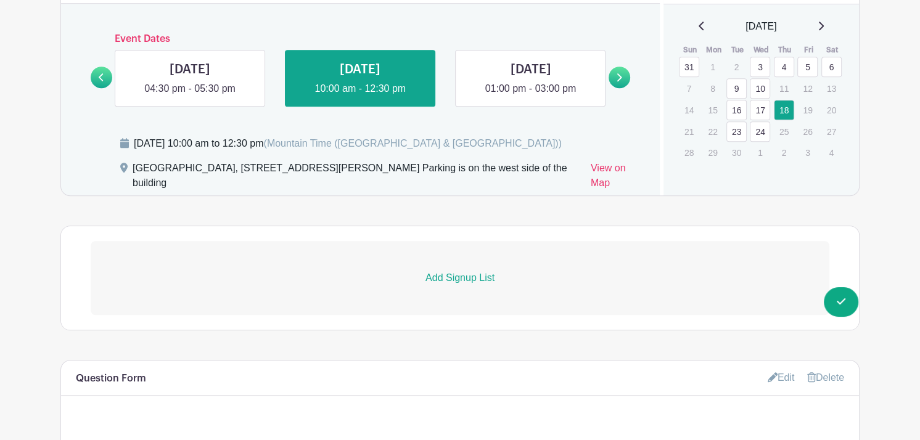
click at [450, 277] on p "Add Signup List" at bounding box center [460, 278] width 739 height 15
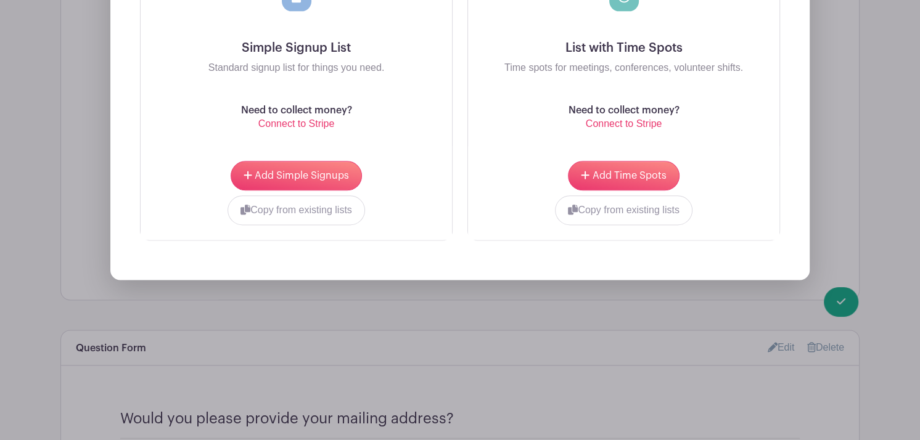
scroll to position [1256, 0]
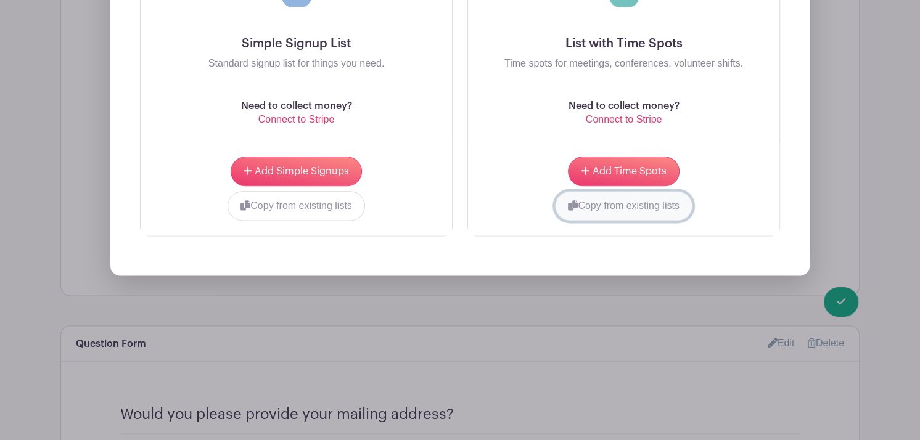
click at [639, 199] on button "Copy from existing lists" at bounding box center [623, 206] width 137 height 30
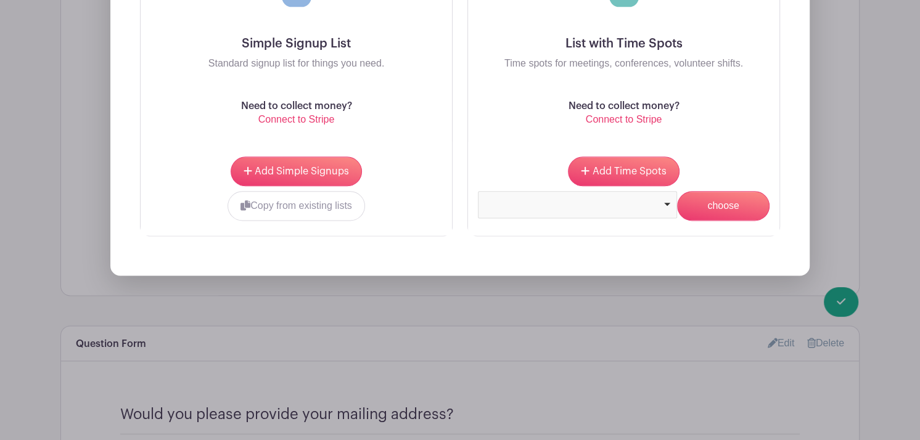
click at [624, 202] on div at bounding box center [577, 202] width 189 height 5
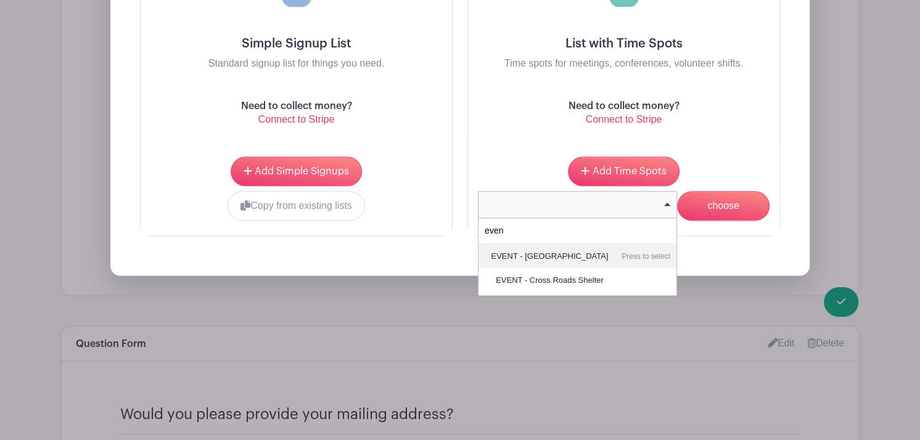
type input "event"
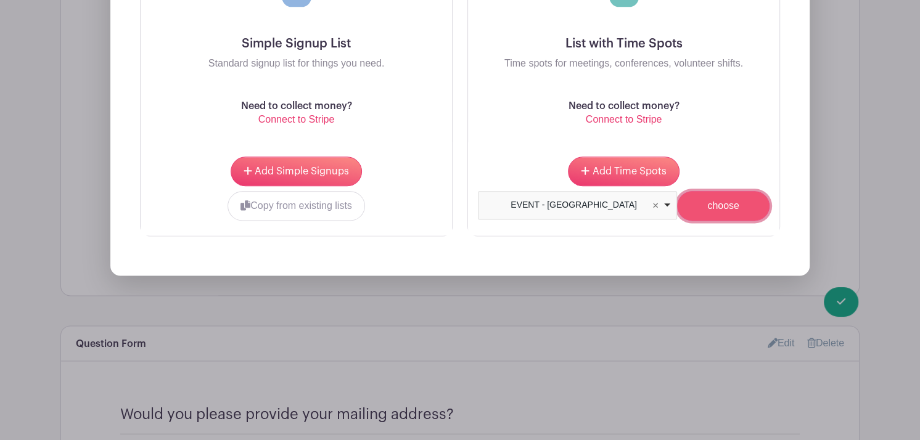
click at [719, 209] on input "choose" at bounding box center [723, 206] width 92 height 30
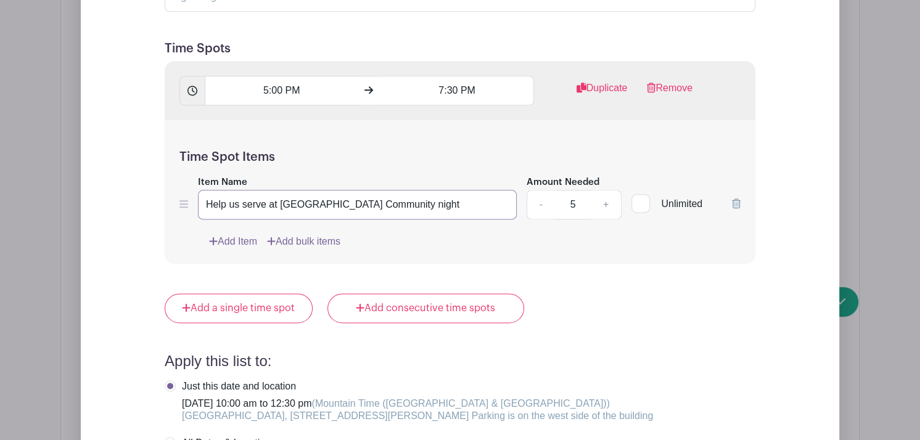
click at [472, 203] on input "Help us serve at [GEOGRAPHIC_DATA] Community night" at bounding box center [357, 205] width 319 height 30
type input "Help us serve at [GEOGRAPHIC_DATA] Community night"
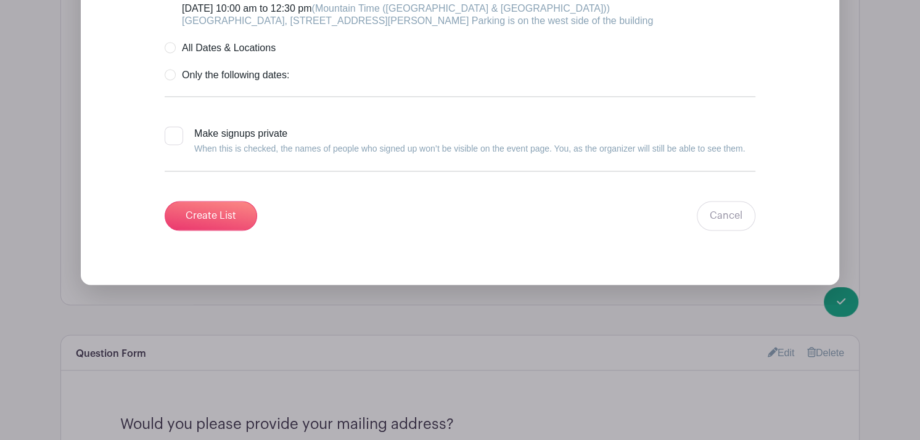
scroll to position [1667, 0]
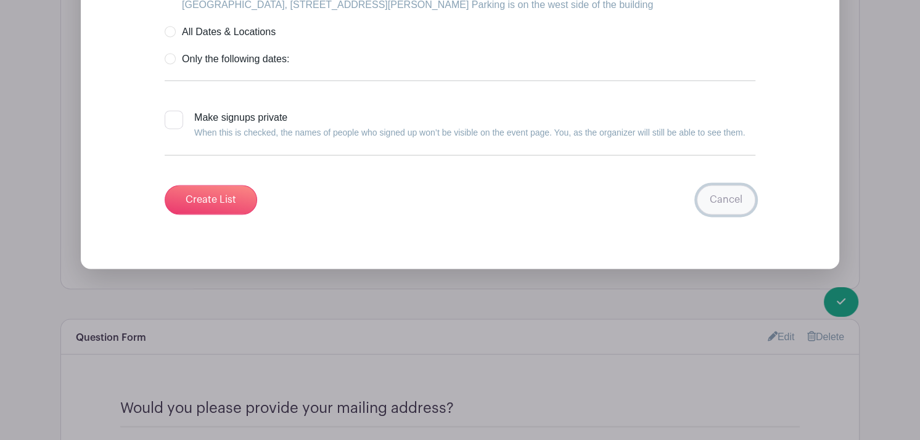
click at [731, 195] on link "Cancel" at bounding box center [726, 200] width 59 height 30
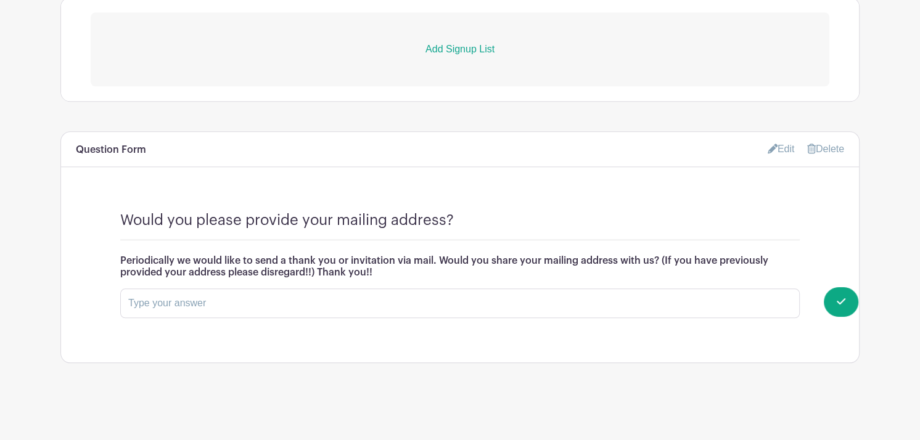
scroll to position [874, 0]
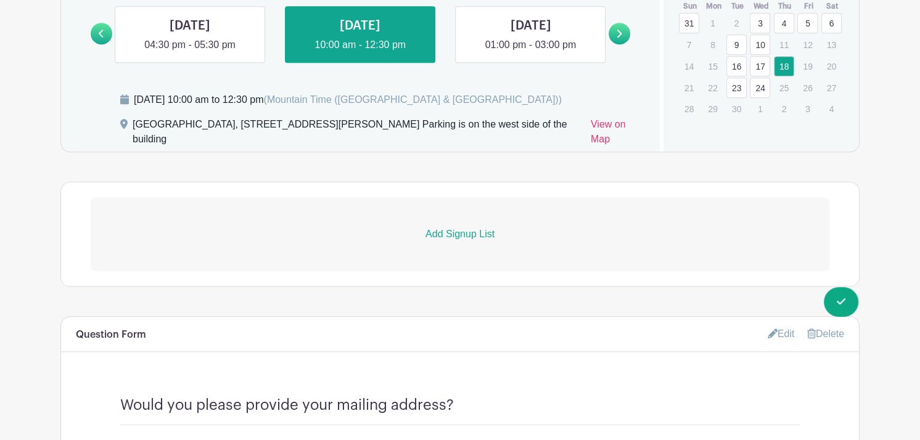
click at [451, 233] on p "Add Signup List" at bounding box center [460, 234] width 739 height 15
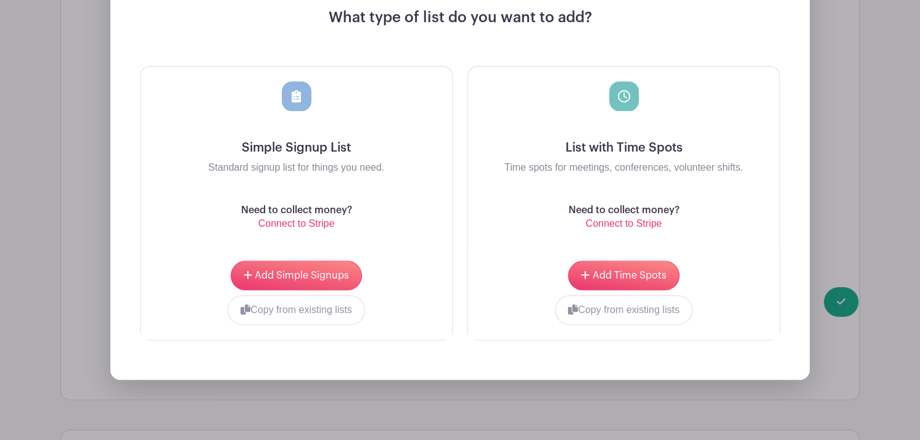
scroll to position [1156, 0]
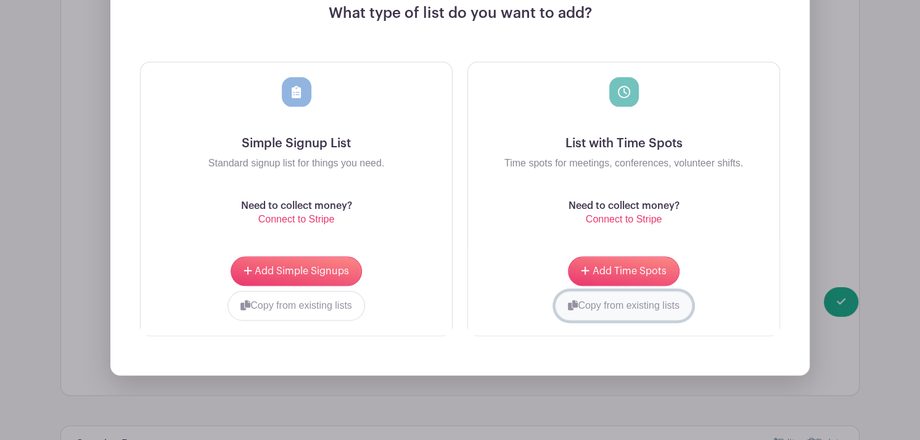
click at [634, 301] on button "Copy from existing lists" at bounding box center [623, 306] width 137 height 30
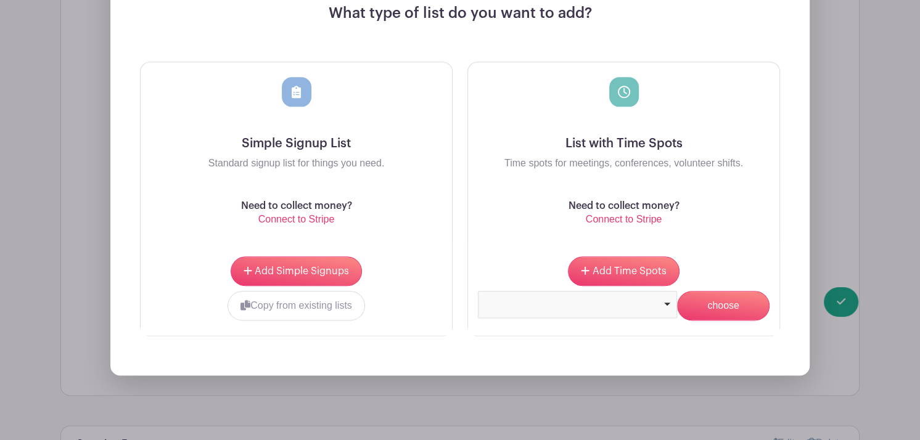
click at [634, 302] on div at bounding box center [577, 302] width 189 height 5
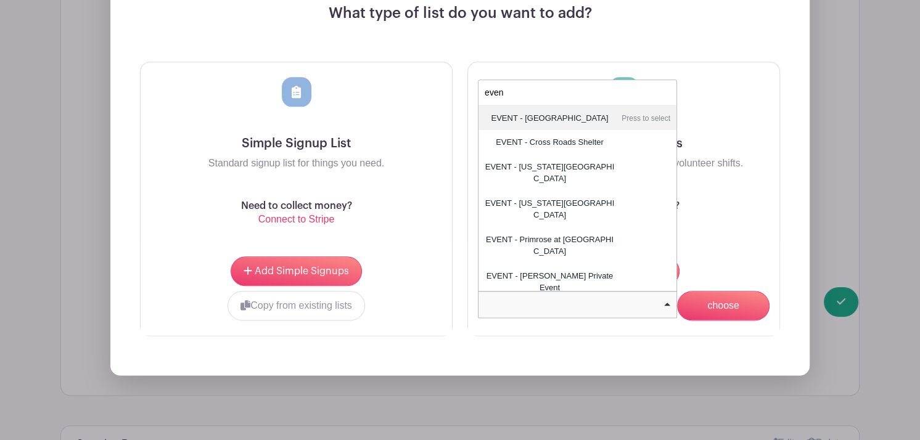
type input "event"
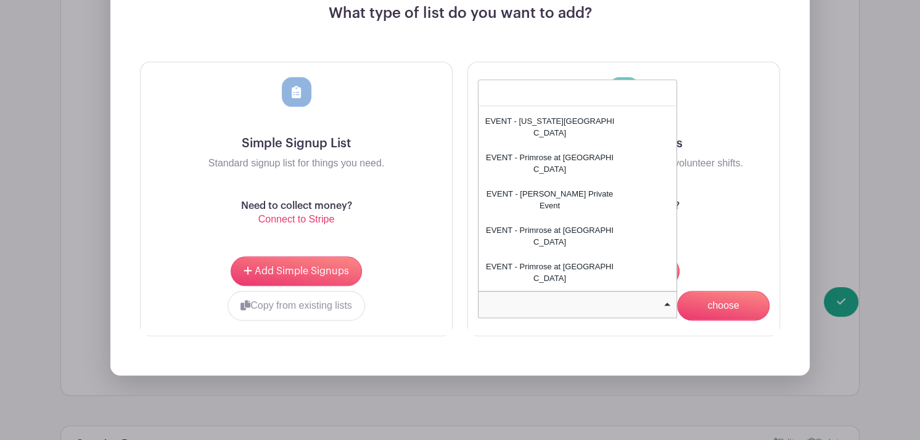
scroll to position [0, 0]
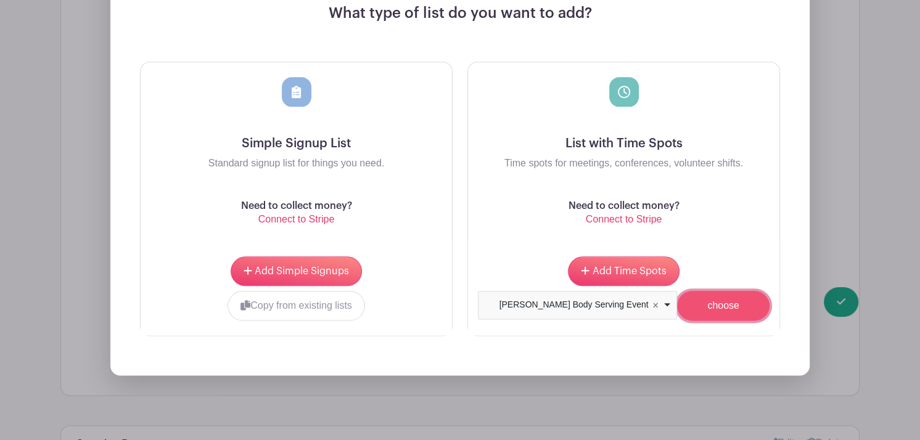
click at [725, 309] on input "choose" at bounding box center [723, 306] width 92 height 30
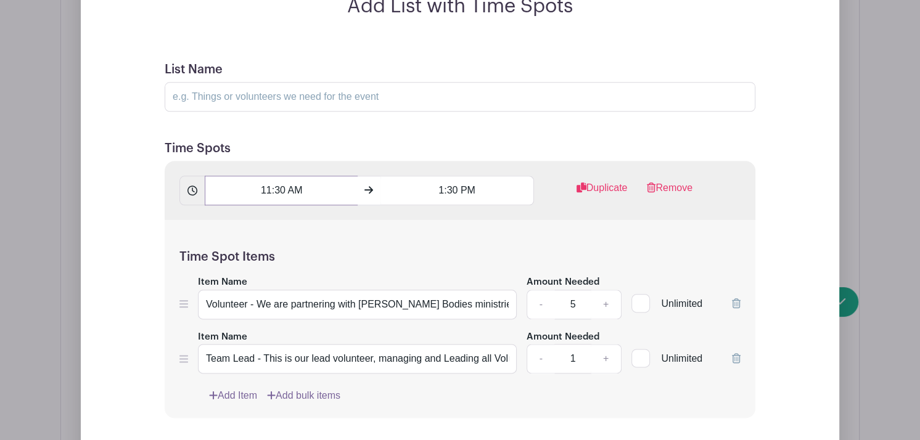
click at [267, 190] on input "11:30 AM" at bounding box center [281, 191] width 153 height 30
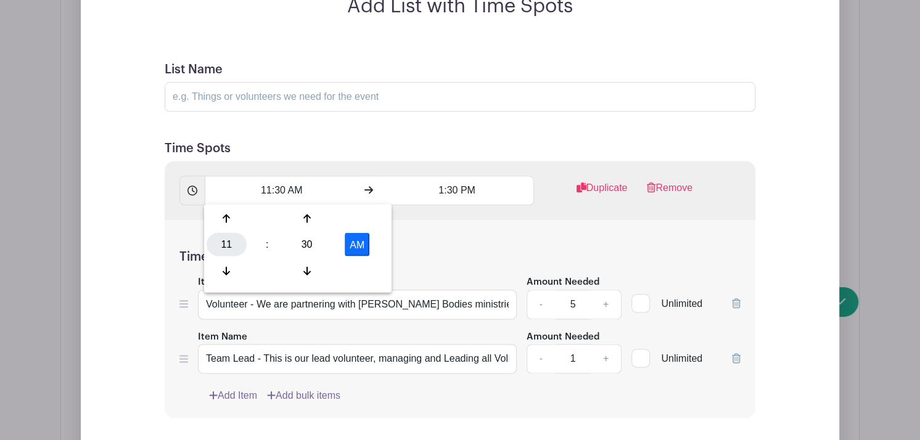
click at [224, 244] on div "11" at bounding box center [227, 244] width 40 height 23
click at [315, 269] on div "10" at bounding box center [318, 270] width 41 height 23
type input "10:30 AM"
click at [446, 184] on input "1:30 PM" at bounding box center [456, 191] width 153 height 30
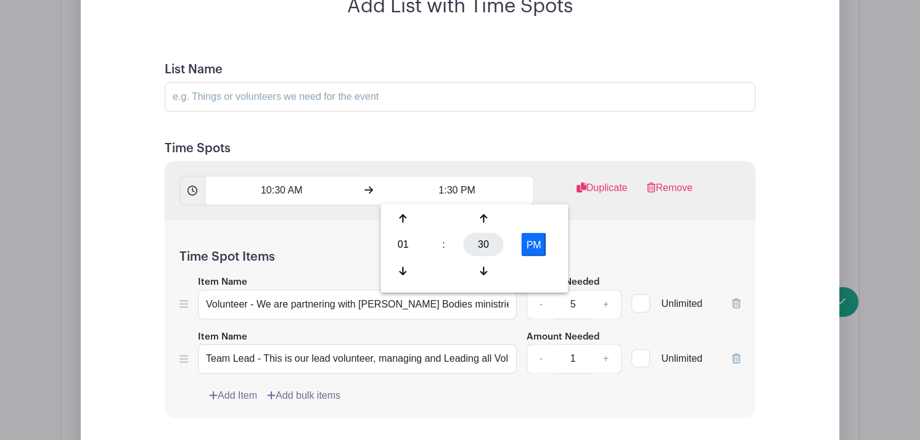
click at [485, 244] on div "30" at bounding box center [483, 244] width 40 height 23
click at [407, 217] on div "00" at bounding box center [403, 218] width 41 height 23
click at [404, 245] on div "01" at bounding box center [403, 244] width 40 height 23
click at [404, 211] on div "12" at bounding box center [403, 218] width 41 height 23
click at [483, 244] on div "00" at bounding box center [483, 244] width 40 height 23
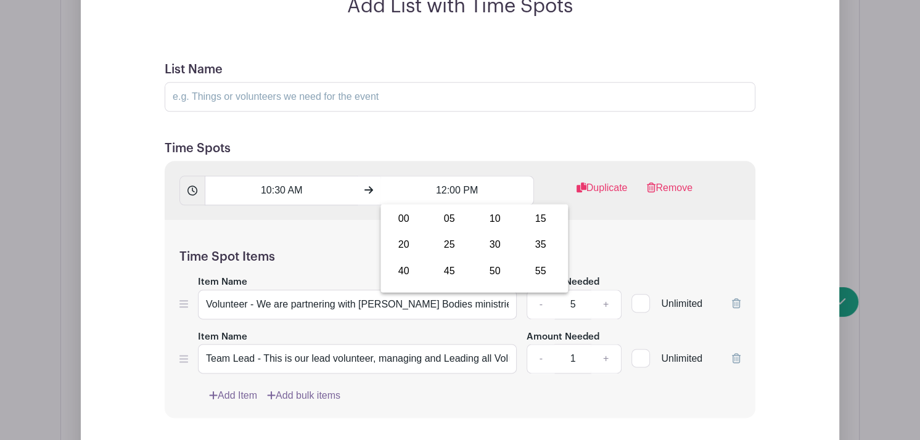
click at [483, 244] on div "30" at bounding box center [494, 244] width 41 height 23
type input "12:30 PM"
click at [231, 93] on input "List Name" at bounding box center [460, 97] width 591 height 30
type input "EVENT - [GEOGRAPHIC_DATA]"
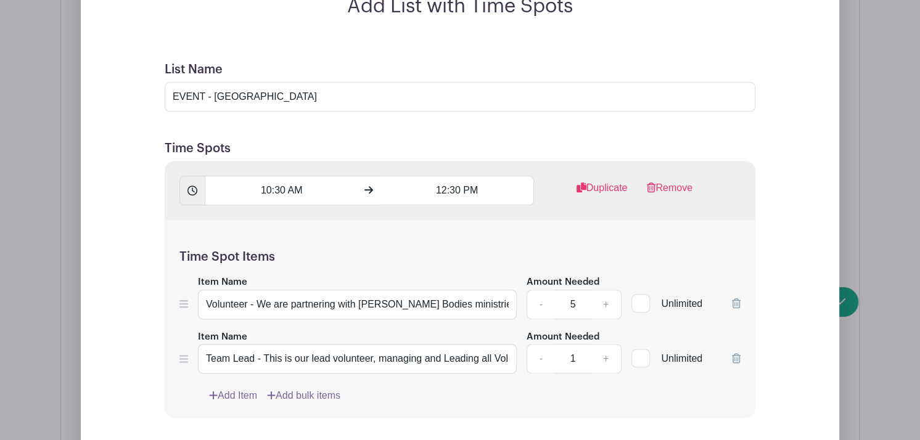
click at [736, 356] on icon at bounding box center [736, 358] width 9 height 10
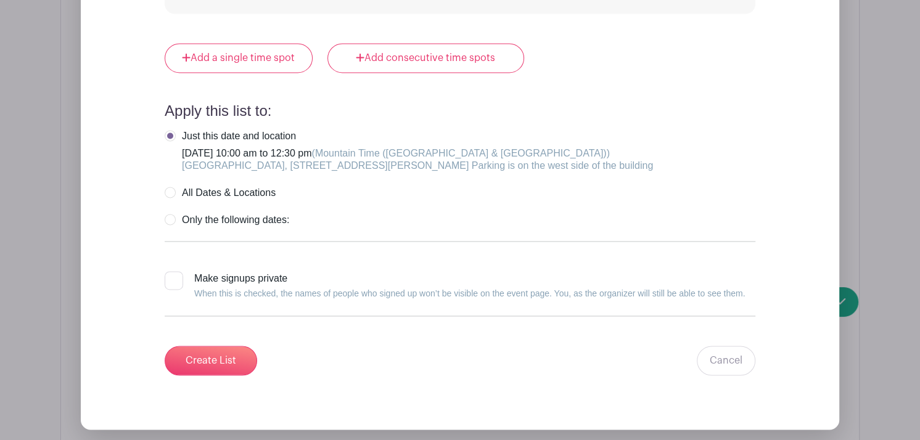
scroll to position [1513, 0]
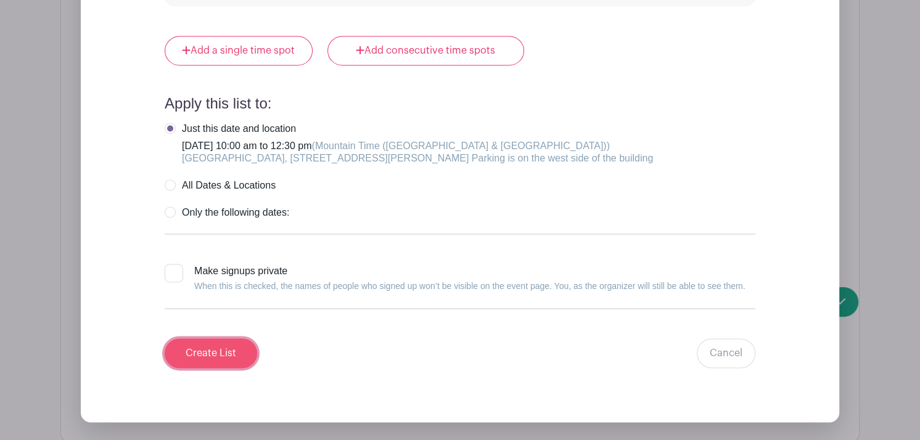
click at [216, 345] on input "Create List" at bounding box center [211, 353] width 92 height 30
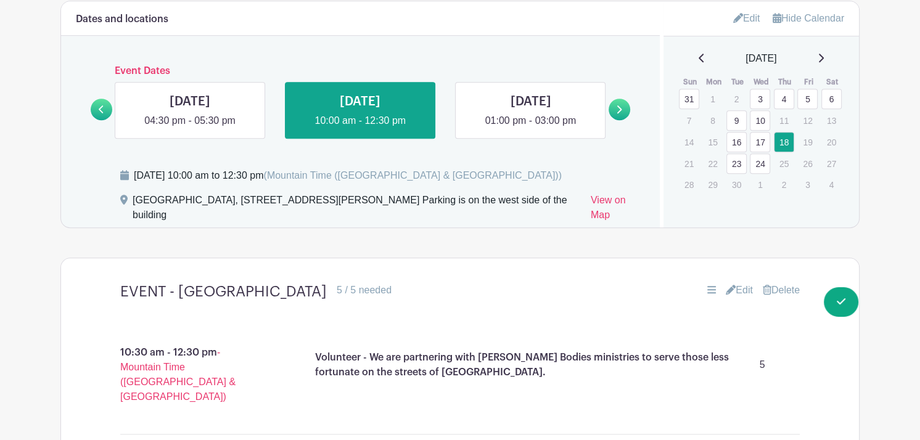
scroll to position [796, 0]
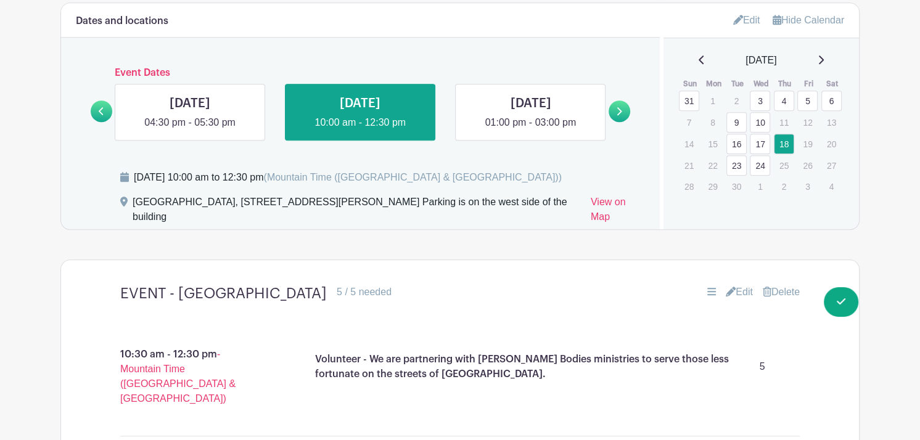
click at [732, 163] on link "23" at bounding box center [736, 165] width 20 height 20
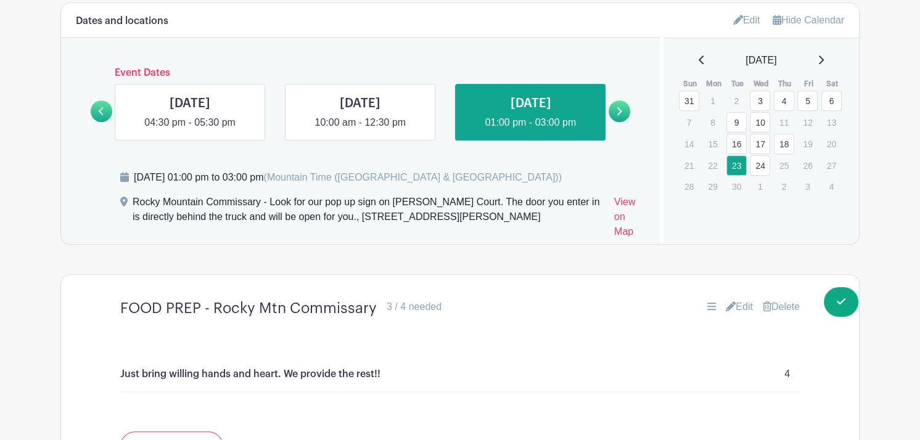
click at [781, 305] on link "Delete" at bounding box center [781, 307] width 37 height 15
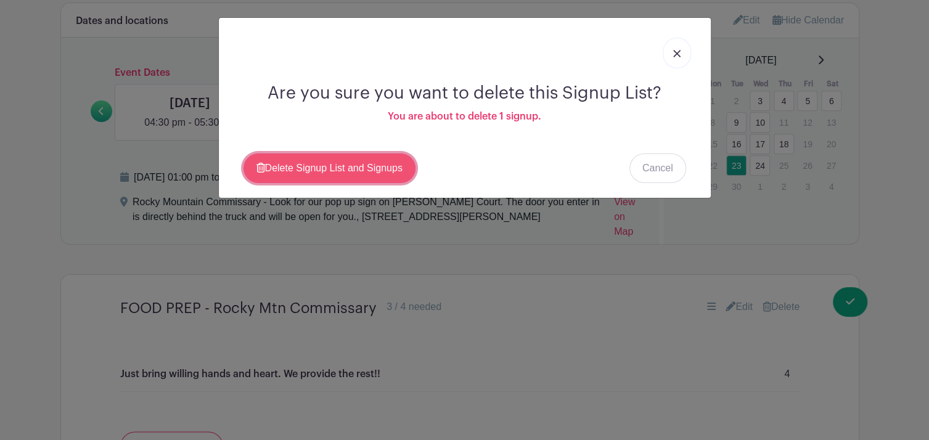
click at [309, 170] on link "Delete Signup List and Signups" at bounding box center [330, 169] width 172 height 30
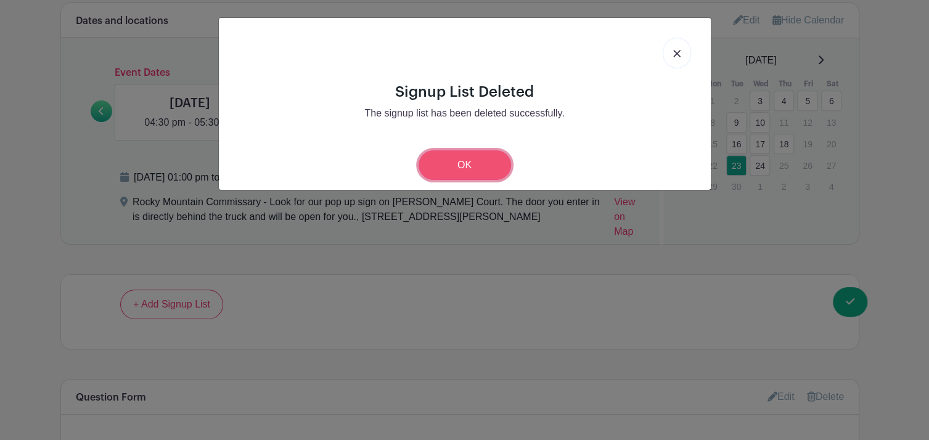
click at [456, 163] on link "OK" at bounding box center [465, 165] width 92 height 30
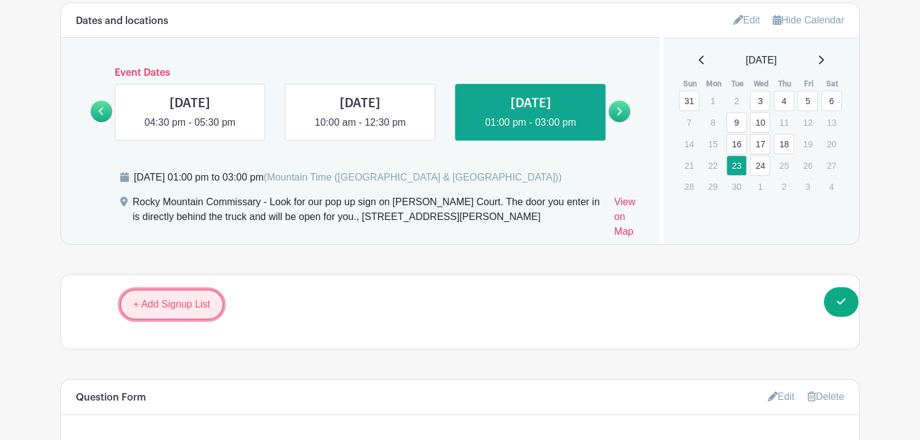
click at [159, 304] on link "+ Add Signup List" at bounding box center [171, 305] width 103 height 30
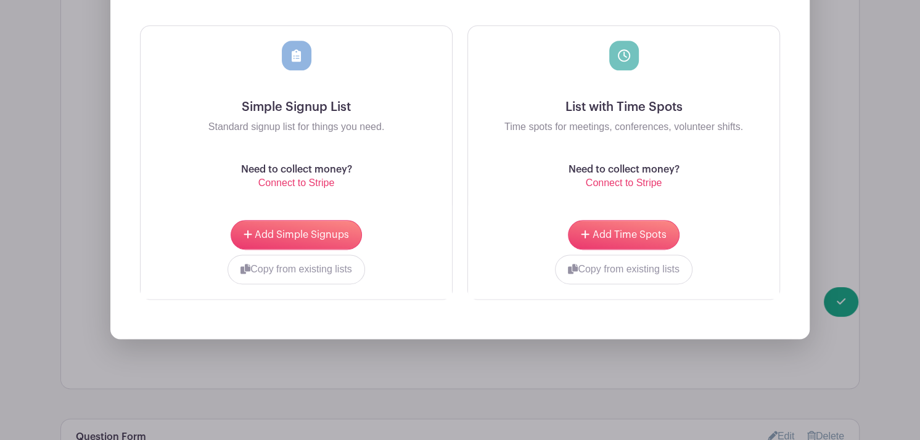
scroll to position [1226, 0]
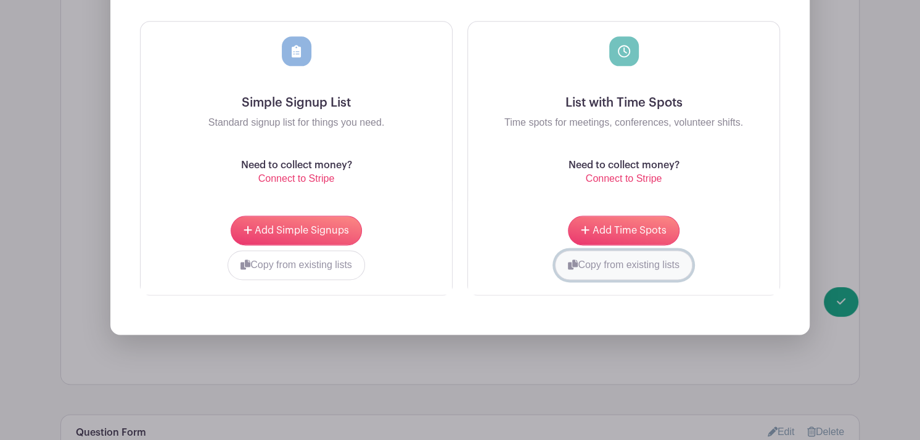
click at [639, 261] on button "Copy from existing lists" at bounding box center [623, 265] width 137 height 30
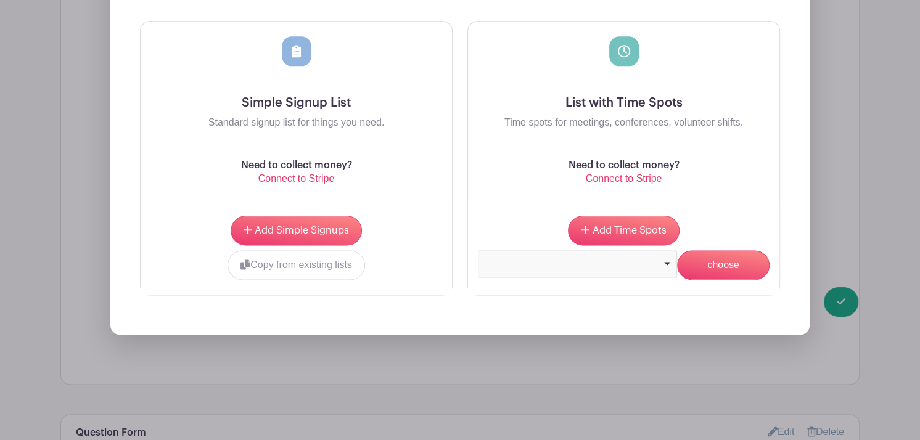
click at [639, 261] on div at bounding box center [577, 262] width 189 height 5
click at [714, 269] on input "choose" at bounding box center [723, 265] width 92 height 30
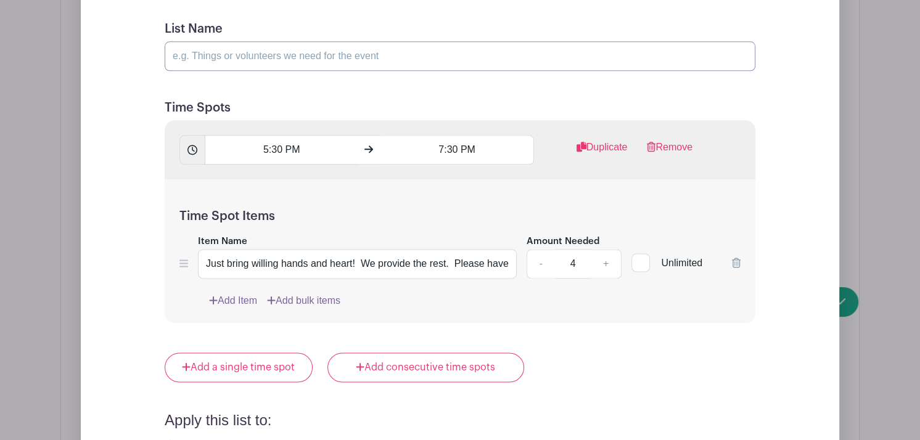
click at [289, 54] on input "List Name" at bounding box center [460, 56] width 591 height 30
type input "FOOD PREP - Rocky Mtn Commissary"
click at [273, 146] on input "5:30 PM" at bounding box center [281, 150] width 153 height 30
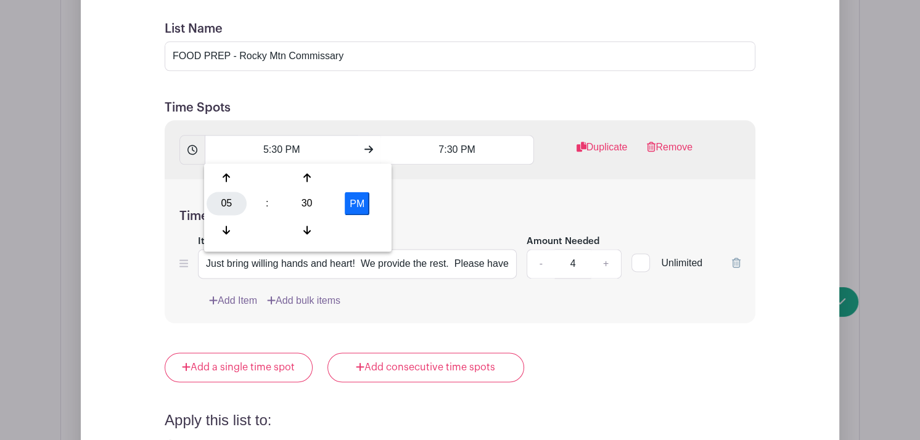
click at [220, 206] on div "05" at bounding box center [227, 203] width 40 height 23
click at [268, 181] on div "01" at bounding box center [272, 177] width 41 height 23
click at [309, 201] on div "30" at bounding box center [307, 203] width 40 height 23
click at [225, 178] on div "00" at bounding box center [227, 177] width 41 height 23
type input "1:00 PM"
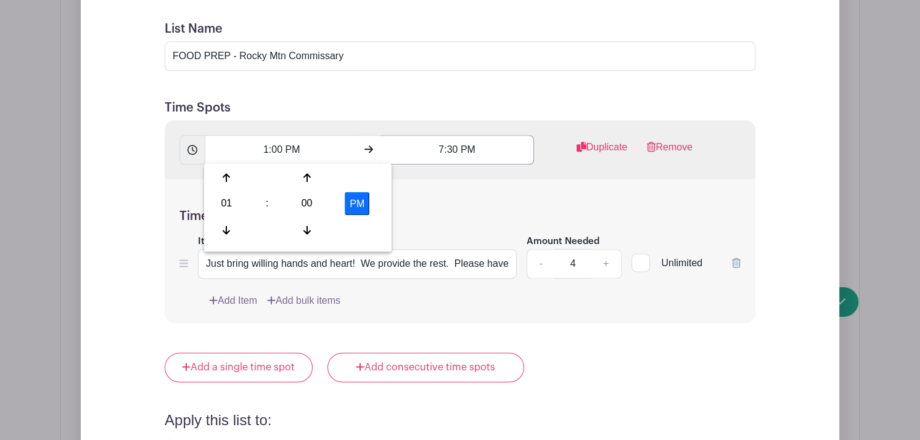
click at [438, 153] on input "7:30 PM" at bounding box center [456, 150] width 153 height 30
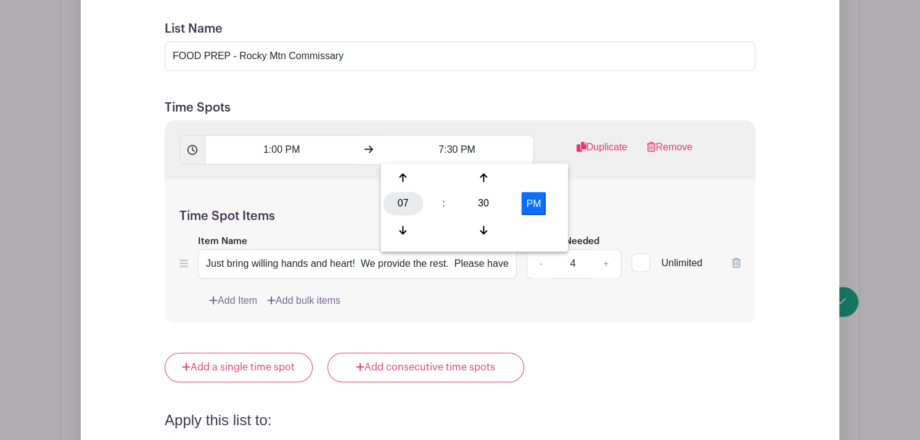
click at [400, 208] on div "07" at bounding box center [403, 203] width 40 height 23
click at [541, 174] on div "03" at bounding box center [540, 177] width 41 height 23
click at [483, 200] on div "30" at bounding box center [483, 203] width 40 height 23
click at [394, 174] on div "00" at bounding box center [403, 177] width 41 height 23
type input "3:00 PM"
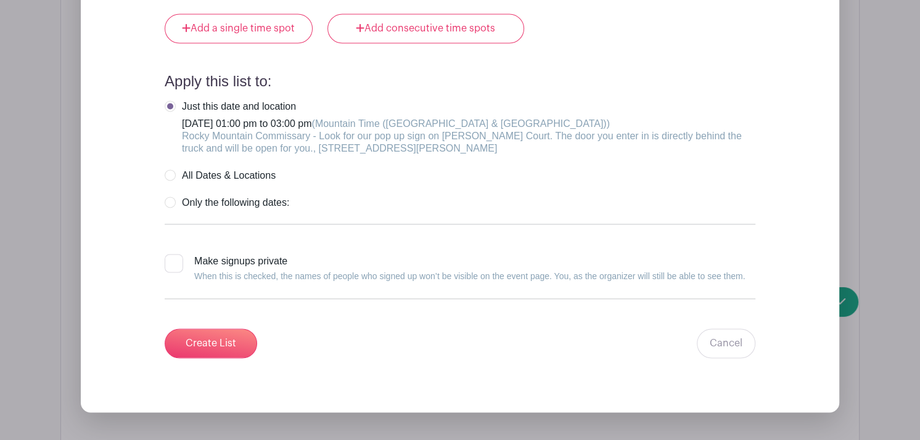
scroll to position [1568, 0]
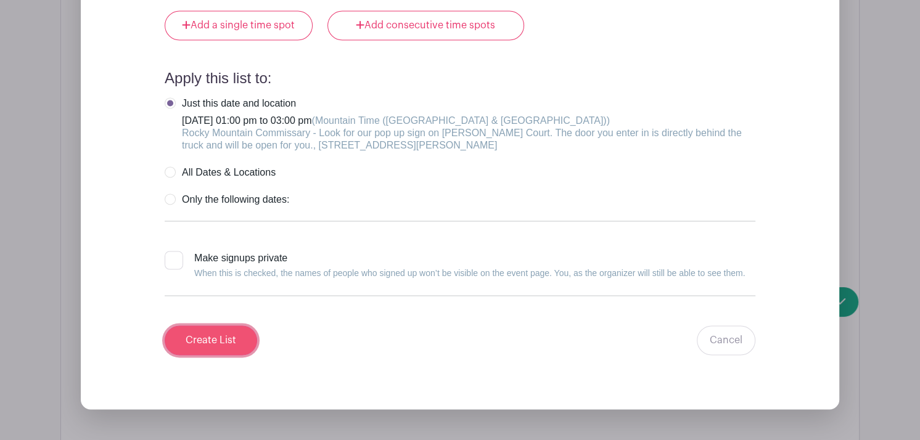
click at [218, 332] on input "Create List" at bounding box center [211, 340] width 92 height 30
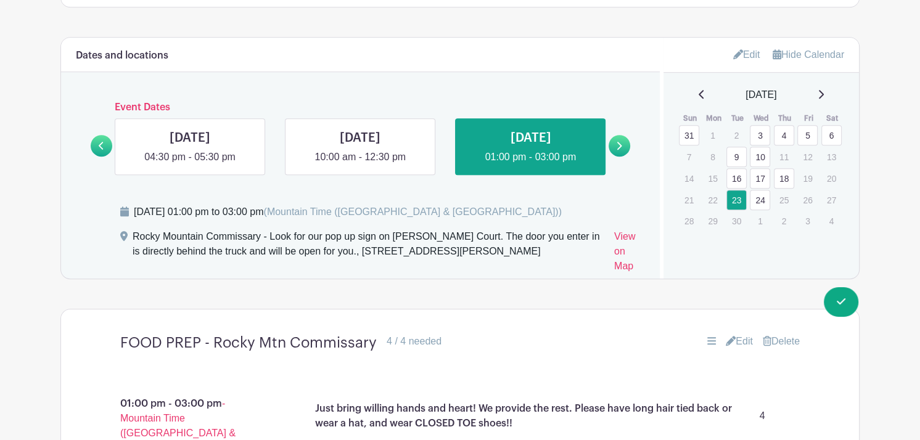
scroll to position [760, 0]
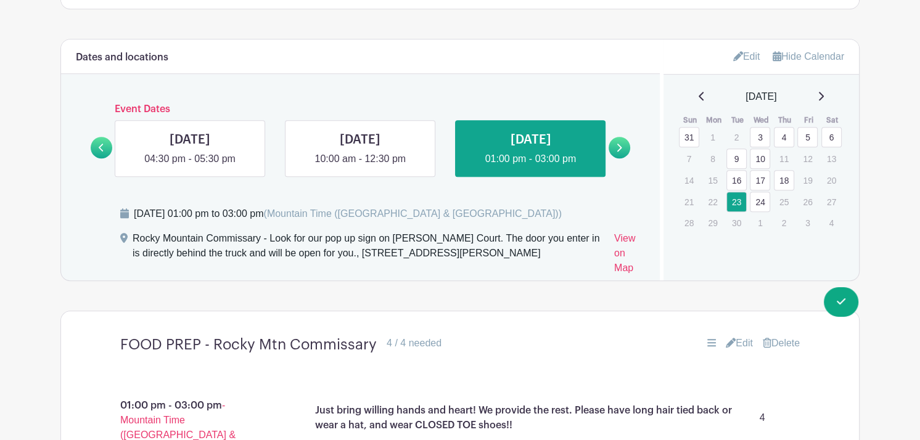
click at [761, 202] on link "24" at bounding box center [760, 202] width 20 height 20
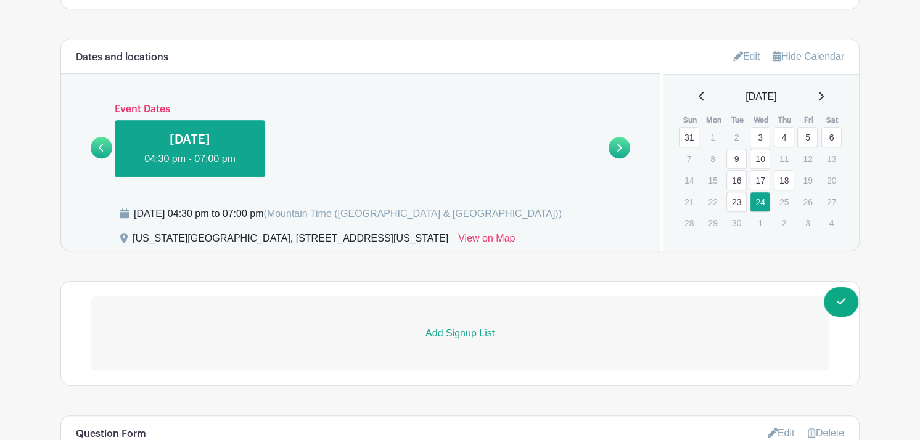
click at [446, 334] on p "Add Signup List" at bounding box center [460, 333] width 739 height 15
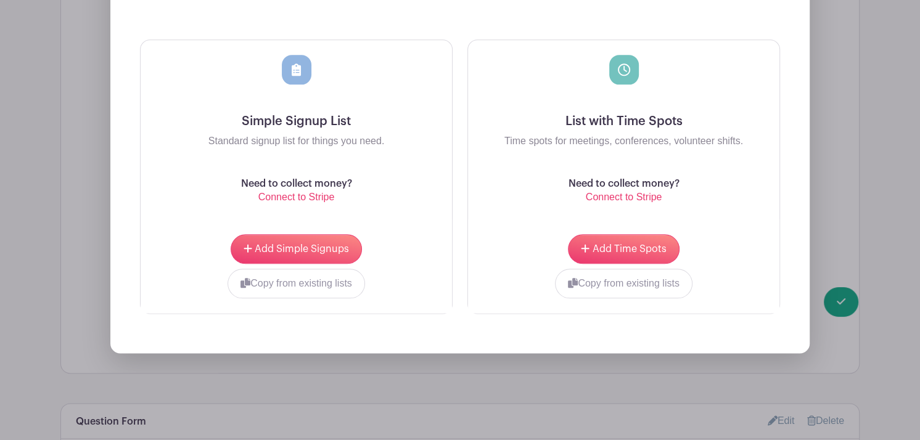
scroll to position [1205, 0]
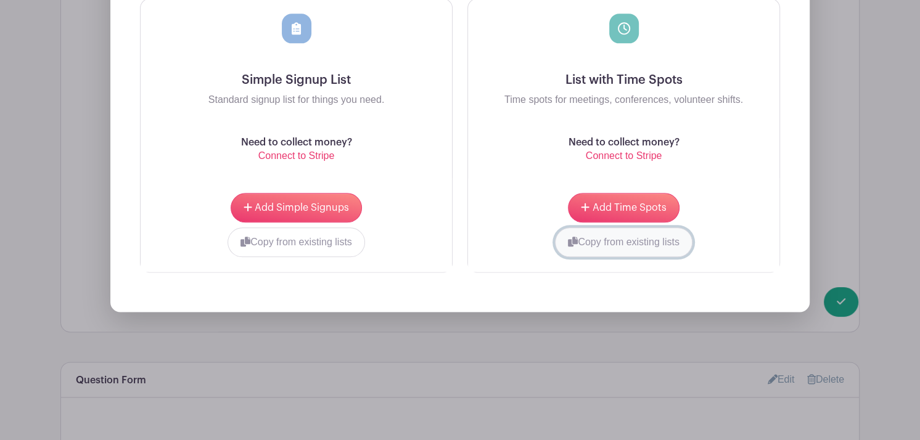
click at [650, 240] on button "Copy from existing lists" at bounding box center [623, 242] width 137 height 30
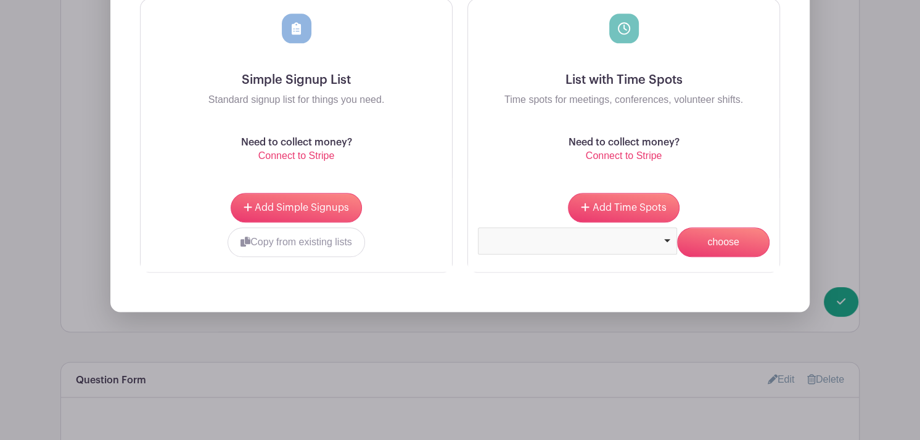
click at [659, 240] on div at bounding box center [577, 239] width 189 height 5
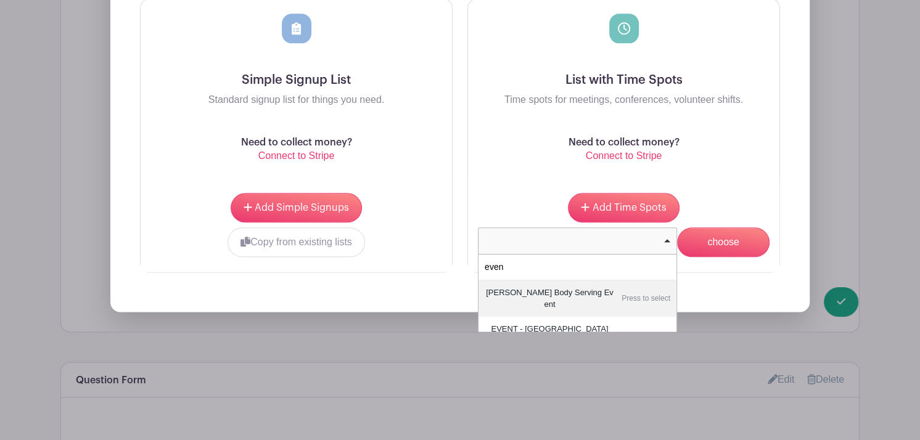
type input "event"
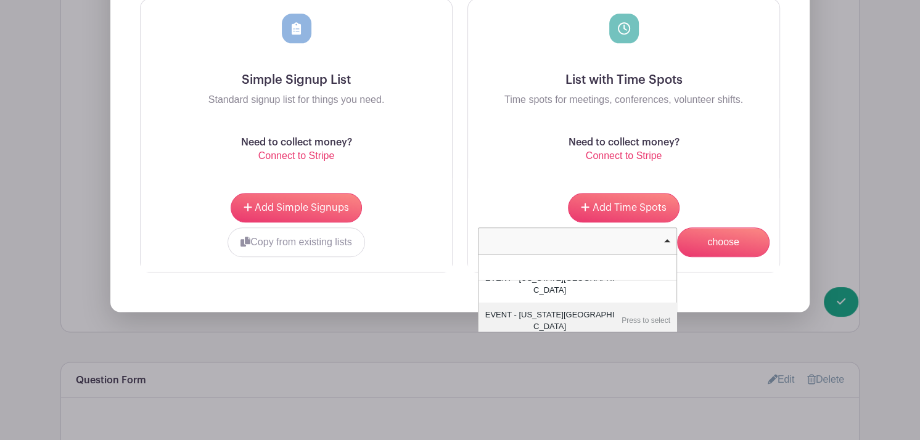
scroll to position [0, 0]
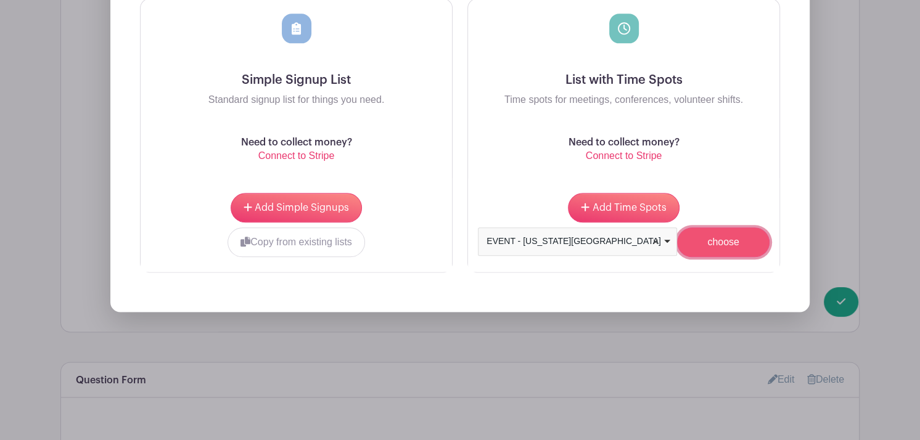
click at [734, 241] on input "choose" at bounding box center [723, 242] width 92 height 30
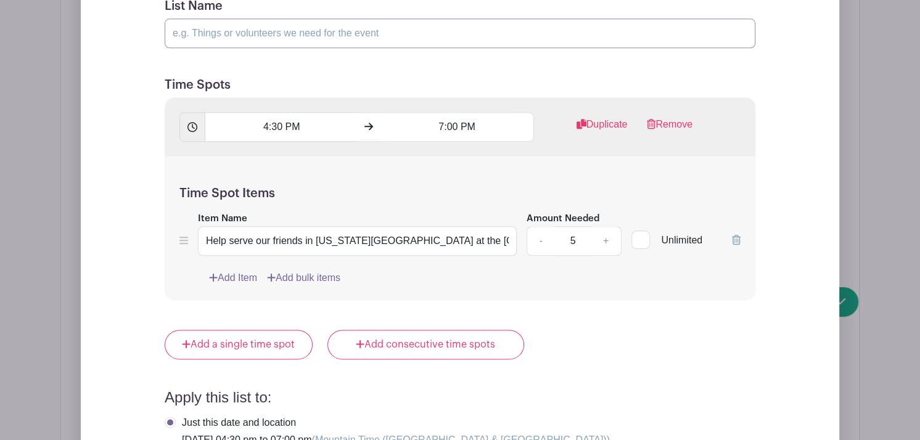
click at [256, 28] on input "List Name" at bounding box center [460, 33] width 591 height 30
type input "EVENT - [US_STATE][GEOGRAPHIC_DATA]"
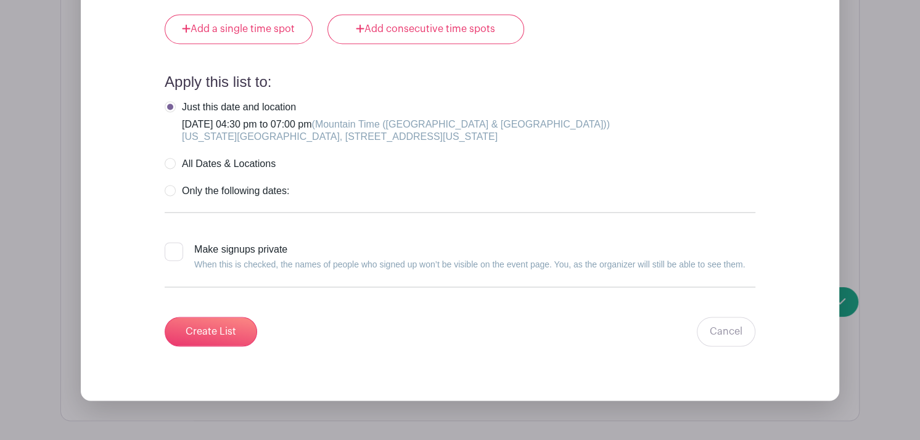
scroll to position [1529, 0]
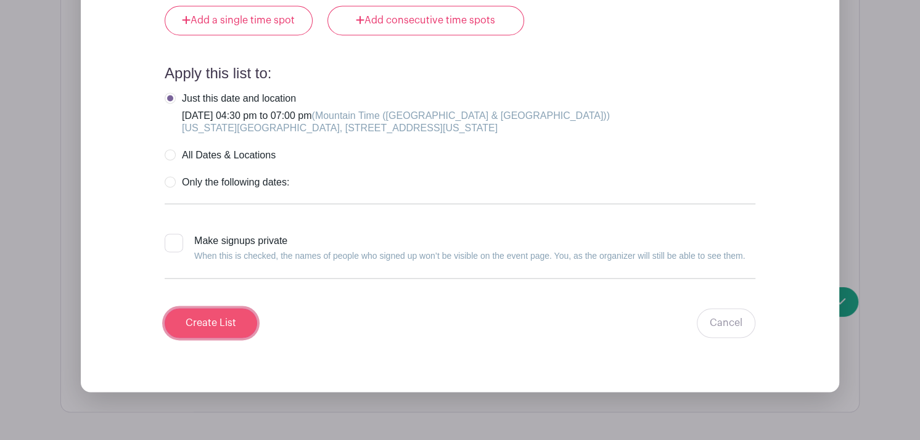
click at [224, 316] on input "Create List" at bounding box center [211, 323] width 92 height 30
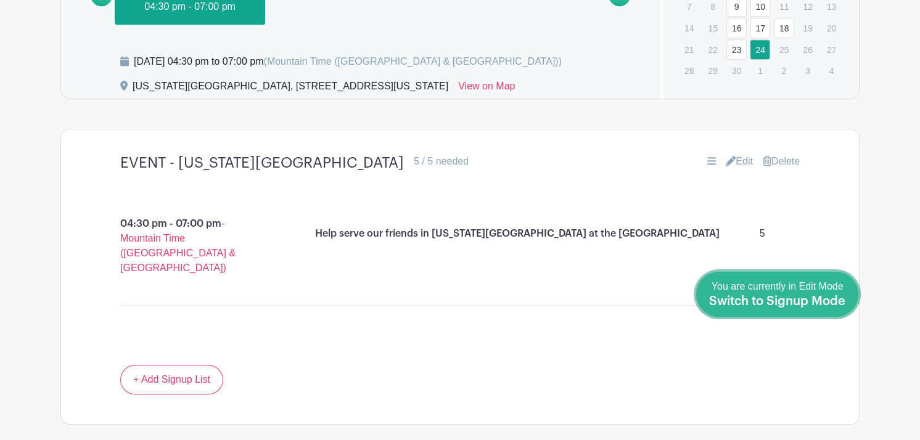
click at [840, 298] on span "Switch to Signup Mode" at bounding box center [777, 301] width 136 height 12
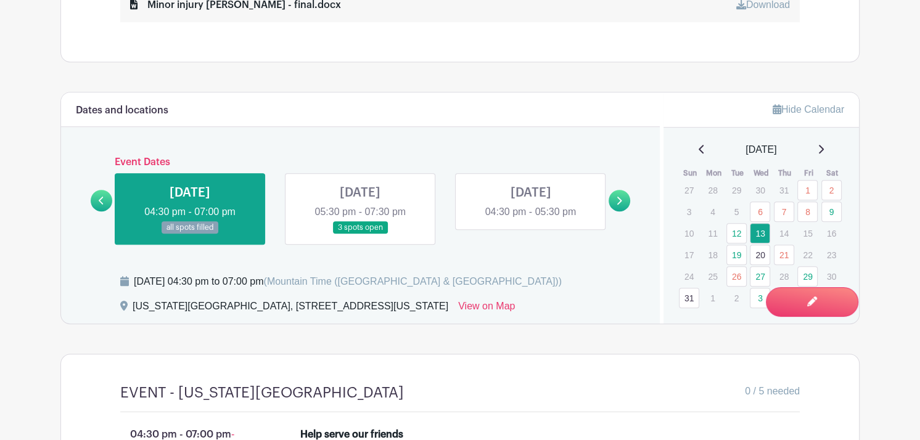
scroll to position [677, 0]
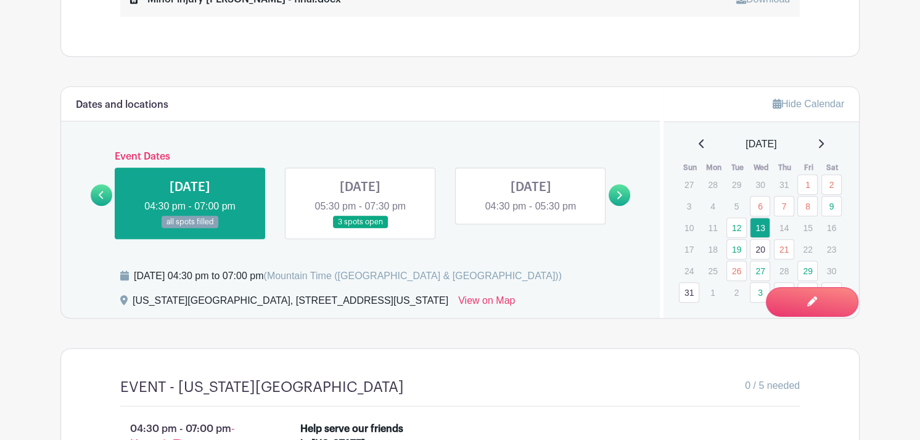
click at [822, 145] on icon at bounding box center [820, 144] width 6 height 10
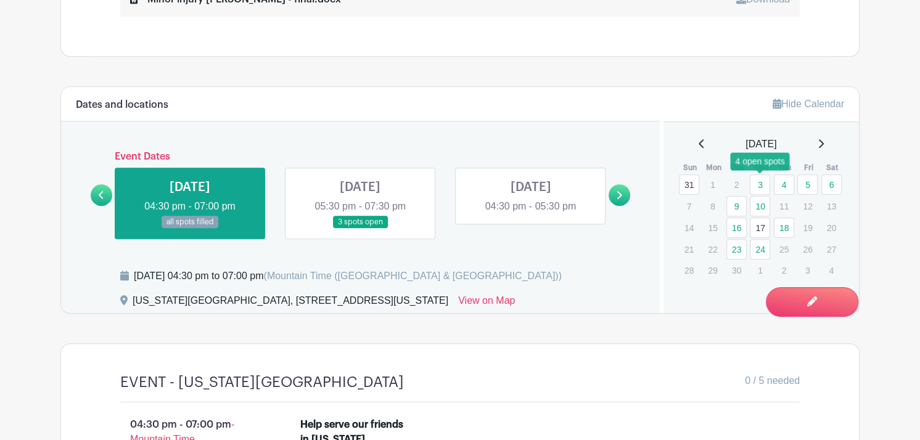
click at [755, 183] on link "3" at bounding box center [760, 184] width 20 height 20
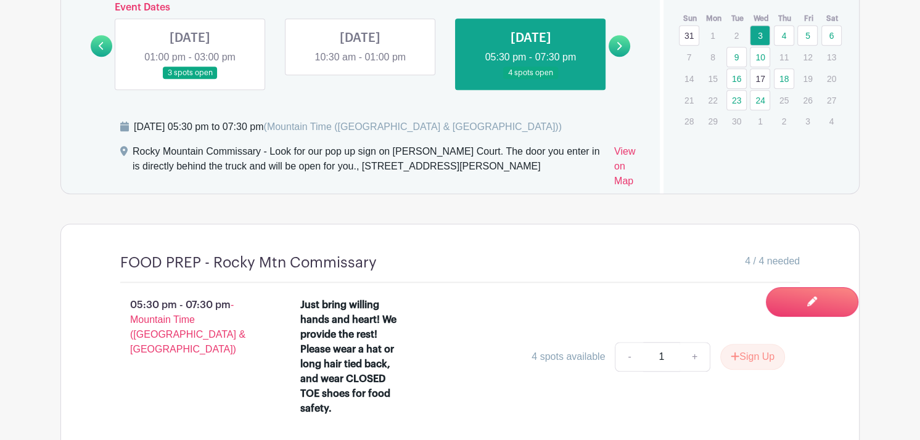
scroll to position [833, 0]
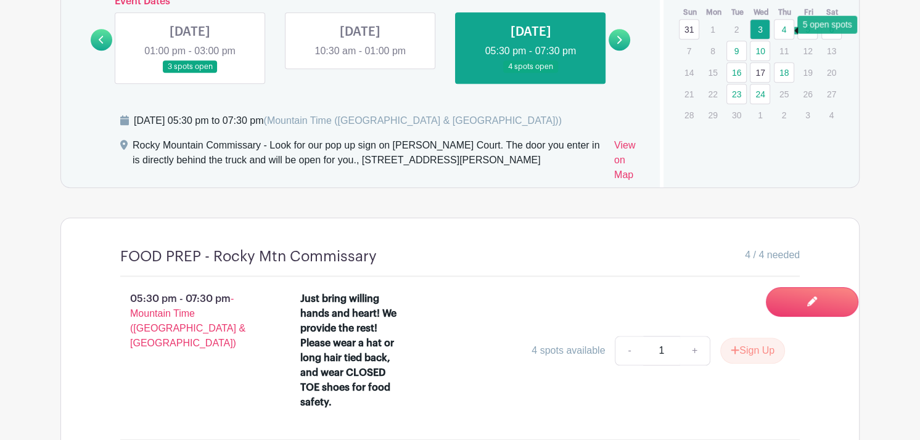
click at [782, 27] on link "4" at bounding box center [784, 29] width 20 height 20
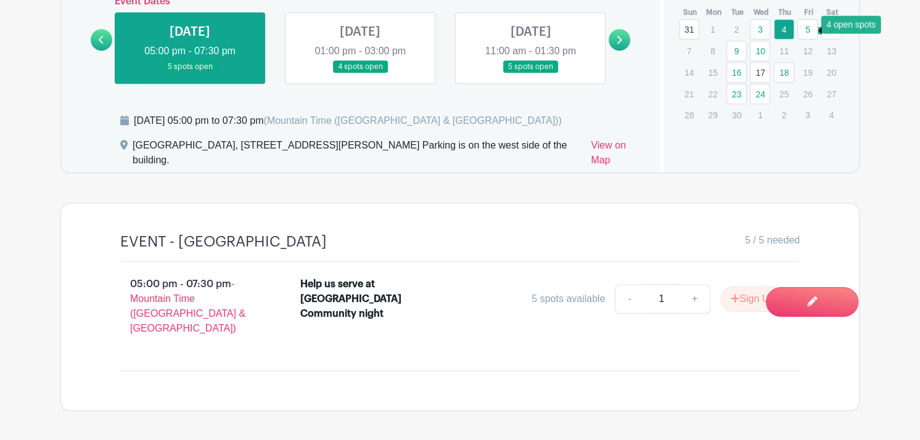
click at [807, 28] on link "5" at bounding box center [807, 29] width 20 height 20
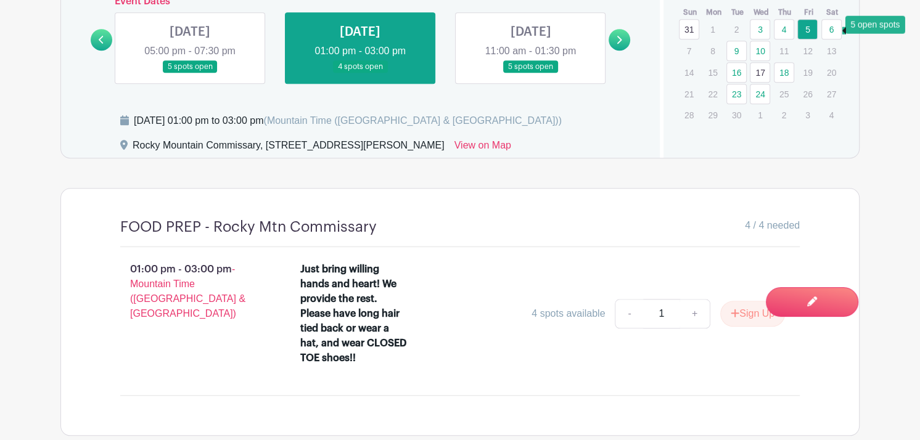
click at [836, 31] on link "6" at bounding box center [831, 29] width 20 height 20
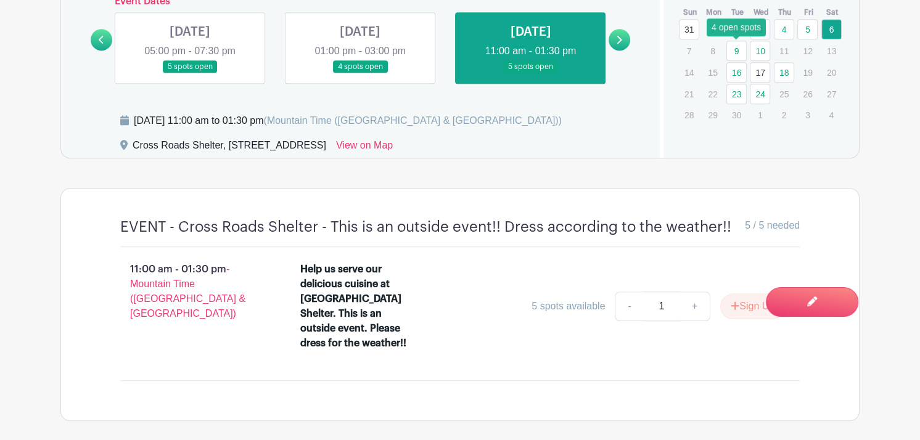
click at [737, 50] on link "9" at bounding box center [736, 51] width 20 height 20
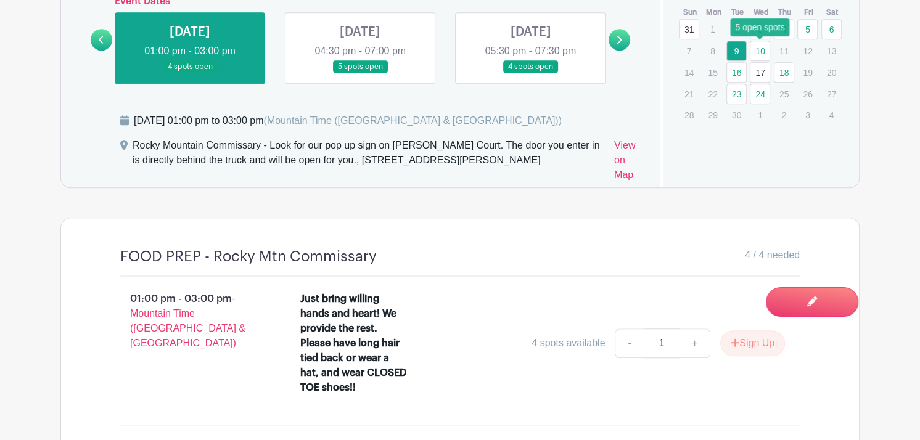
click at [759, 49] on link "10" at bounding box center [760, 51] width 20 height 20
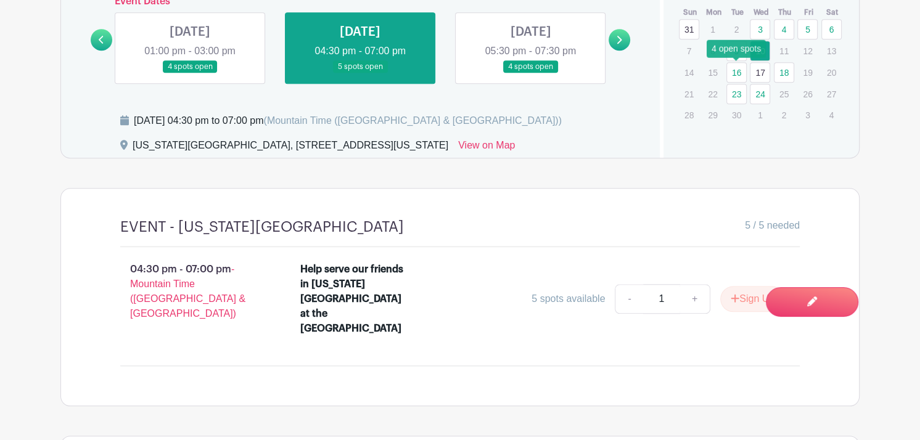
click at [735, 72] on link "16" at bounding box center [736, 72] width 20 height 20
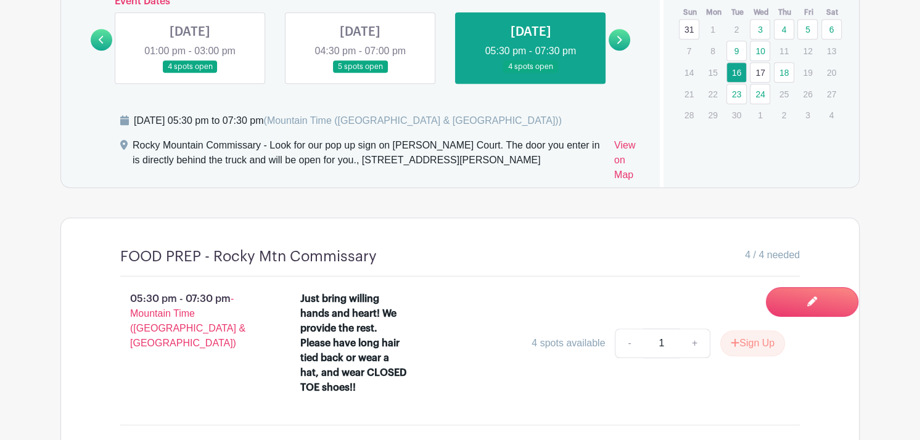
click at [755, 72] on link "17" at bounding box center [760, 72] width 20 height 20
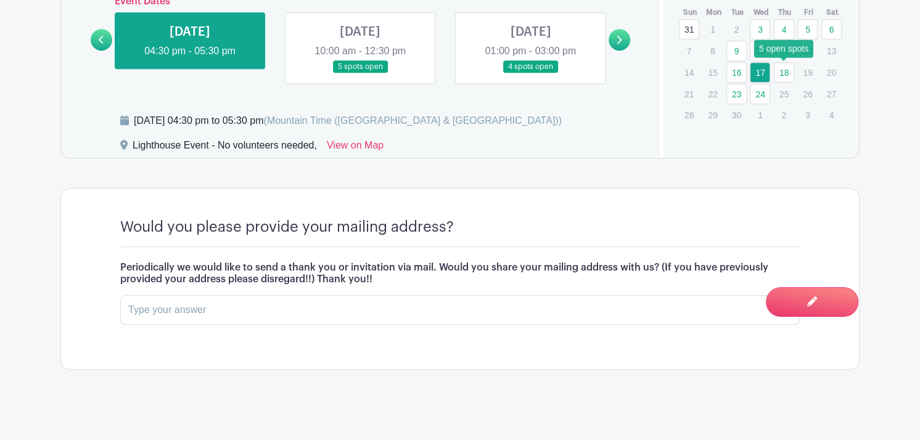
click at [784, 71] on link "18" at bounding box center [784, 72] width 20 height 20
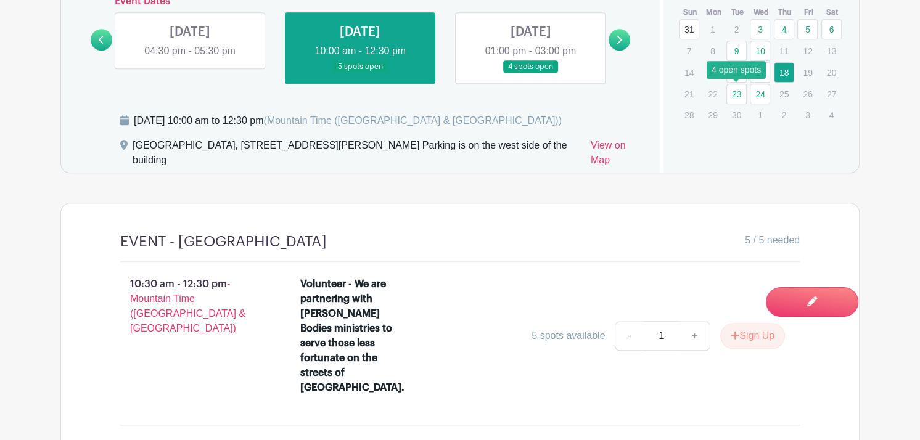
click at [733, 96] on link "23" at bounding box center [736, 94] width 20 height 20
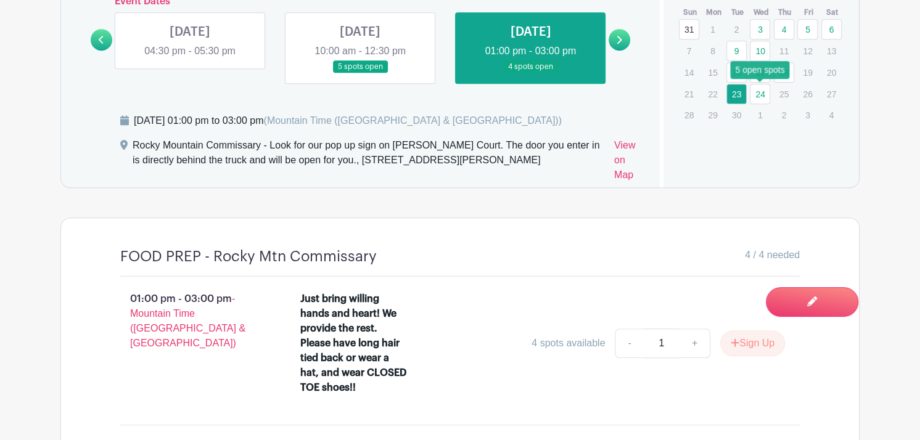
click at [764, 91] on link "24" at bounding box center [760, 94] width 20 height 20
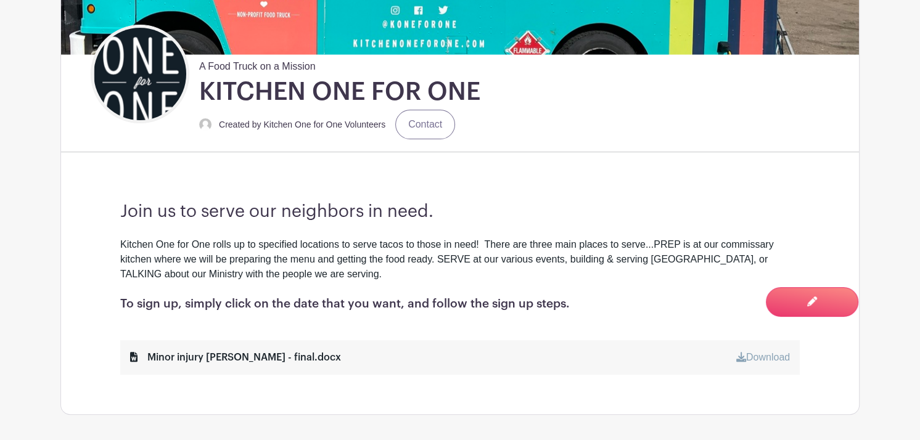
scroll to position [321, 0]
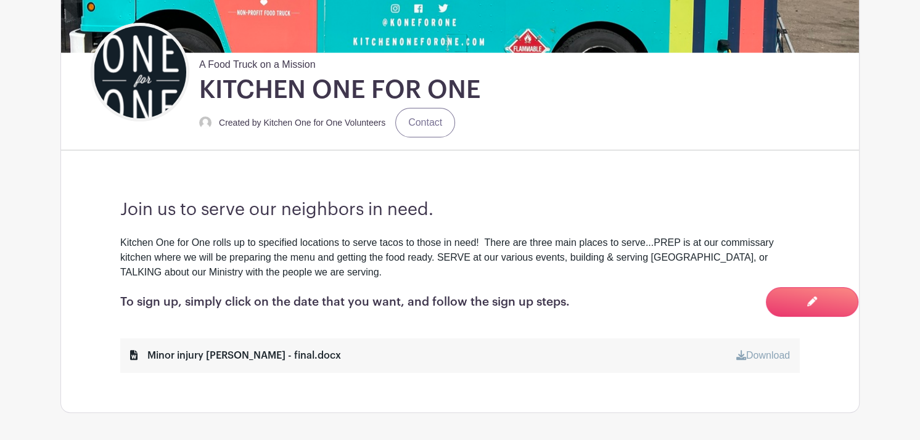
click at [206, 357] on div "Minor injury [PERSON_NAME] - final.docx" at bounding box center [235, 355] width 211 height 15
click at [769, 355] on link "Download" at bounding box center [763, 355] width 54 height 10
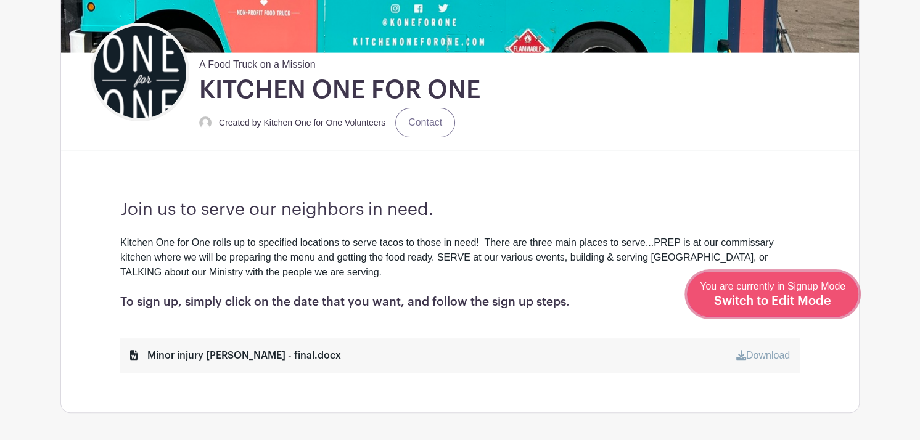
click at [773, 307] on div "You are currently in Signup Mode Switch to Edit Mode" at bounding box center [772, 294] width 145 height 30
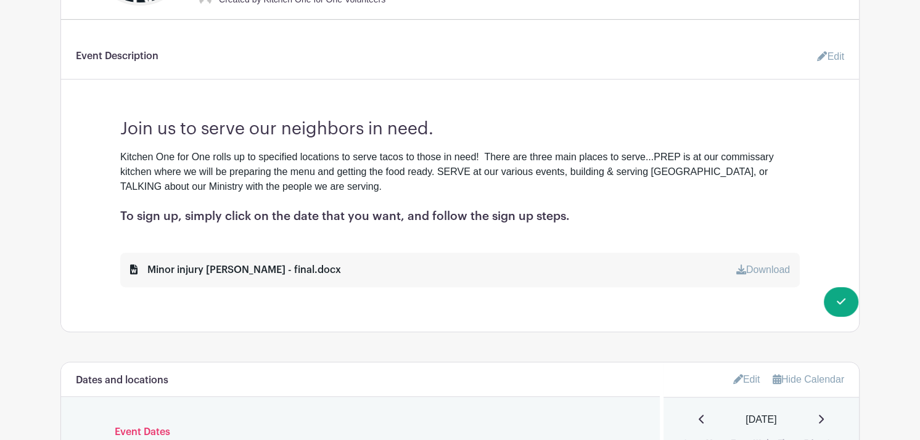
scroll to position [443, 0]
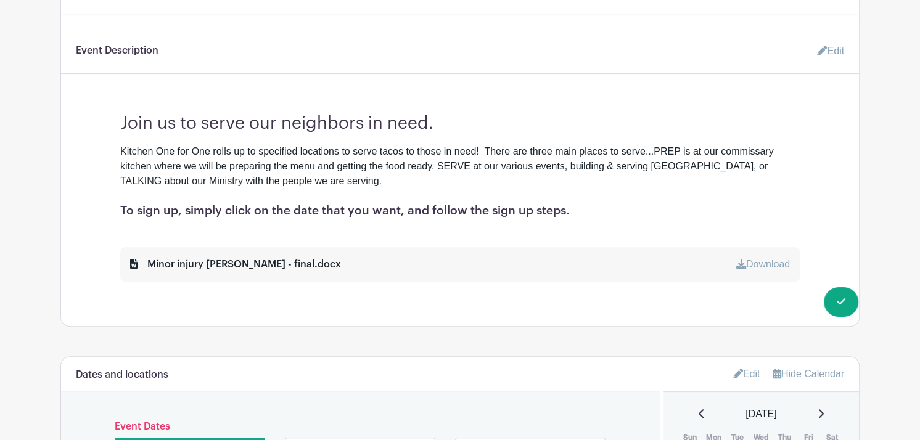
click at [833, 51] on link "Edit" at bounding box center [825, 51] width 37 height 25
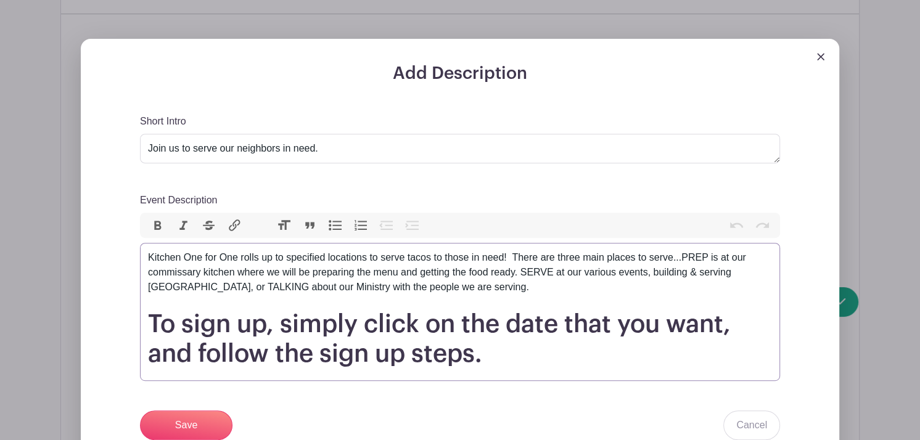
click at [425, 290] on div "Kitchen One for One rolls up to specified locations to serve tacos to those in …" at bounding box center [460, 279] width 624 height 59
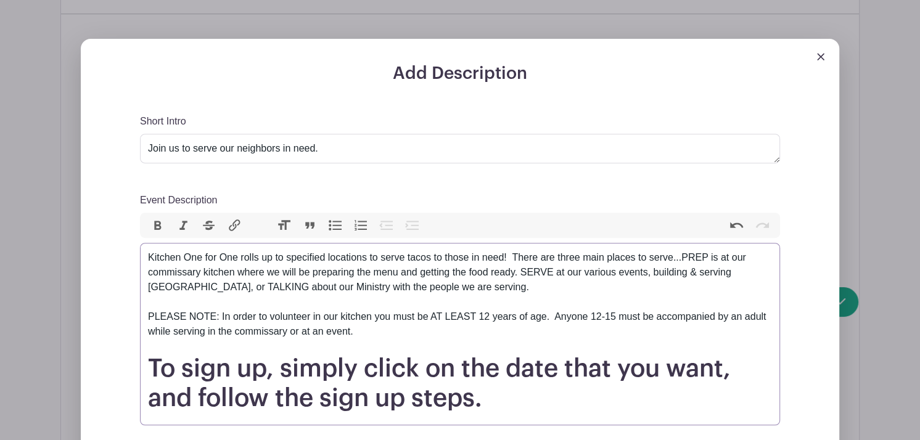
click at [220, 316] on div "Kitchen One for One rolls up to specified locations to serve tacos to those in …" at bounding box center [460, 302] width 624 height 104
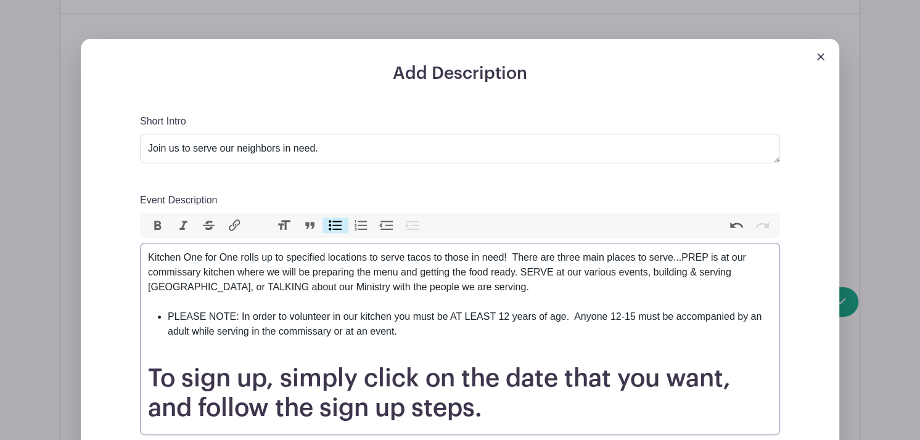
click at [334, 224] on button "Bullets" at bounding box center [335, 226] width 26 height 16
click at [499, 317] on li "In order to volunteer in our kitchen you must be AT LEAST 12 years of age. Anyo…" at bounding box center [470, 324] width 604 height 30
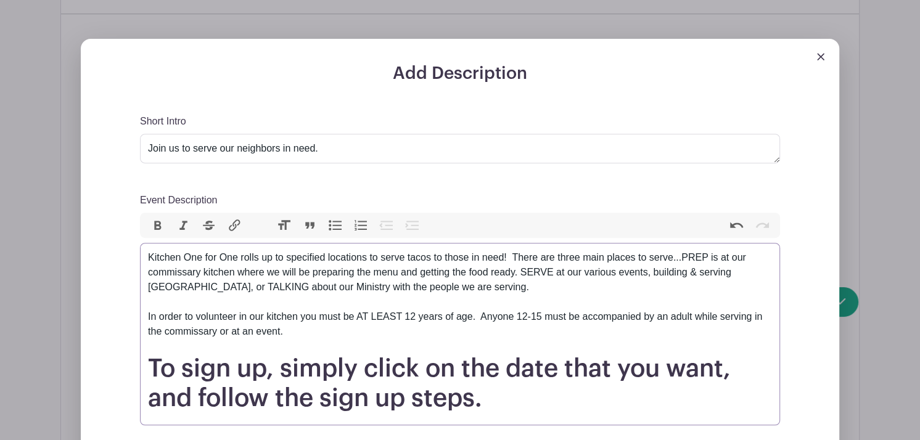
click at [334, 223] on button "Bullets" at bounding box center [335, 226] width 26 height 16
click at [146, 314] on trix-editor "Kitchen One for One rolls up to specified locations to serve tacos to those in …" at bounding box center [460, 334] width 640 height 182
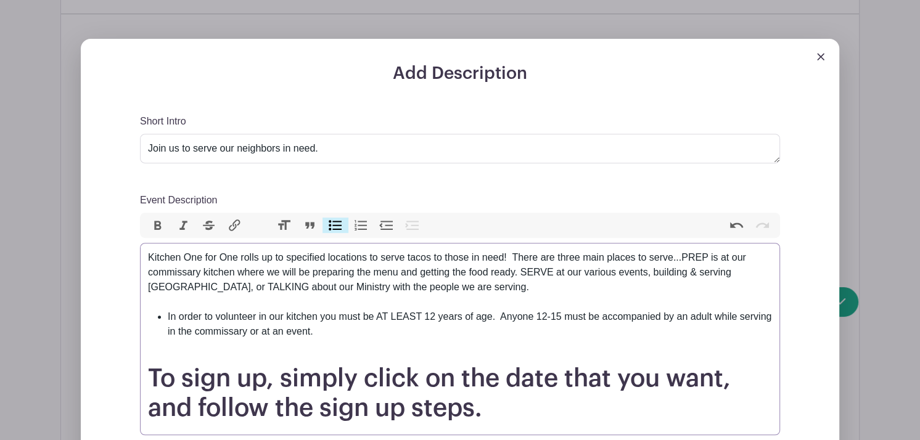
click at [338, 224] on button "Bullets" at bounding box center [335, 226] width 26 height 16
click at [499, 317] on li "In order to volunteer in our kitchen you must be AT LEAST 12 years of age. Anyo…" at bounding box center [470, 324] width 604 height 30
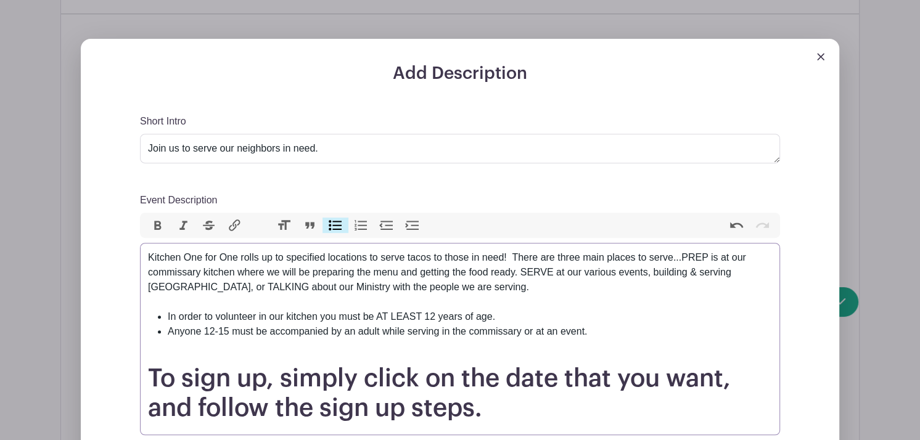
click at [608, 331] on li "Anyone 12-15 must be accompanied by an adult while serving in the commissary or…" at bounding box center [470, 331] width 604 height 15
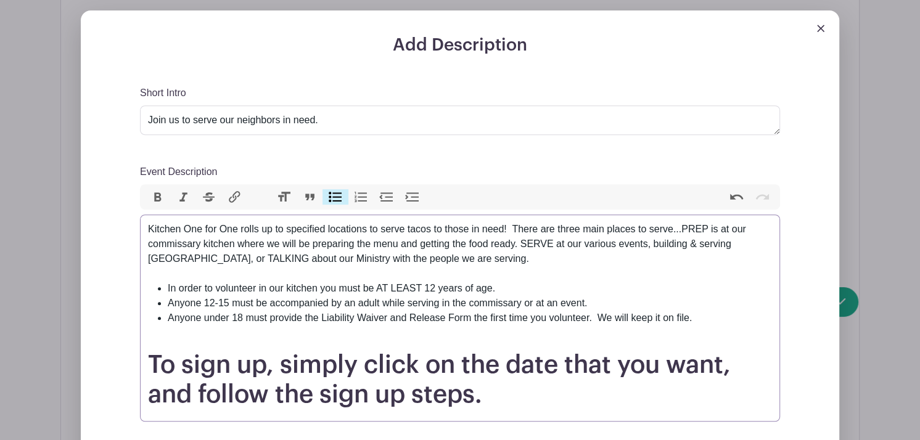
scroll to position [466, 0]
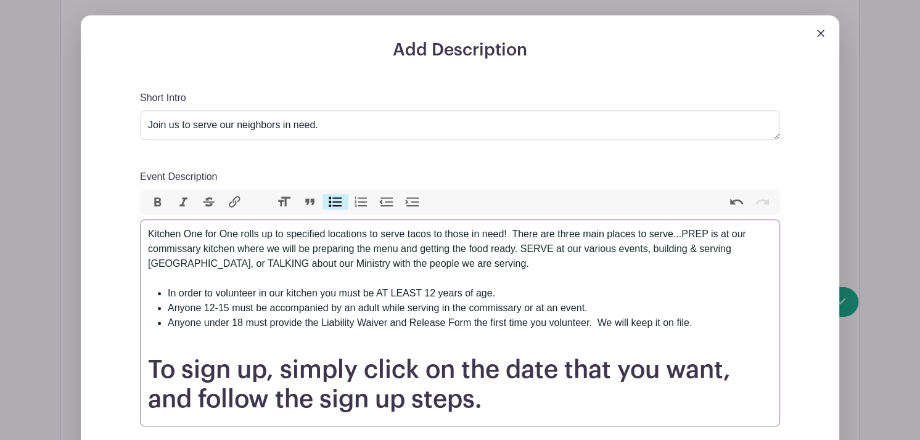
click at [150, 279] on div "Kitchen One for One rolls up to specified locations to serve tacos to those in …" at bounding box center [460, 256] width 624 height 59
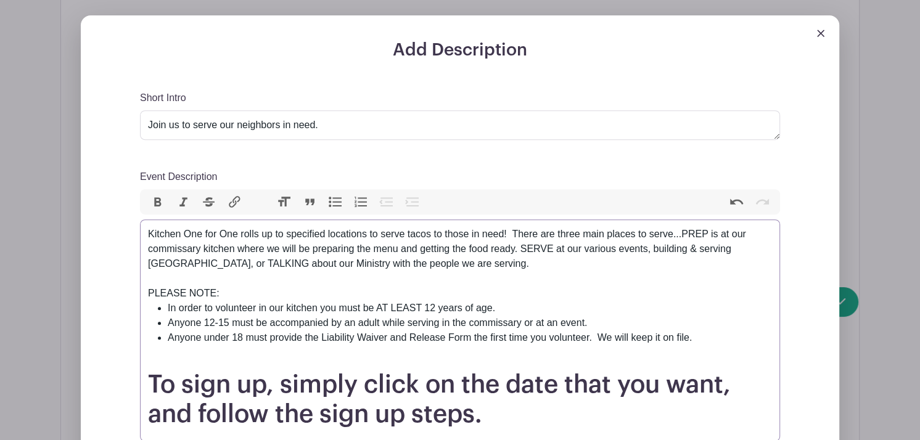
click at [584, 322] on li "Anyone 12-15 must be accompanied by an adult while serving in the commissary or…" at bounding box center [470, 323] width 604 height 15
click at [586, 335] on li "Anyone under 18 must provide the Liability Waiver and Release Form the first ti…" at bounding box center [470, 337] width 604 height 15
click at [588, 340] on li "Anyone under 18 must provide the Liability Waiver and Release Form the first ti…" at bounding box center [470, 337] width 604 height 15
click at [731, 337] on li "Anyone under 18 must provide the Liability Waiver and Release Form the first ti…" at bounding box center [470, 337] width 604 height 15
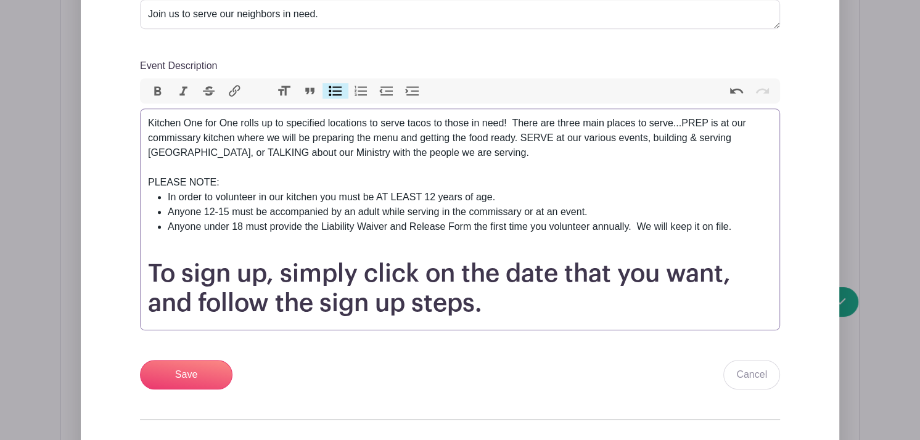
scroll to position [572, 0]
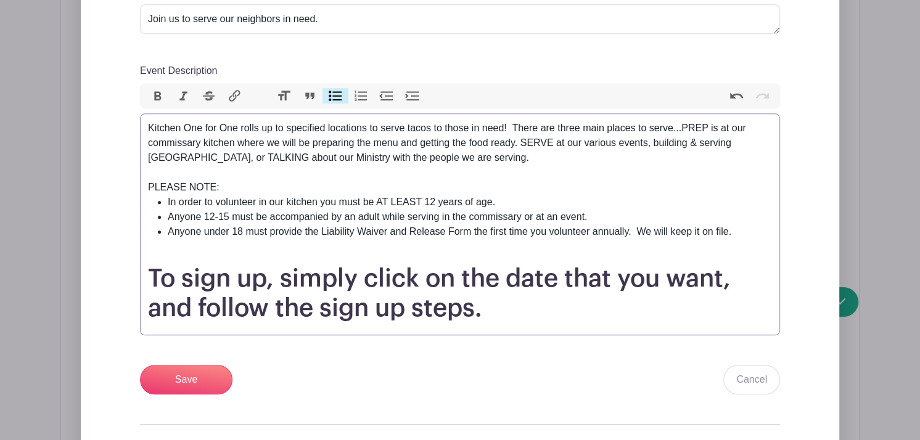
click at [472, 229] on li "Anyone under 18 must provide the Liability Waiver and Release Form the first ti…" at bounding box center [470, 231] width 604 height 15
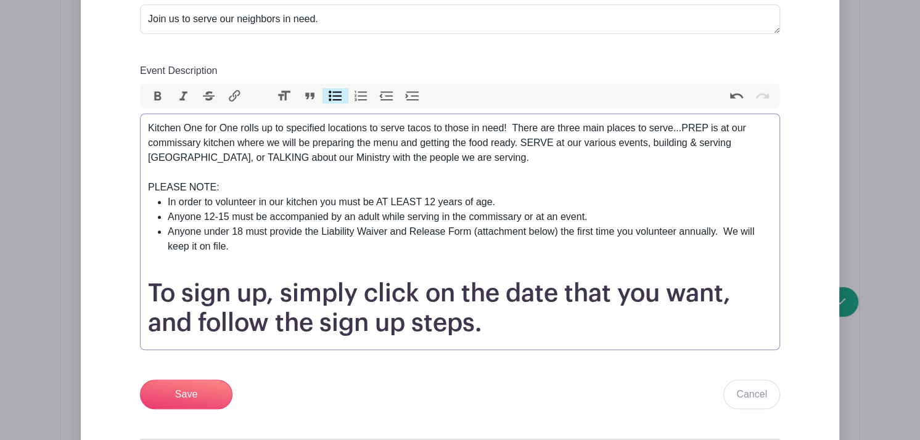
click at [721, 234] on li "Anyone under 18 must provide the Liability Waiver and Release Form (attachment …" at bounding box center [470, 239] width 604 height 30
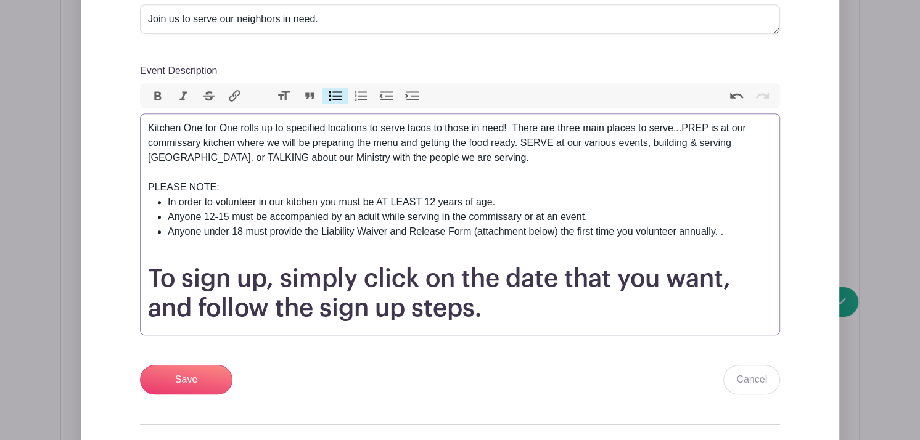
type trix-editor "<div>Kitchen One for One rolls up to specified locations to serve tacos to thos…"
click at [191, 385] on input "Save" at bounding box center [186, 380] width 92 height 30
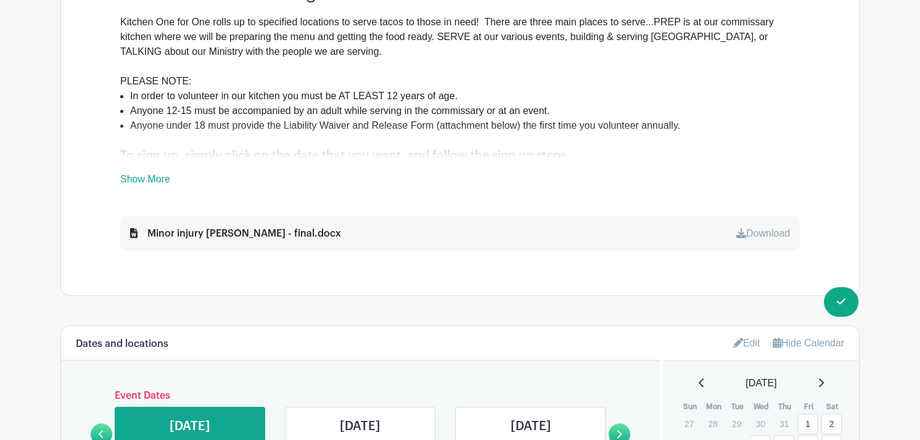
click at [151, 177] on link "Show More" at bounding box center [145, 181] width 50 height 15
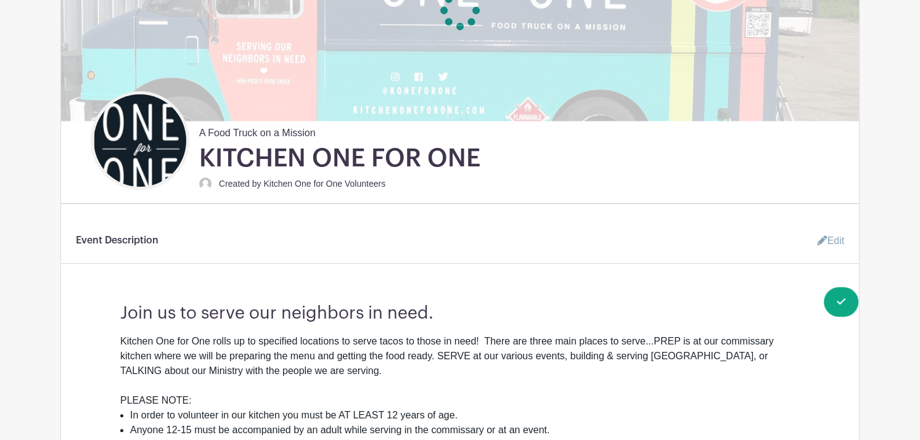
scroll to position [248, 0]
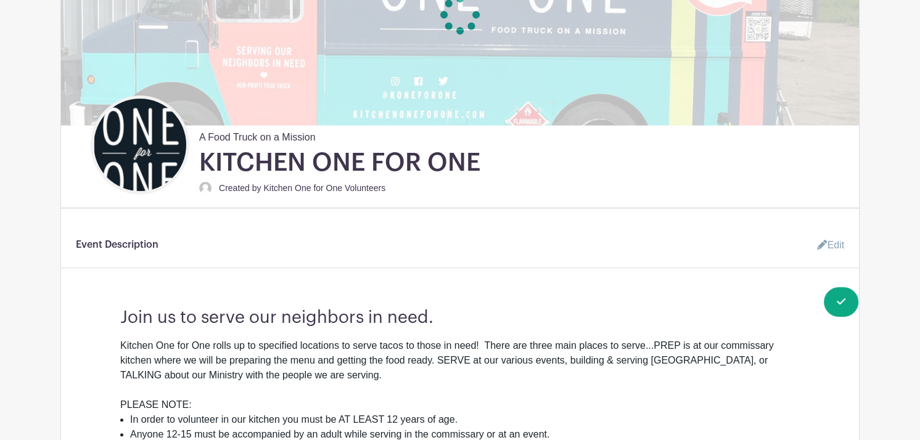
click at [270, 361] on div "Kitchen One for One rolls up to specified locations to serve tacos to those in …" at bounding box center [459, 375] width 679 height 74
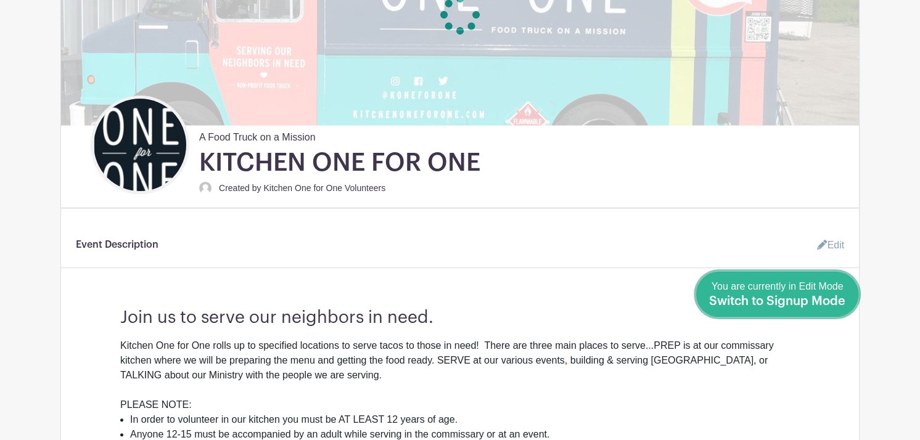
click at [807, 298] on span "Switch to Signup Mode" at bounding box center [777, 301] width 136 height 12
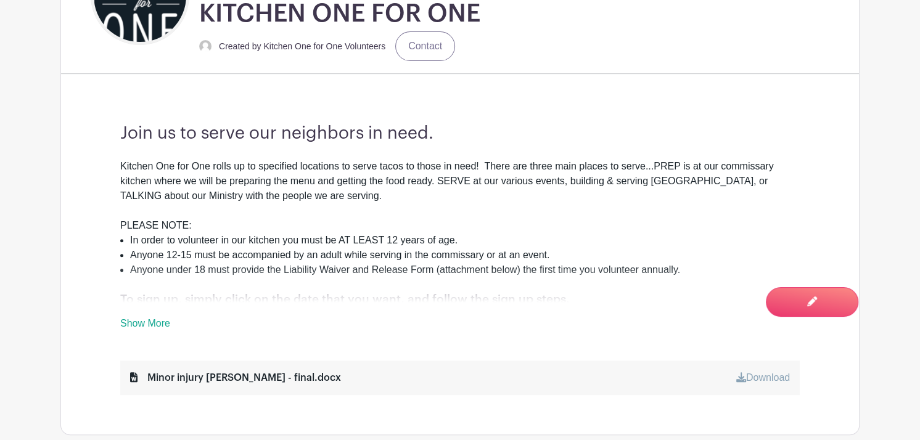
scroll to position [406, 0]
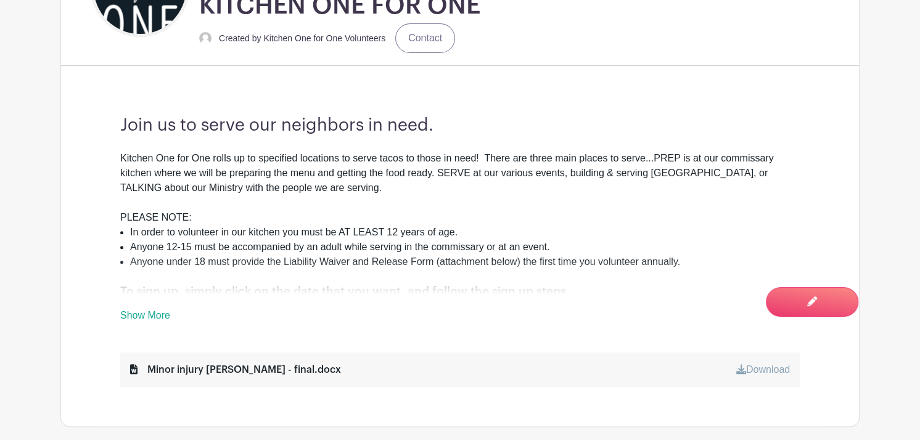
click at [145, 314] on link "Show More" at bounding box center [145, 317] width 50 height 15
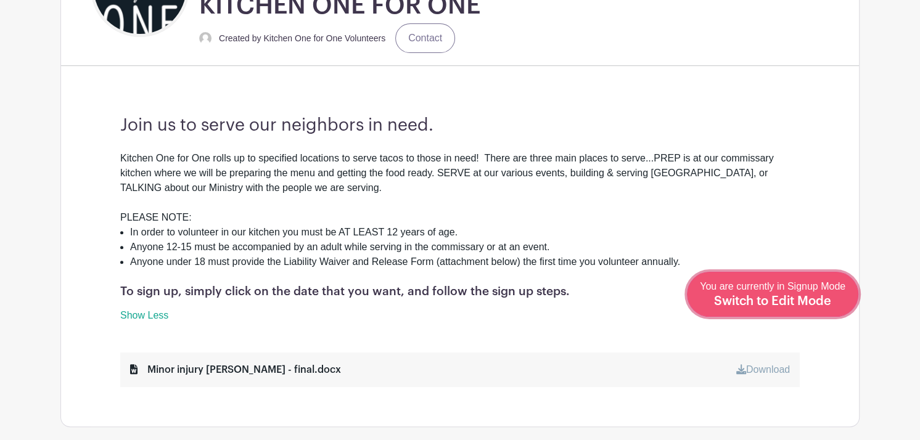
click at [808, 309] on div "You are currently in Signup Mode Switch to Edit Mode" at bounding box center [772, 294] width 145 height 30
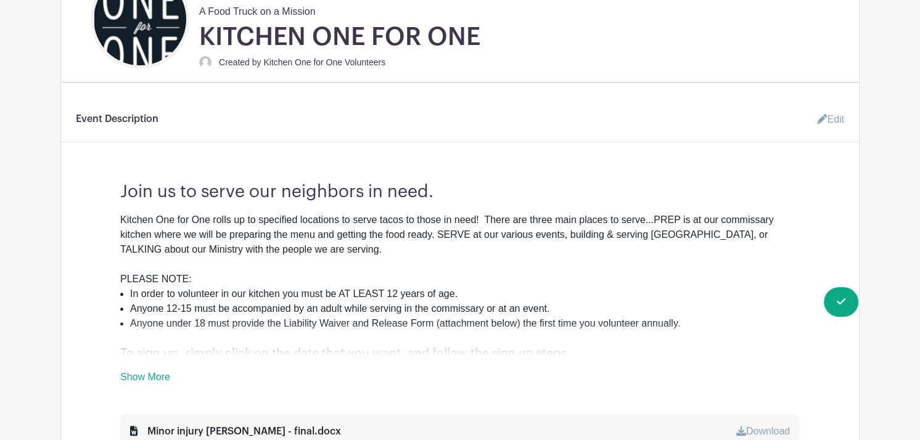
scroll to position [378, 0]
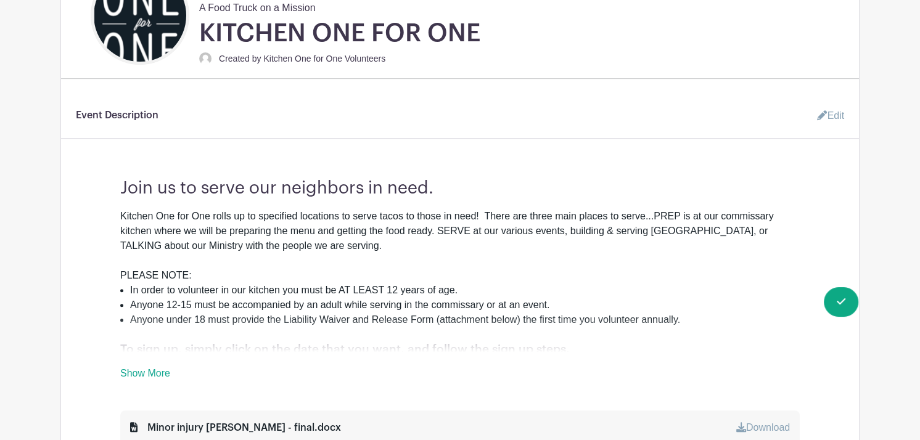
click at [838, 113] on link "Edit" at bounding box center [825, 116] width 37 height 25
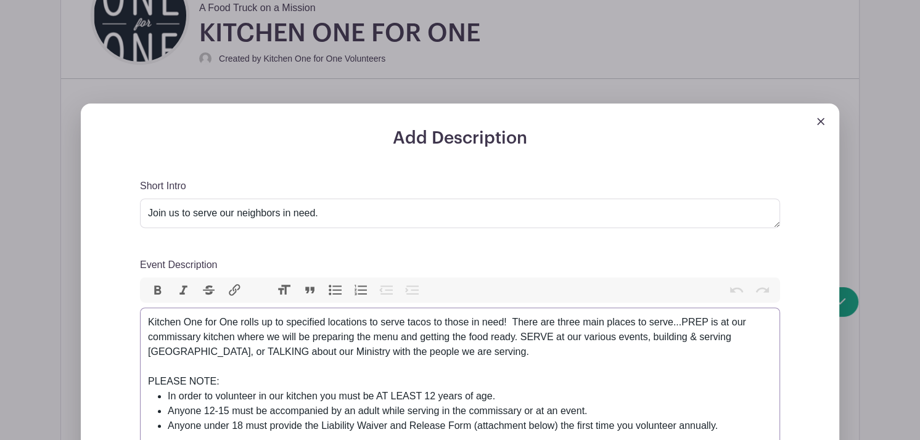
click at [352, 337] on div "Kitchen One for One rolls up to specified locations to serve tacos to those in …" at bounding box center [460, 352] width 624 height 74
click at [426, 338] on div "Kitchen One for One rolls up to specified locations to serve tacos to those in …" at bounding box center [460, 352] width 624 height 74
click at [464, 363] on div "Kitchen One for One rolls up to specified locations to serve tacos to those in …" at bounding box center [460, 352] width 624 height 74
type trix-editor "<div>Kitchen One for One rolls up to specified locations to serve tacos to thos…"
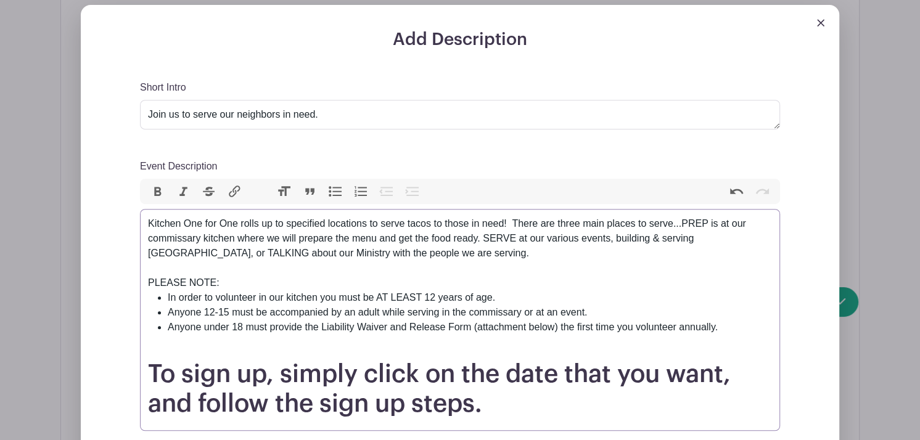
scroll to position [512, 0]
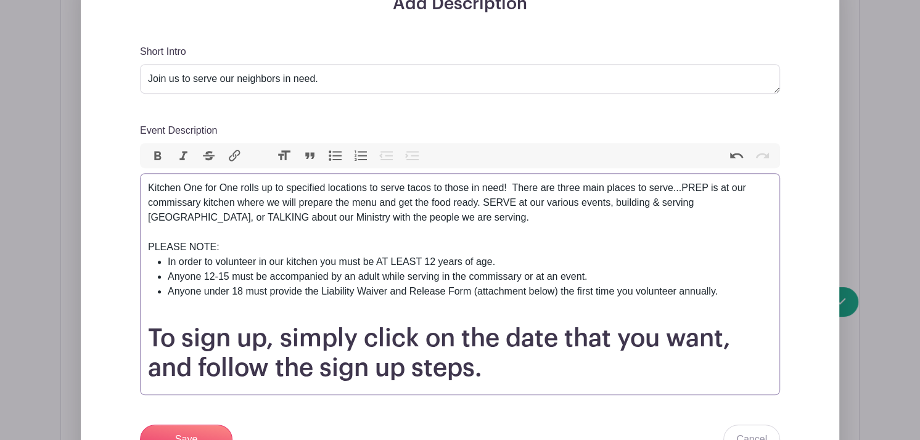
click at [150, 335] on h1 "To sign up, simply click on the date that you want, and follow the sign up step…" at bounding box center [460, 353] width 624 height 59
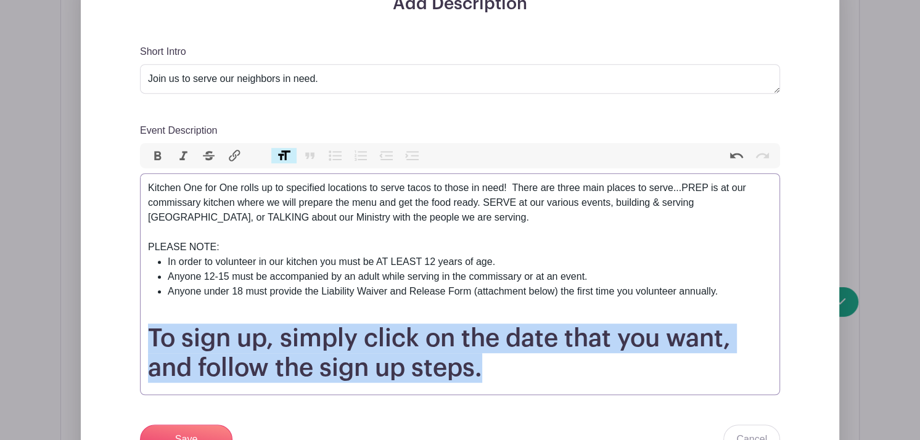
drag, startPoint x: 150, startPoint y: 335, endPoint x: 481, endPoint y: 374, distance: 333.9
click at [481, 374] on h1 "To sign up, simply click on the date that you want, and follow the sign up step…" at bounding box center [460, 353] width 624 height 59
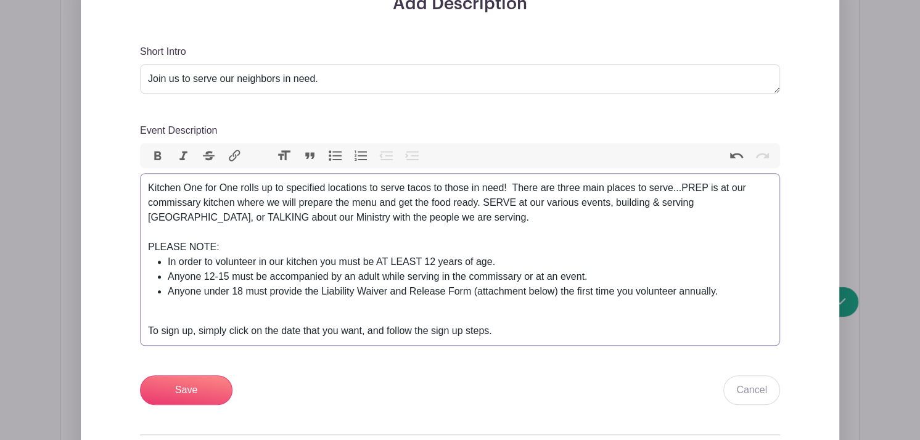
click at [281, 150] on button "Heading" at bounding box center [284, 156] width 26 height 16
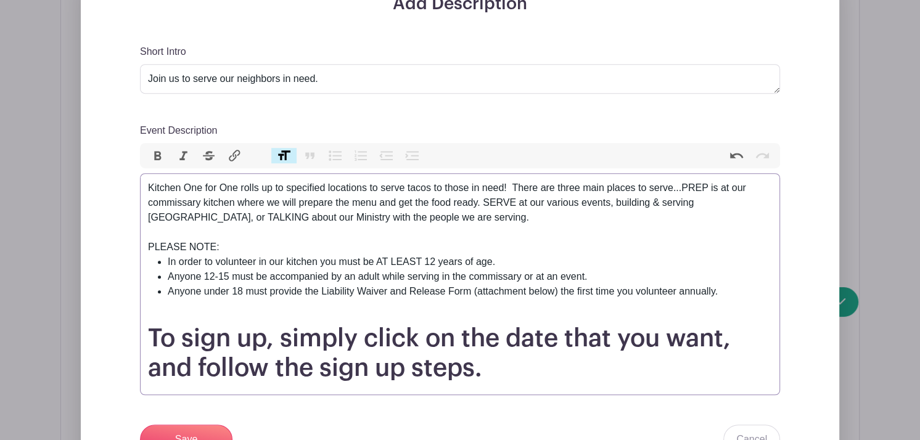
click at [281, 150] on button "Heading" at bounding box center [284, 156] width 26 height 16
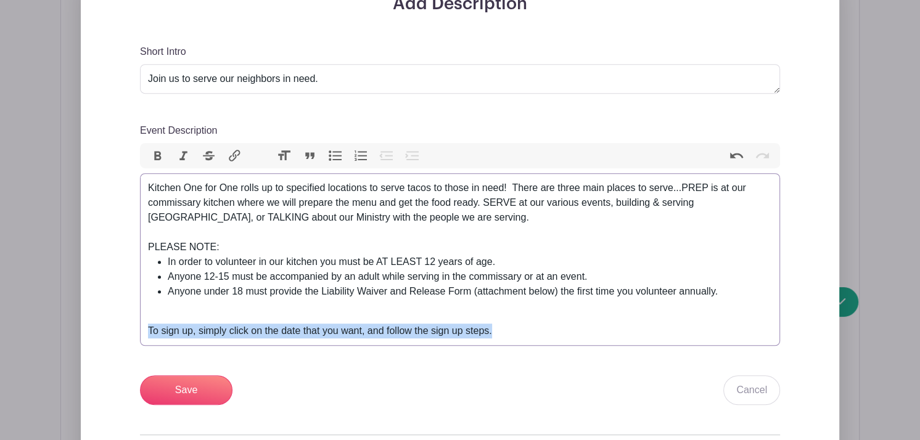
click at [281, 150] on button "Heading" at bounding box center [284, 156] width 26 height 16
click at [183, 388] on input "Save" at bounding box center [186, 390] width 92 height 30
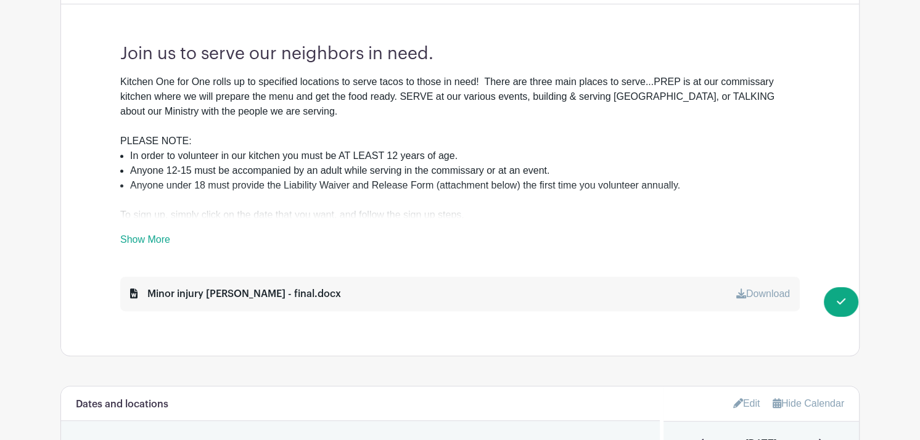
click at [149, 240] on link "Show More" at bounding box center [145, 241] width 50 height 15
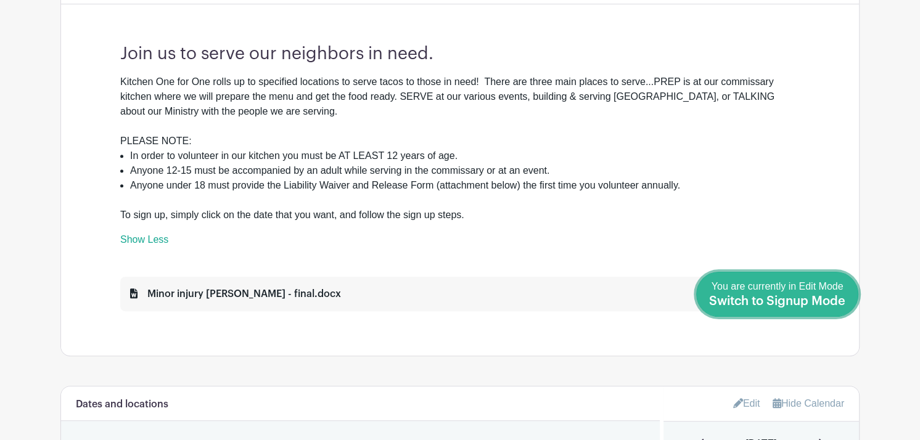
click at [839, 297] on span "Switch to Signup Mode" at bounding box center [777, 301] width 136 height 12
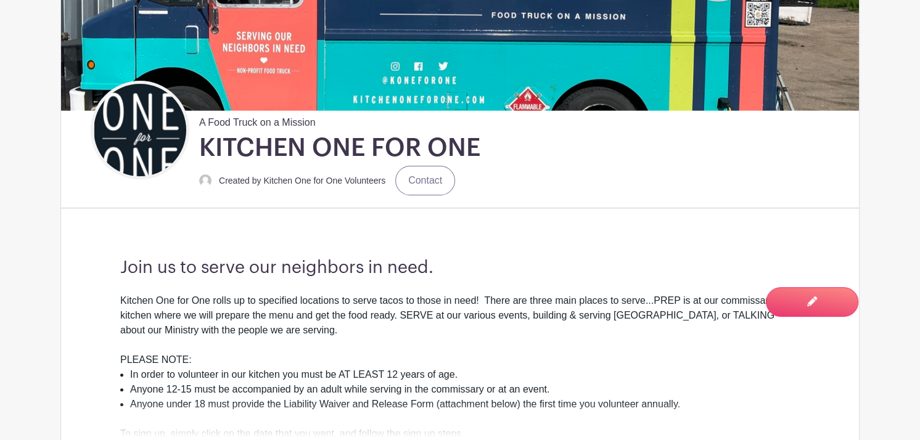
scroll to position [396, 0]
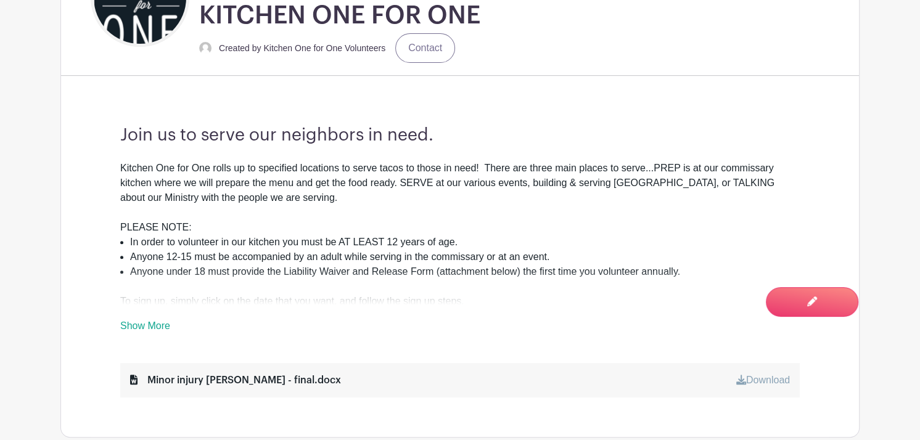
click at [135, 322] on link "Show More" at bounding box center [145, 328] width 50 height 15
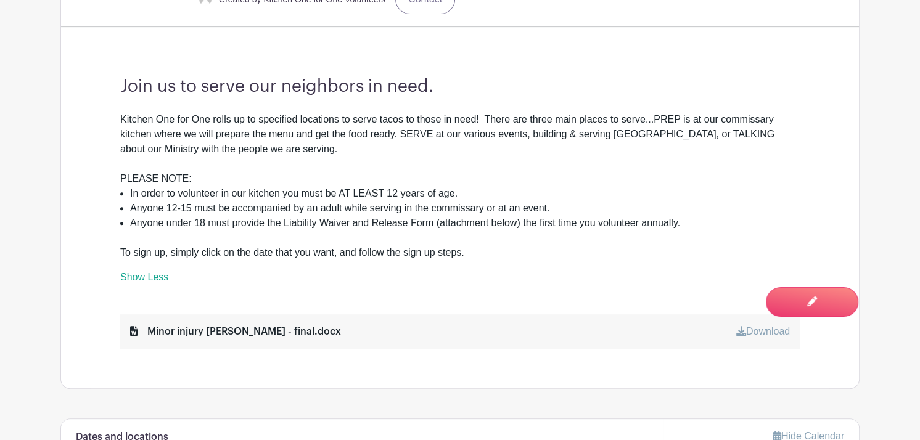
scroll to position [443, 0]
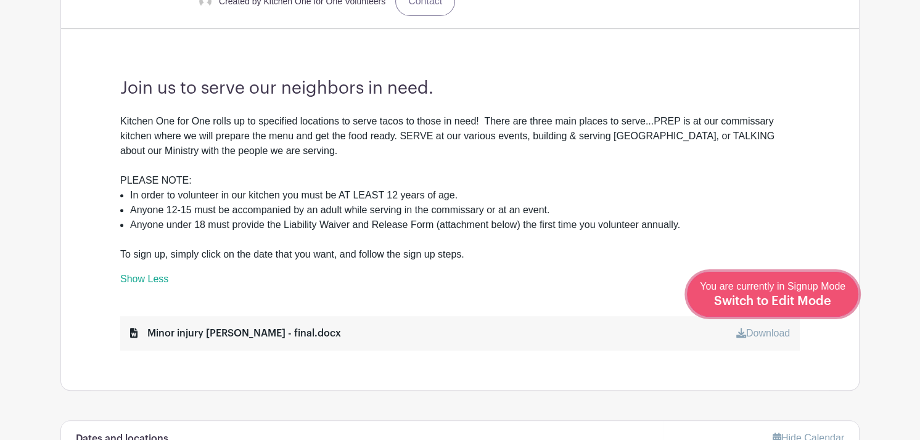
click at [827, 300] on span "Switch to Edit Mode" at bounding box center [772, 301] width 117 height 12
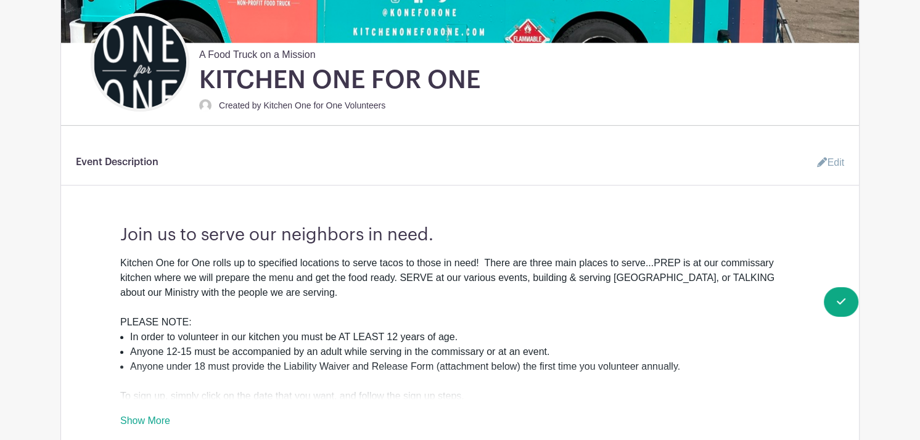
scroll to position [337, 0]
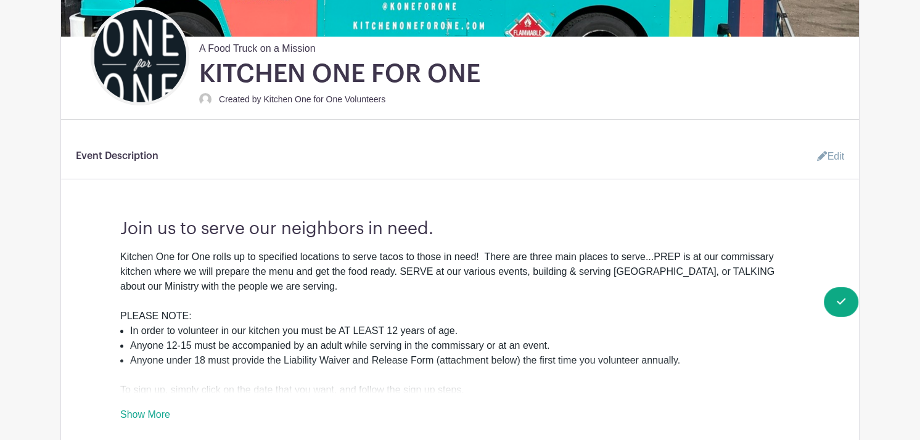
click at [837, 159] on link "Edit" at bounding box center [825, 156] width 37 height 25
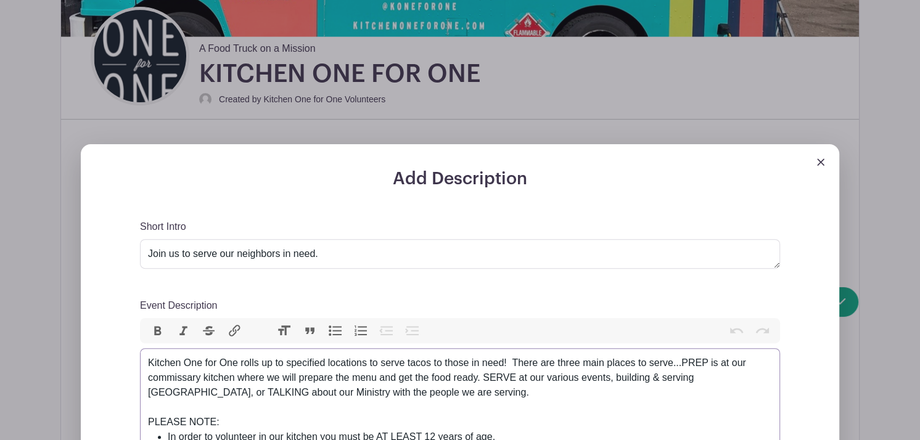
click at [252, 418] on div "Kitchen One for One rolls up to specified locations to serve tacos to those in …" at bounding box center [460, 393] width 624 height 74
type trix-editor "<div>Kitchen One for One rolls up to specified locations to serve tacos to thos…"
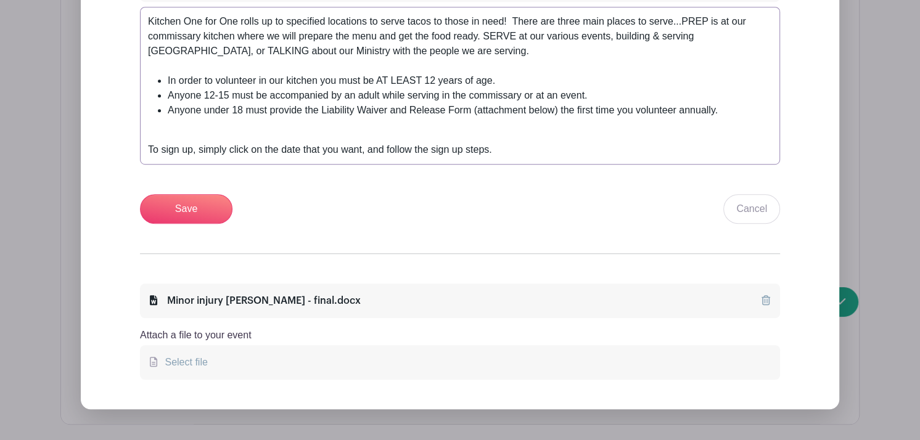
scroll to position [684, 0]
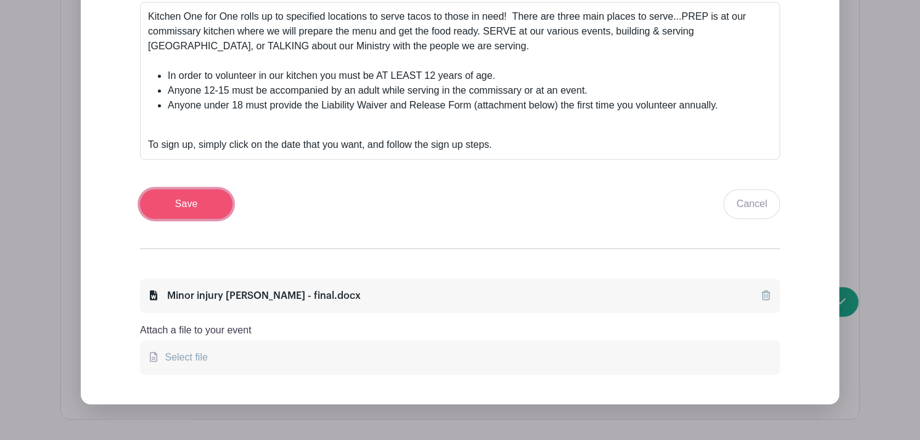
click at [192, 196] on input "Save" at bounding box center [186, 204] width 92 height 30
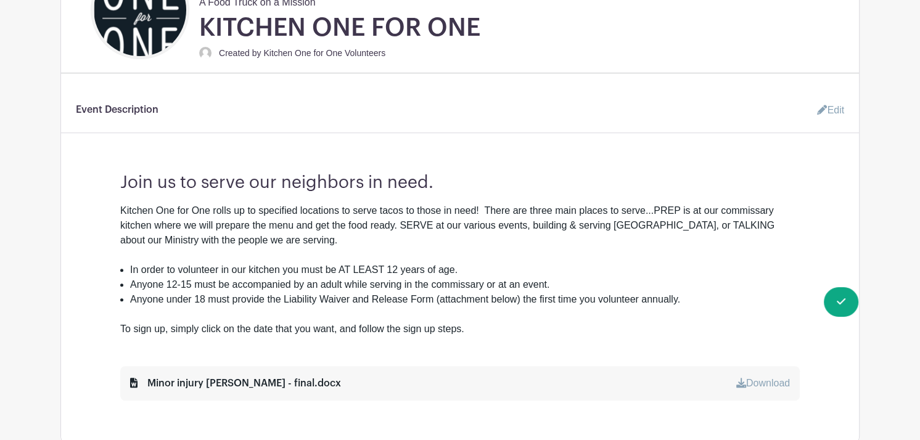
scroll to position [354, 0]
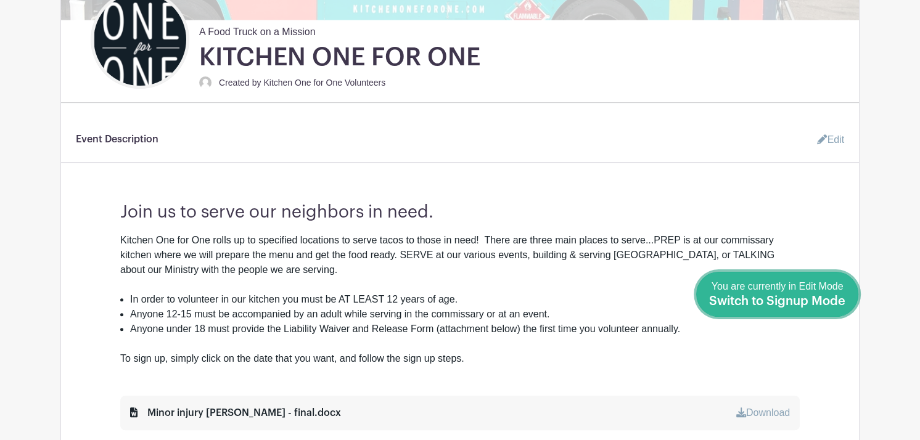
click at [840, 300] on span "Switch to Signup Mode" at bounding box center [777, 301] width 136 height 12
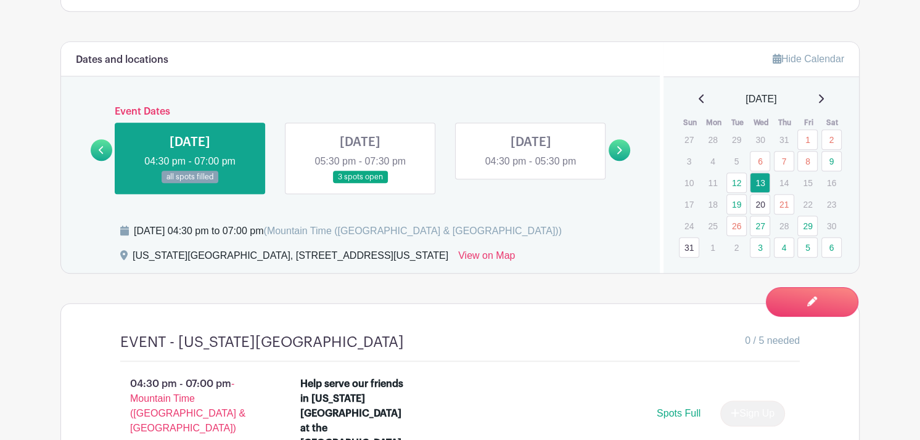
scroll to position [776, 0]
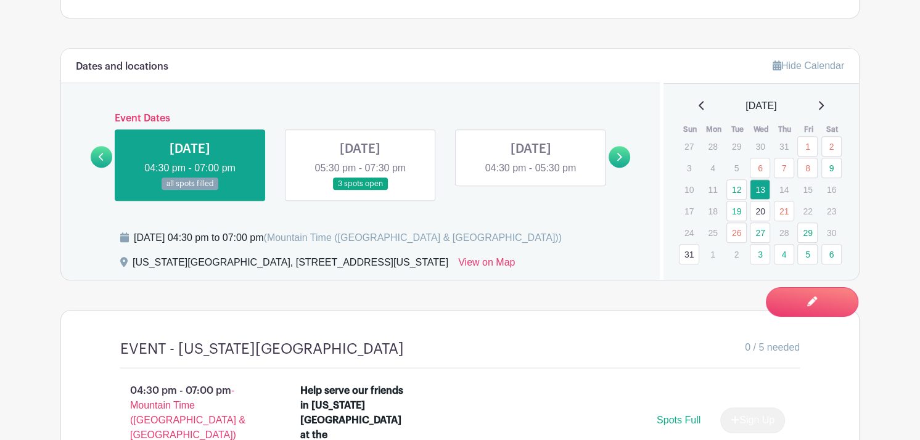
click at [822, 108] on icon at bounding box center [821, 105] width 5 height 9
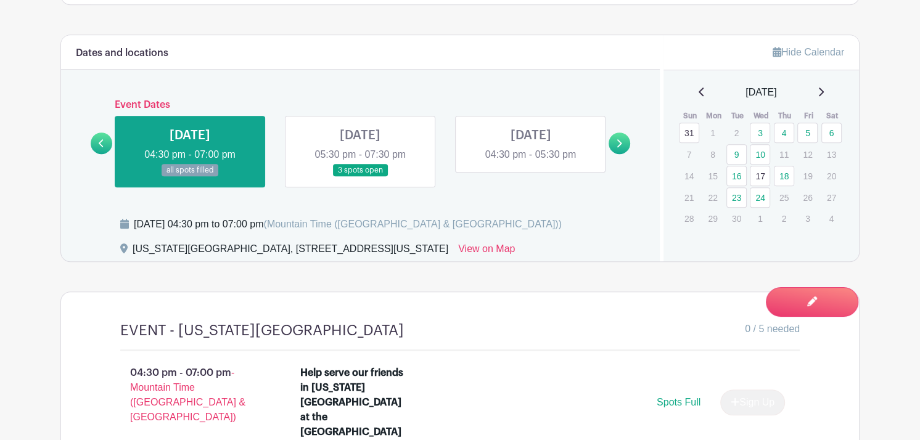
scroll to position [793, 0]
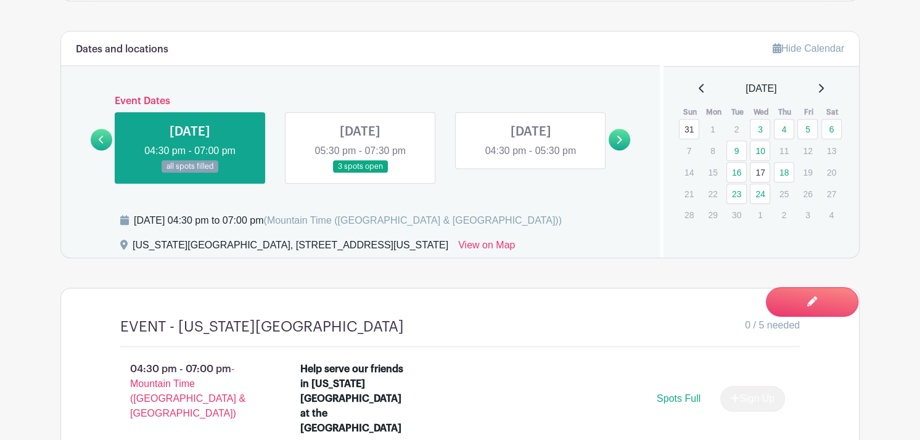
click at [698, 85] on icon at bounding box center [700, 88] width 5 height 9
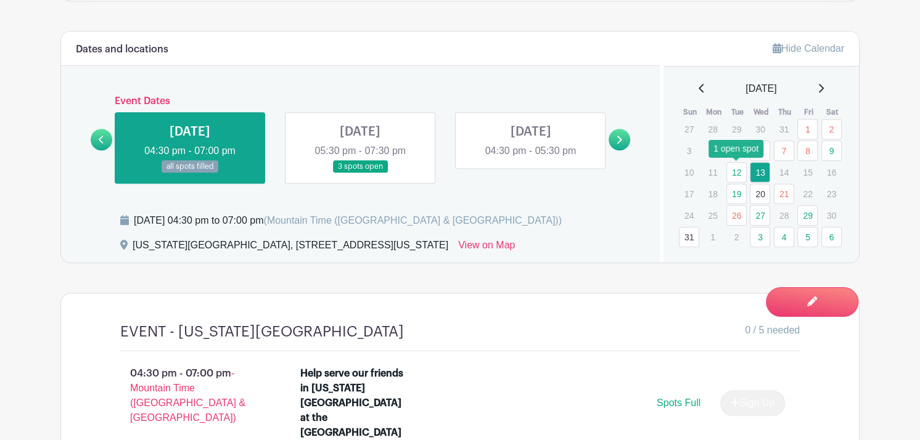
click at [735, 169] on link "12" at bounding box center [736, 172] width 20 height 20
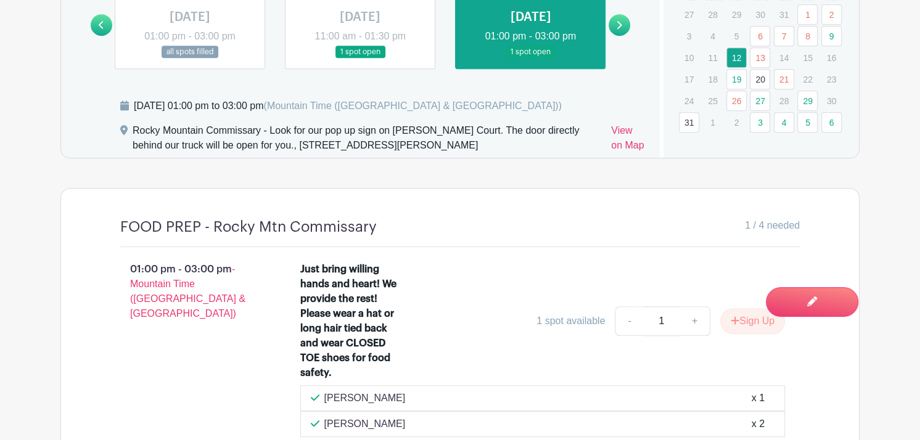
scroll to position [904, 0]
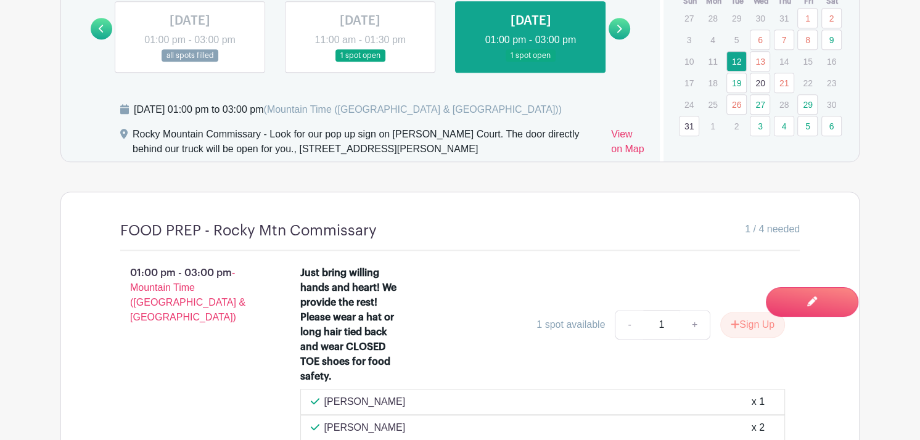
drag, startPoint x: 911, startPoint y: 268, endPoint x: 913, endPoint y: 311, distance: 43.8
click at [756, 58] on link "13" at bounding box center [760, 61] width 20 height 20
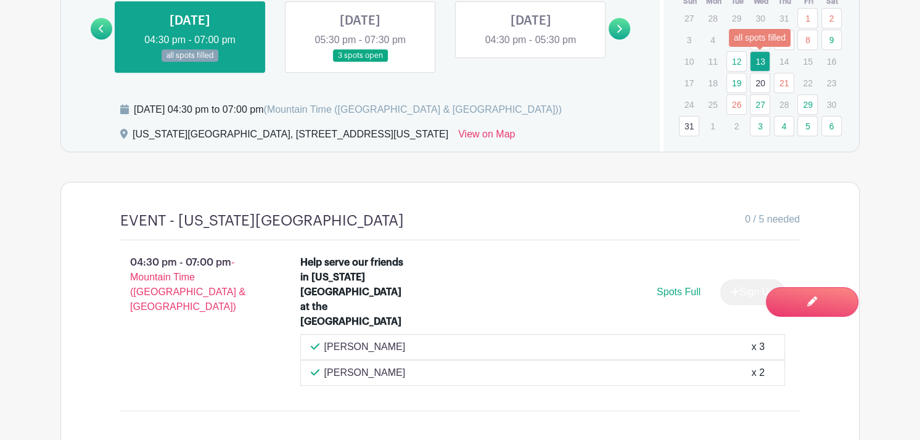
click at [761, 60] on link "13" at bounding box center [760, 61] width 20 height 20
click at [733, 85] on link "19" at bounding box center [736, 83] width 20 height 20
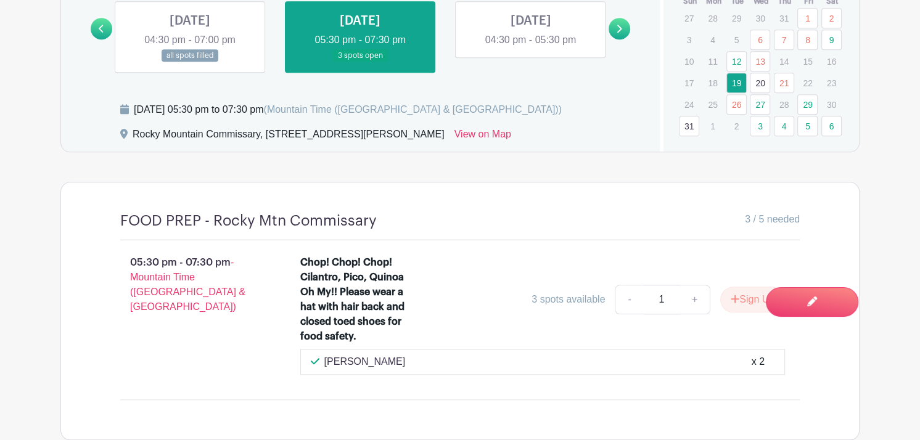
click at [759, 81] on link "20" at bounding box center [760, 83] width 20 height 20
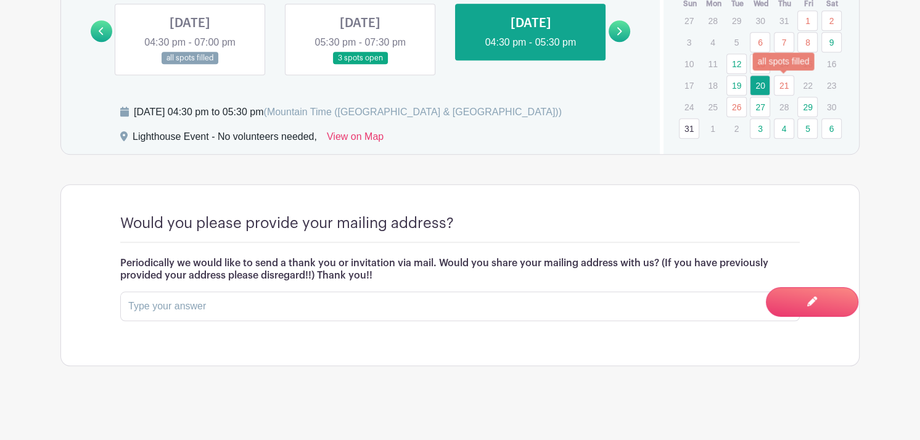
click at [782, 85] on link "21" at bounding box center [784, 85] width 20 height 20
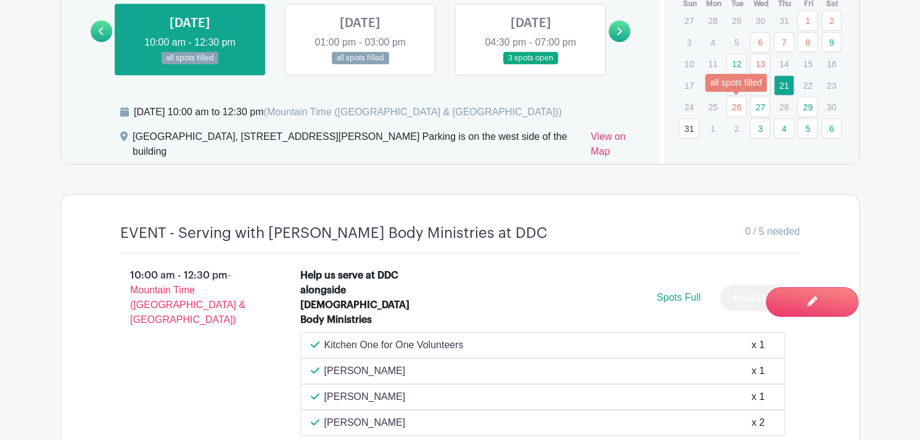
click at [738, 108] on link "26" at bounding box center [736, 107] width 20 height 20
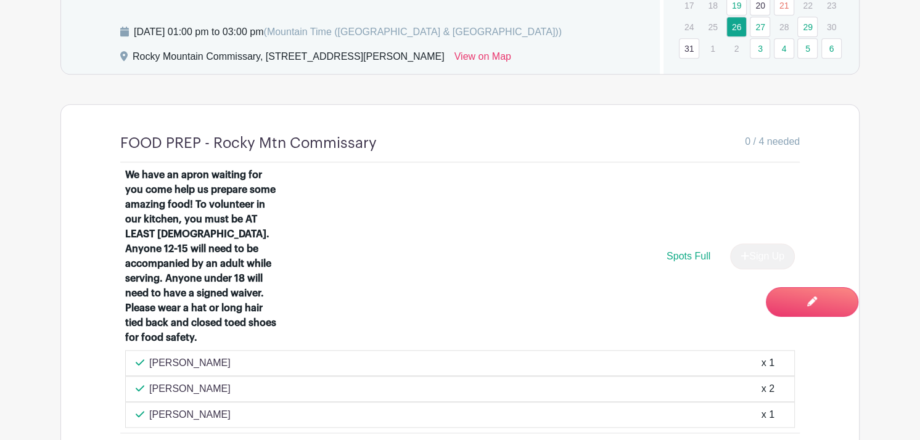
scroll to position [972, 0]
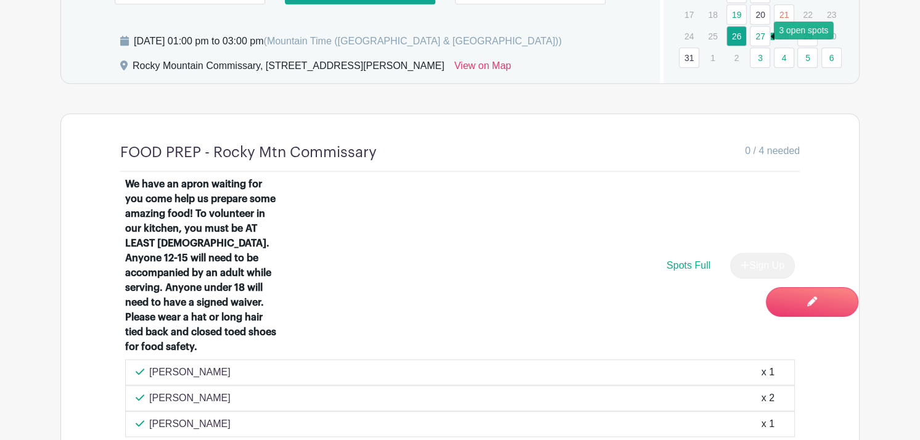
click at [755, 29] on link "27" at bounding box center [760, 36] width 20 height 20
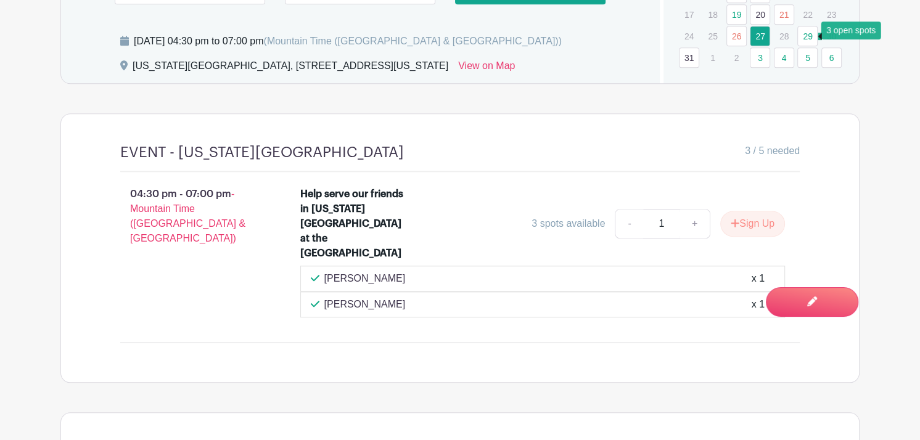
click at [804, 34] on link "29" at bounding box center [807, 36] width 20 height 20
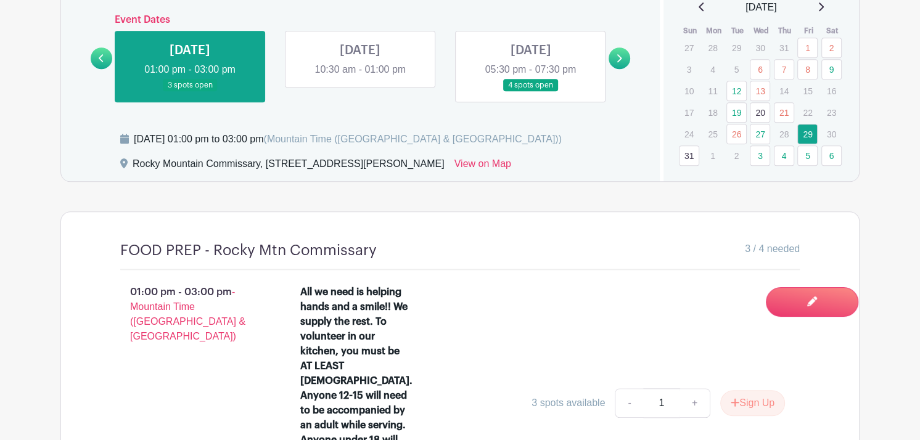
scroll to position [868, 0]
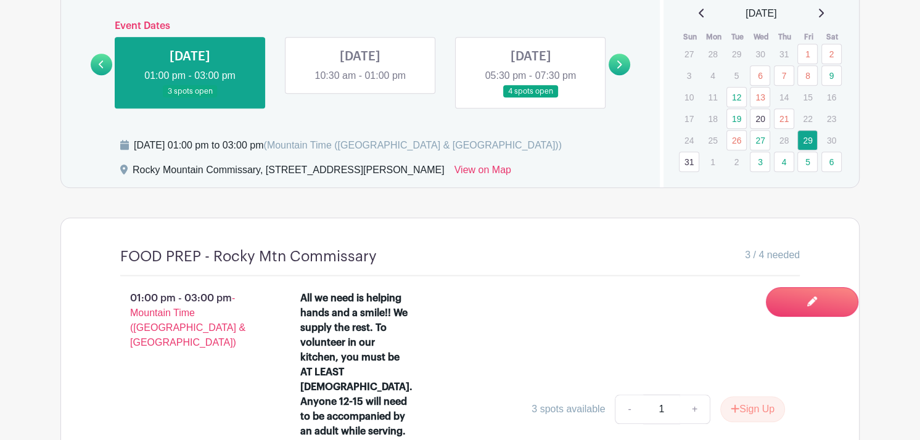
click at [684, 162] on link "31" at bounding box center [689, 162] width 20 height 20
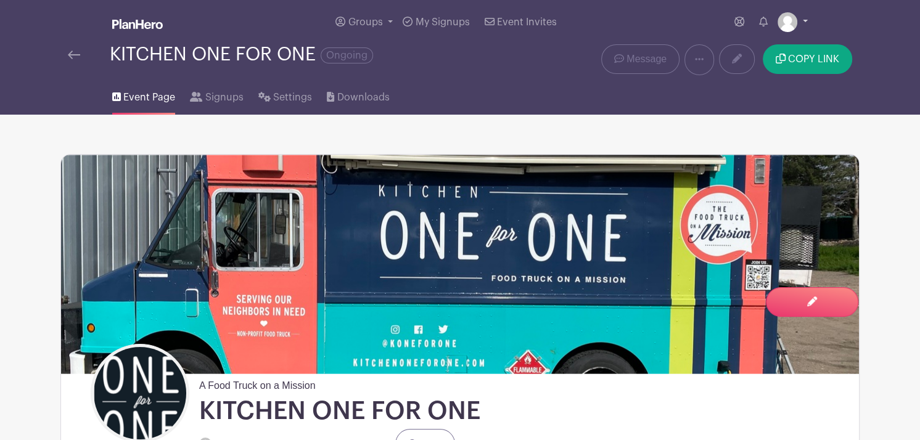
click at [796, 25] on link at bounding box center [792, 22] width 30 height 20
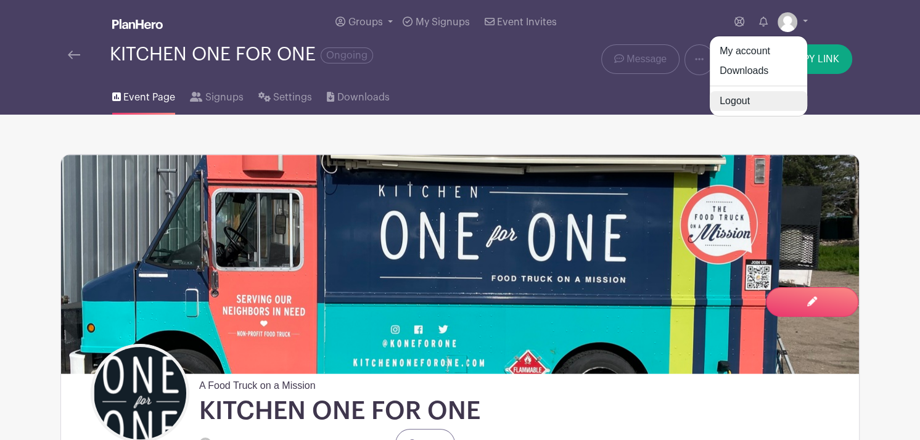
click at [732, 98] on link "Logout" at bounding box center [758, 101] width 97 height 20
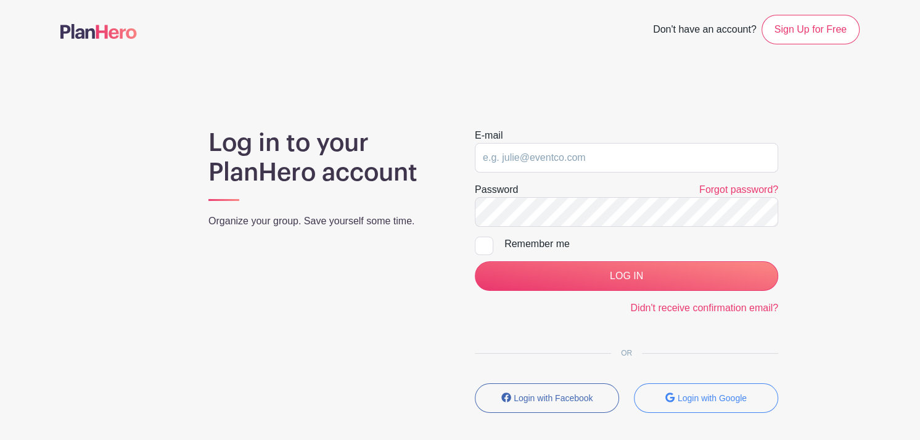
type input "[PERSON_NAME][EMAIL_ADDRESS][DOMAIN_NAME]"
